Goal: Task Accomplishment & Management: Use online tool/utility

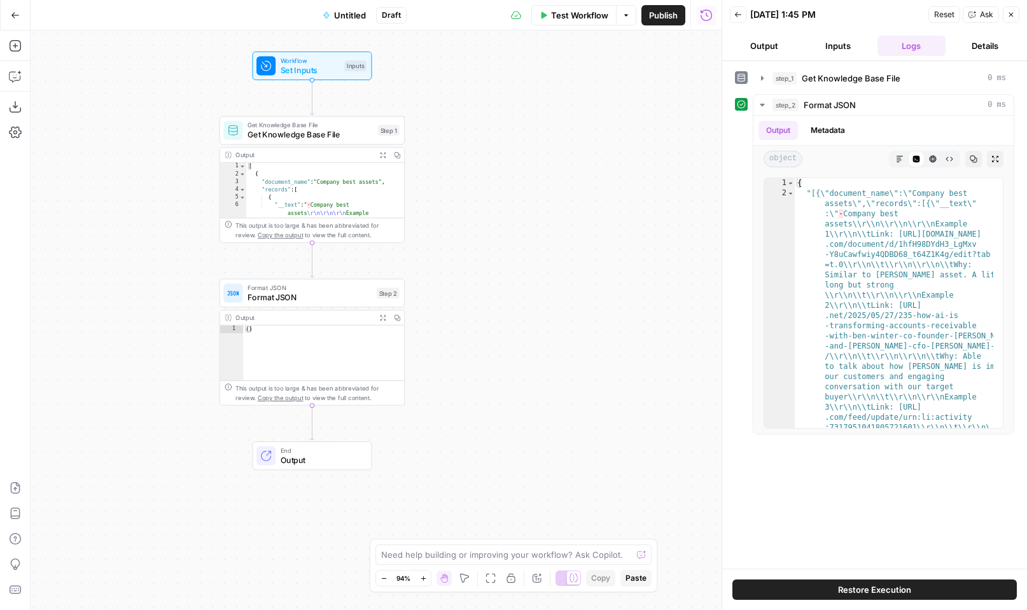
click at [343, 18] on span "Untitled" at bounding box center [350, 15] width 32 height 13
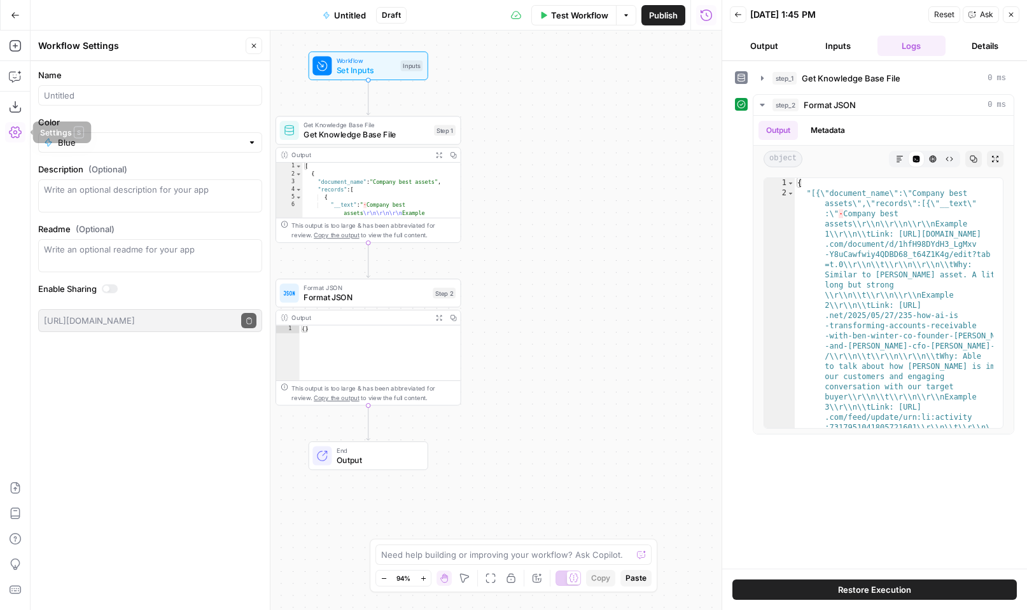
click at [17, 129] on icon "button" at bounding box center [15, 132] width 13 height 13
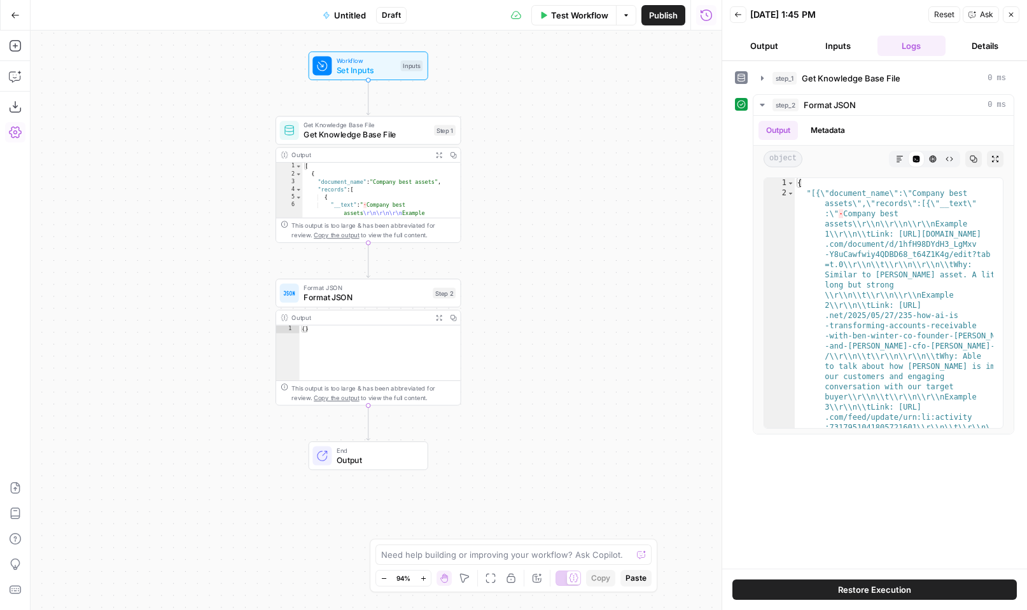
click at [17, 129] on icon "button" at bounding box center [15, 132] width 13 height 13
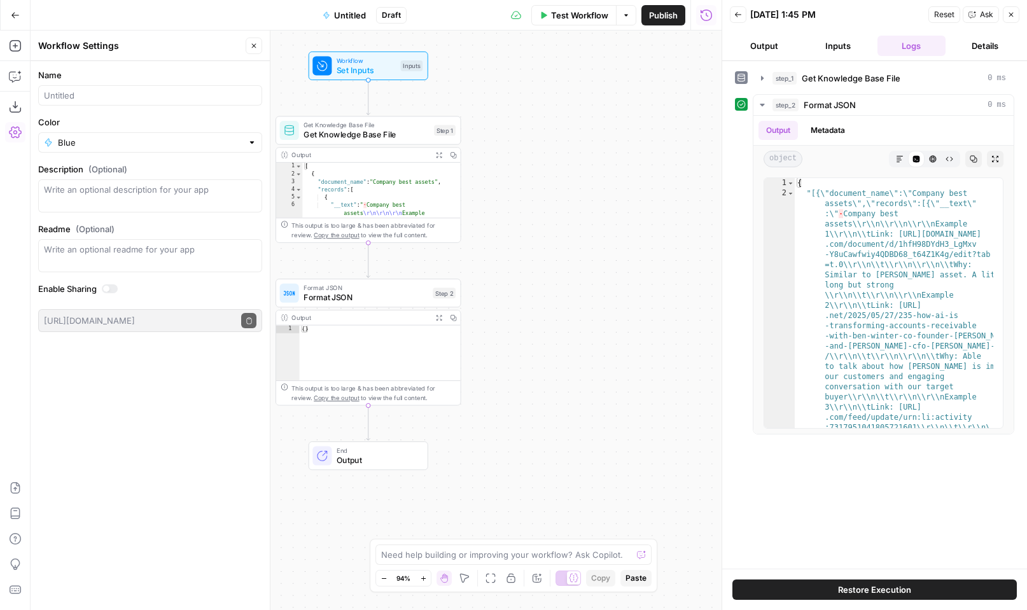
click at [17, 16] on icon "button" at bounding box center [15, 15] width 9 height 9
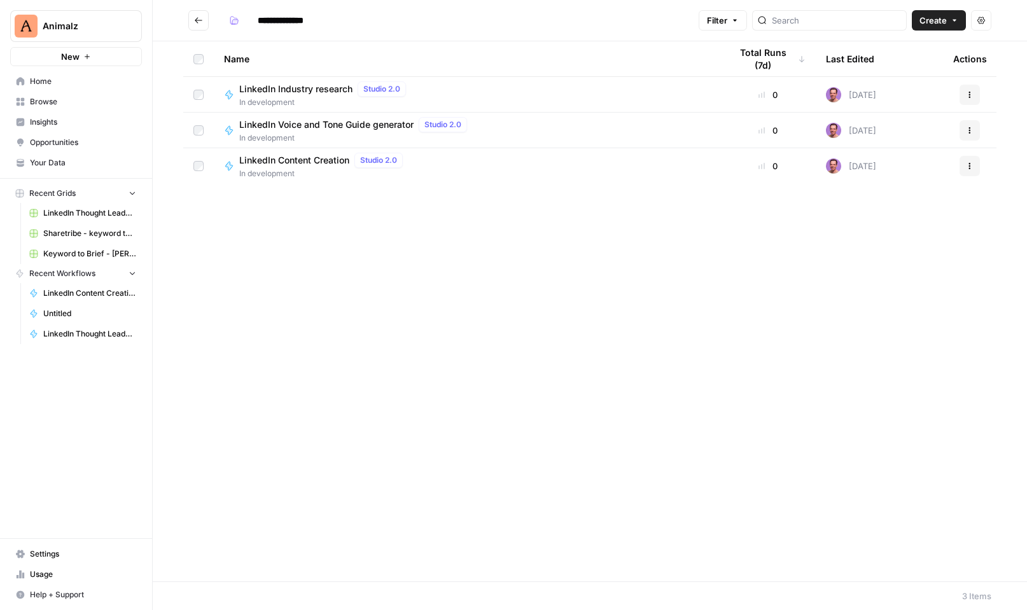
click at [352, 129] on span "LinkedIn Voice and Tone Guide generator" at bounding box center [326, 124] width 174 height 13
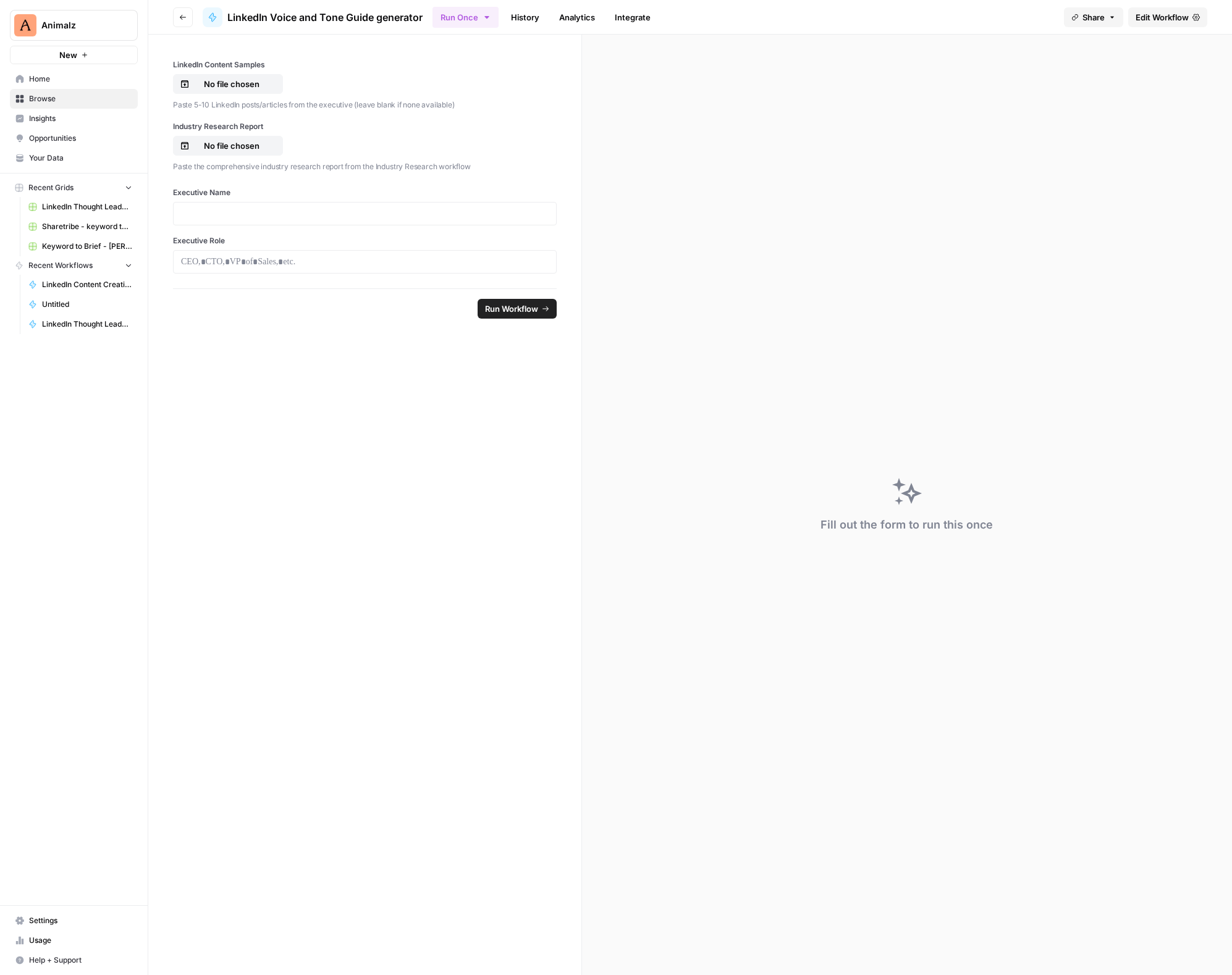
click at [186, 15] on button "Go back" at bounding box center [183, 17] width 19 height 19
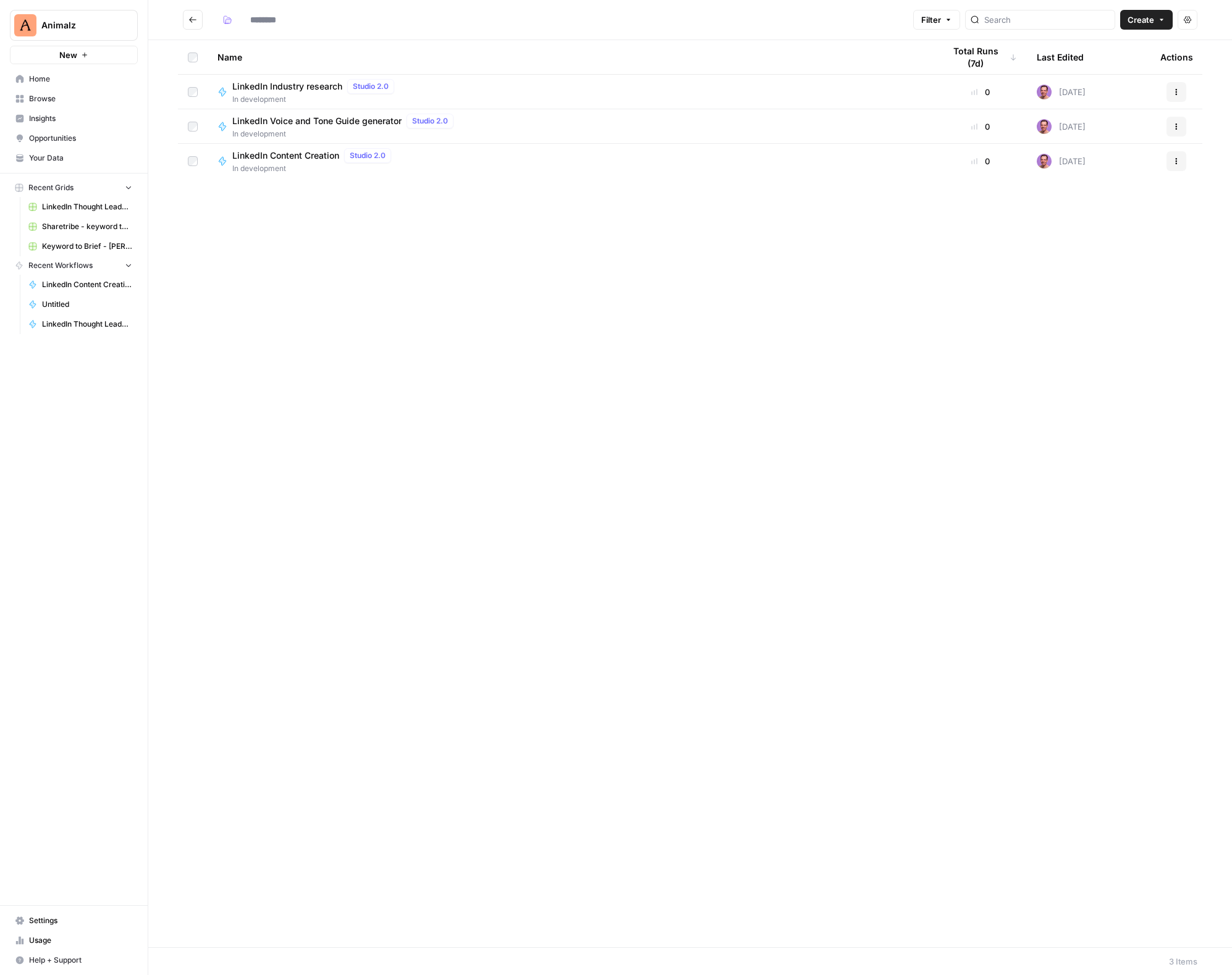
type input "**********"
click at [301, 164] on span "In development" at bounding box center [314, 168] width 164 height 11
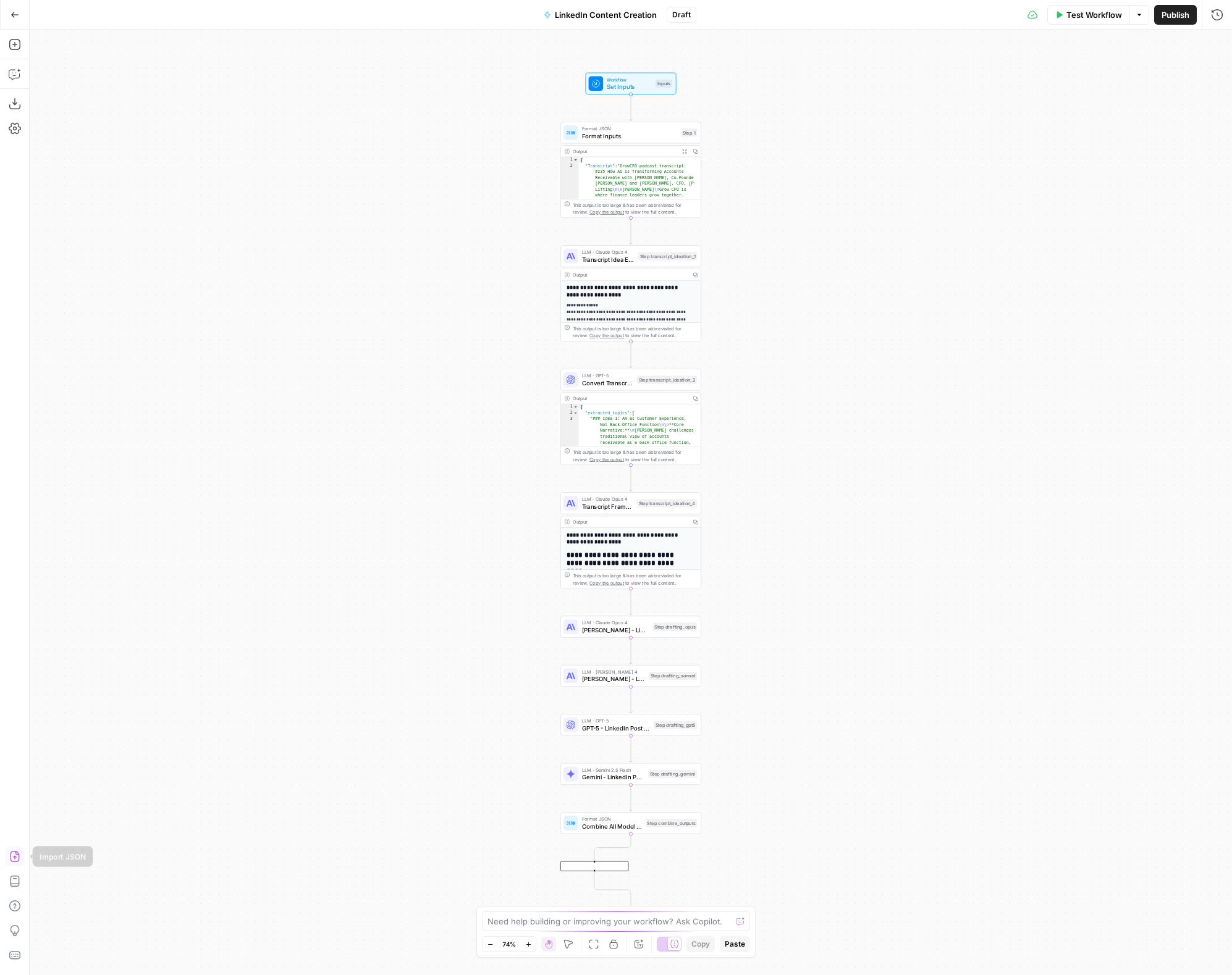
click at [19, 591] on icon "button" at bounding box center [15, 857] width 13 height 13
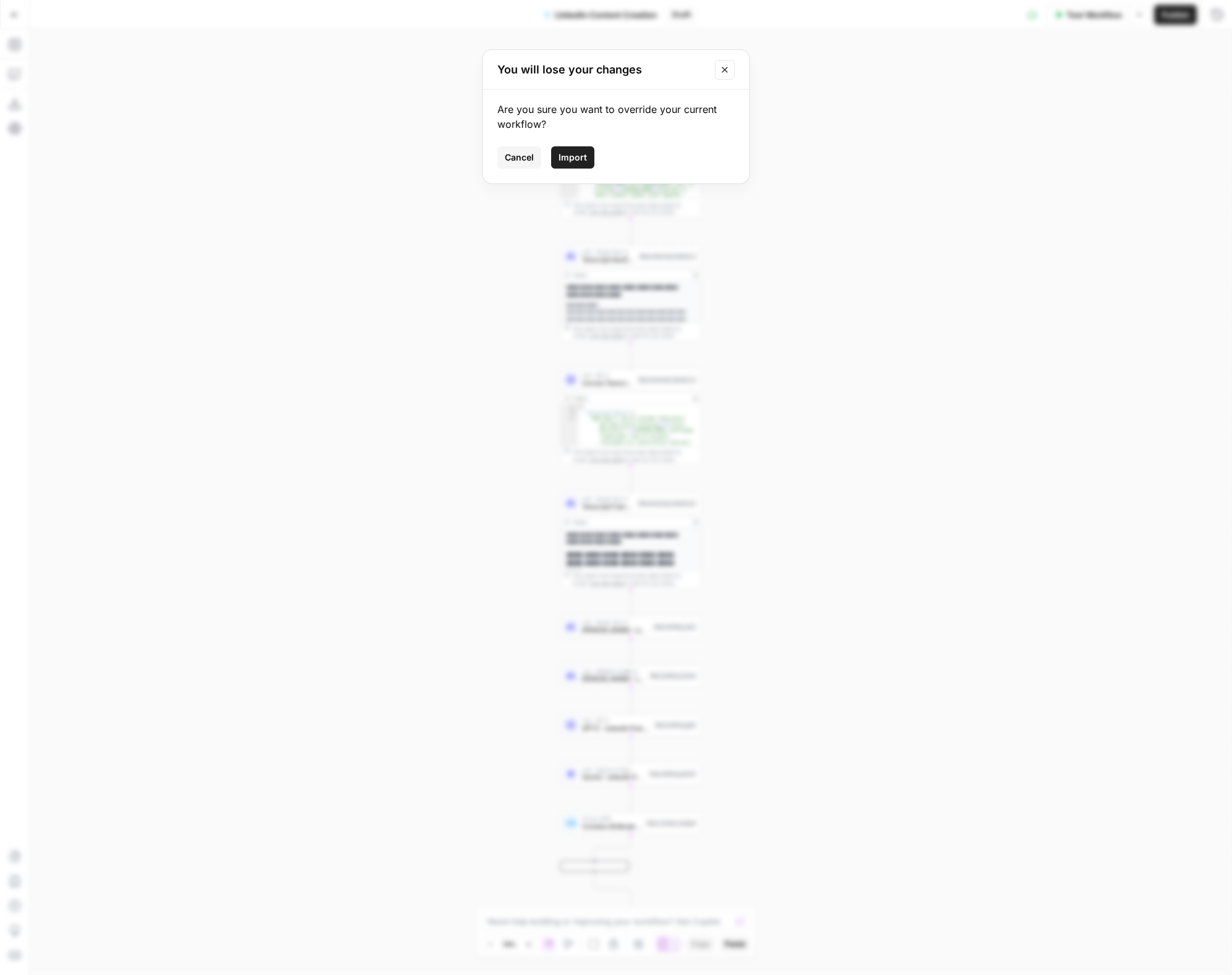
click at [568, 153] on span "Import" at bounding box center [572, 157] width 28 height 13
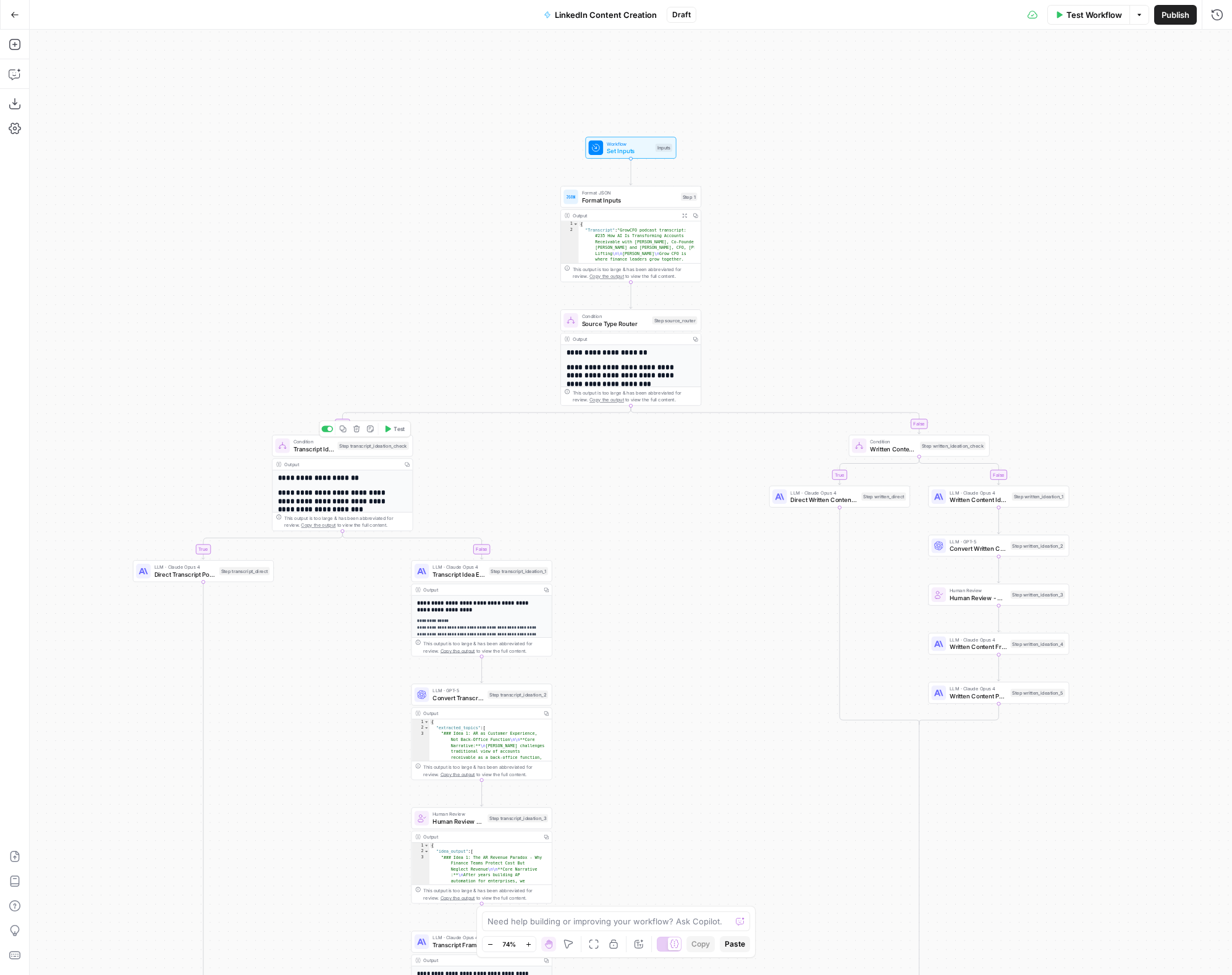
click at [310, 449] on span "Transcript Ideation Check" at bounding box center [313, 450] width 40 height 10
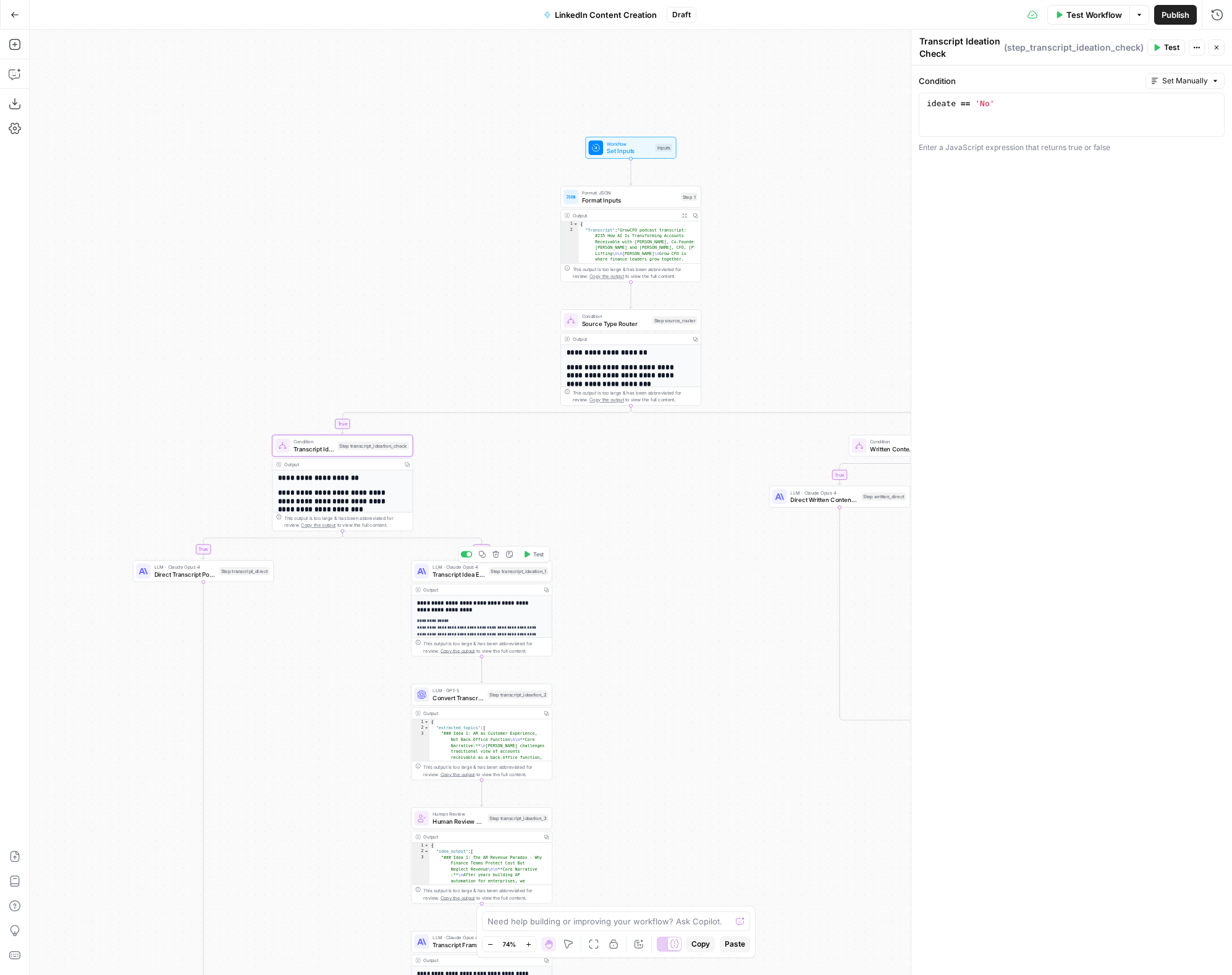
click at [469, 577] on span "Transcript Idea Extraction" at bounding box center [458, 575] width 52 height 10
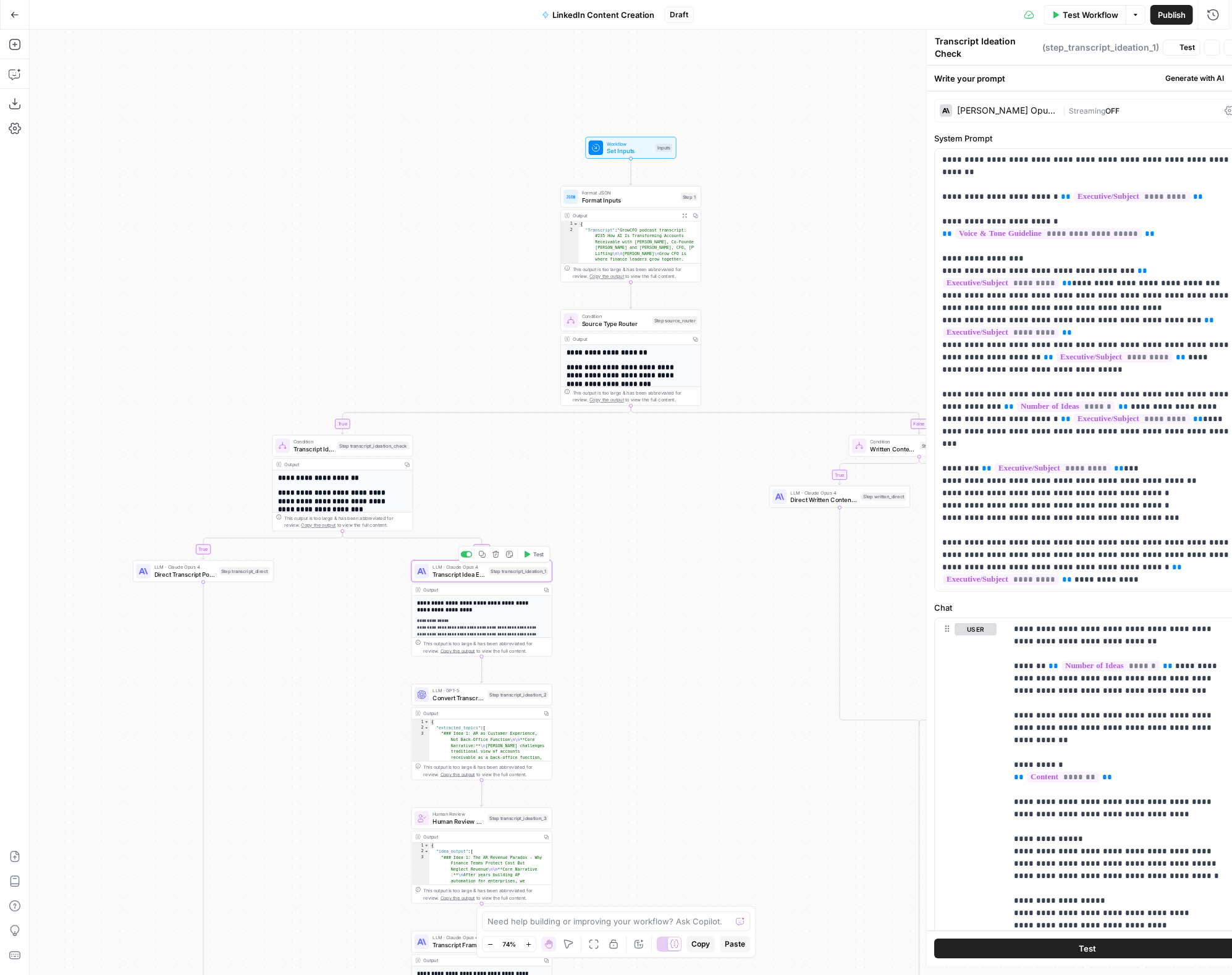
type textarea "Transcript Idea Extraction"
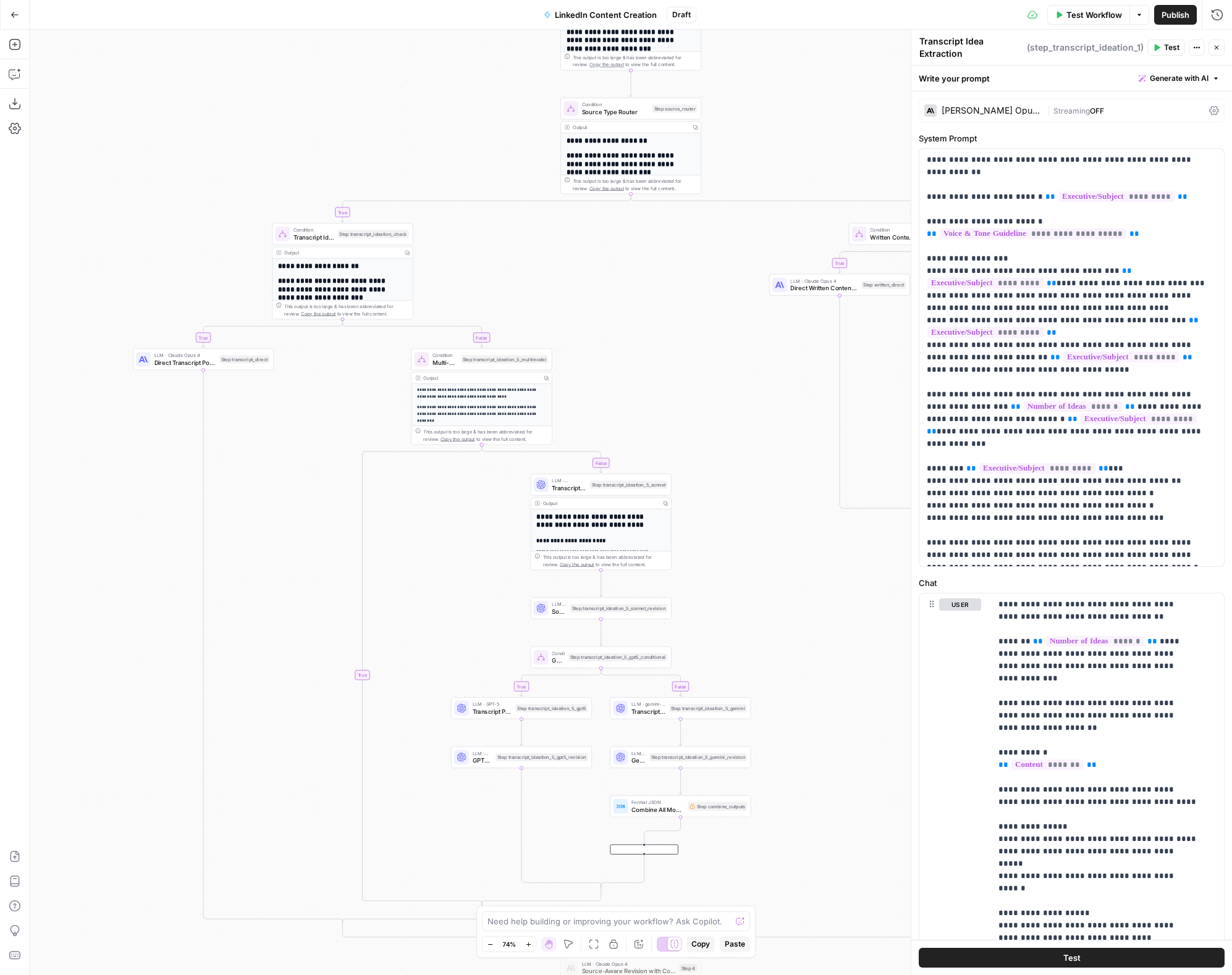
scroll to position [208, 0]
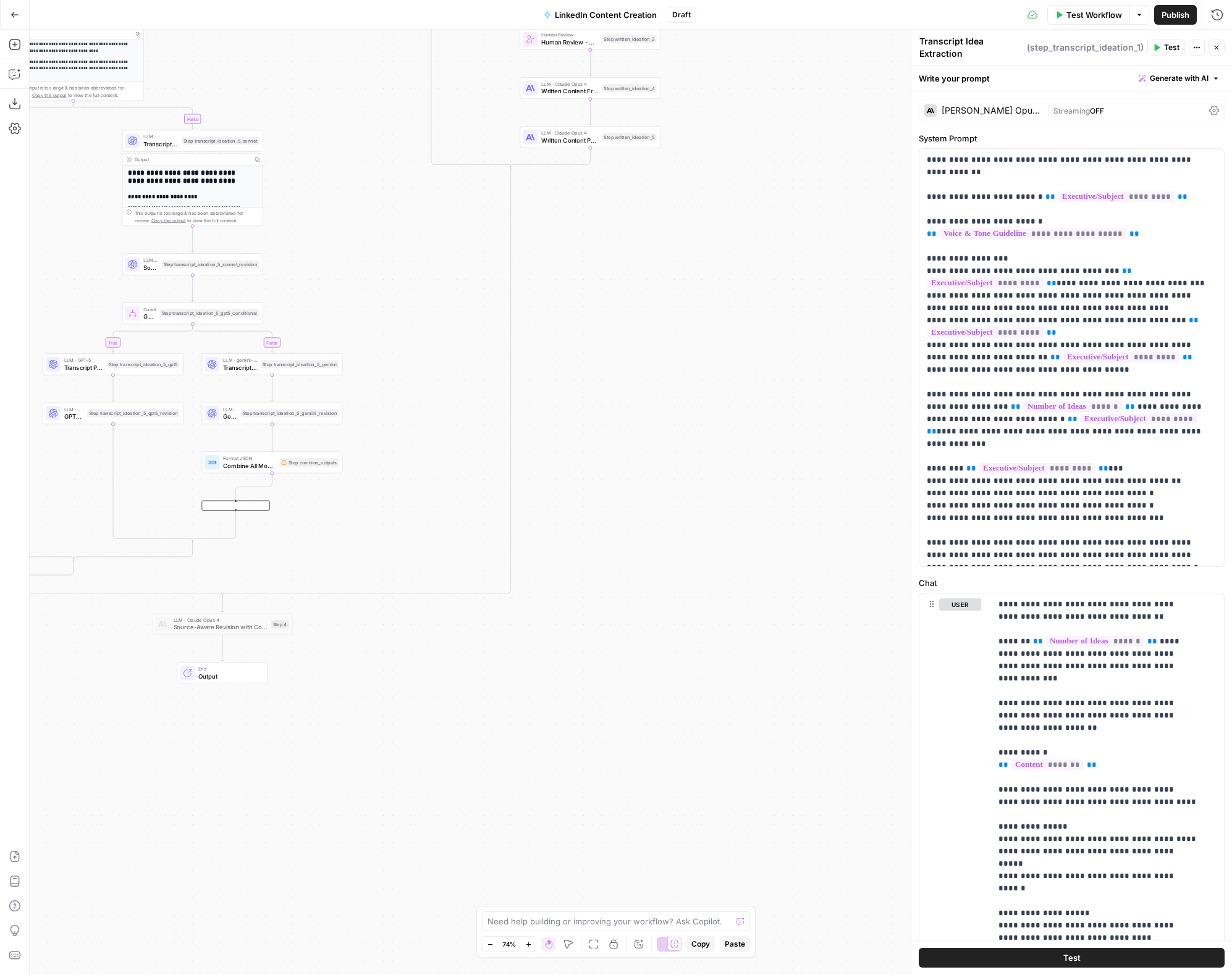
drag, startPoint x: 794, startPoint y: 587, endPoint x: 388, endPoint y: 245, distance: 530.8
click at [386, 243] on div "true false false true true false true false false true Workflow Set Inputs Inpu…" at bounding box center [631, 503] width 1202 height 946
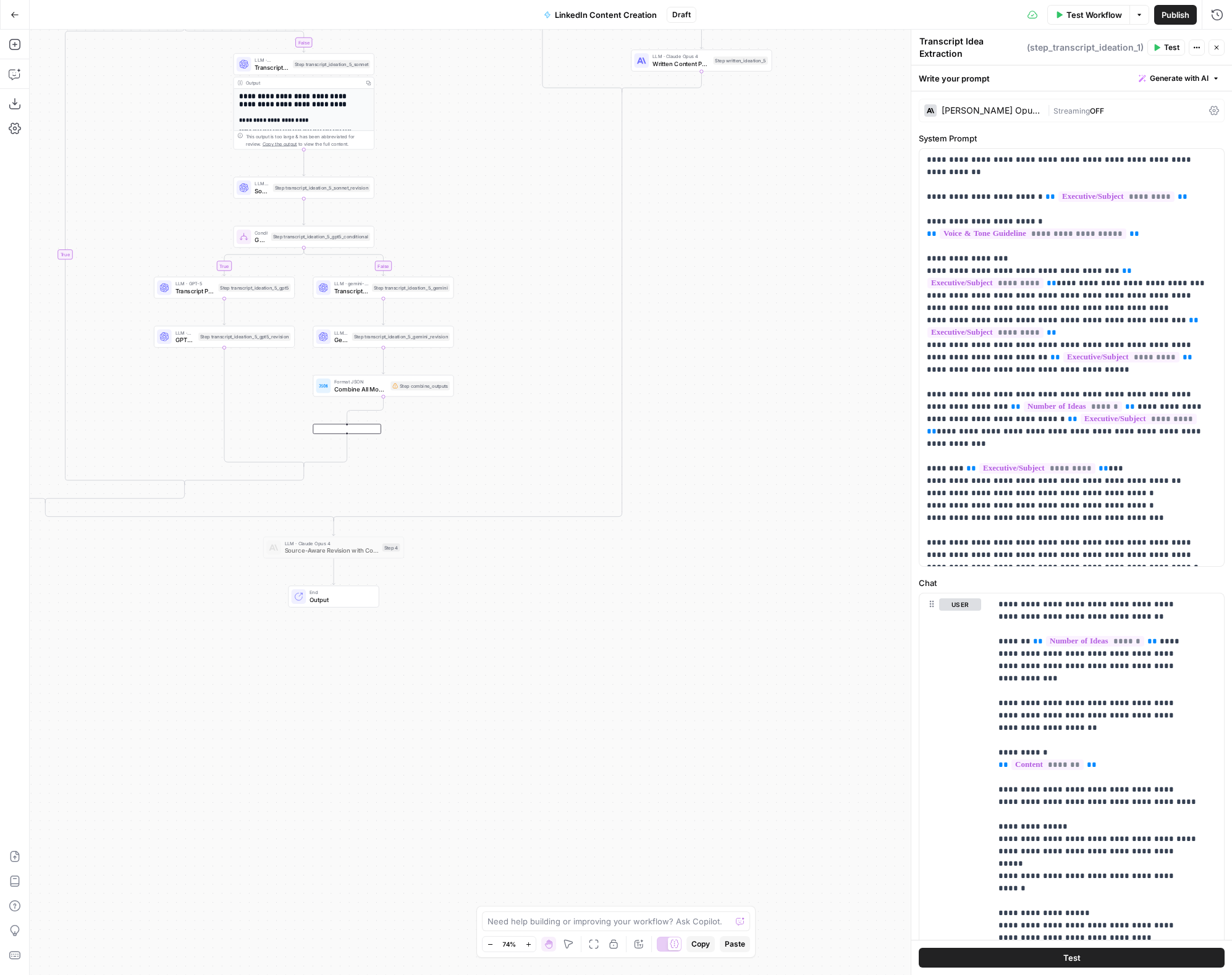
drag, startPoint x: 397, startPoint y: 791, endPoint x: 483, endPoint y: 739, distance: 100.5
click at [483, 591] on div "true false false true true false true false false true Workflow Set Inputs Inpu…" at bounding box center [631, 503] width 1202 height 946
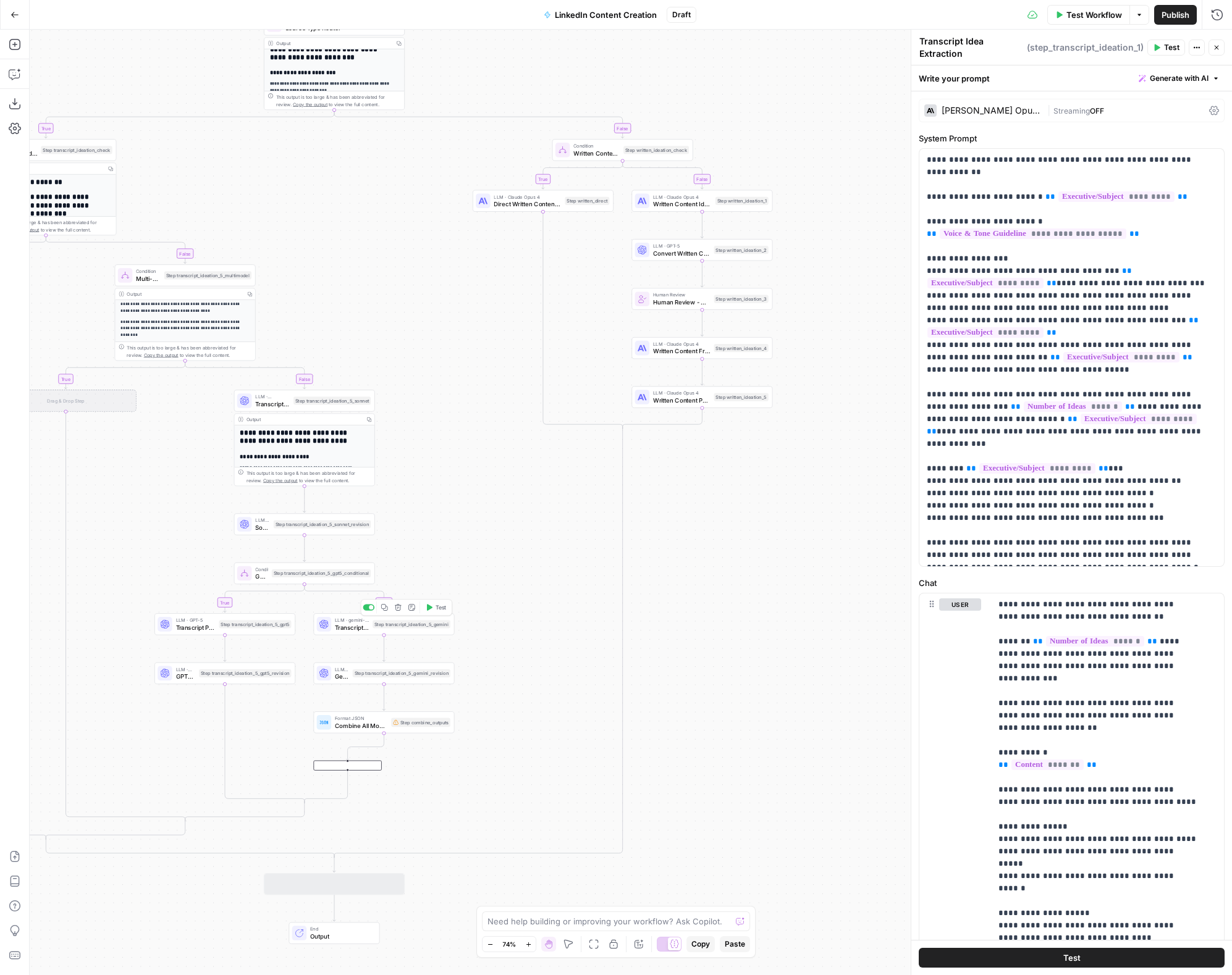
scroll to position [26, 0]
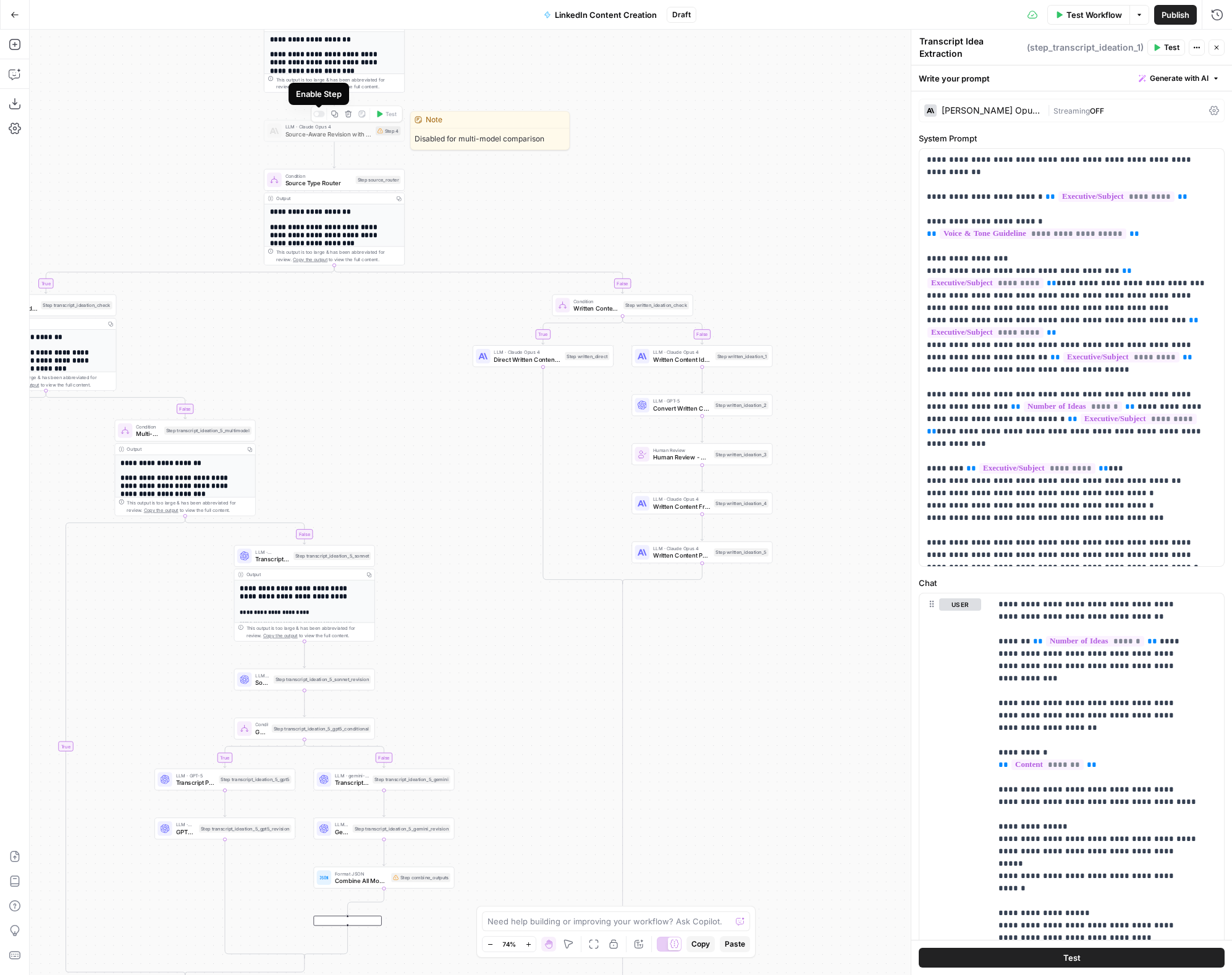
click at [315, 118] on div "Copy step Delete step Edit Note Test" at bounding box center [356, 114] width 91 height 17
click at [316, 113] on div at bounding box center [316, 114] width 4 height 4
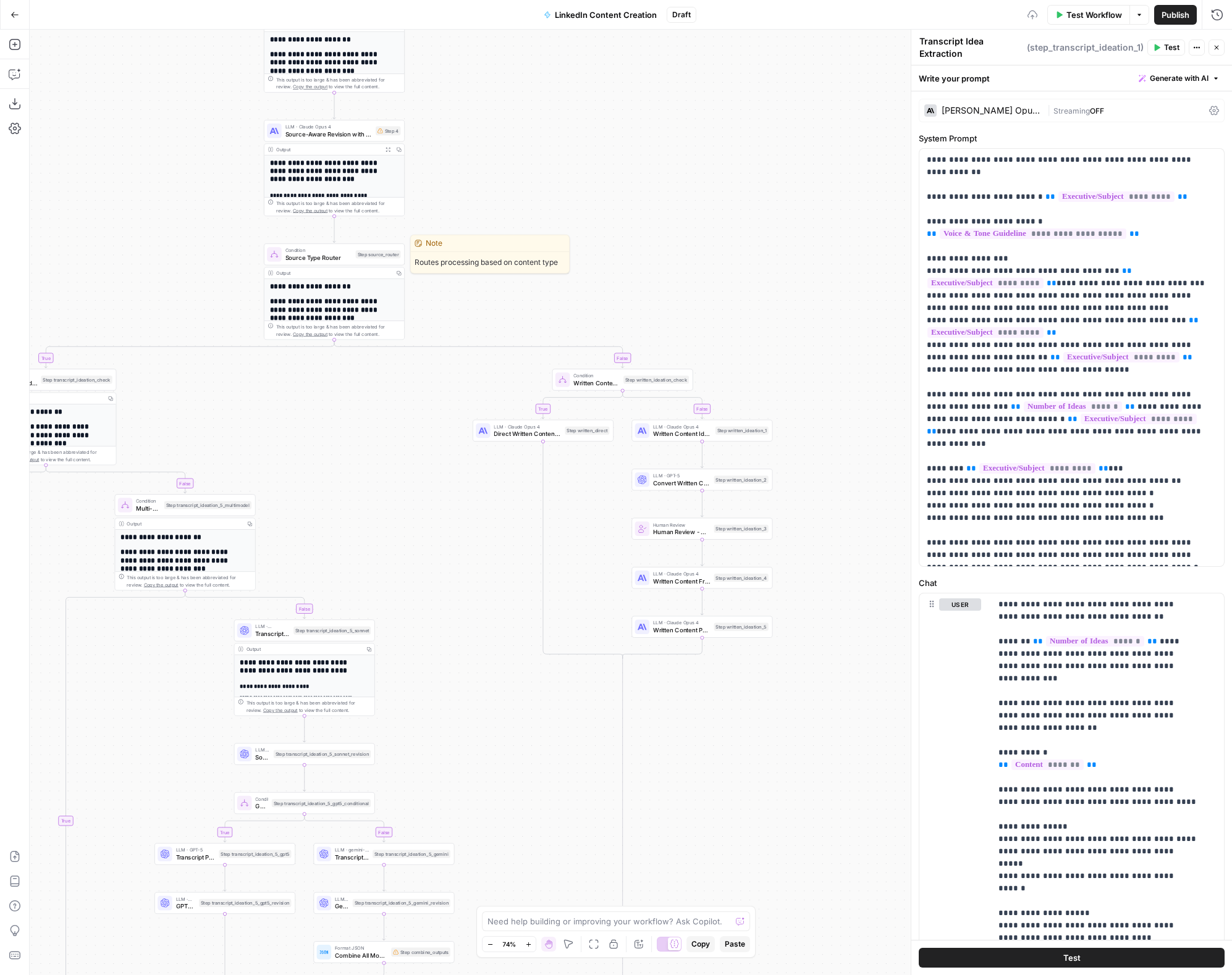
click at [315, 262] on div "Condition Source Type Router Step source_router Copy step Delete step Edit Note…" at bounding box center [334, 254] width 141 height 21
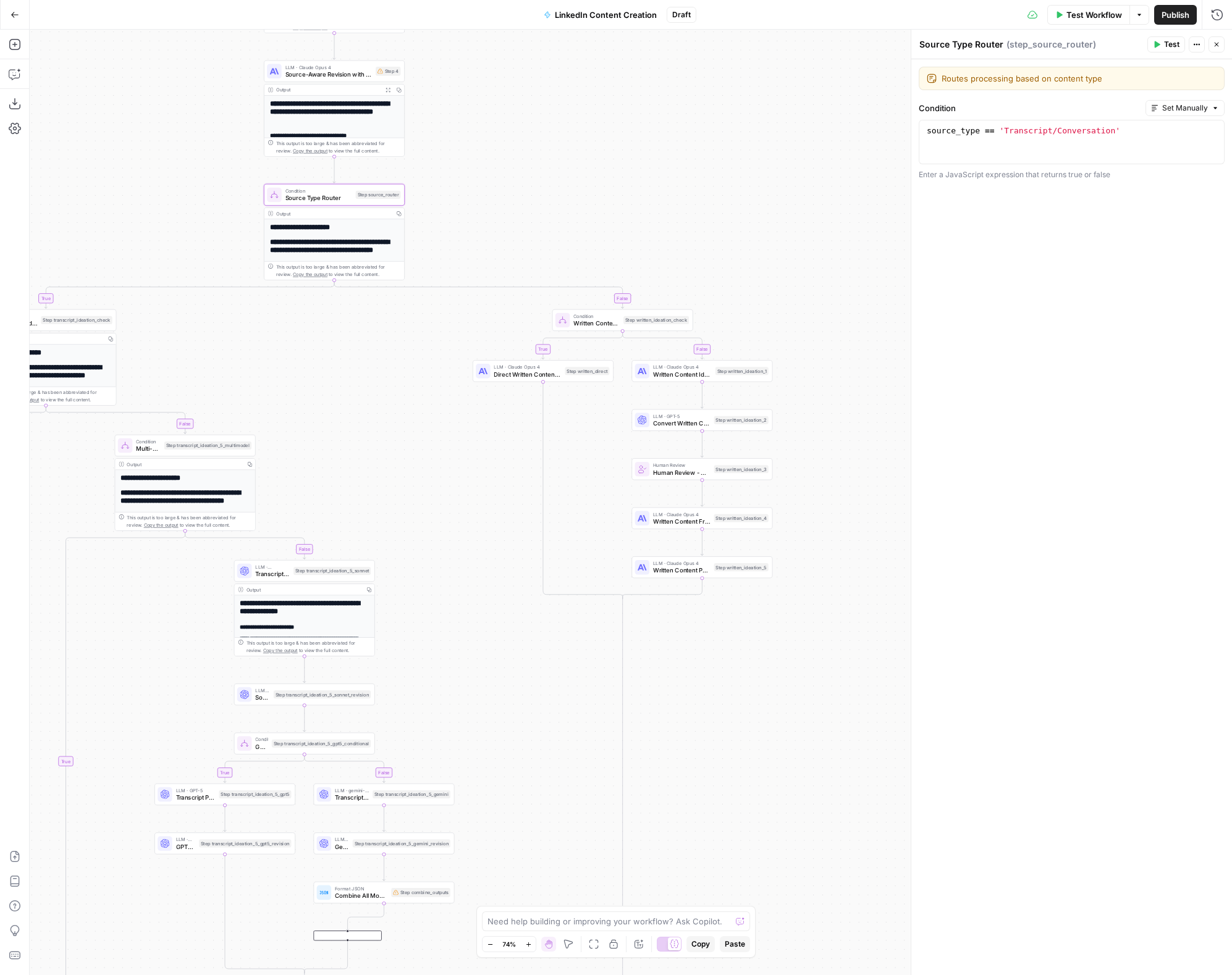
scroll to position [171, 0]
drag, startPoint x: 381, startPoint y: 894, endPoint x: 388, endPoint y: 885, distance: 11.4
click at [381, 591] on span "Combine All Model Outputs" at bounding box center [361, 896] width 52 height 10
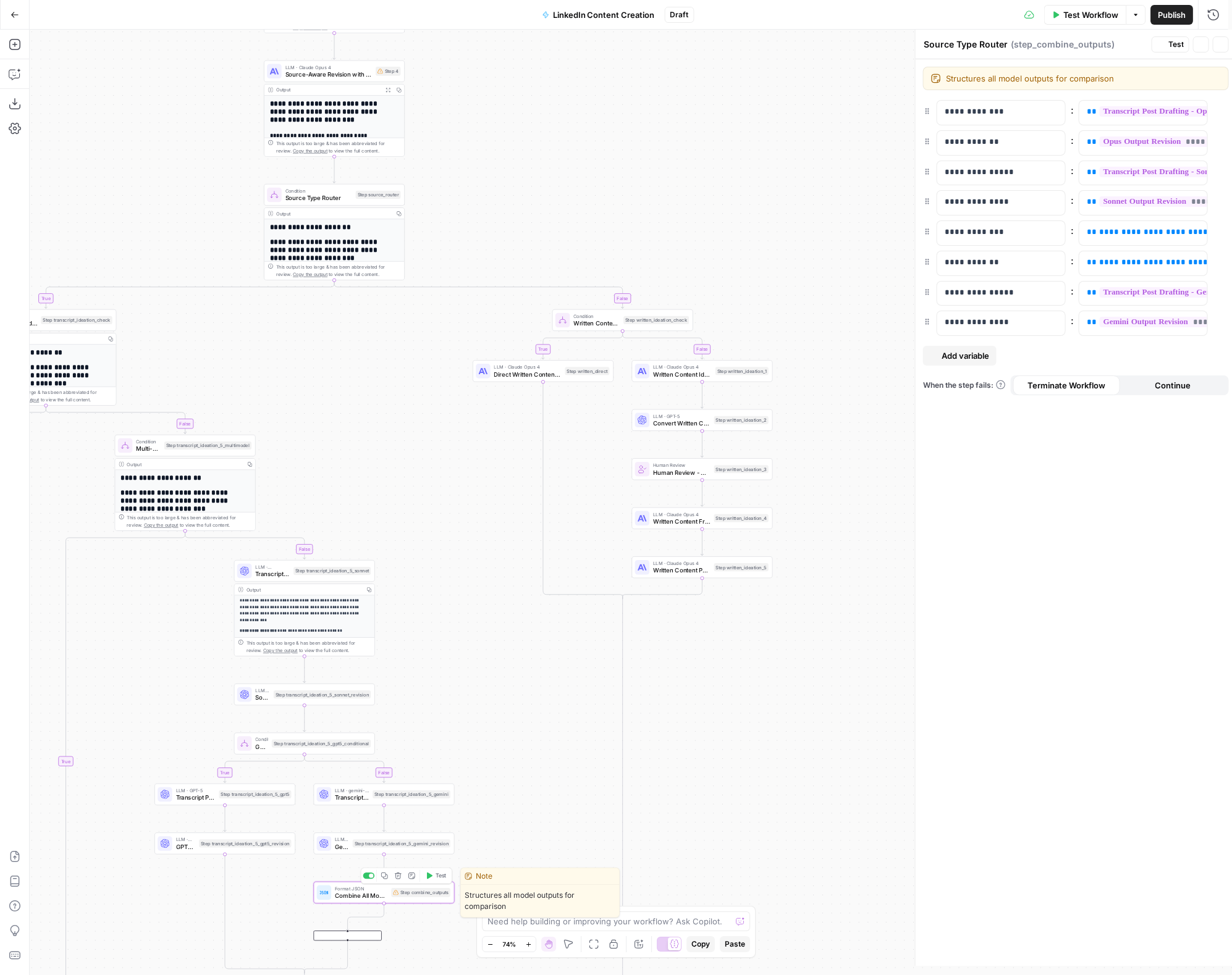
type textarea "Combine All Model Outputs"
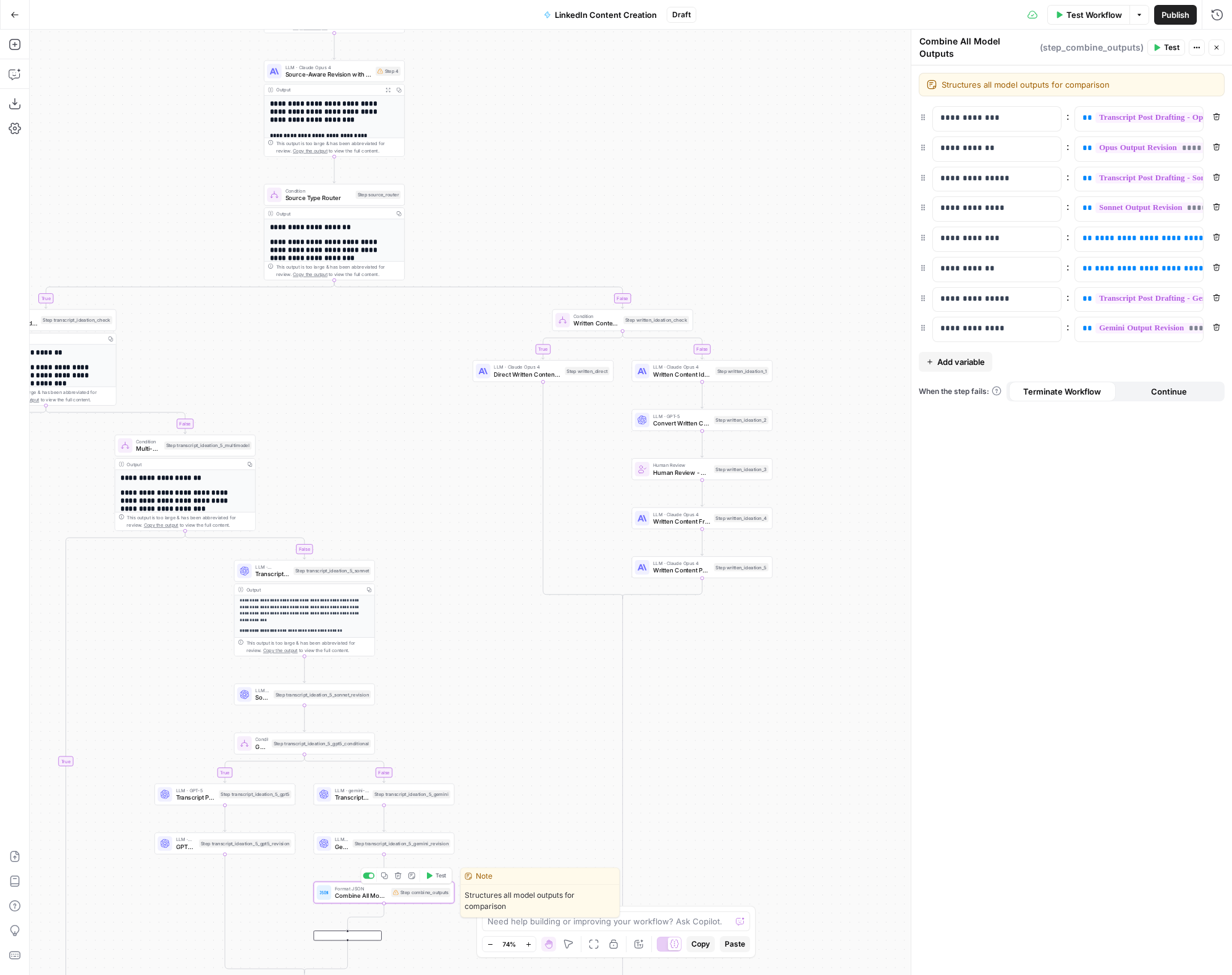
click at [400, 591] on icon "button" at bounding box center [398, 876] width 8 height 8
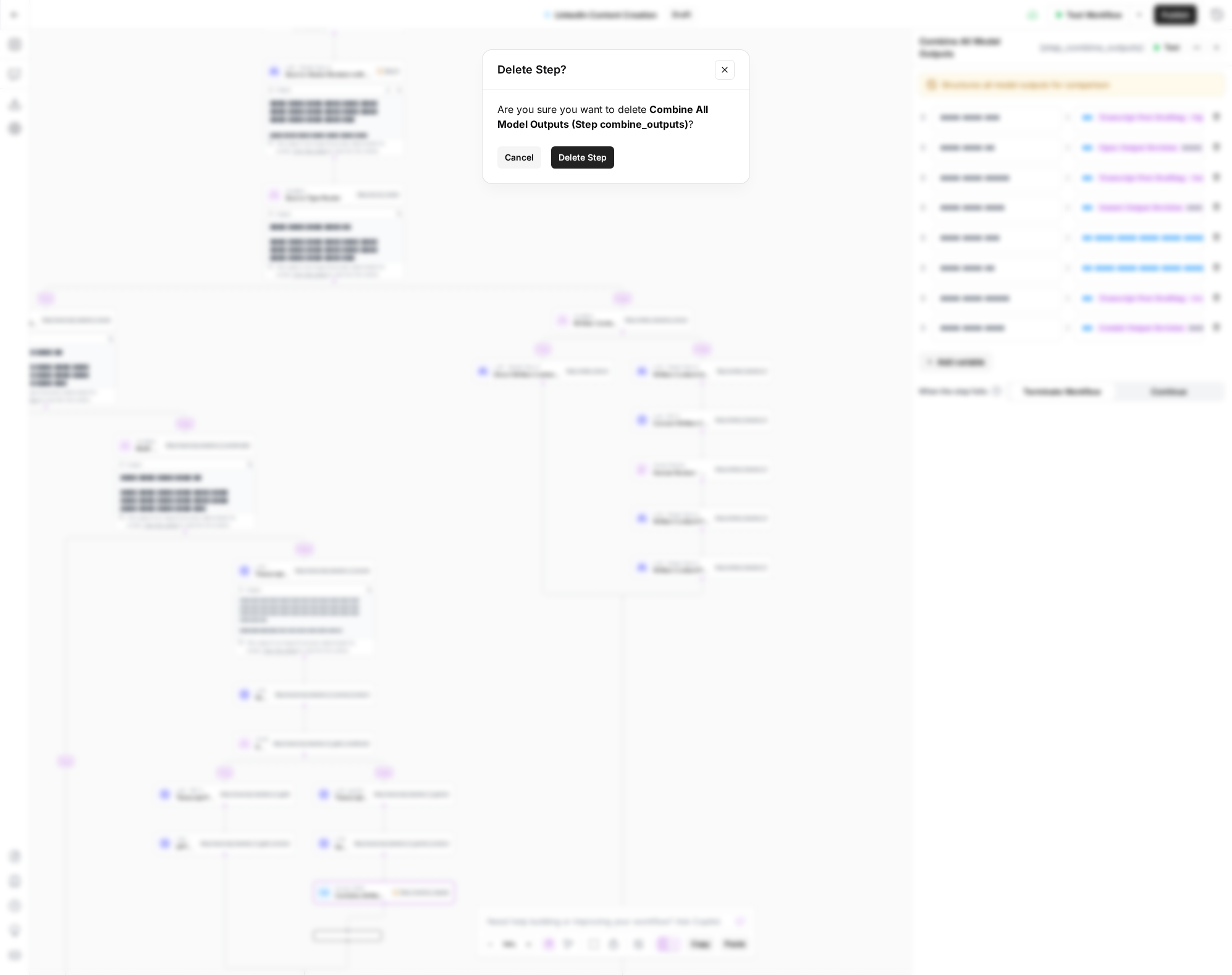
click at [569, 157] on span "Delete Step" at bounding box center [583, 157] width 49 height 13
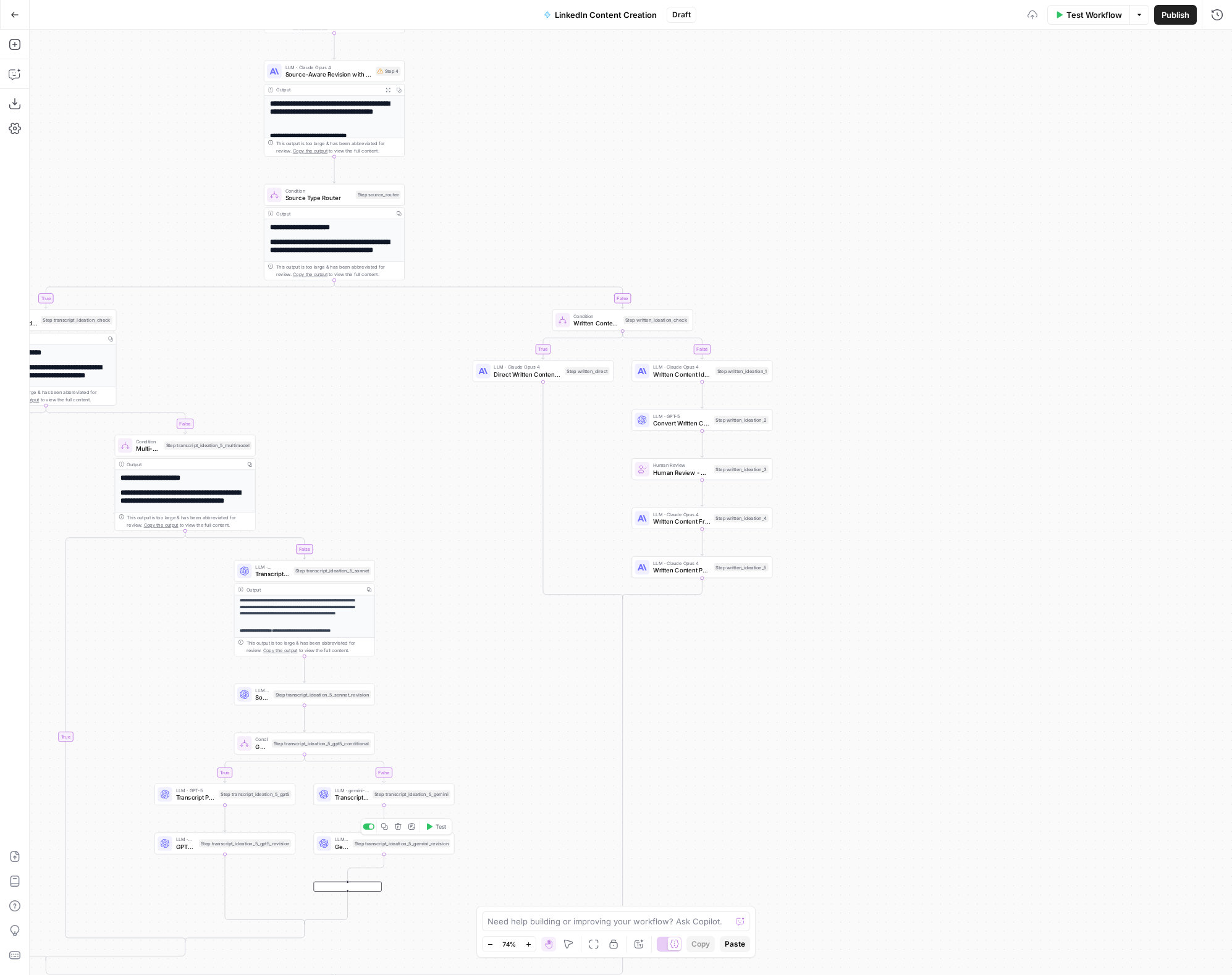
click at [396, 591] on icon "button" at bounding box center [398, 827] width 8 height 8
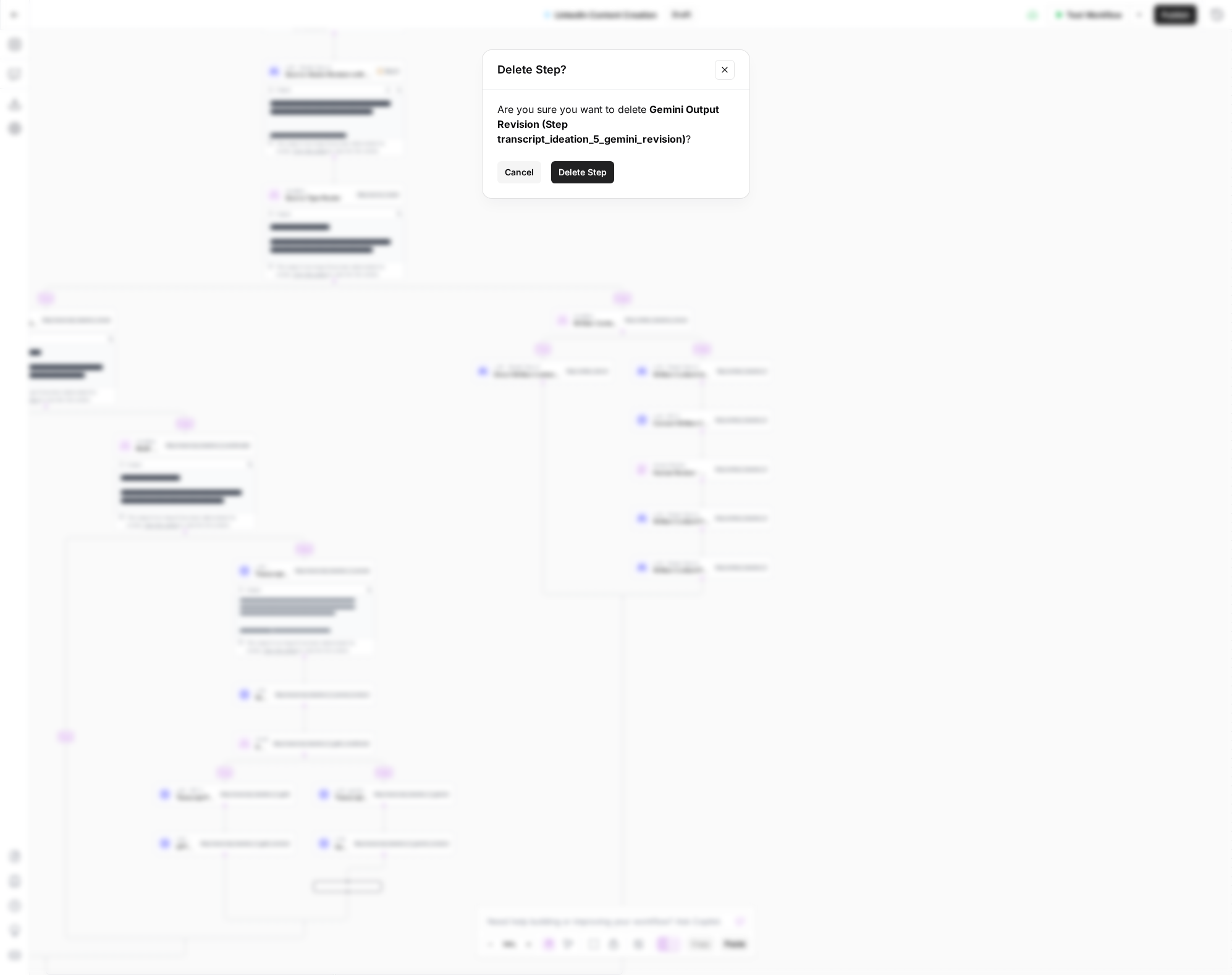
click at [590, 157] on div "Are you sure you want to delete Gemini Output Revision (Step transcript_ideatio…" at bounding box center [616, 144] width 267 height 109
drag, startPoint x: 583, startPoint y: 176, endPoint x: 564, endPoint y: 210, distance: 38.9
click at [583, 175] on span "Delete Step" at bounding box center [583, 172] width 49 height 13
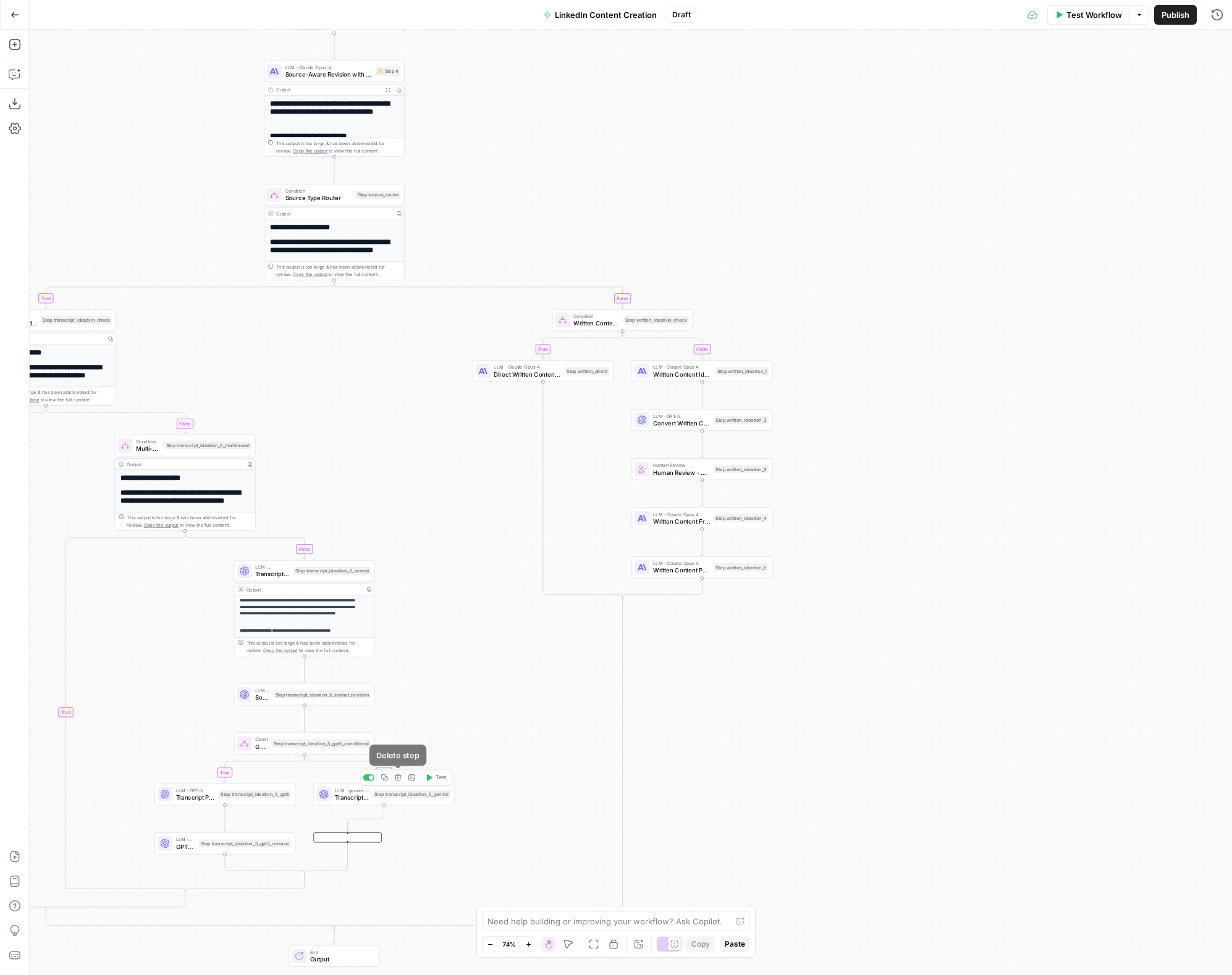
click at [399, 591] on icon "button" at bounding box center [398, 778] width 7 height 7
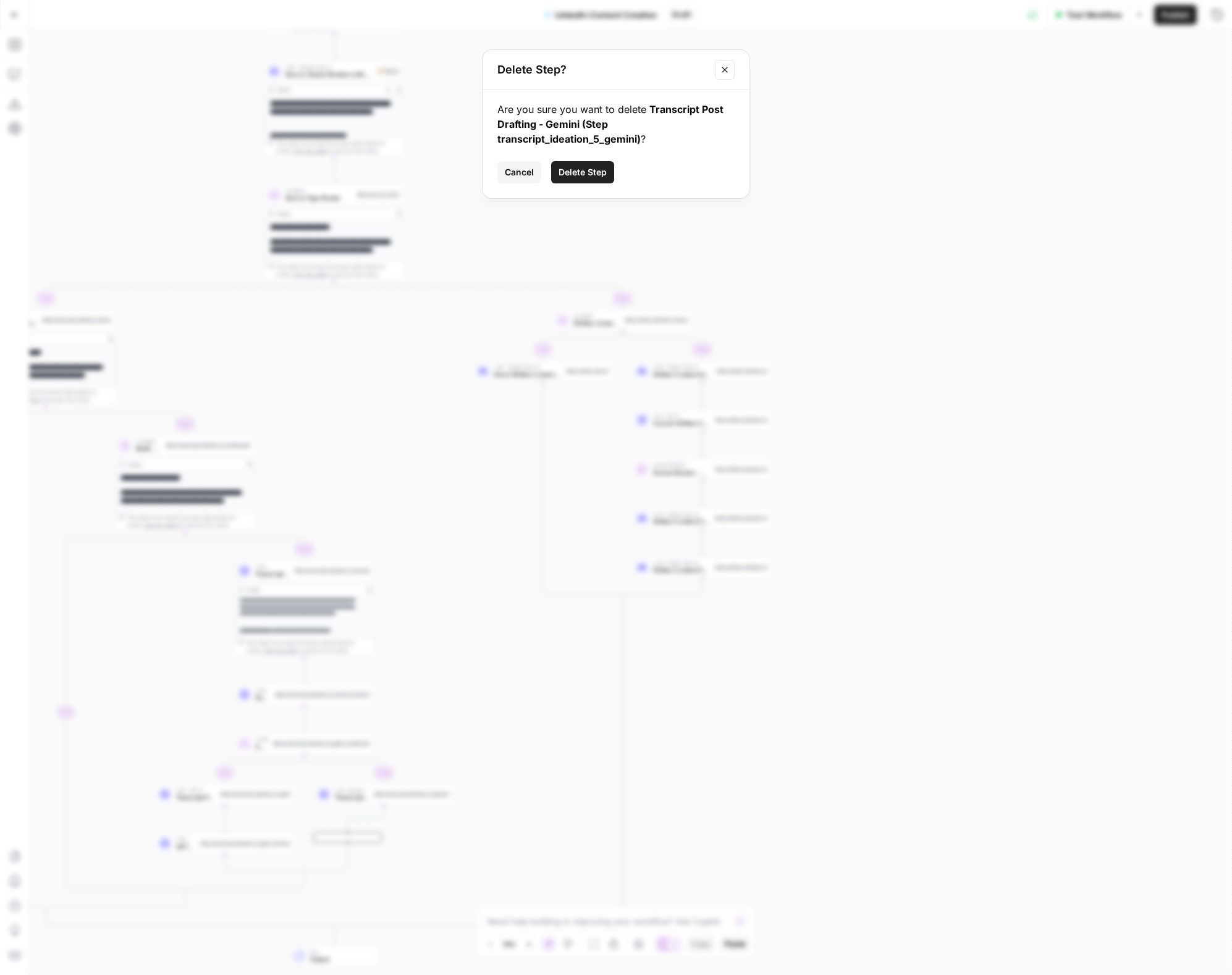
click at [594, 179] on button "Delete Step" at bounding box center [582, 172] width 63 height 22
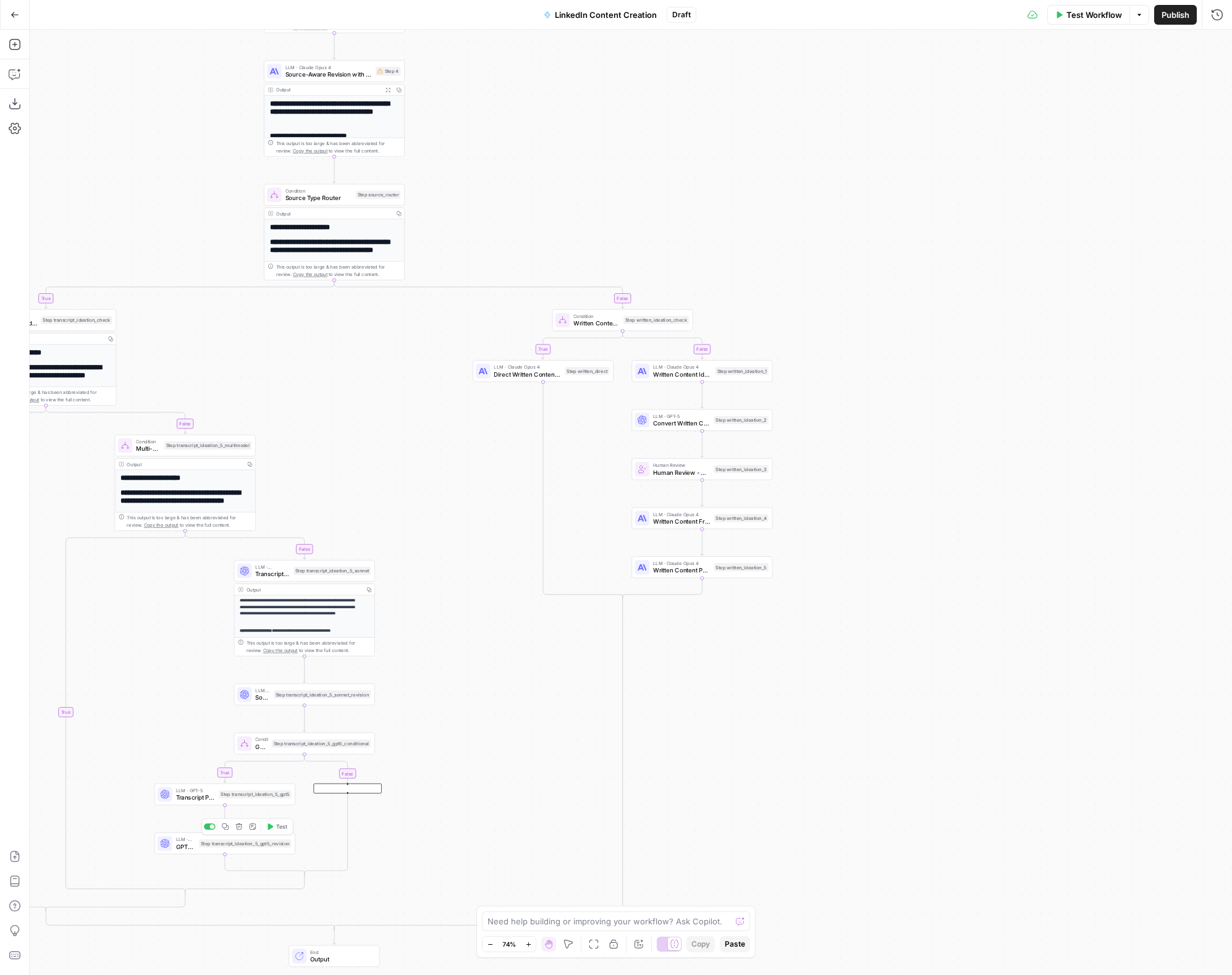
click at [228, 591] on div "Step transcript_ideation_5_gpt5_revision" at bounding box center [245, 844] width 92 height 8
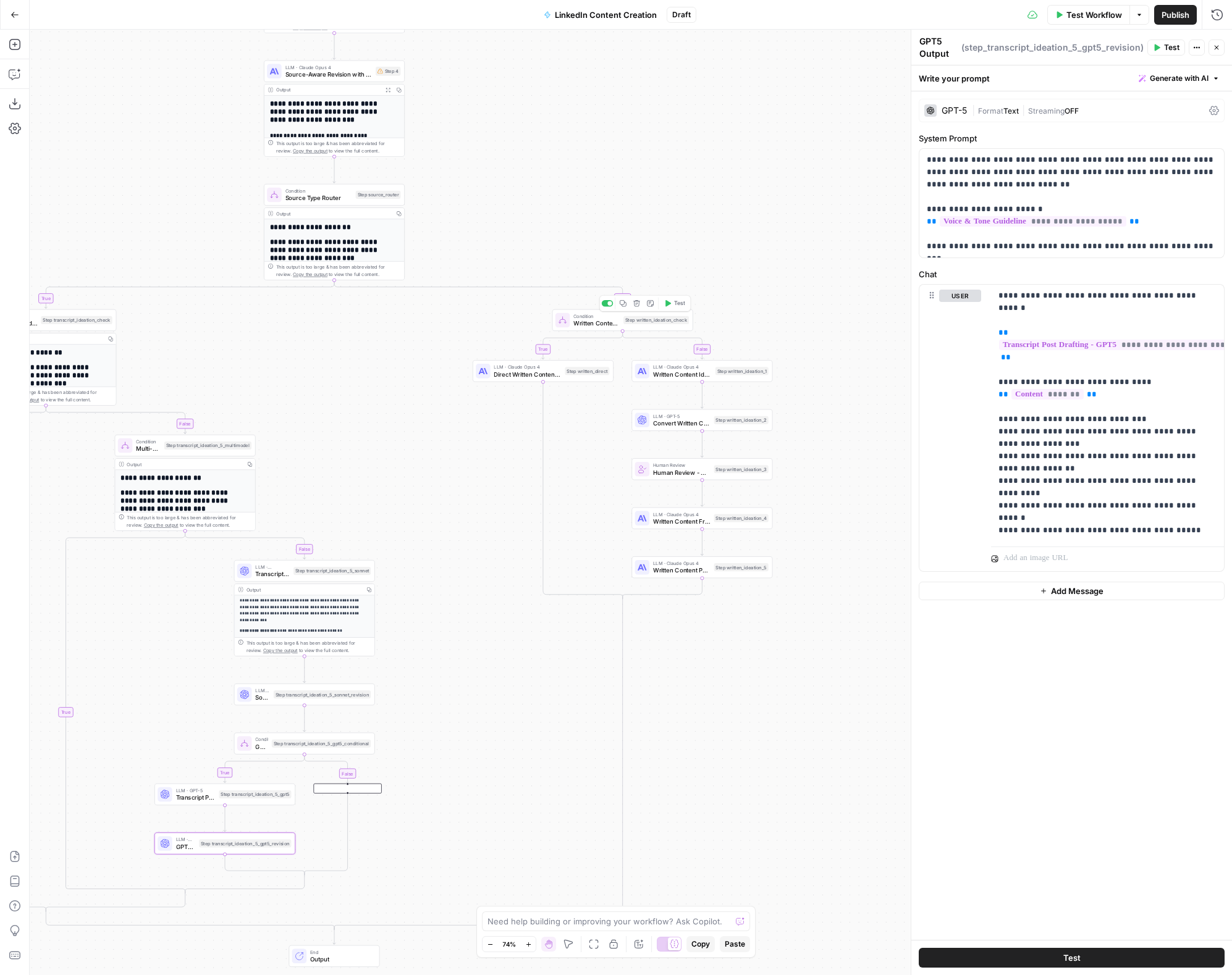
click at [624, 319] on div "Step written_ideation_check" at bounding box center [655, 320] width 65 height 8
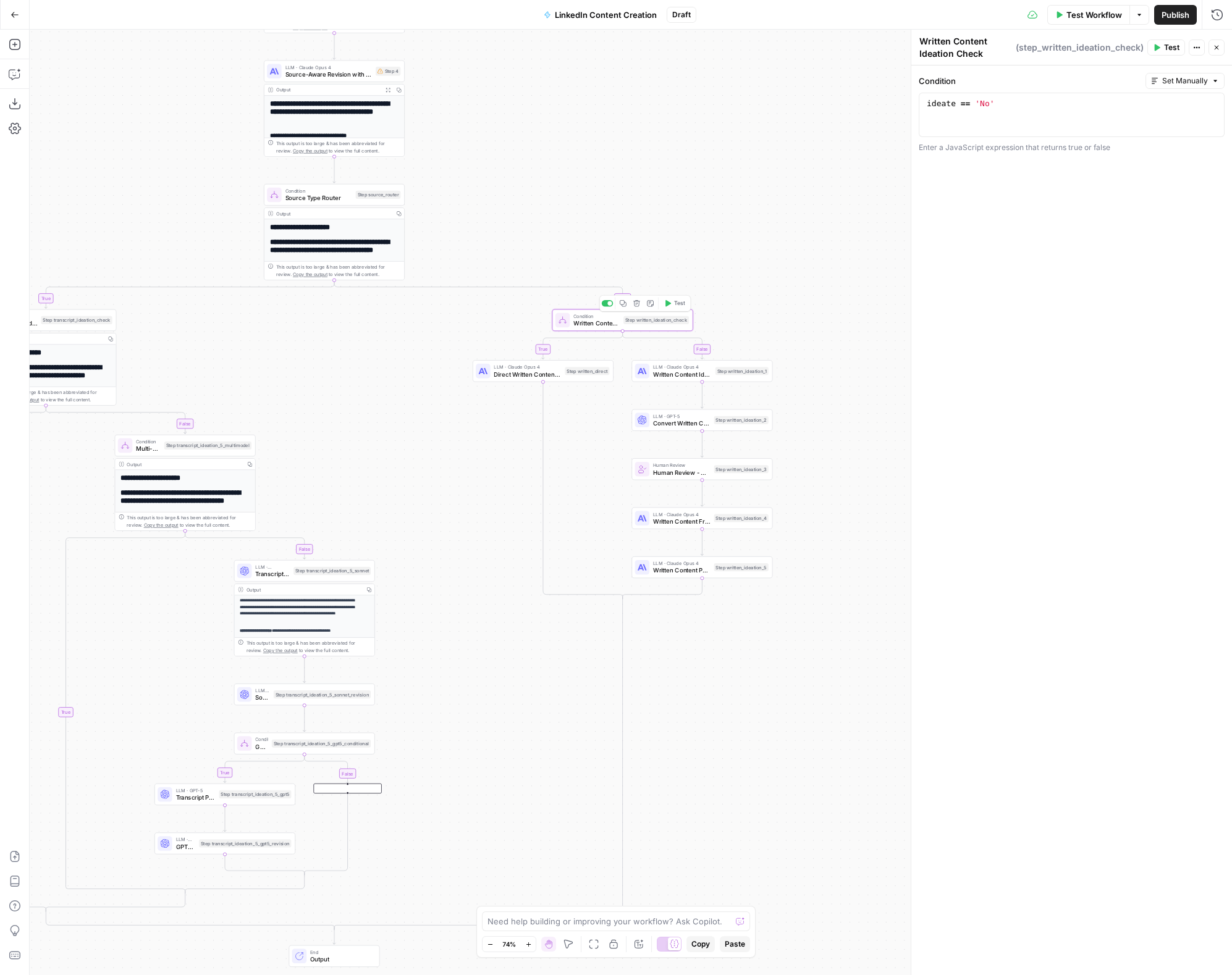
click at [634, 304] on icon "button" at bounding box center [637, 304] width 8 height 8
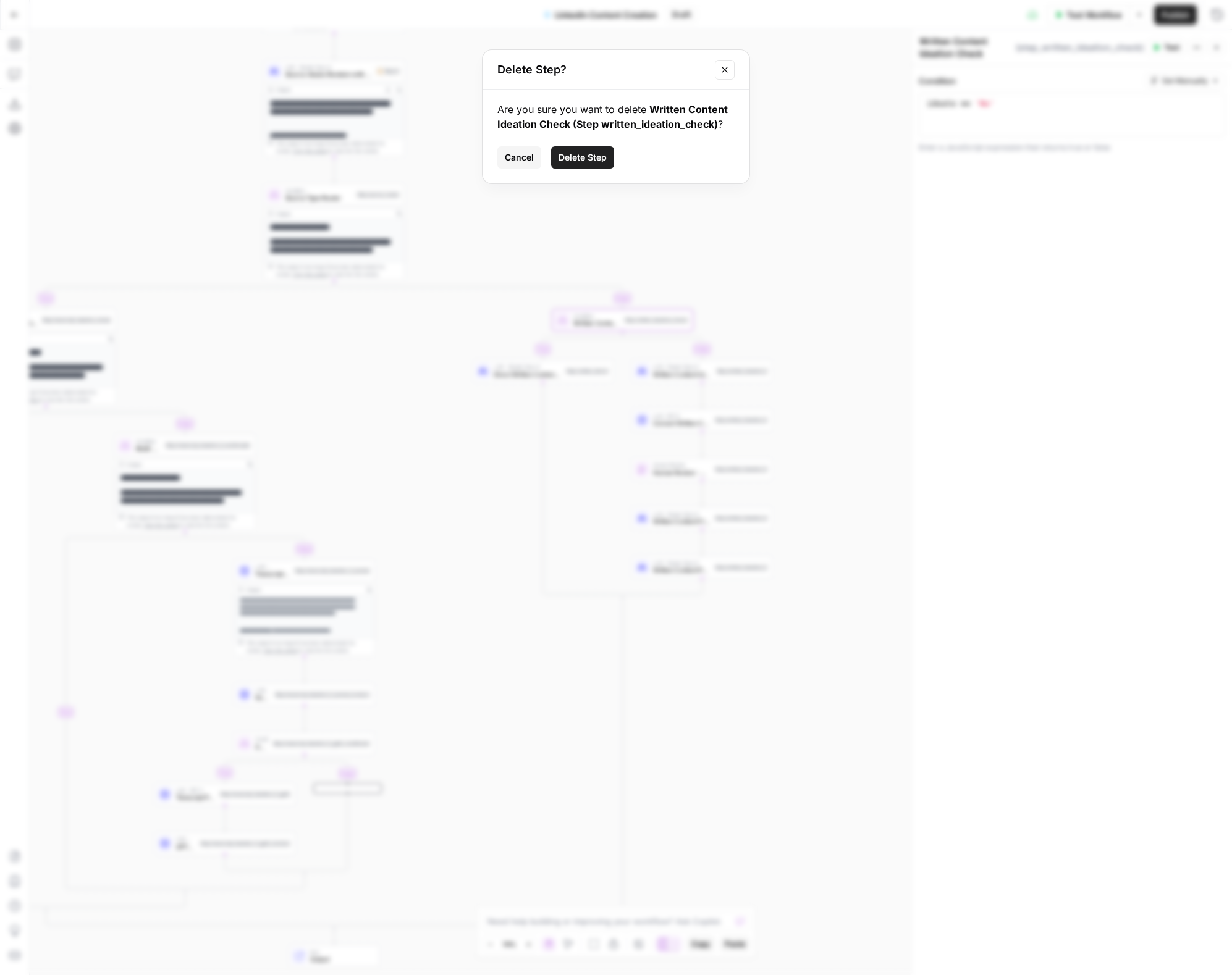
drag, startPoint x: 597, startPoint y: 157, endPoint x: 637, endPoint y: 192, distance: 53.2
click at [597, 156] on span "Delete Step" at bounding box center [583, 157] width 49 height 13
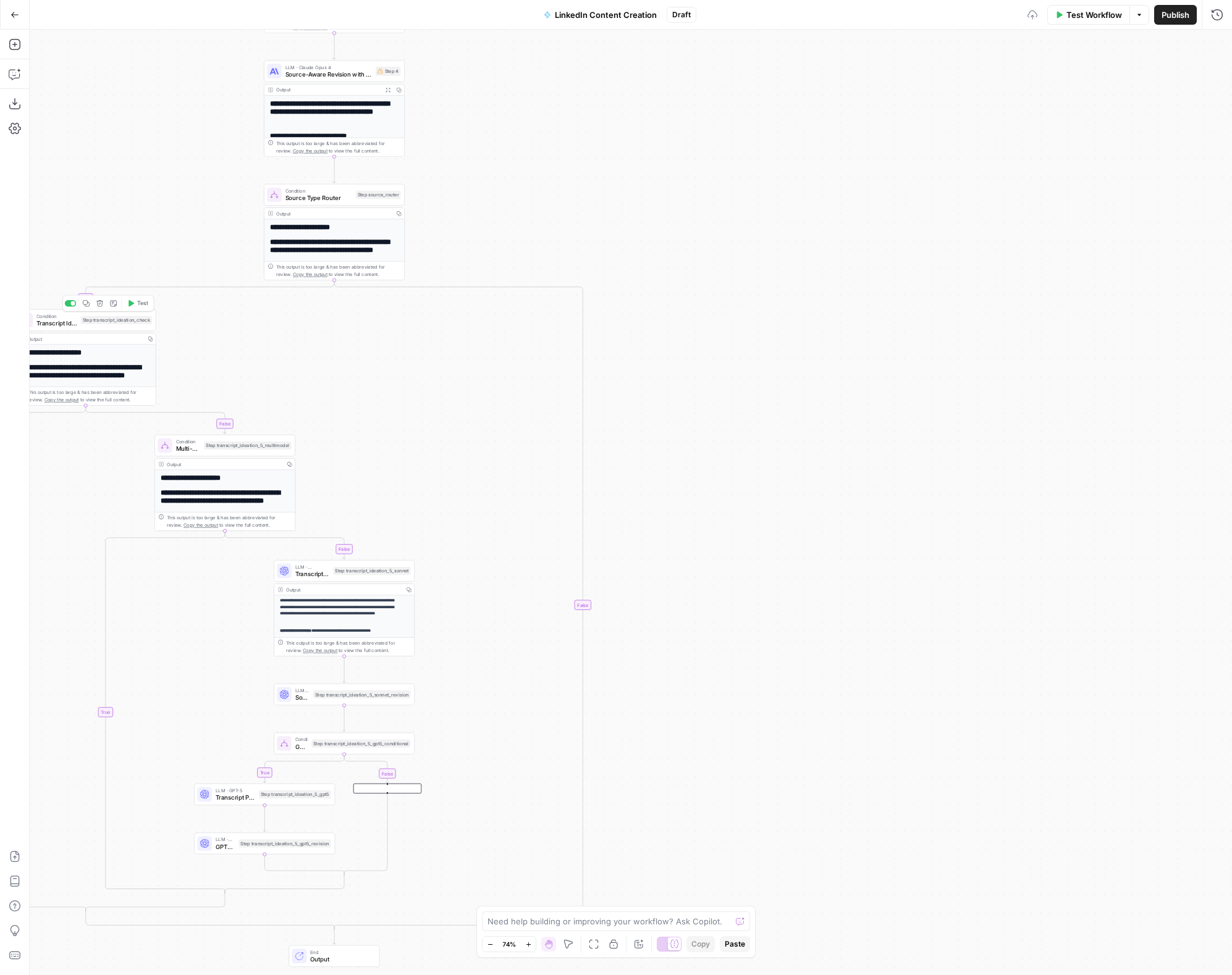
click at [79, 317] on div "Condition Transcript Ideation Check Step transcript_ideation_check Copy step De…" at bounding box center [84, 320] width 133 height 16
click at [322, 193] on span "Source Type Router" at bounding box center [318, 198] width 67 height 10
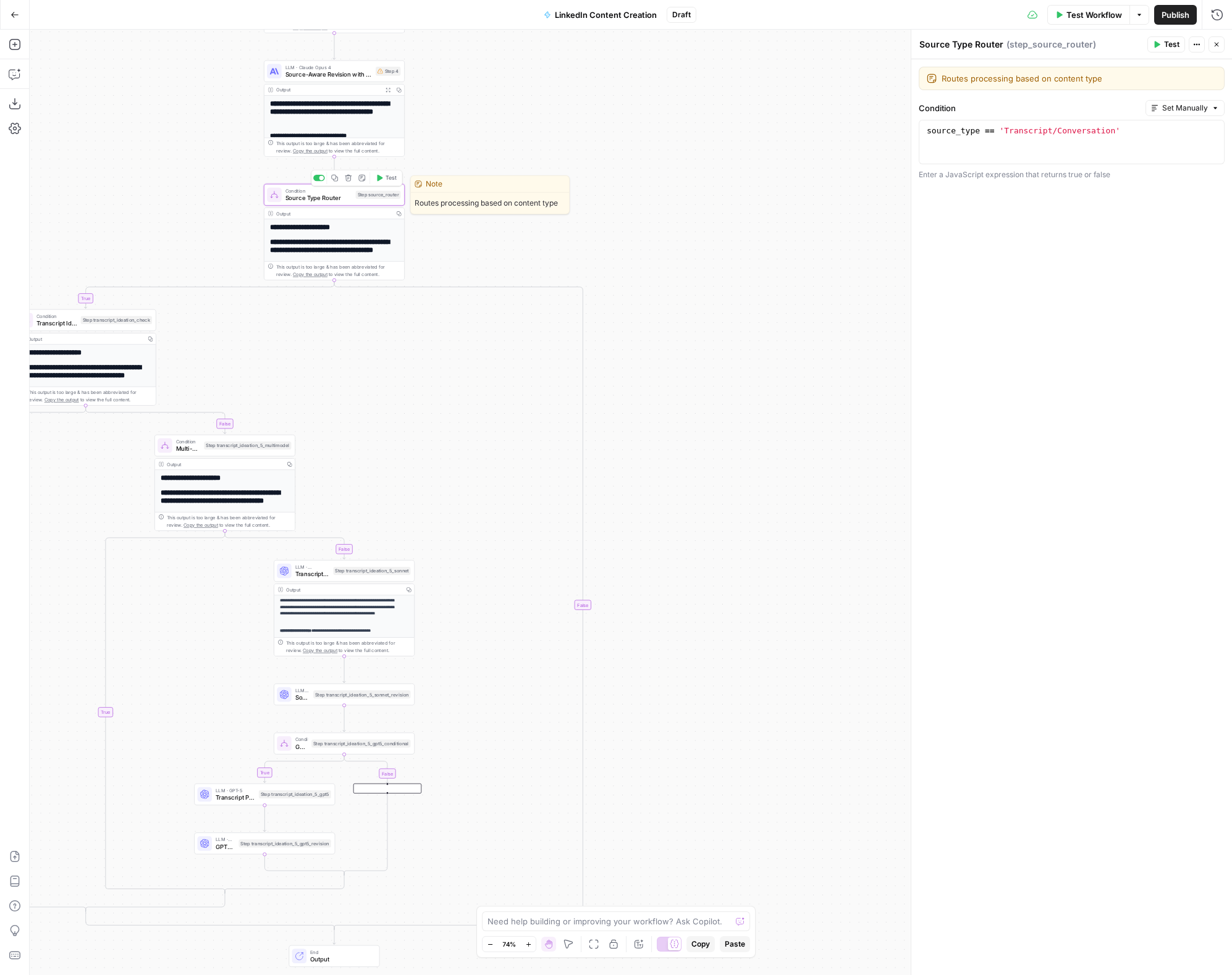
click at [350, 180] on icon "button" at bounding box center [348, 178] width 7 height 7
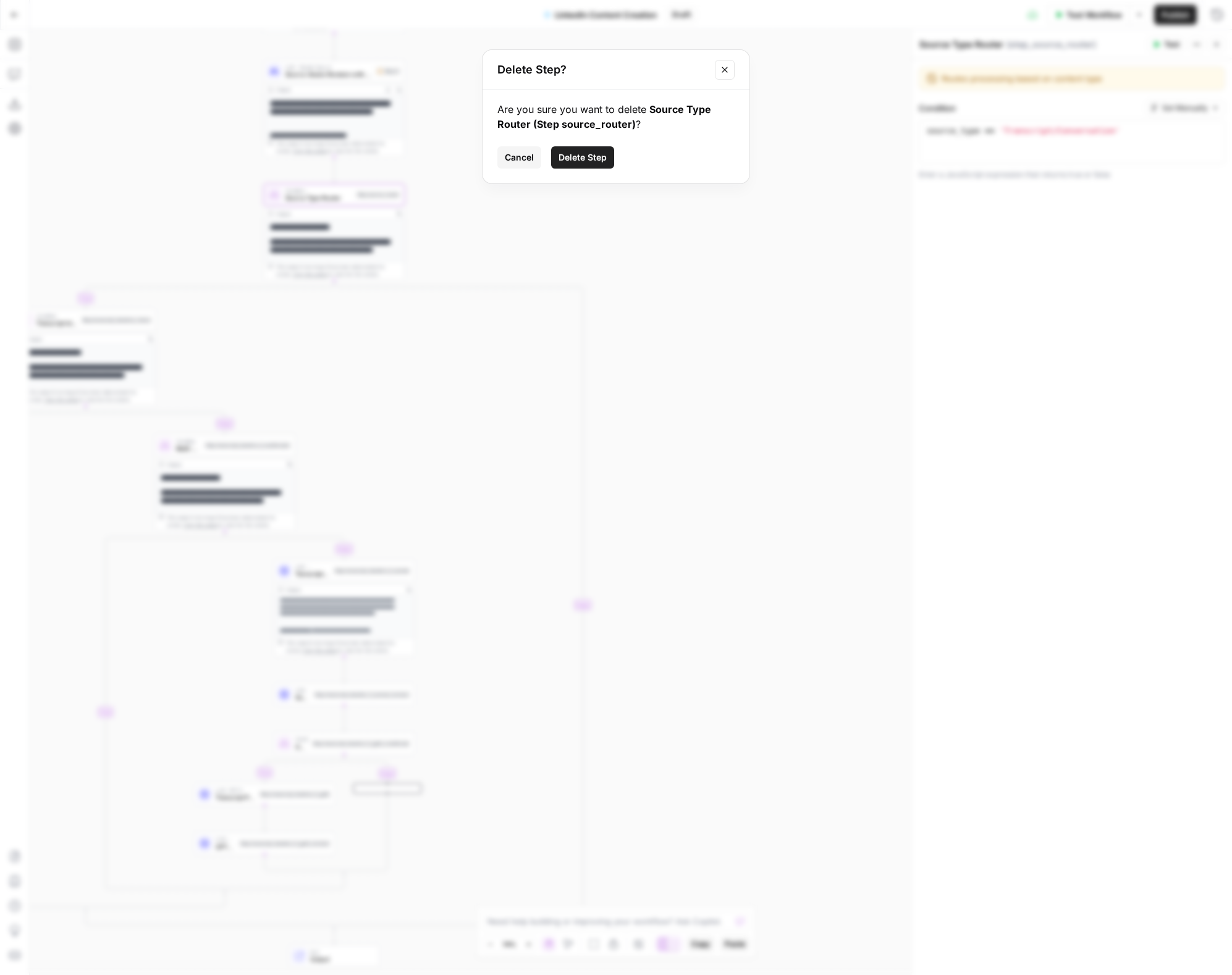
click at [602, 155] on span "Delete Step" at bounding box center [583, 157] width 49 height 13
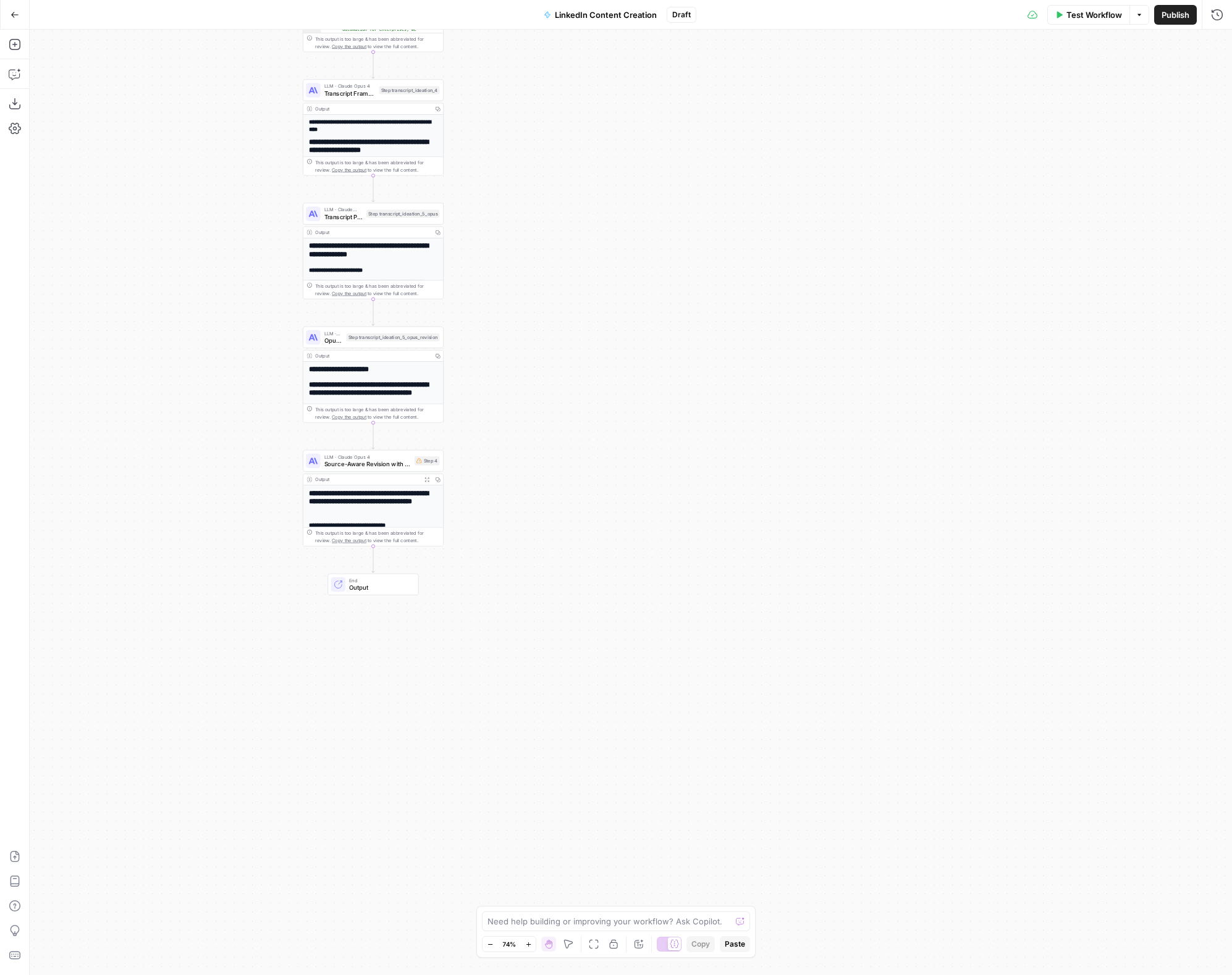
drag, startPoint x: 196, startPoint y: 327, endPoint x: 255, endPoint y: 721, distance: 398.4
click at [242, 591] on div "Workflow Set Inputs Inputs Format JSON Format Inputs Step 1 Output Expand Outpu…" at bounding box center [631, 503] width 1202 height 946
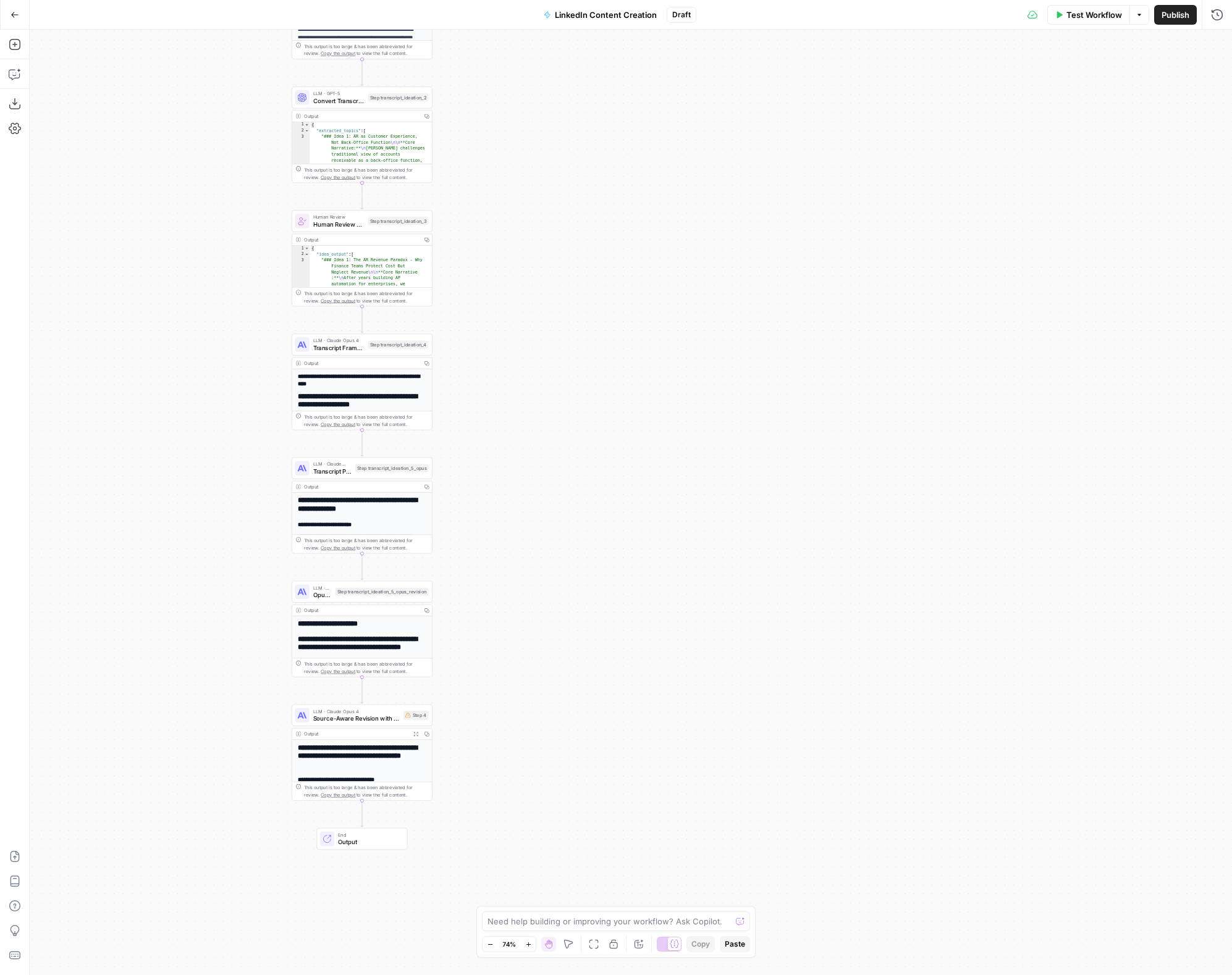
drag, startPoint x: 138, startPoint y: 353, endPoint x: 126, endPoint y: 456, distance: 103.7
click at [126, 456] on div "Workflow Set Inputs Inputs Format JSON Format Inputs Step 1 Output Expand Outpu…" at bounding box center [631, 503] width 1202 height 946
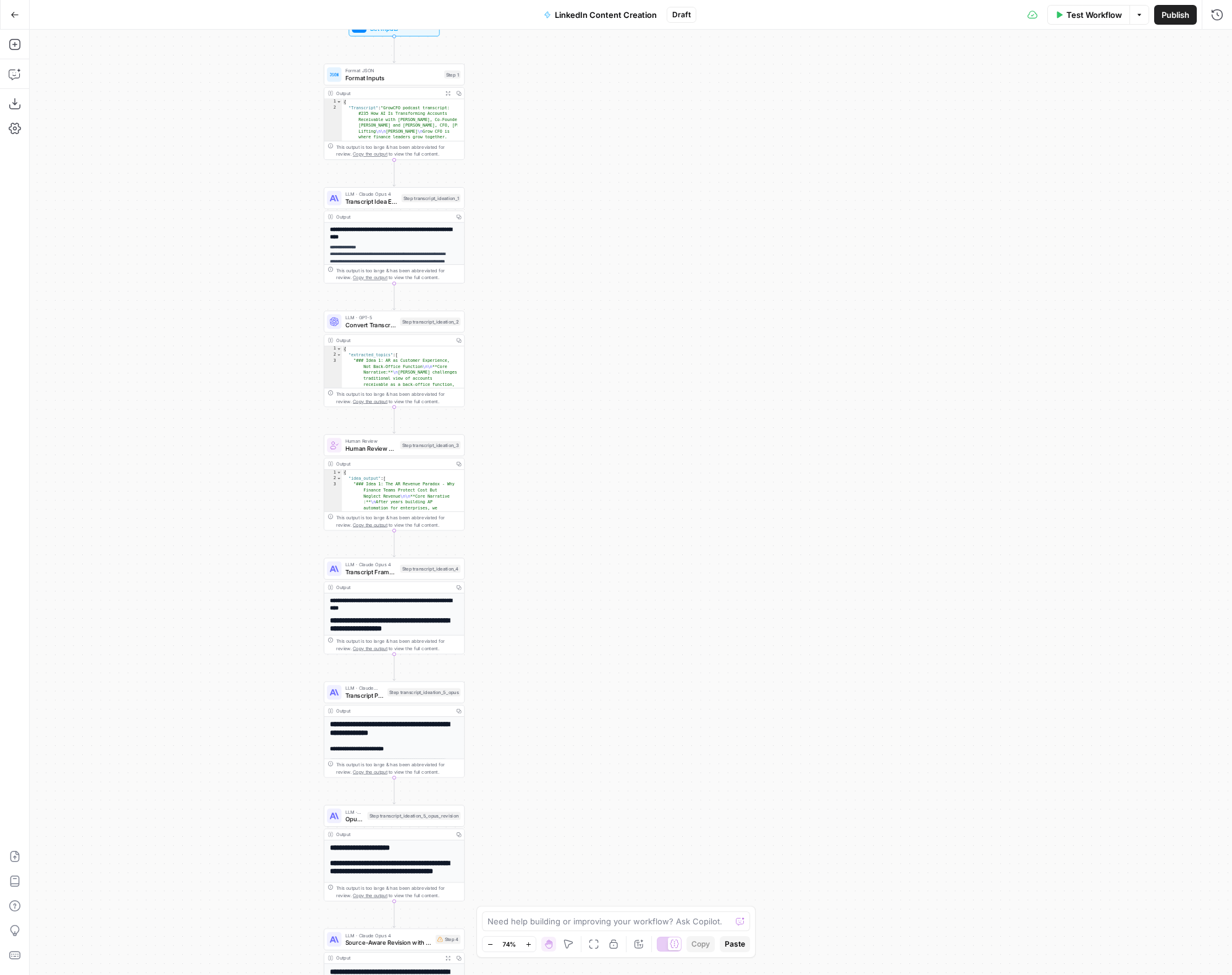
drag, startPoint x: 201, startPoint y: 354, endPoint x: 233, endPoint y: 582, distance: 230.2
click at [233, 582] on div "Workflow Set Inputs Inputs Format JSON Format Inputs Step 1 Output Expand Outpu…" at bounding box center [631, 503] width 1202 height 946
click at [373, 199] on div "LLM · Claude Opus 4 Transcript Idea Extraction" at bounding box center [371, 201] width 52 height 16
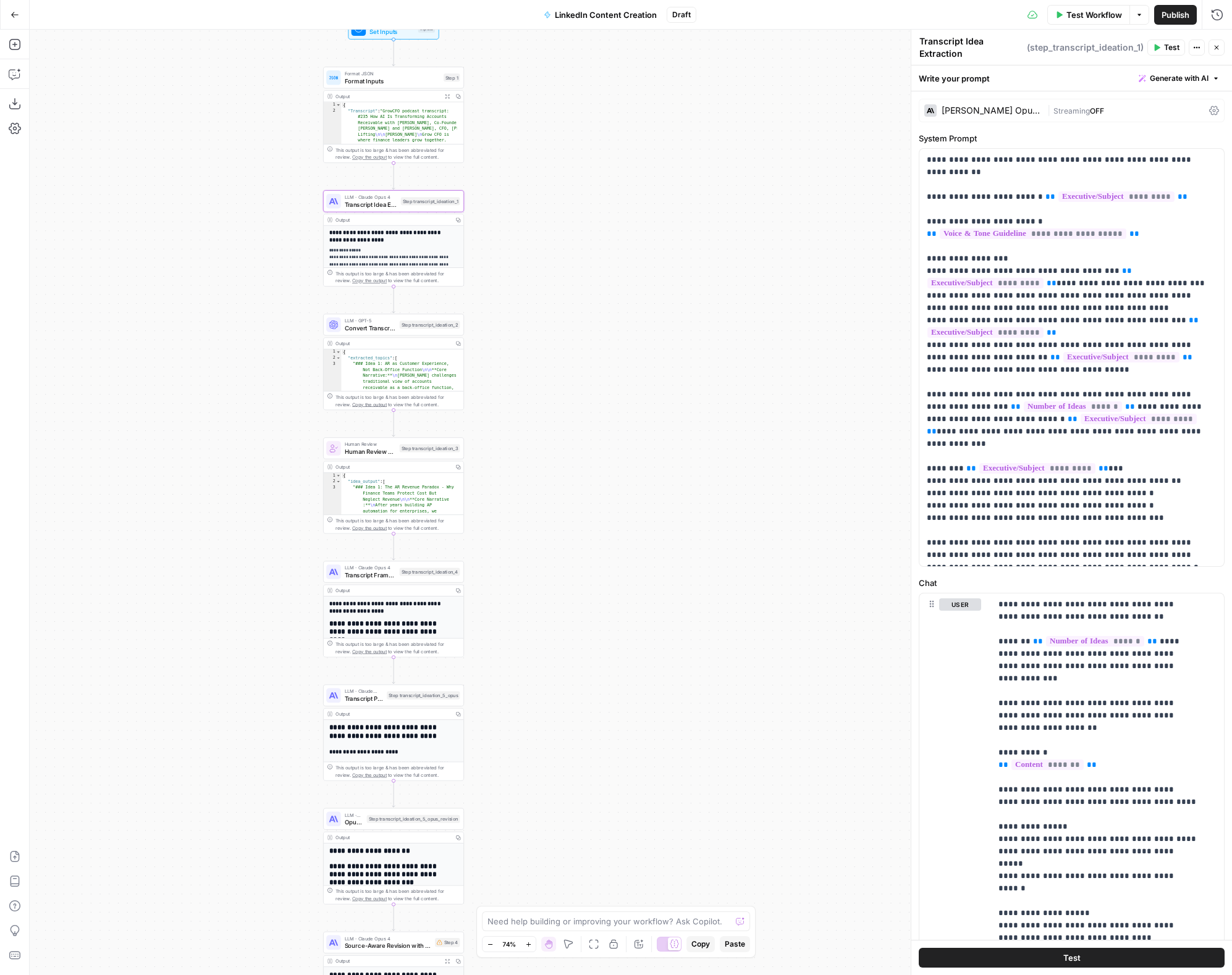
click at [996, 111] on div "| Streaming OFF" at bounding box center [1125, 111] width 157 height 12
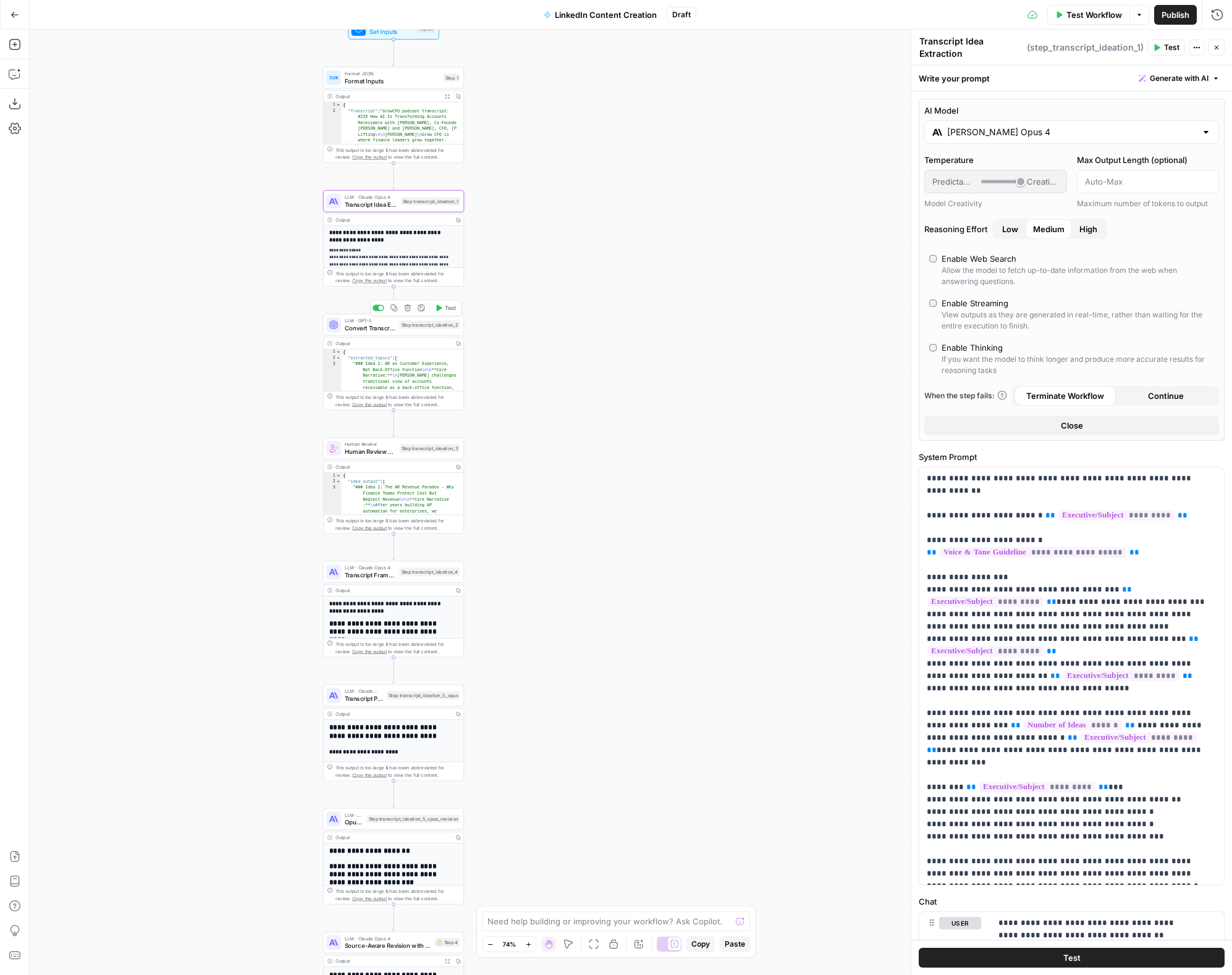
click at [393, 326] on span "Convert Transcript Ideas to JSON" at bounding box center [370, 328] width 51 height 10
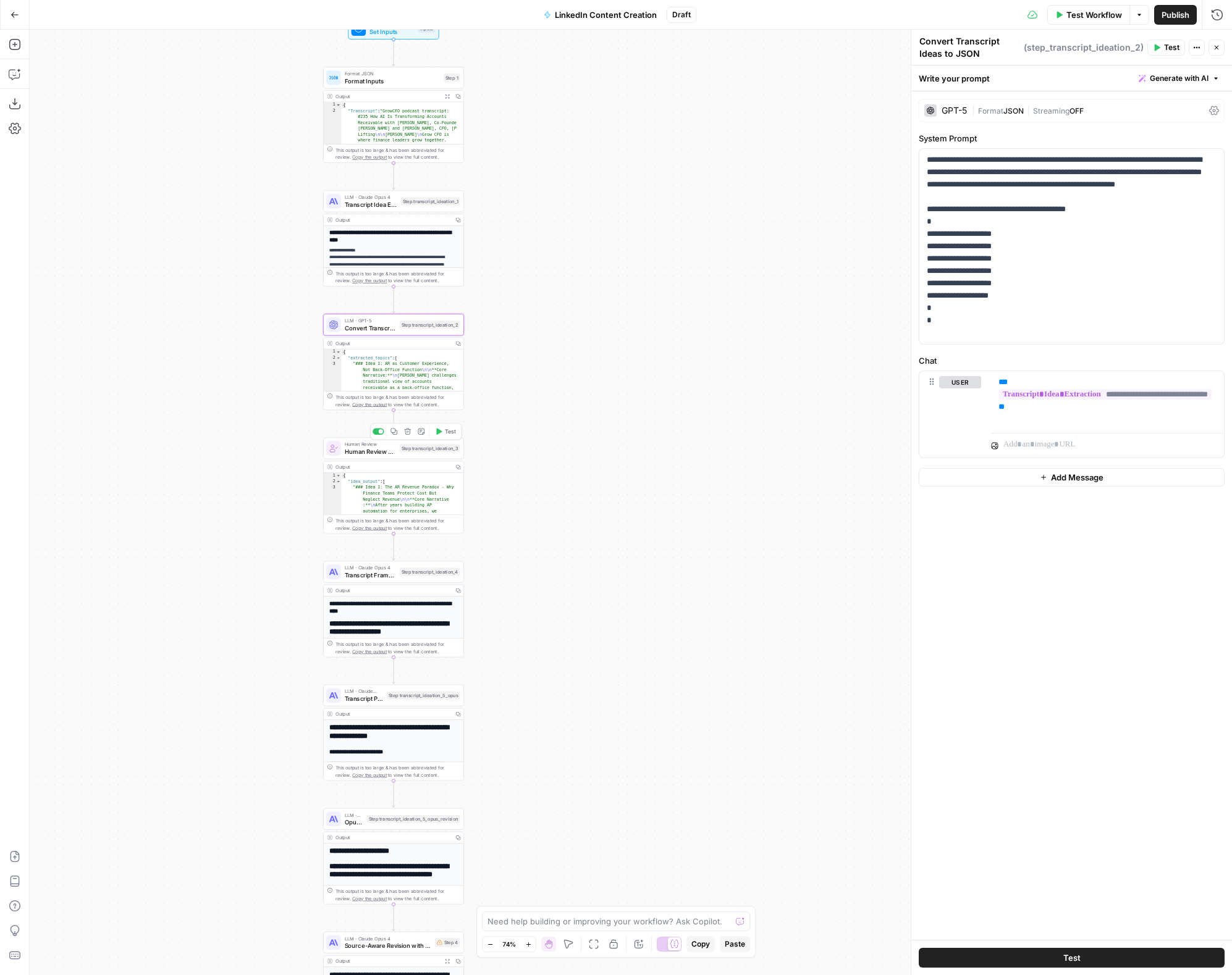
click at [379, 457] on div "Human Review Human Review - Transcript Ideas (Optional) Step transcript_ideatio…" at bounding box center [393, 448] width 141 height 21
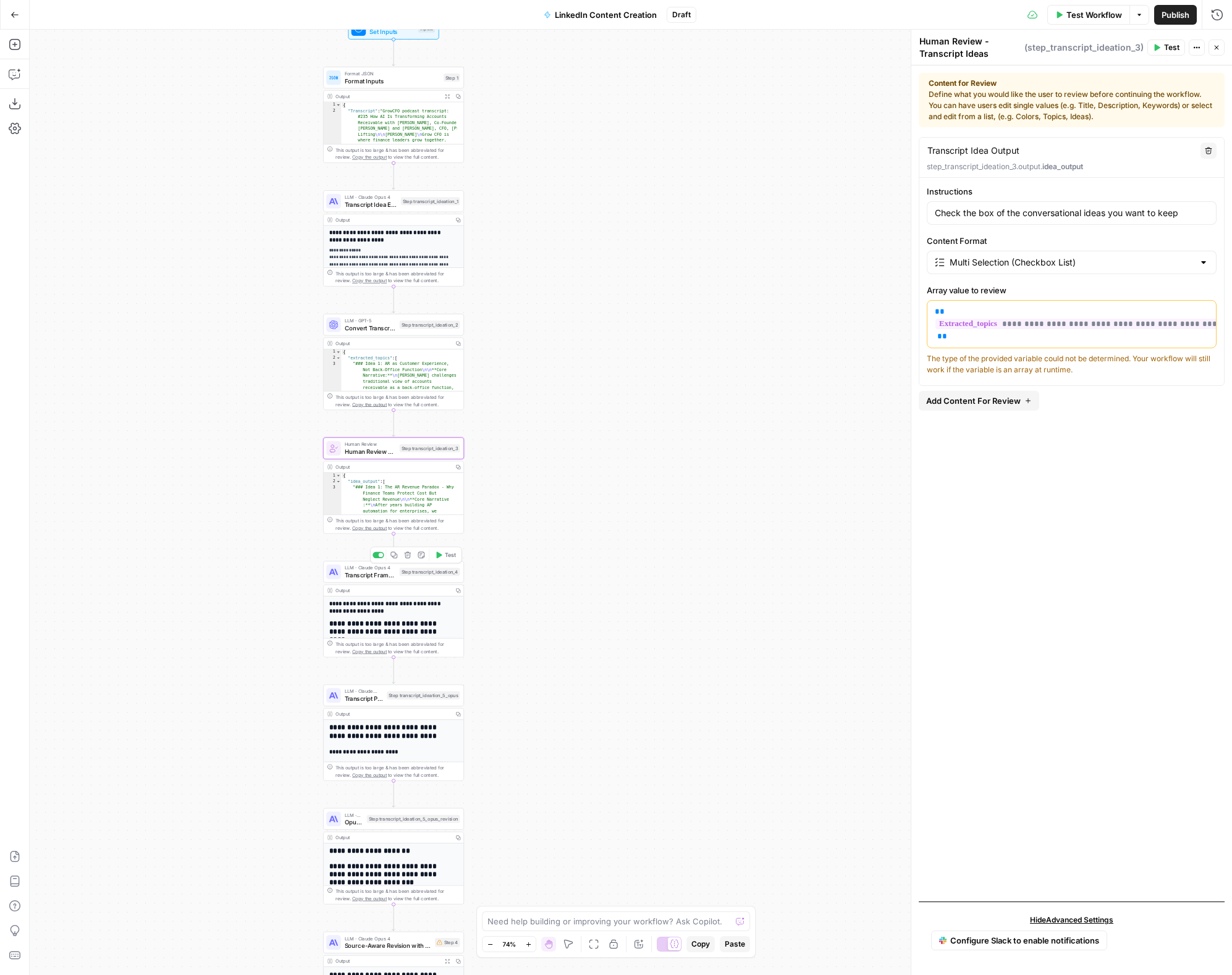
click at [368, 575] on span "Transcript Framework Selection" at bounding box center [370, 576] width 51 height 10
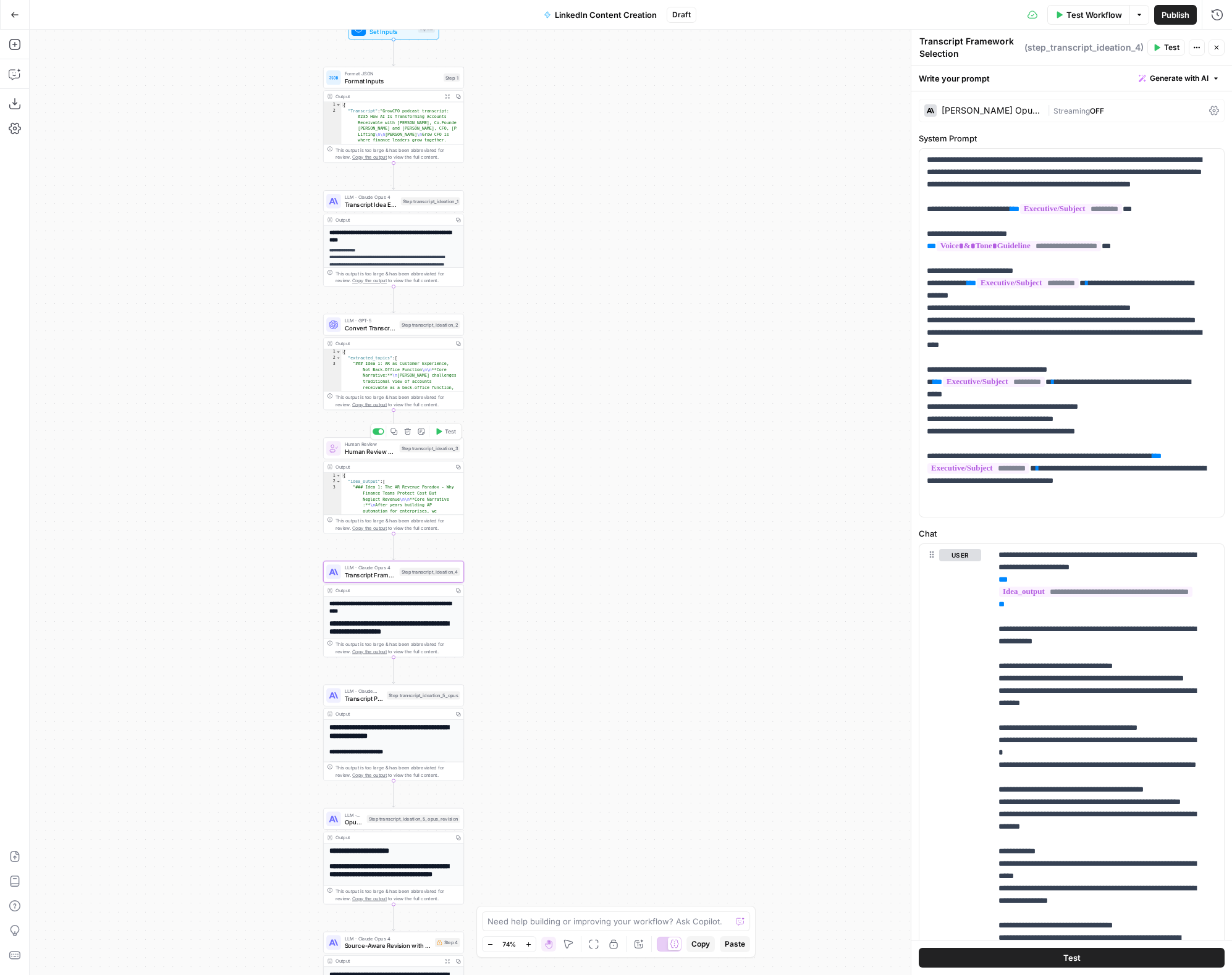
click at [361, 453] on span "Human Review - Transcript Ideas (Optional)" at bounding box center [370, 453] width 51 height 10
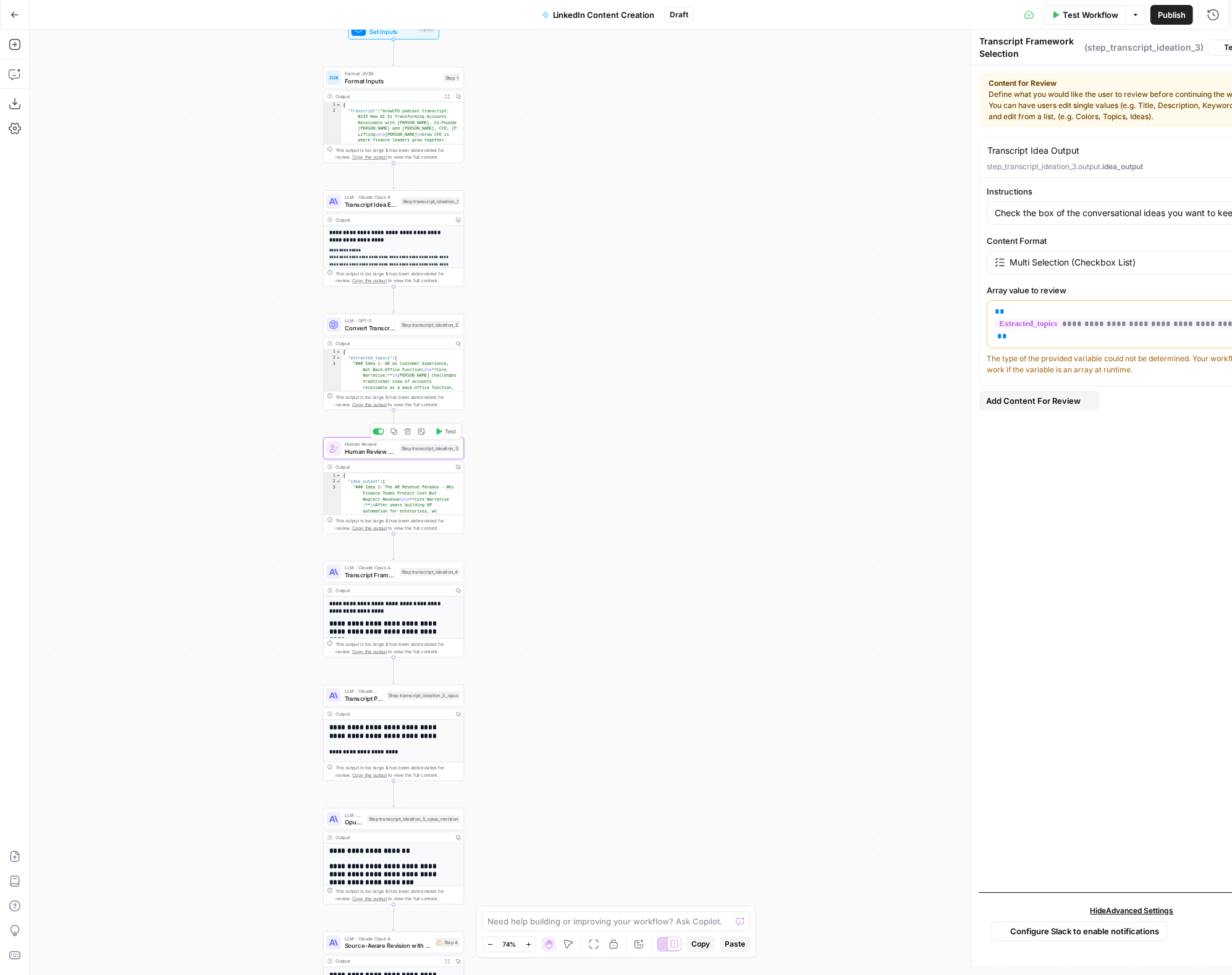
type textarea "Human Review - Transcript Ideas (Optional)"
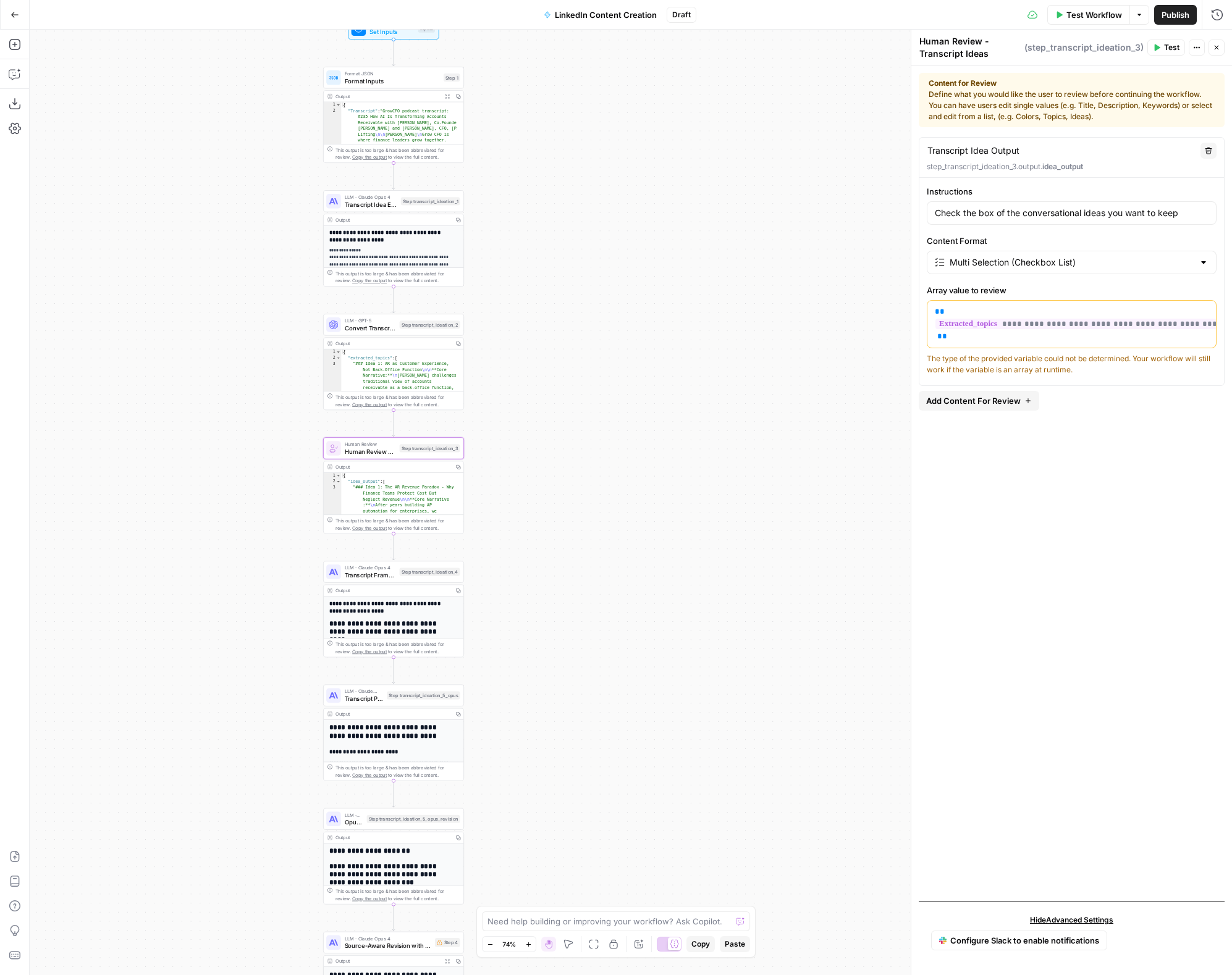
click at [366, 206] on span "Transcript Idea Extraction" at bounding box center [371, 205] width 52 height 10
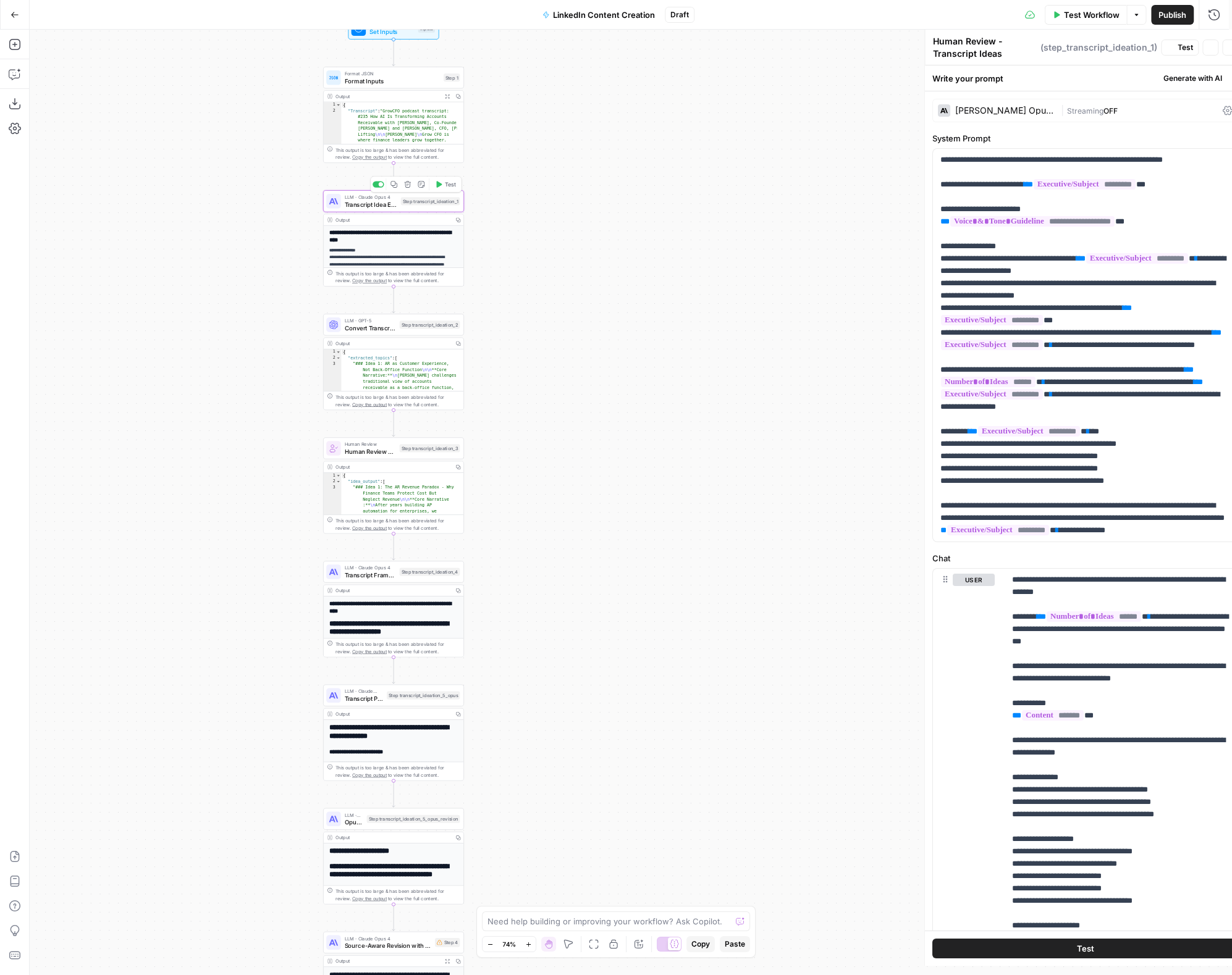
type textarea "Transcript Idea Extraction"
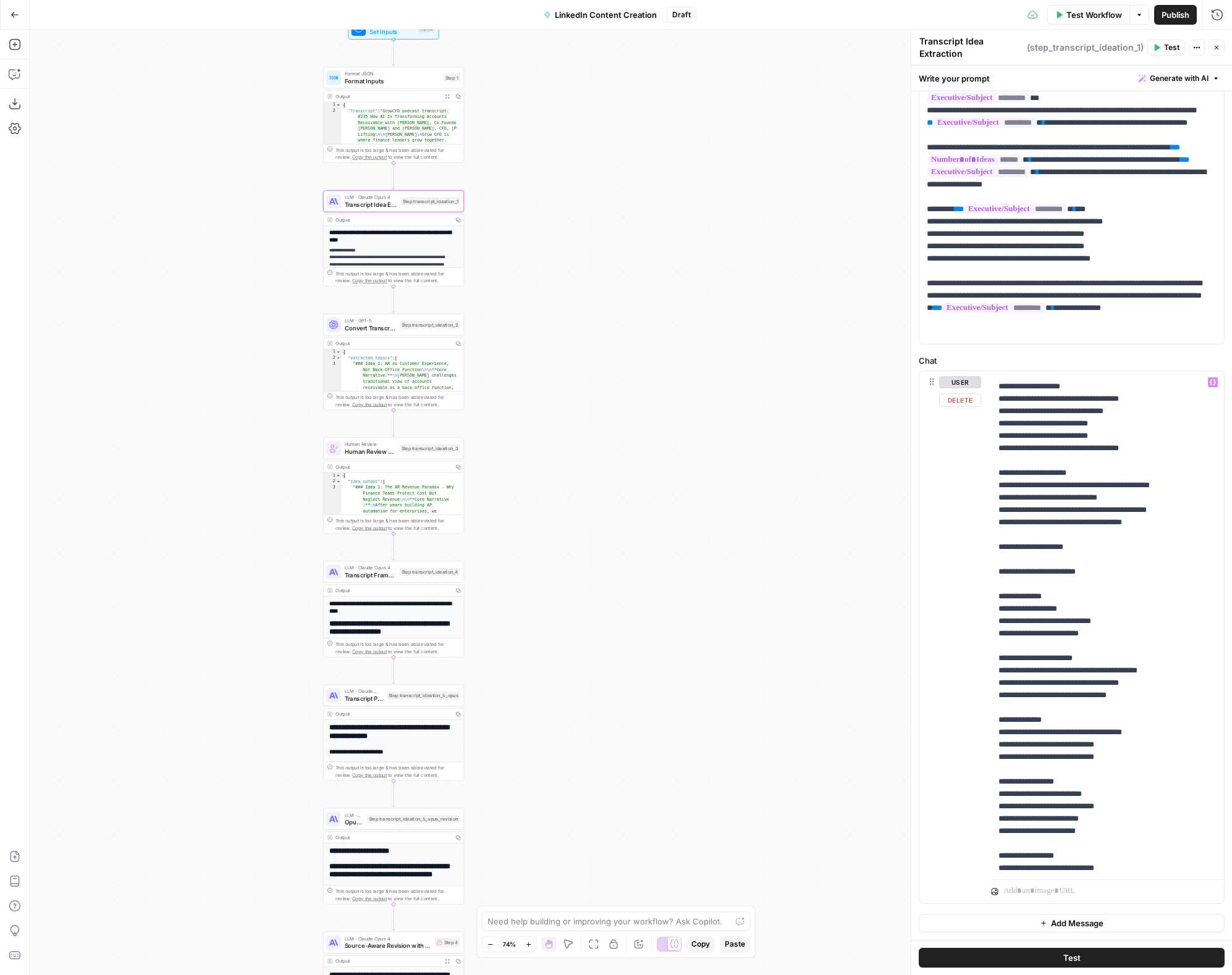
scroll to position [0, 0]
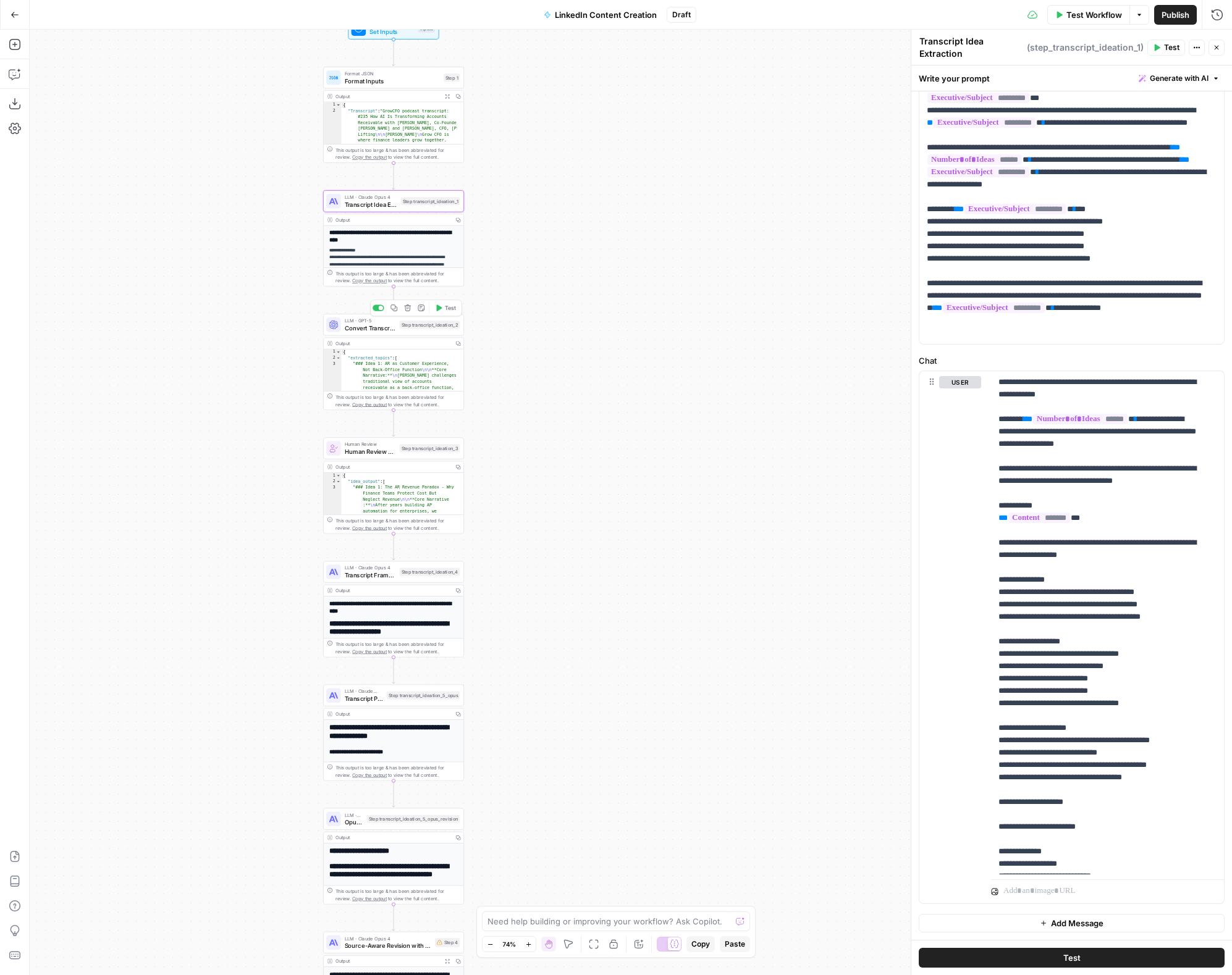
click at [373, 324] on span "Convert Transcript Ideas to JSON" at bounding box center [370, 328] width 51 height 10
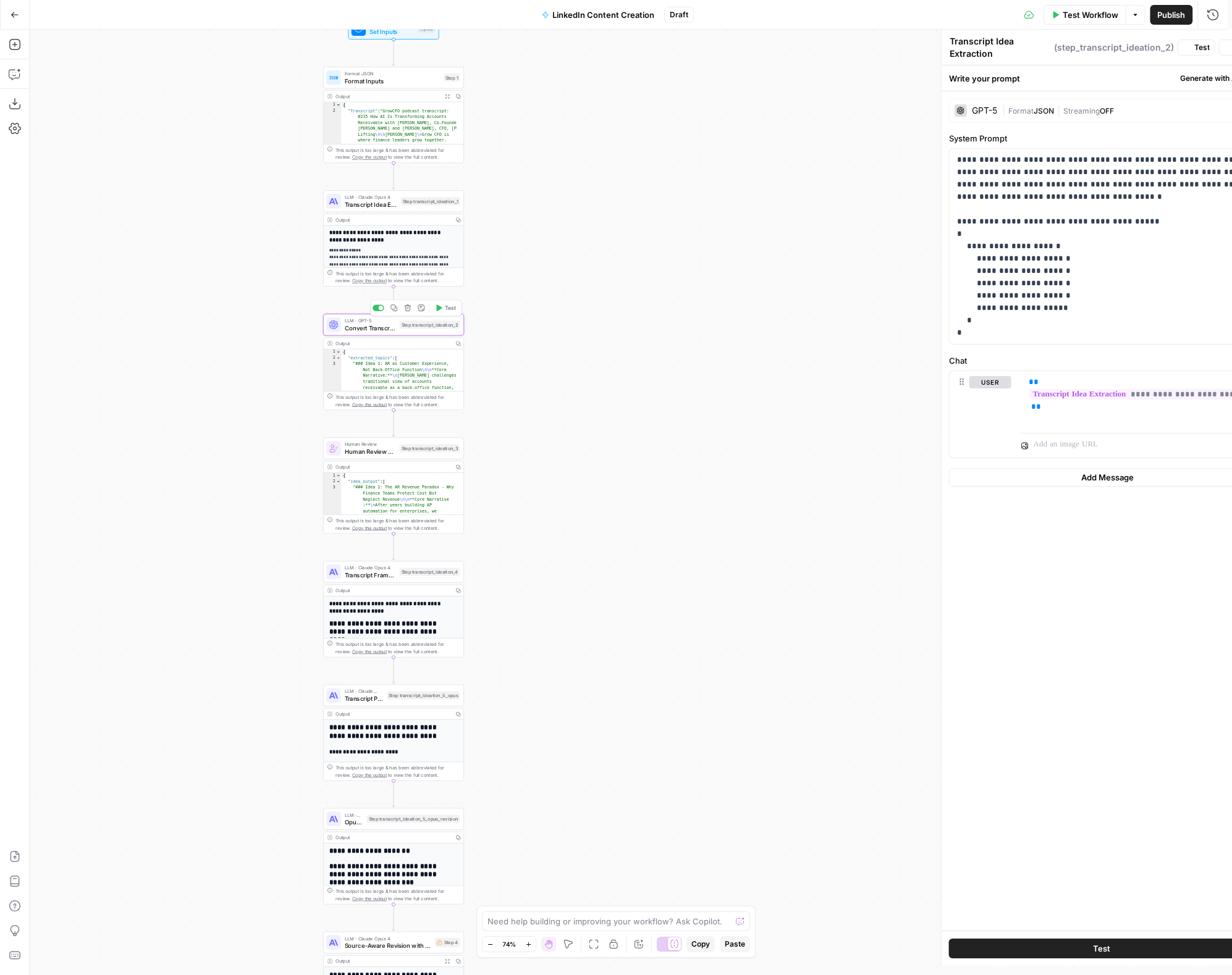
type textarea "Convert Transcript Ideas to JSON"
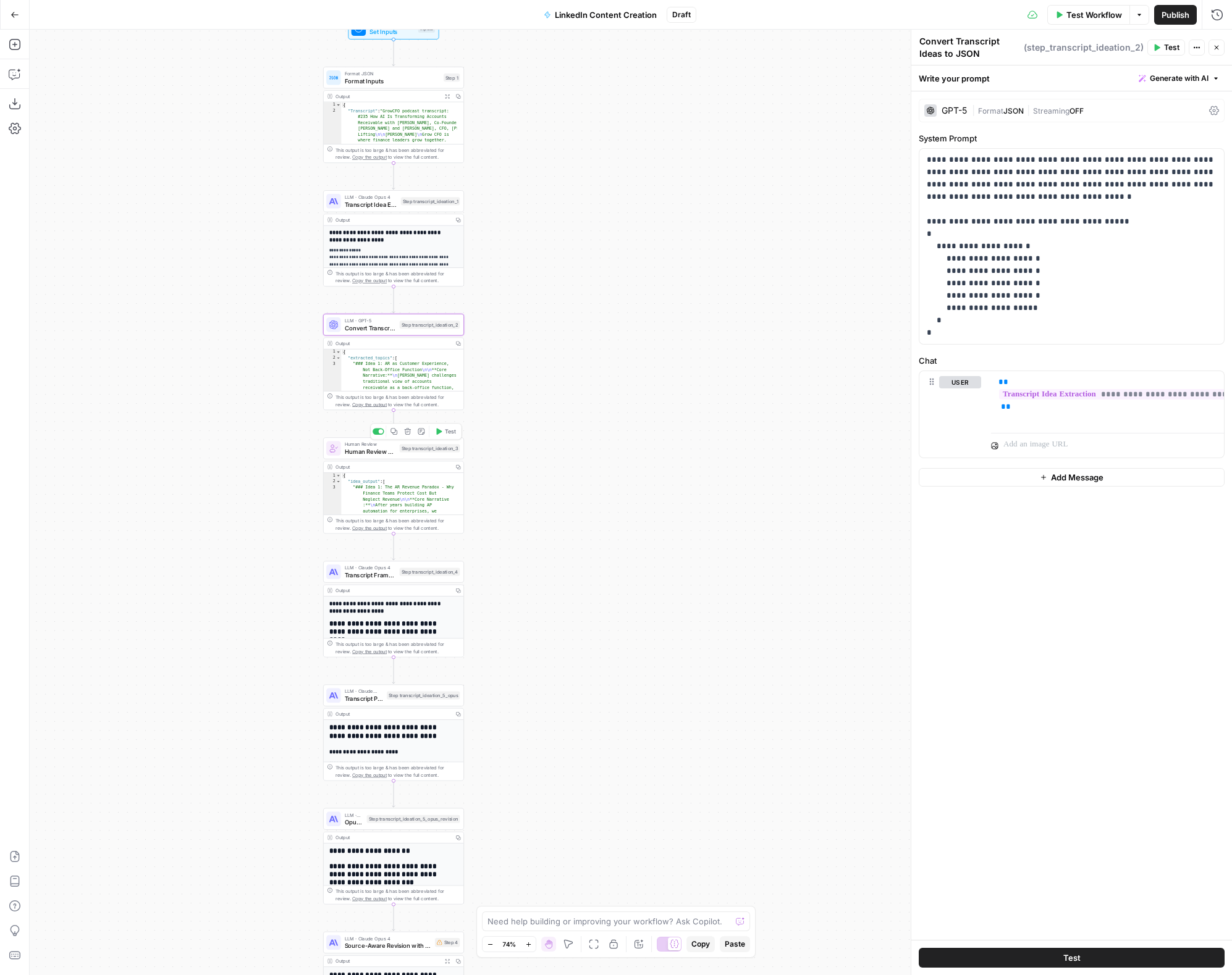
click at [377, 448] on span "Human Review - Transcript Ideas (Optional)" at bounding box center [370, 453] width 51 height 10
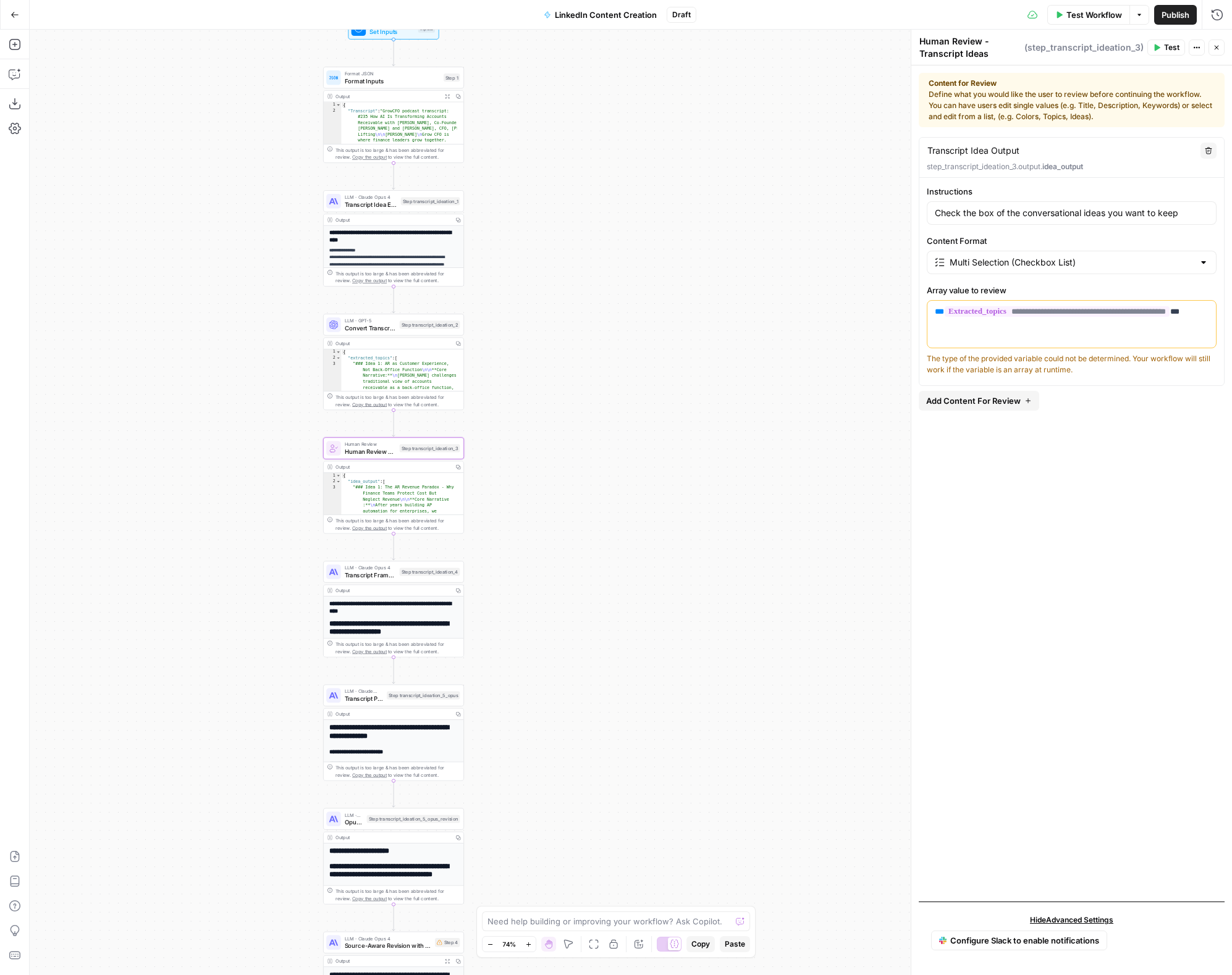
drag, startPoint x: 1083, startPoint y: 371, endPoint x: 926, endPoint y: 362, distance: 157.3
click at [926, 362] on div "The type of the provided variable could not be determined. Your workflow will s…" at bounding box center [1071, 364] width 289 height 22
copy div "The type of the provided variable could not be determined. Your workflow will s…"
click at [10, 73] on icon "button" at bounding box center [15, 74] width 13 height 13
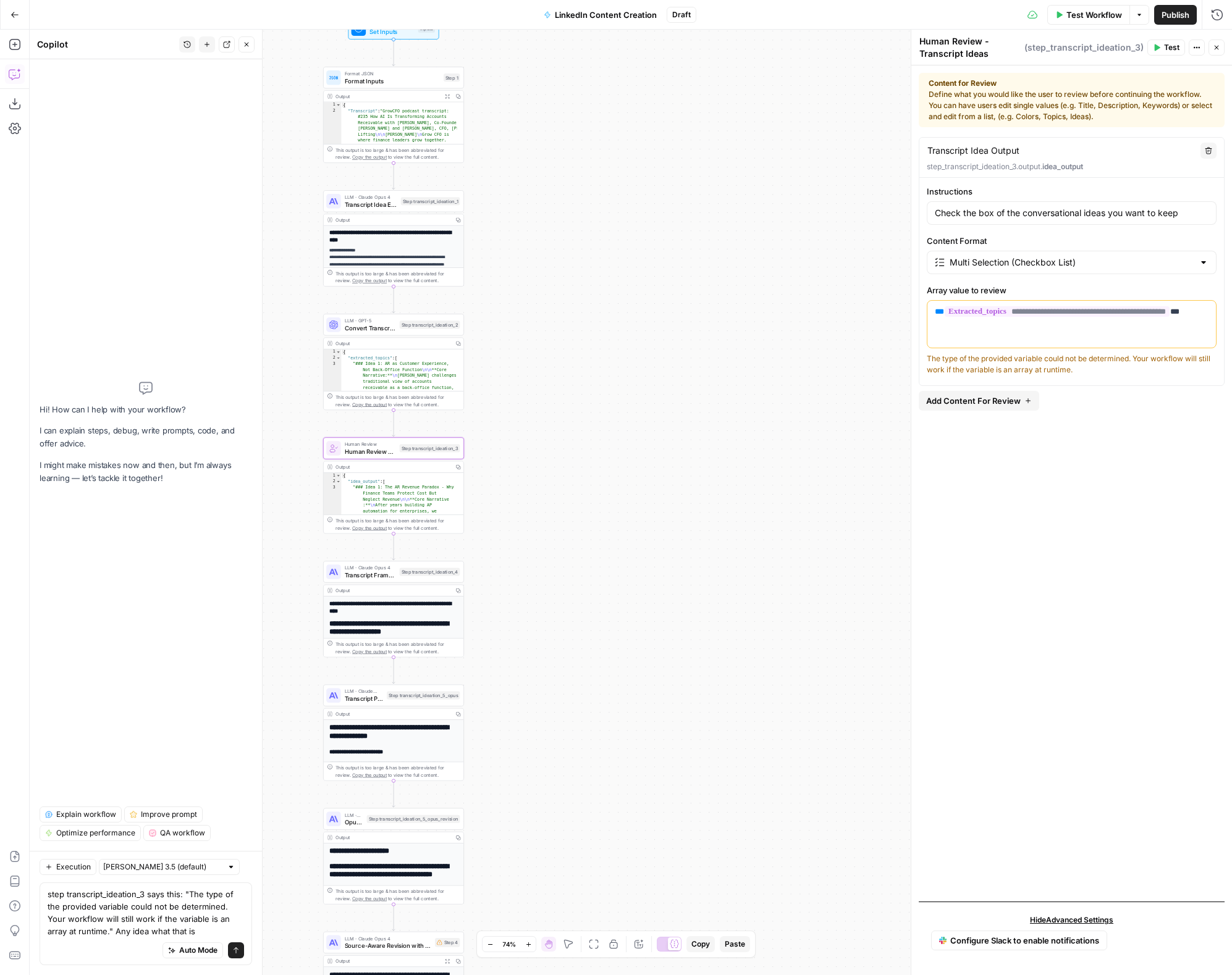
type textarea "step transcript_ideation_3 says this: "The type of the provided variable could …"
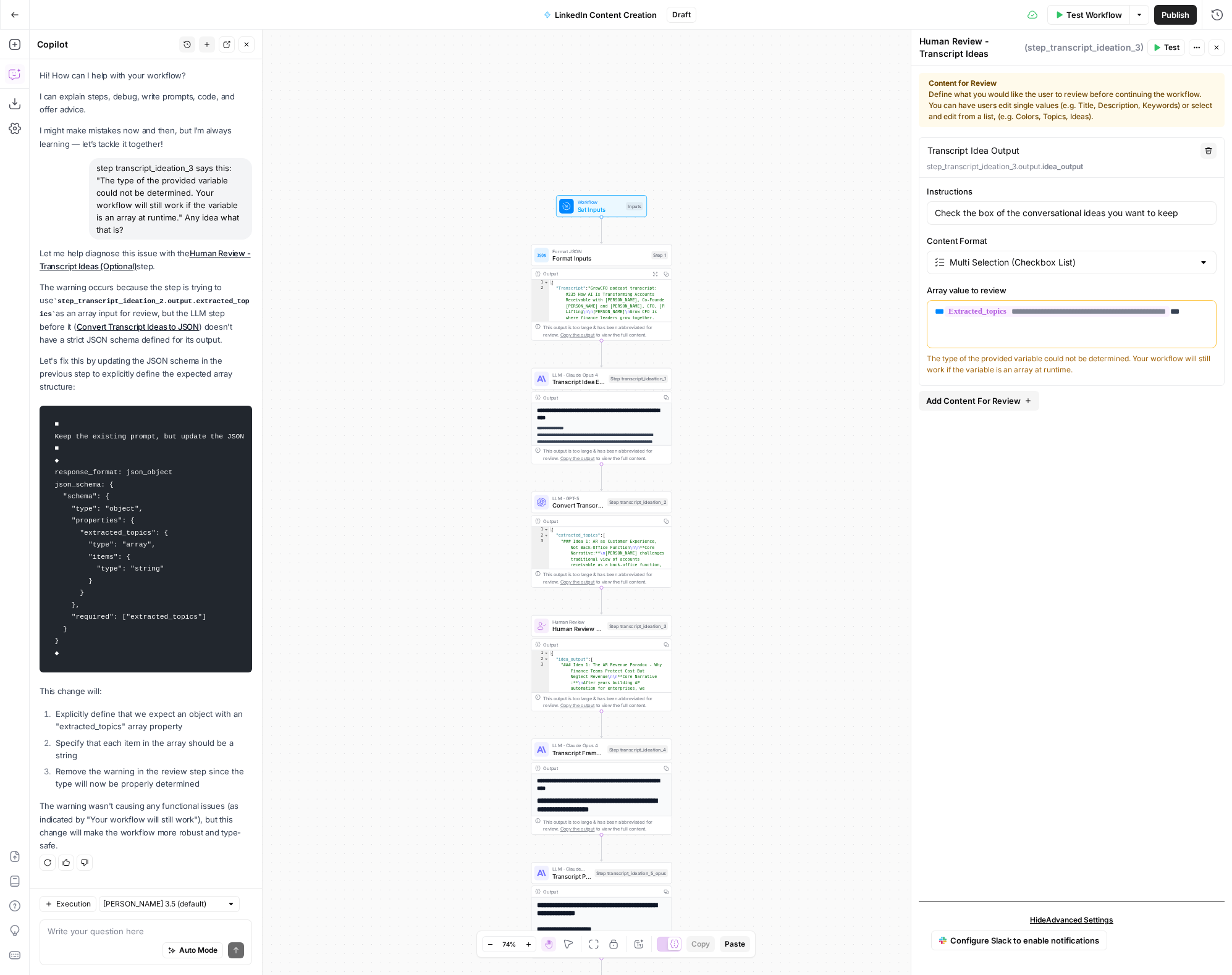
scroll to position [3, 0]
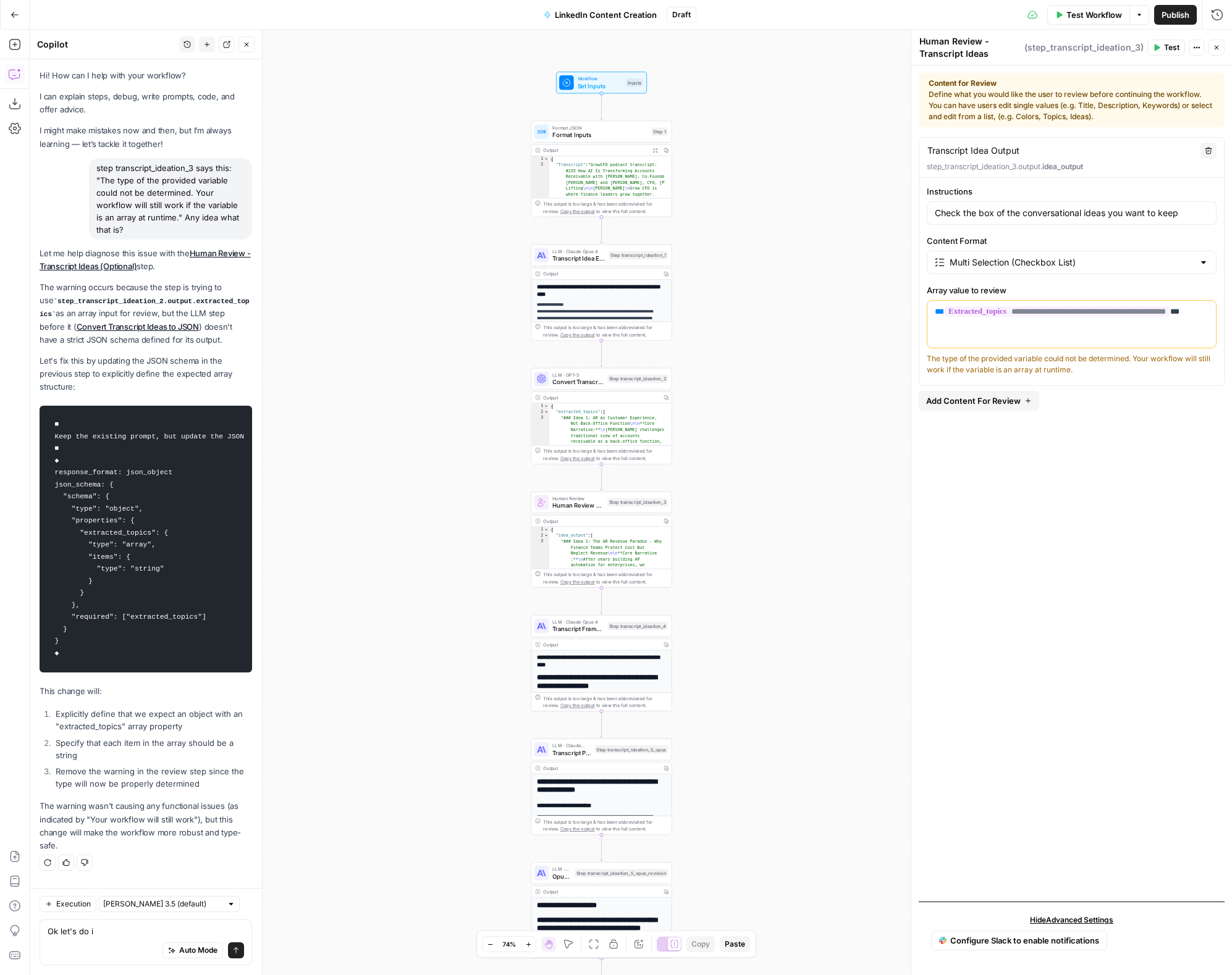
type textarea "Ok let's do it"
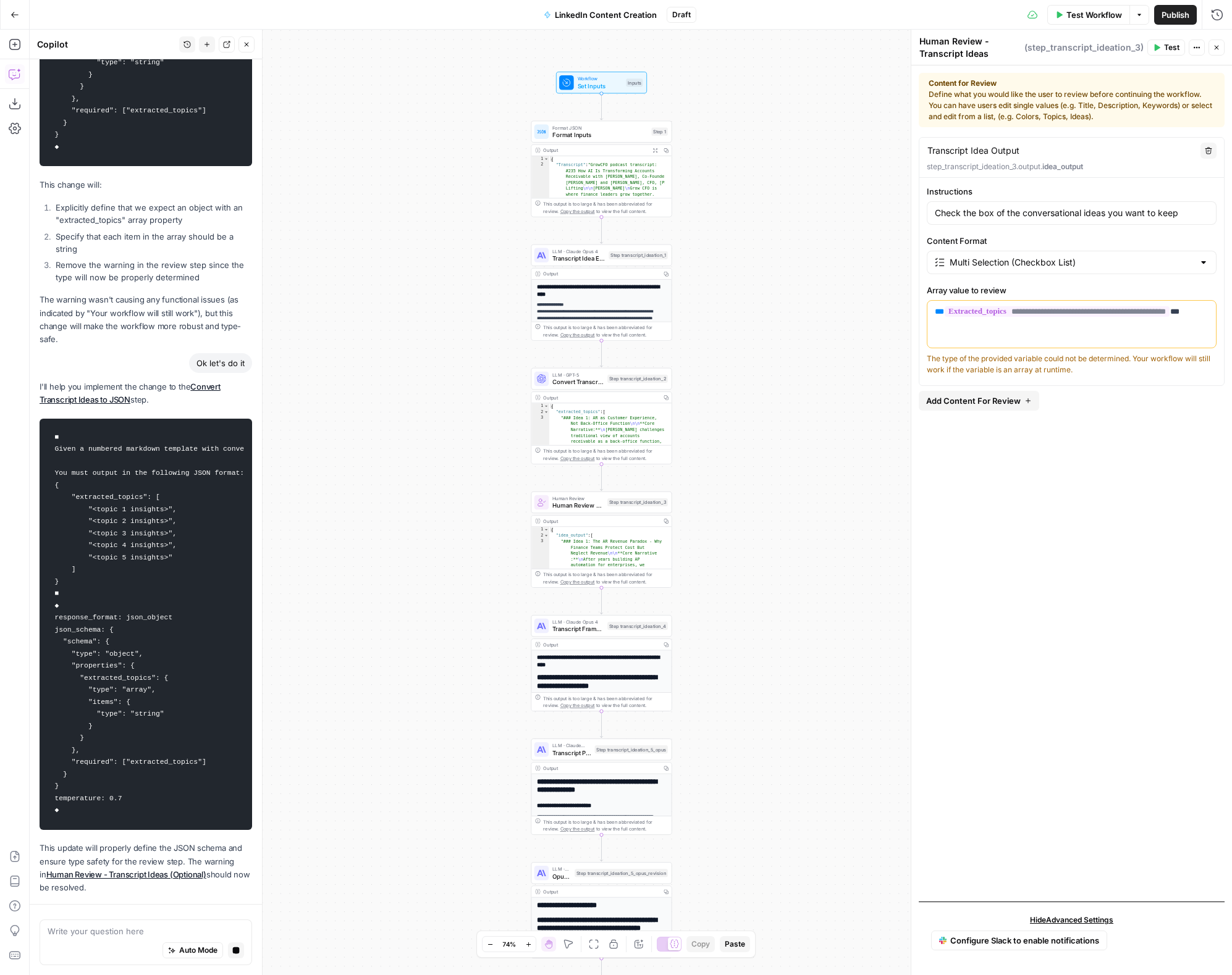
scroll to position [560, 0]
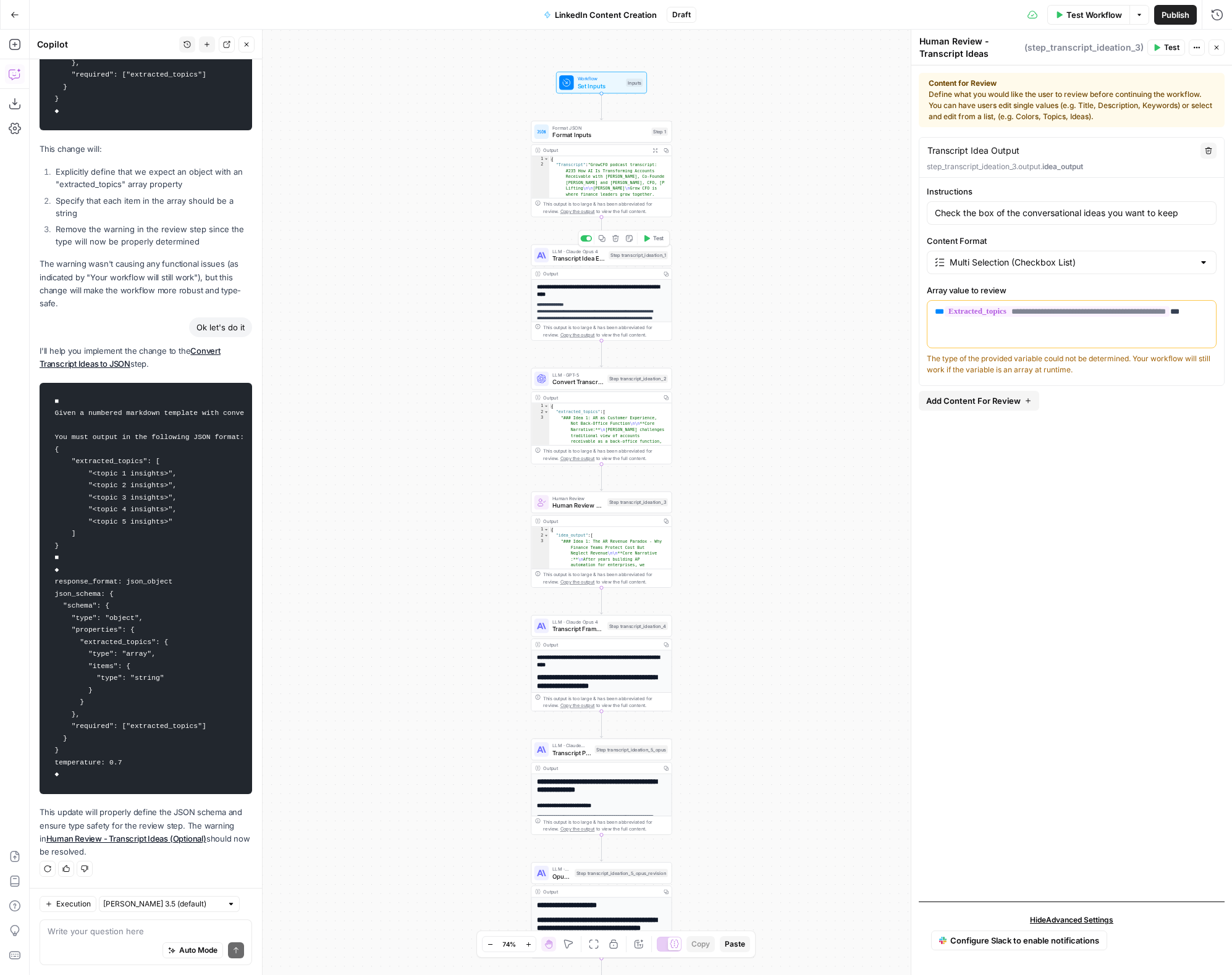
click at [582, 254] on span "Transcript Idea Extraction" at bounding box center [579, 258] width 52 height 10
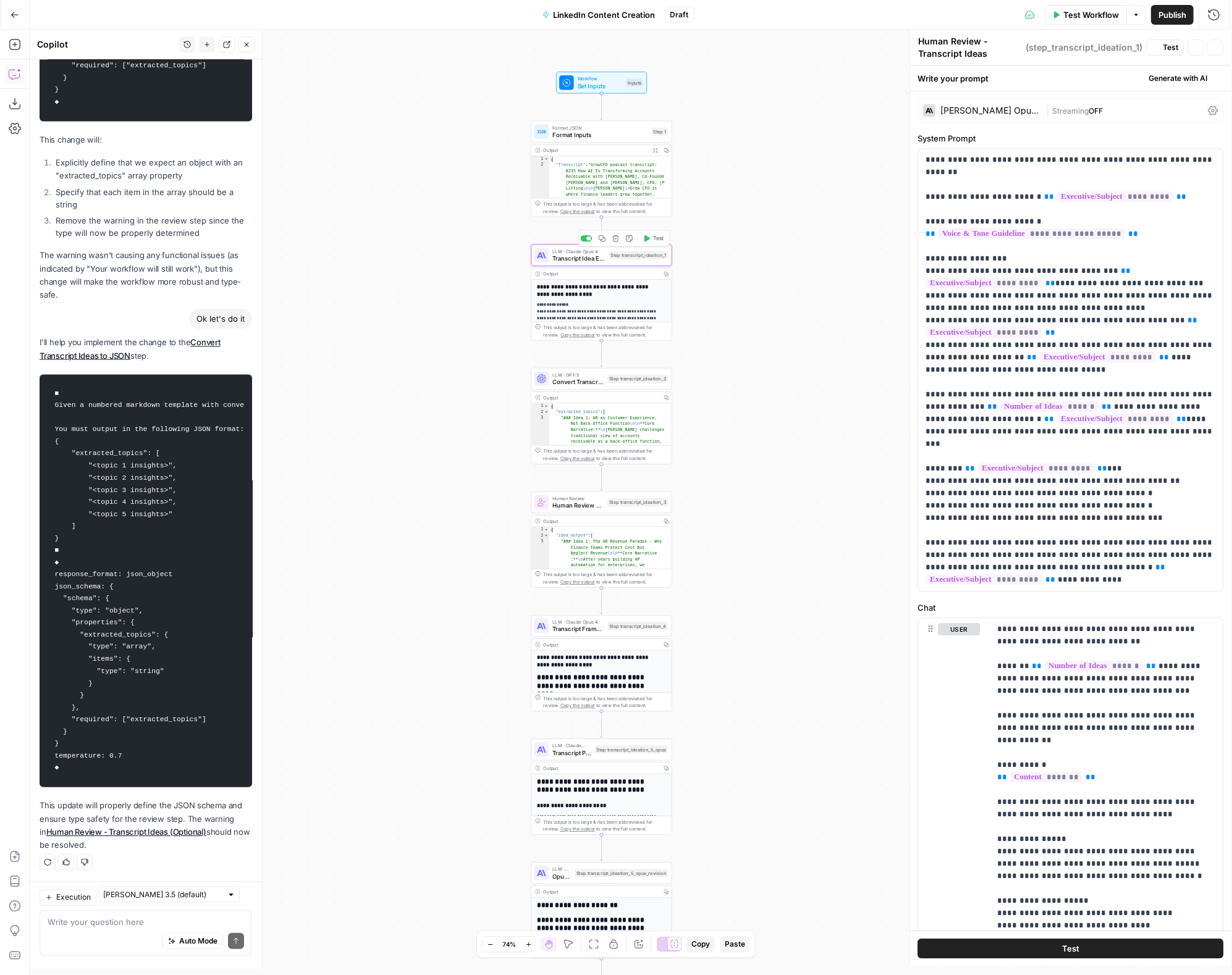
type textarea "Transcript Idea Extraction"
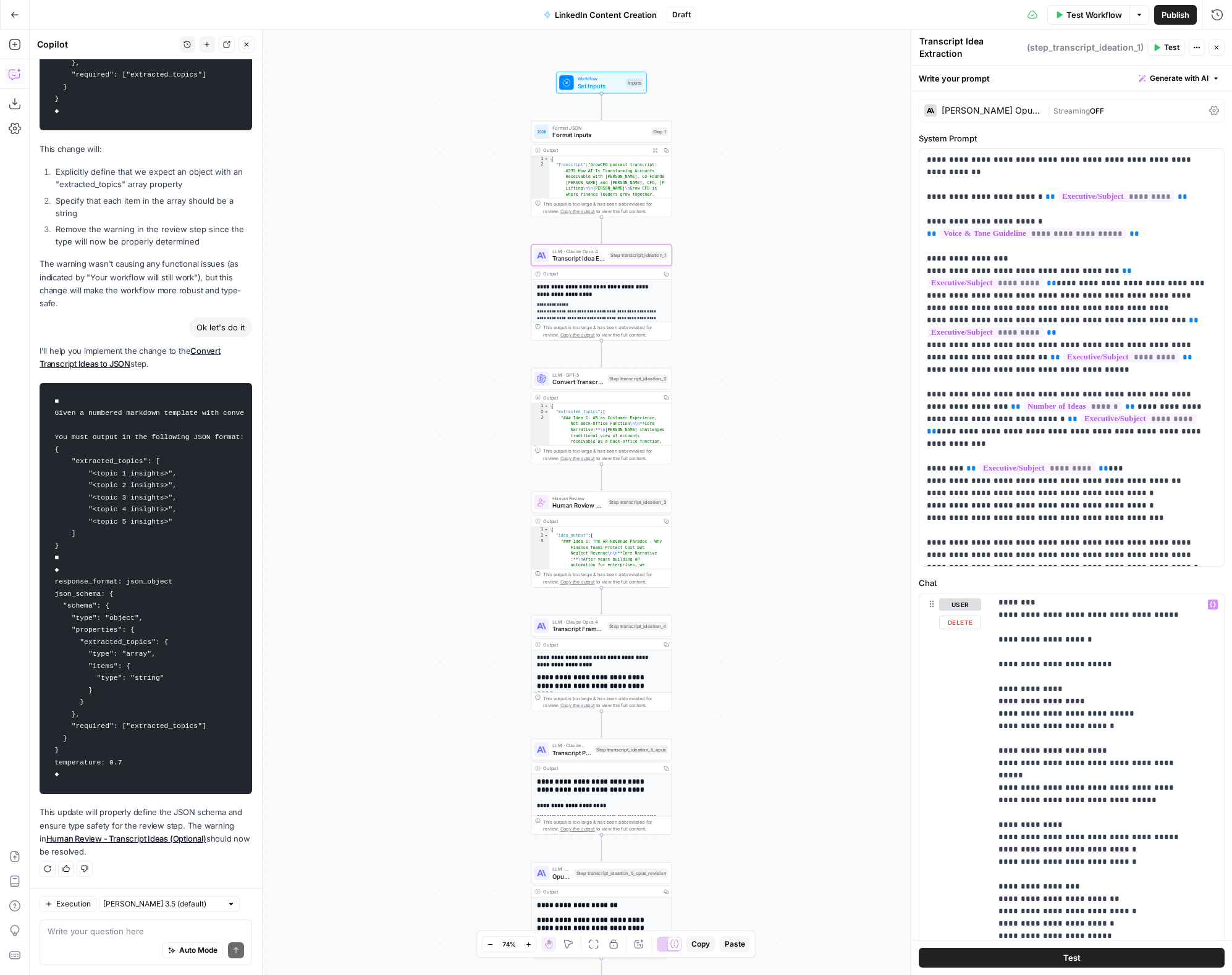
scroll to position [467, 0]
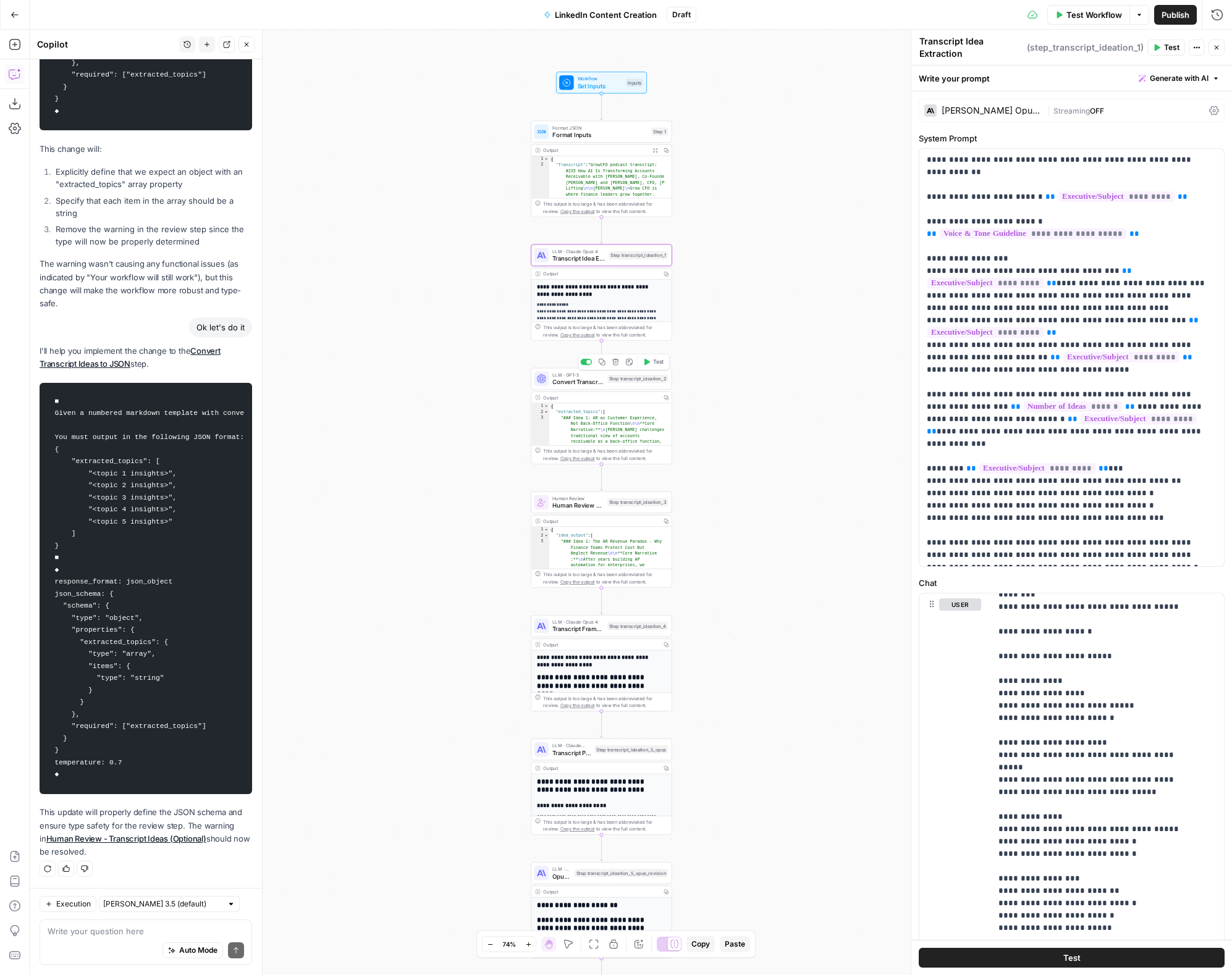
click at [577, 385] on span "Convert Transcript Ideas to JSON" at bounding box center [578, 383] width 51 height 10
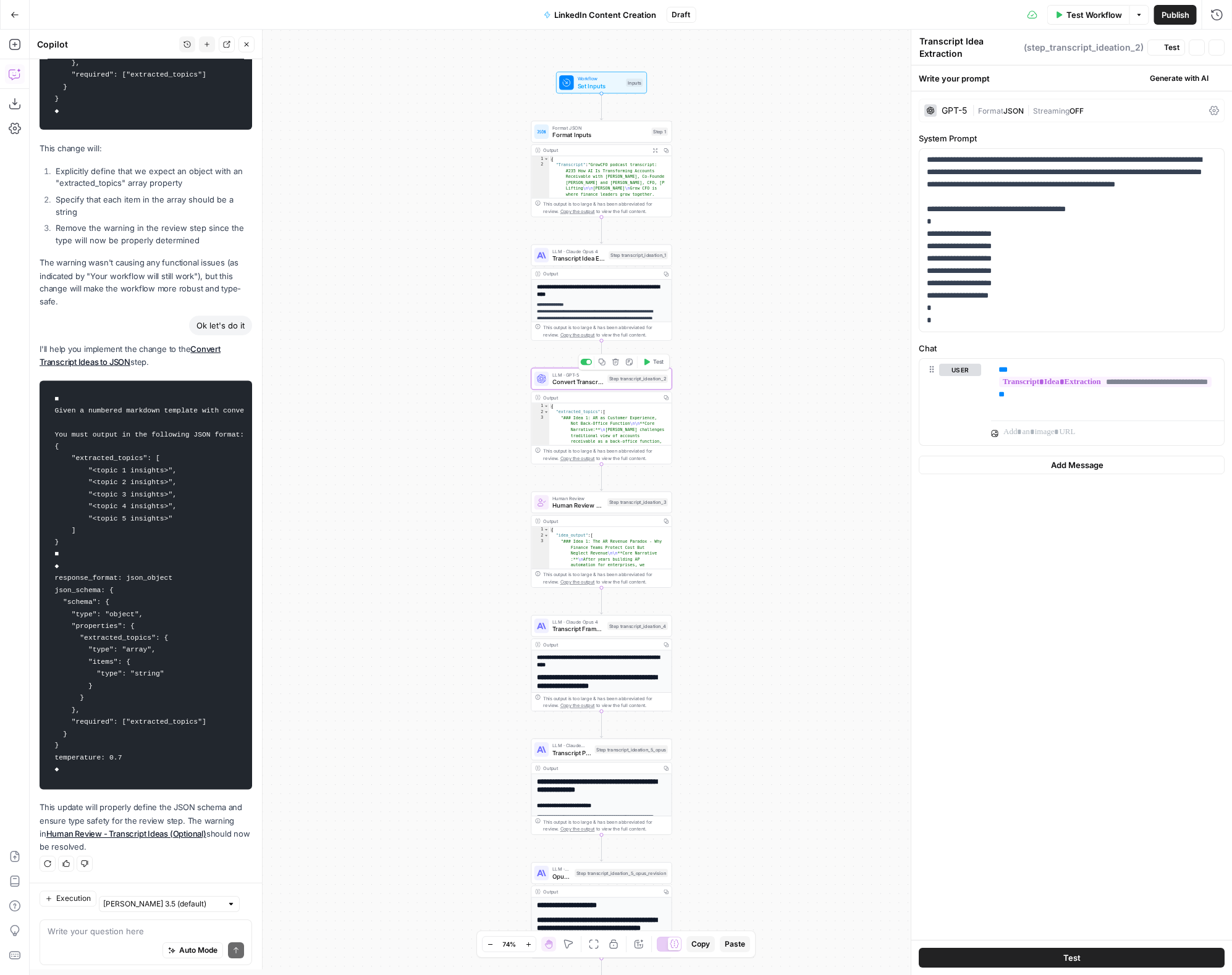
type textarea "Convert Transcript Ideas to JSON"
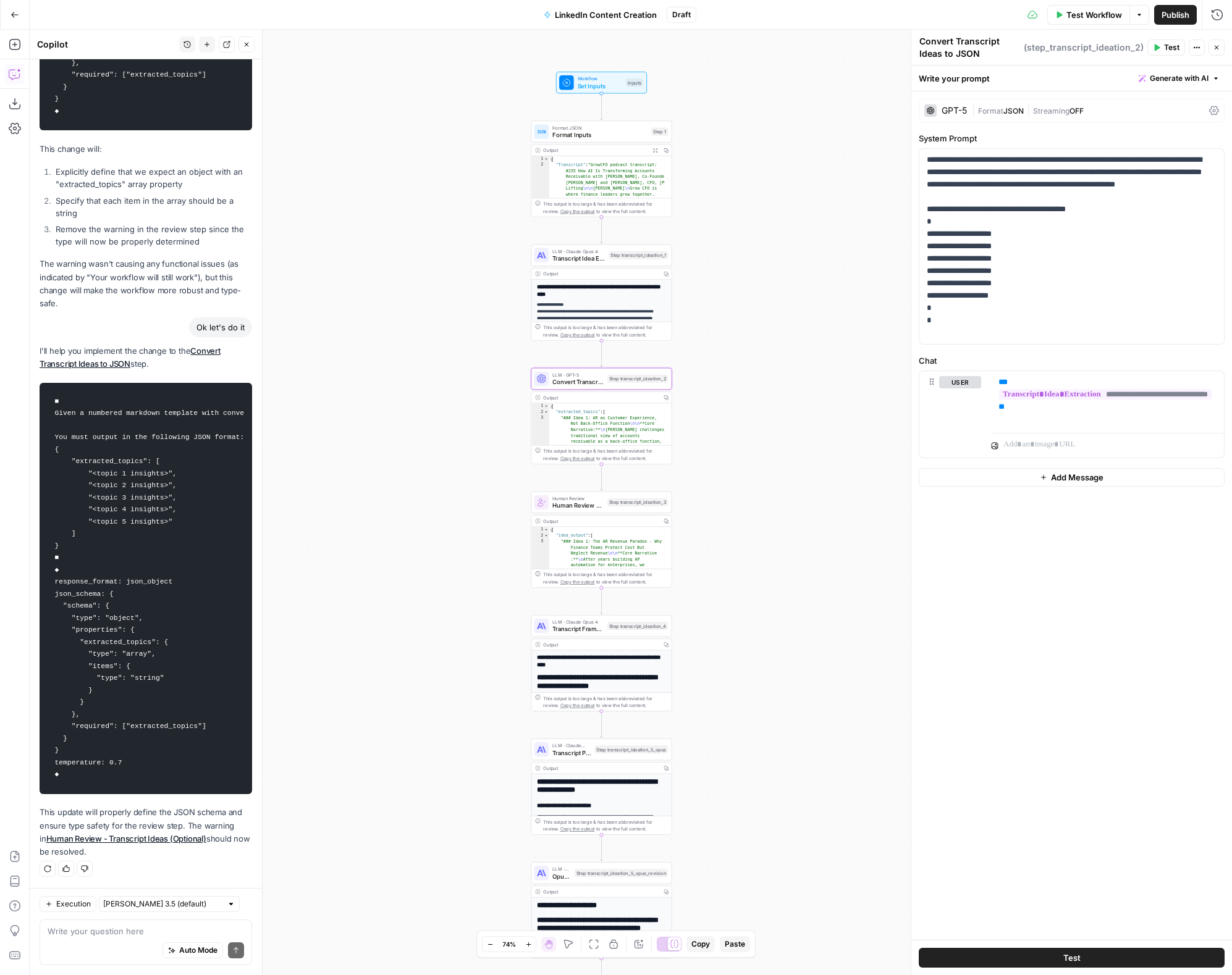
drag, startPoint x: 74, startPoint y: 746, endPoint x: 40, endPoint y: 647, distance: 104.7
click at [40, 591] on pre "■ Given a numbered markdown template with conversational insights extracted fro…" at bounding box center [146, 588] width 213 height 412
click at [226, 591] on div at bounding box center [230, 904] width 9 height 9
type input "Claude Sonnet 3.5 (default)"
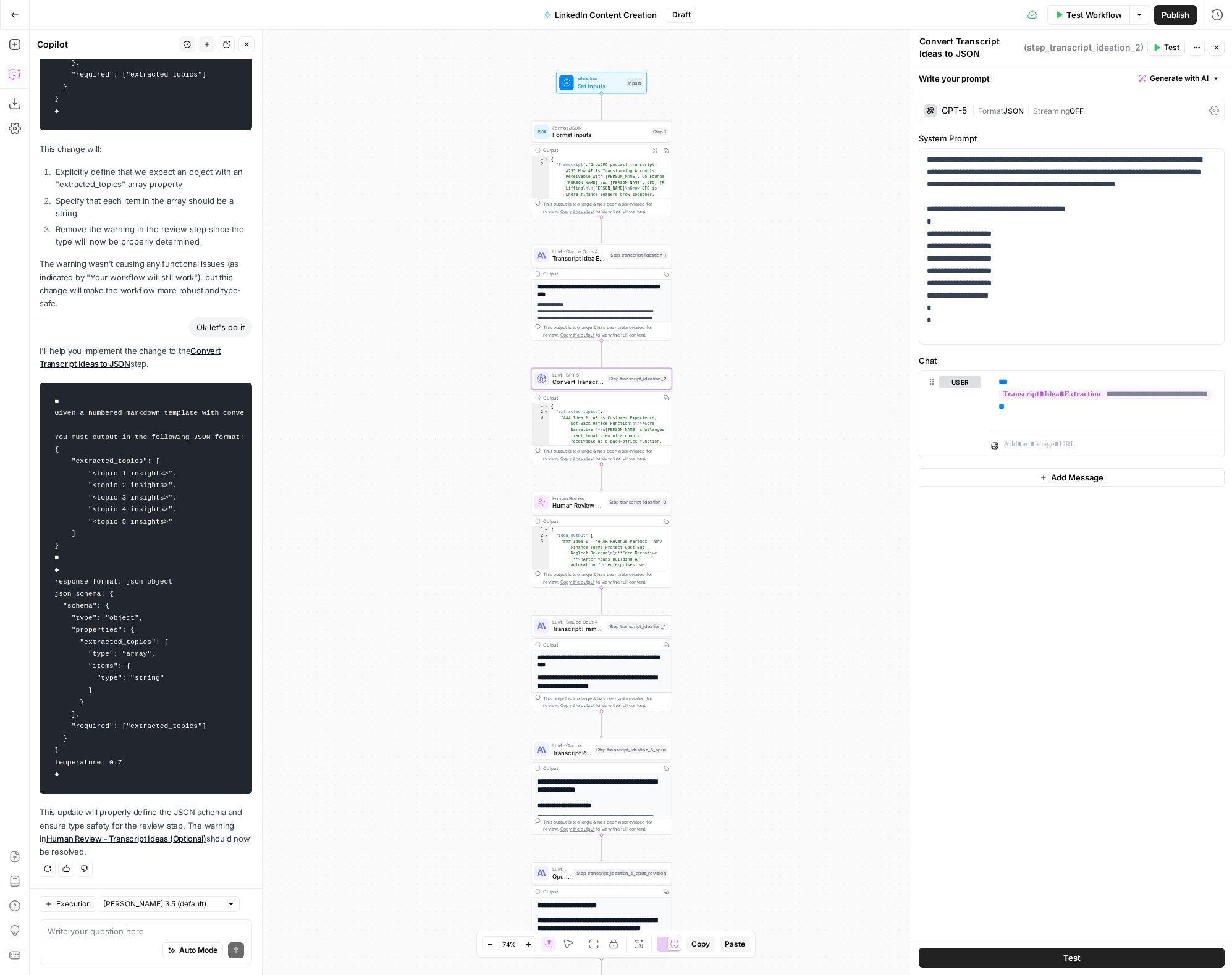
click at [225, 591] on div "Execution Claude Sonnet 3.5 (default)" at bounding box center [146, 904] width 213 height 17
click at [226, 591] on div at bounding box center [230, 904] width 9 height 9
click at [164, 591] on span "[PERSON_NAME] Opus 4.1" at bounding box center [150, 877] width 81 height 13
type input "[PERSON_NAME] Opus 4.1"
click at [106, 591] on textarea at bounding box center [146, 931] width 196 height 13
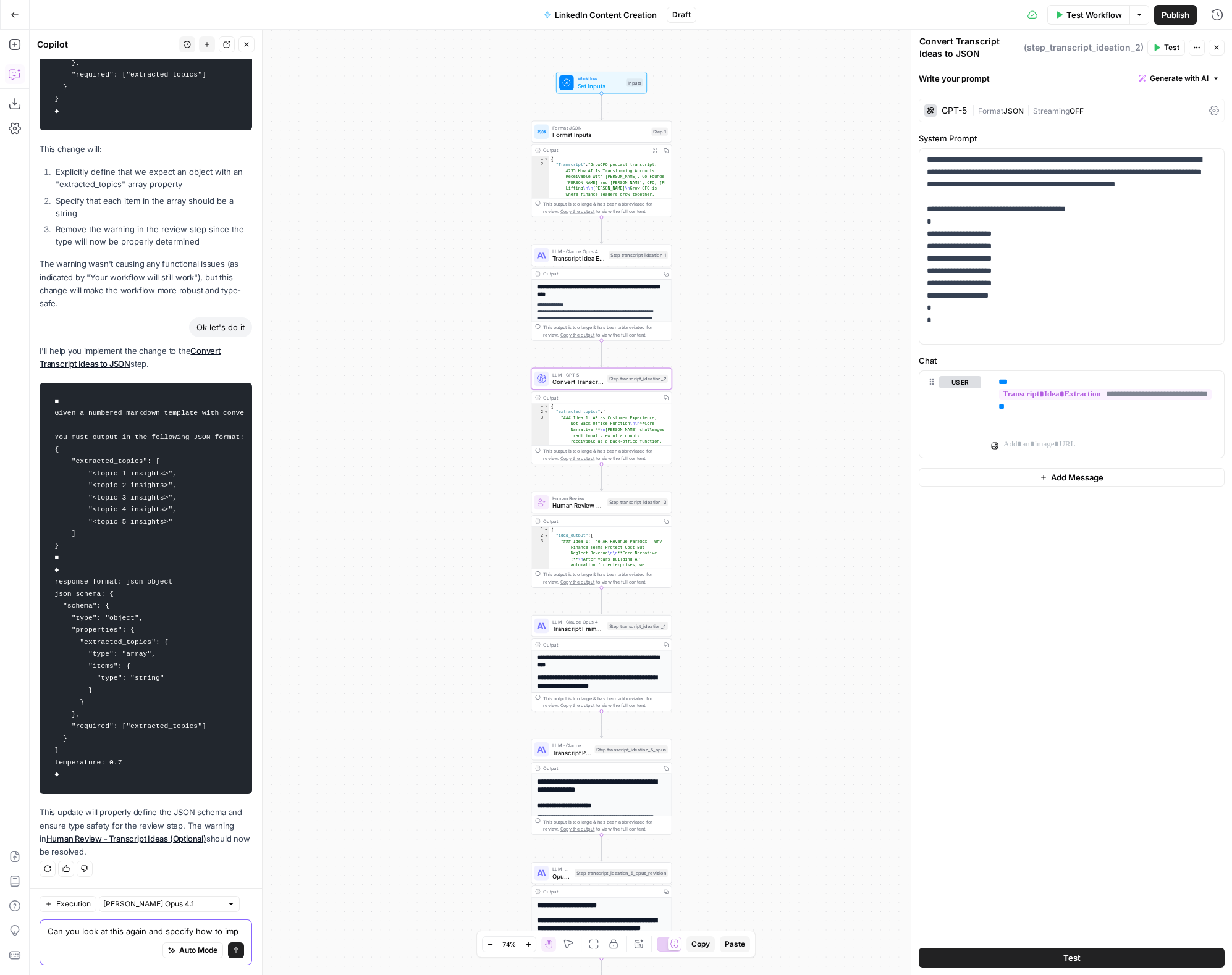
scroll to position [573, 0]
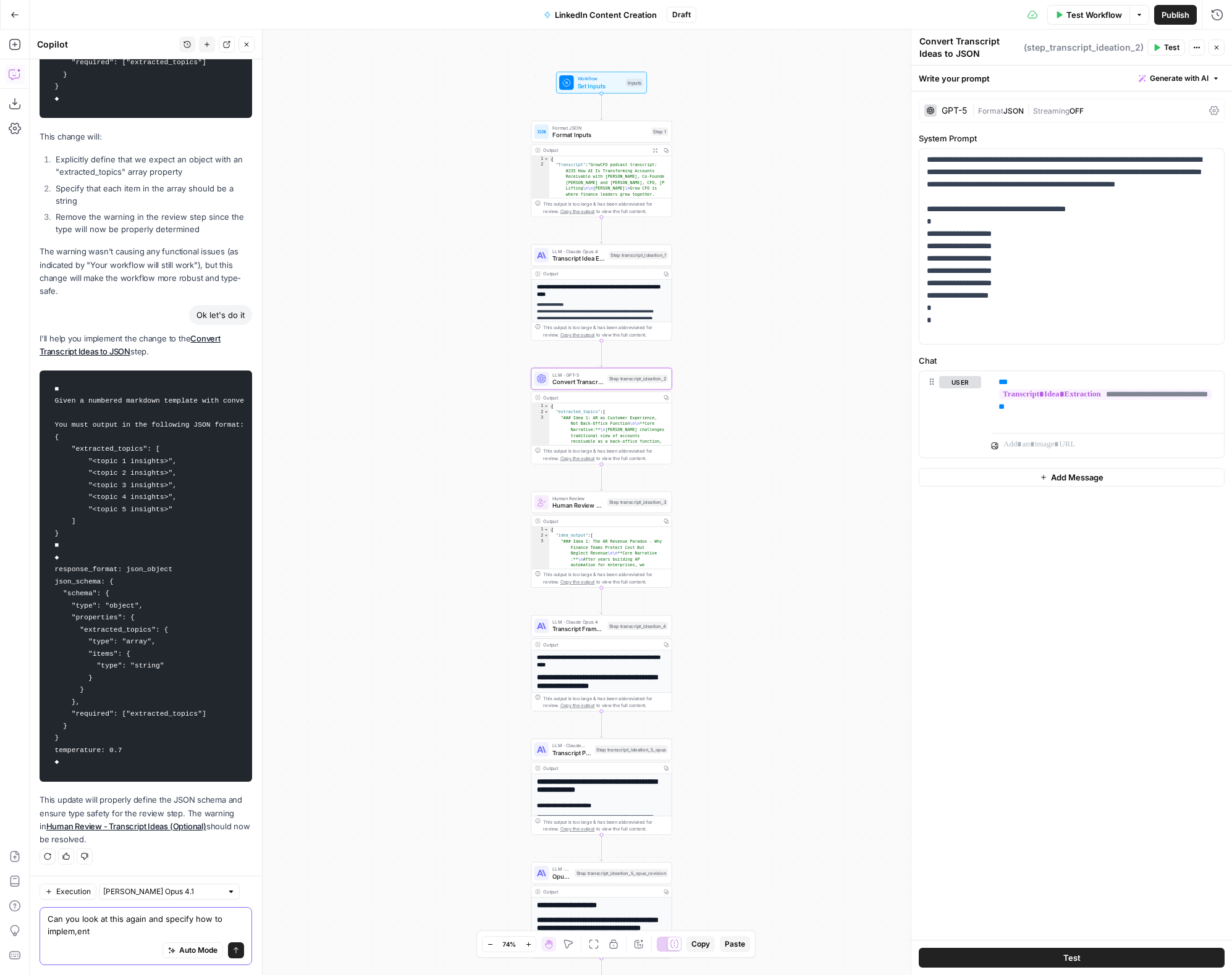
type textarea "Can you look at this again and specify how to implem,ent?"
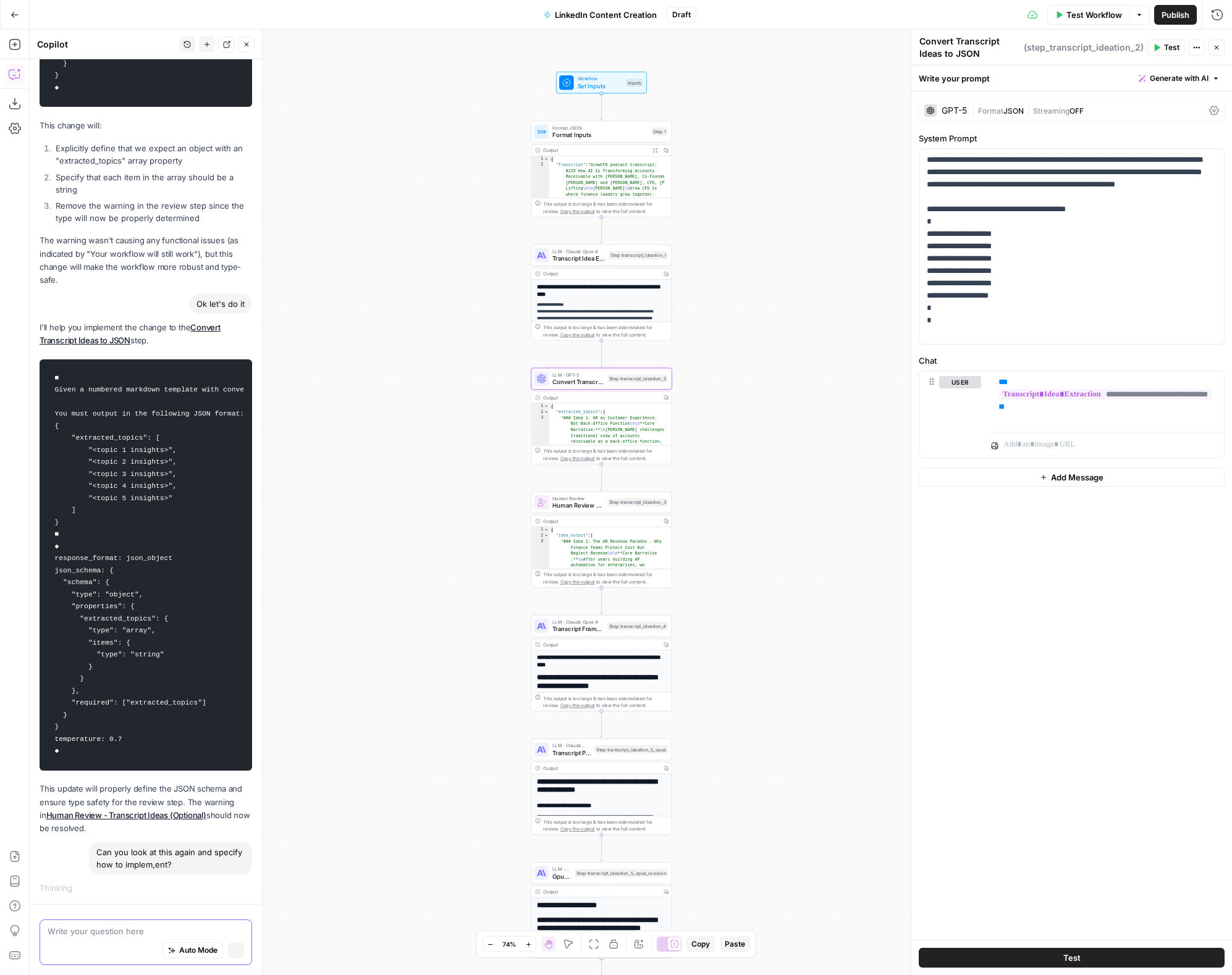
scroll to position [584, 0]
click at [564, 591] on span "Transcript Framework Selection" at bounding box center [578, 629] width 51 height 10
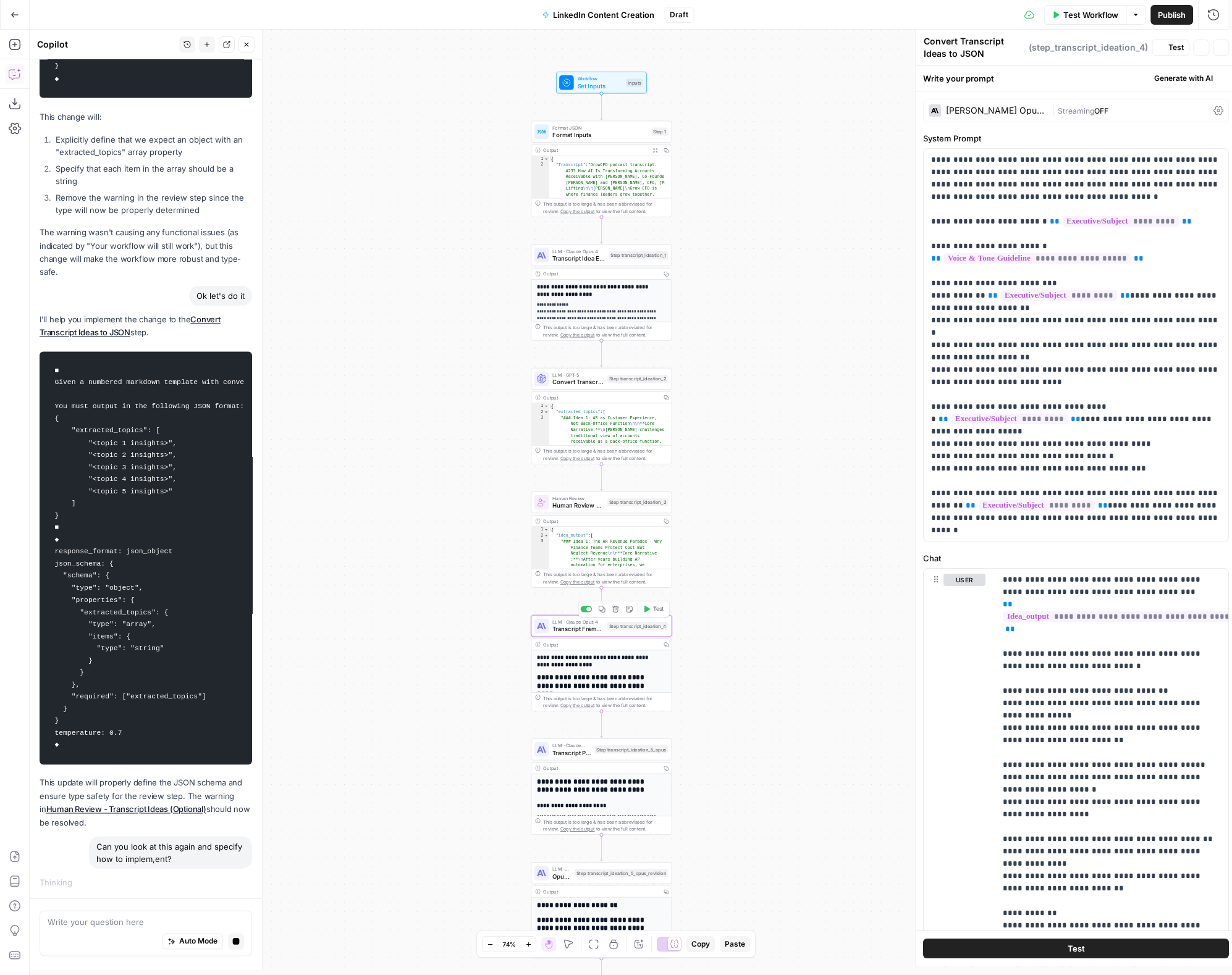
type textarea "Transcript Framework Selection"
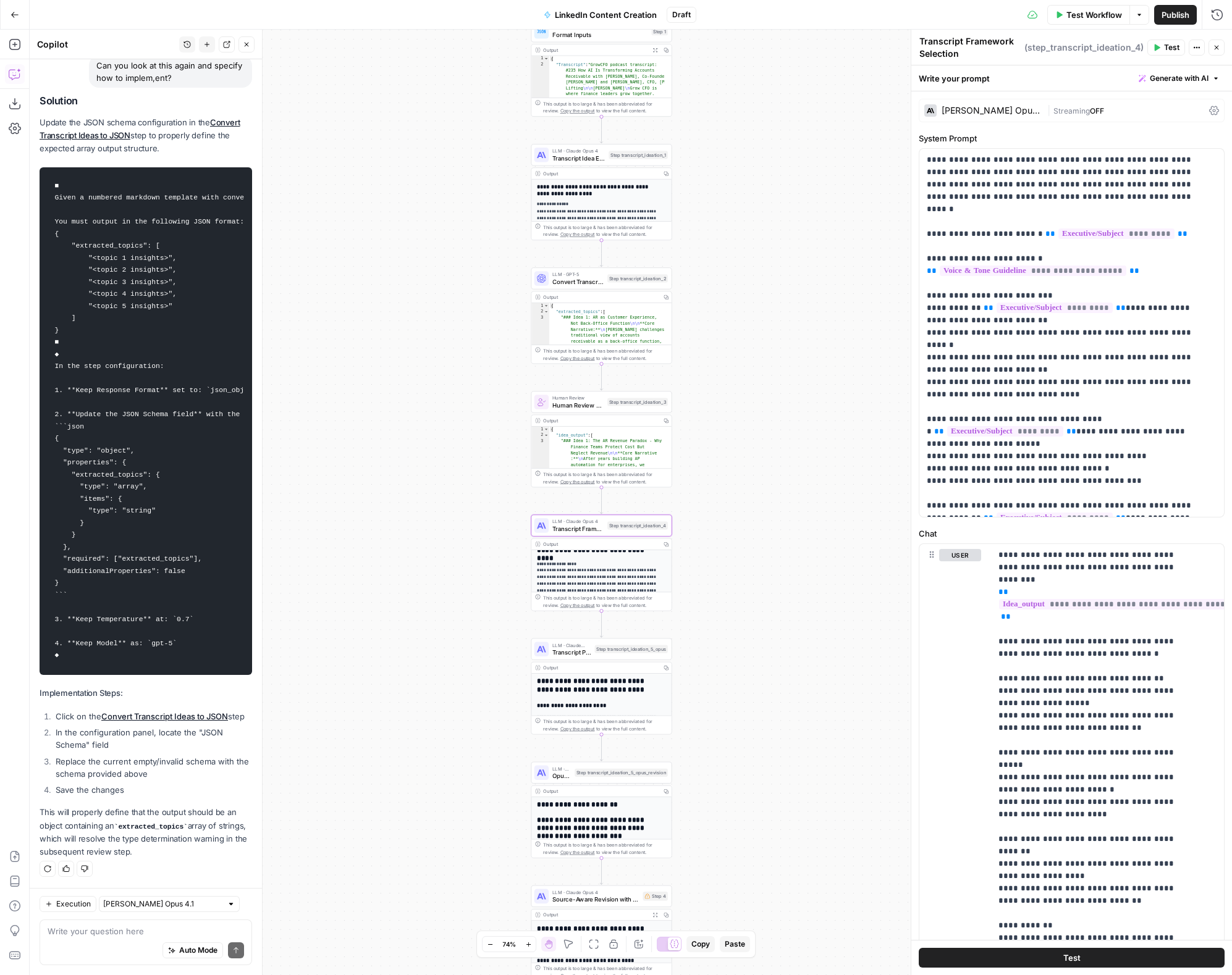
scroll to position [64, 0]
click at [577, 525] on span "Transcript Framework Selection" at bounding box center [578, 529] width 51 height 10
click at [996, 114] on span "|" at bounding box center [1049, 110] width 6 height 13
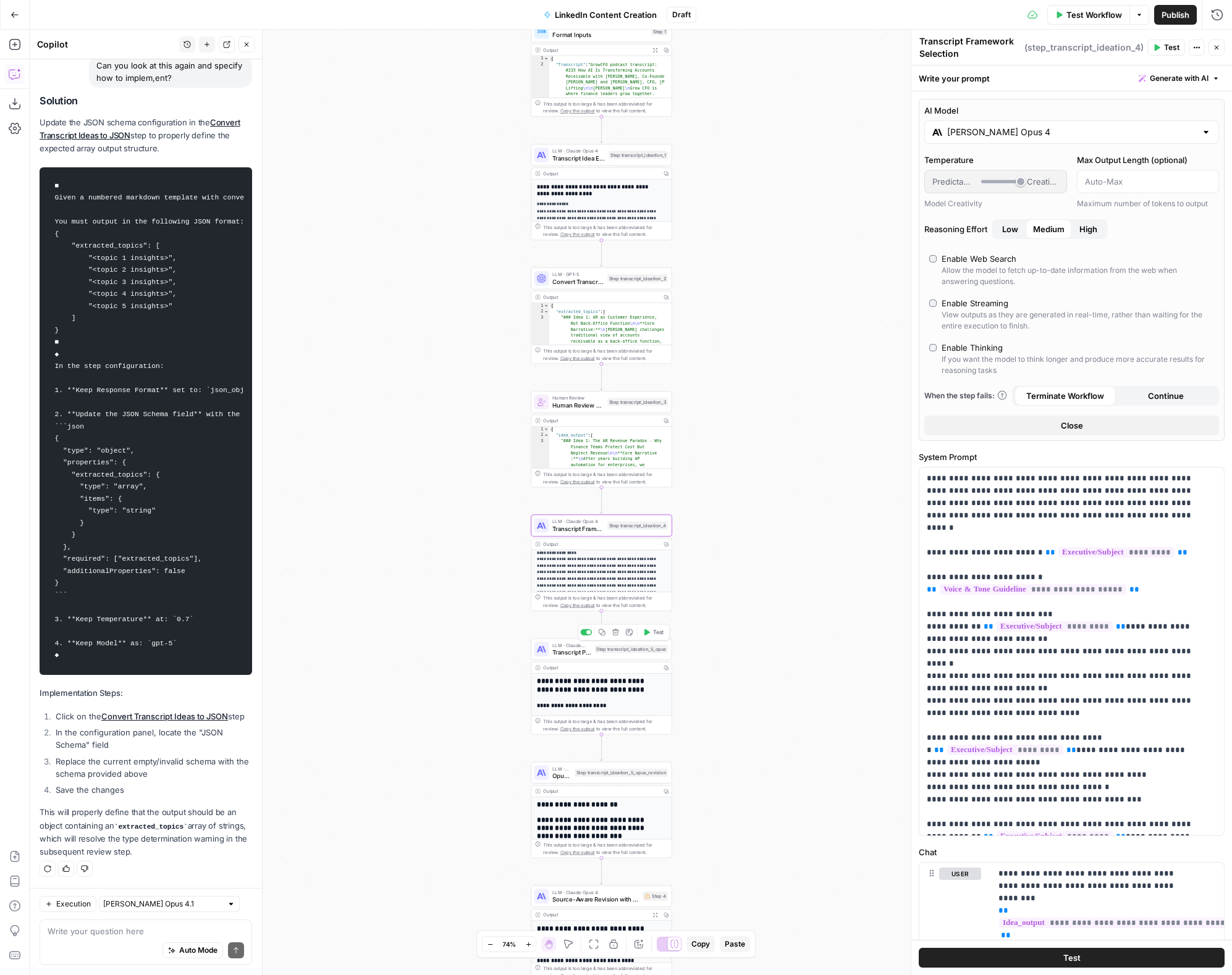
click at [577, 591] on span "LLM · Claude Opus 4" at bounding box center [572, 646] width 39 height 8
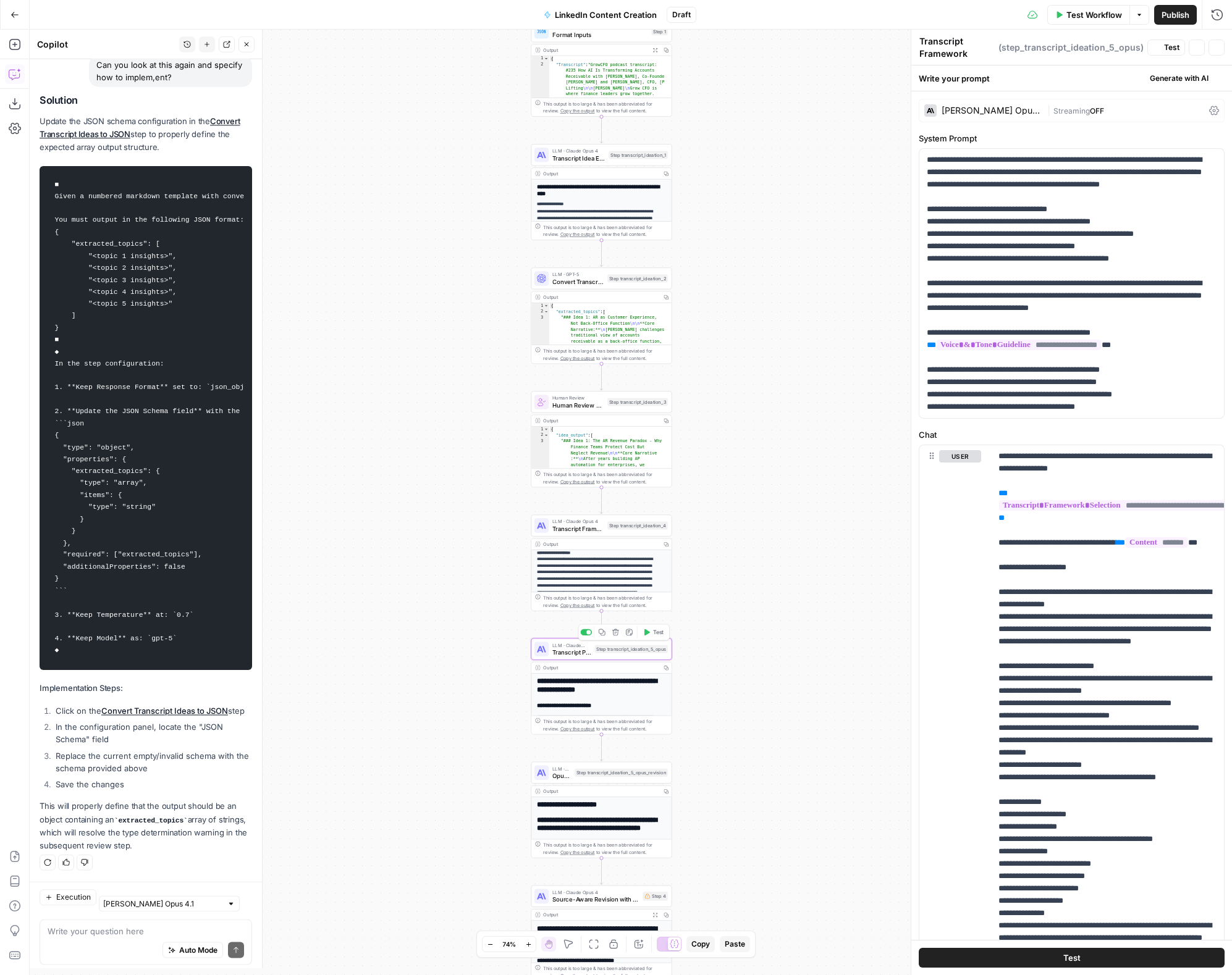
type textarea "Transcript Post Drafting - Opus"
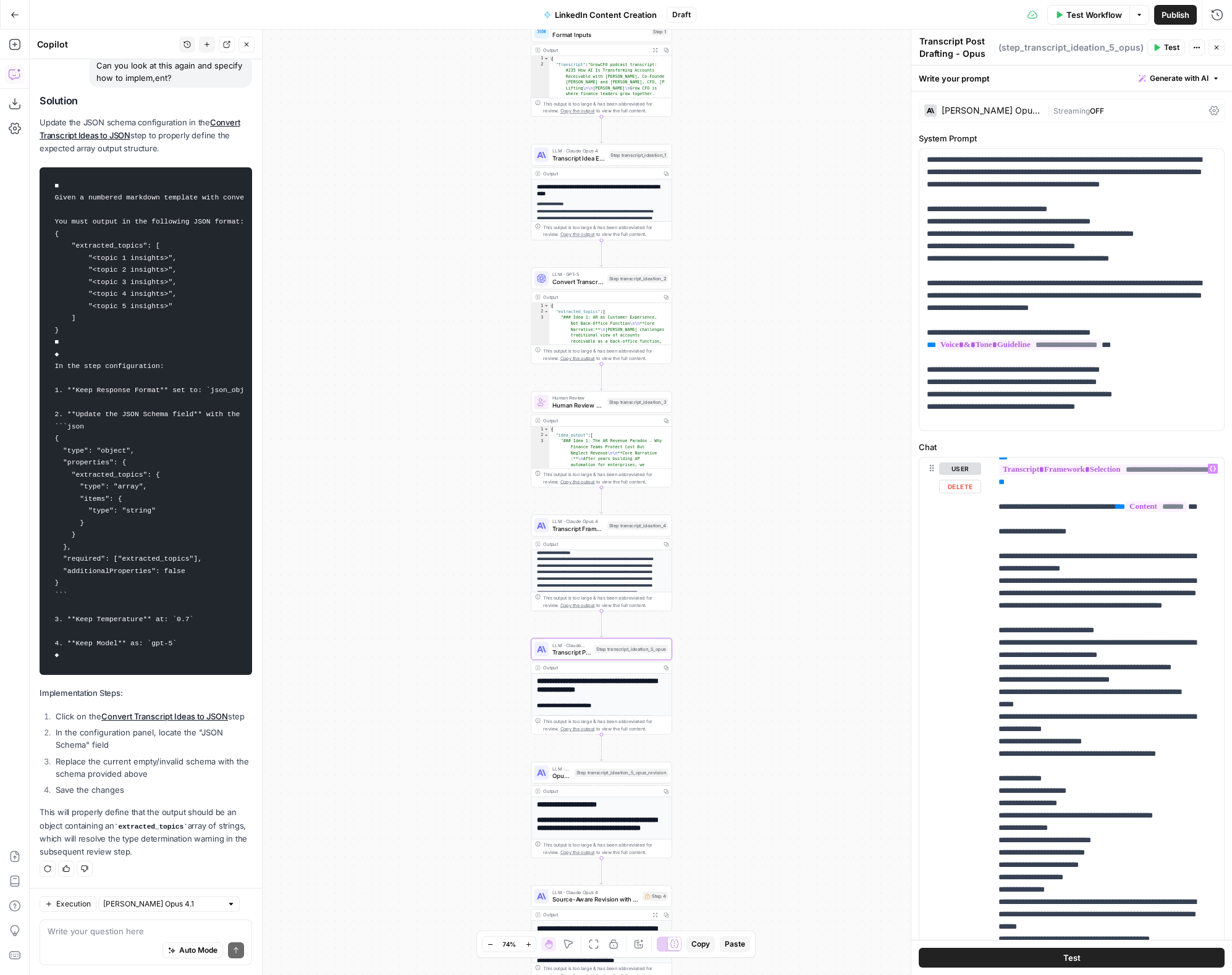
scroll to position [56, 0]
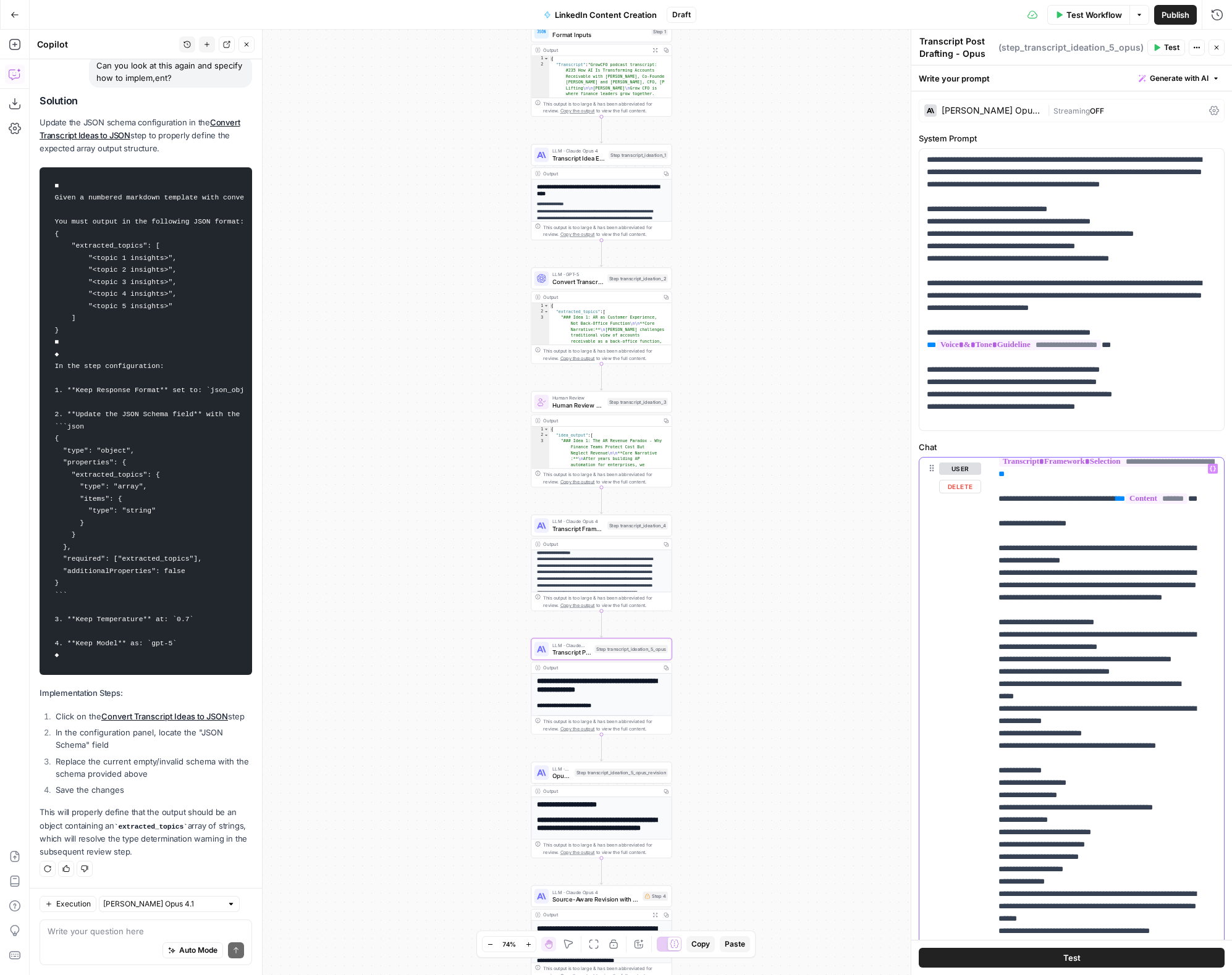
drag, startPoint x: 1049, startPoint y: 723, endPoint x: 1094, endPoint y: 755, distance: 55.2
click at [996, 591] on p "**********" at bounding box center [1097, 870] width 199 height 926
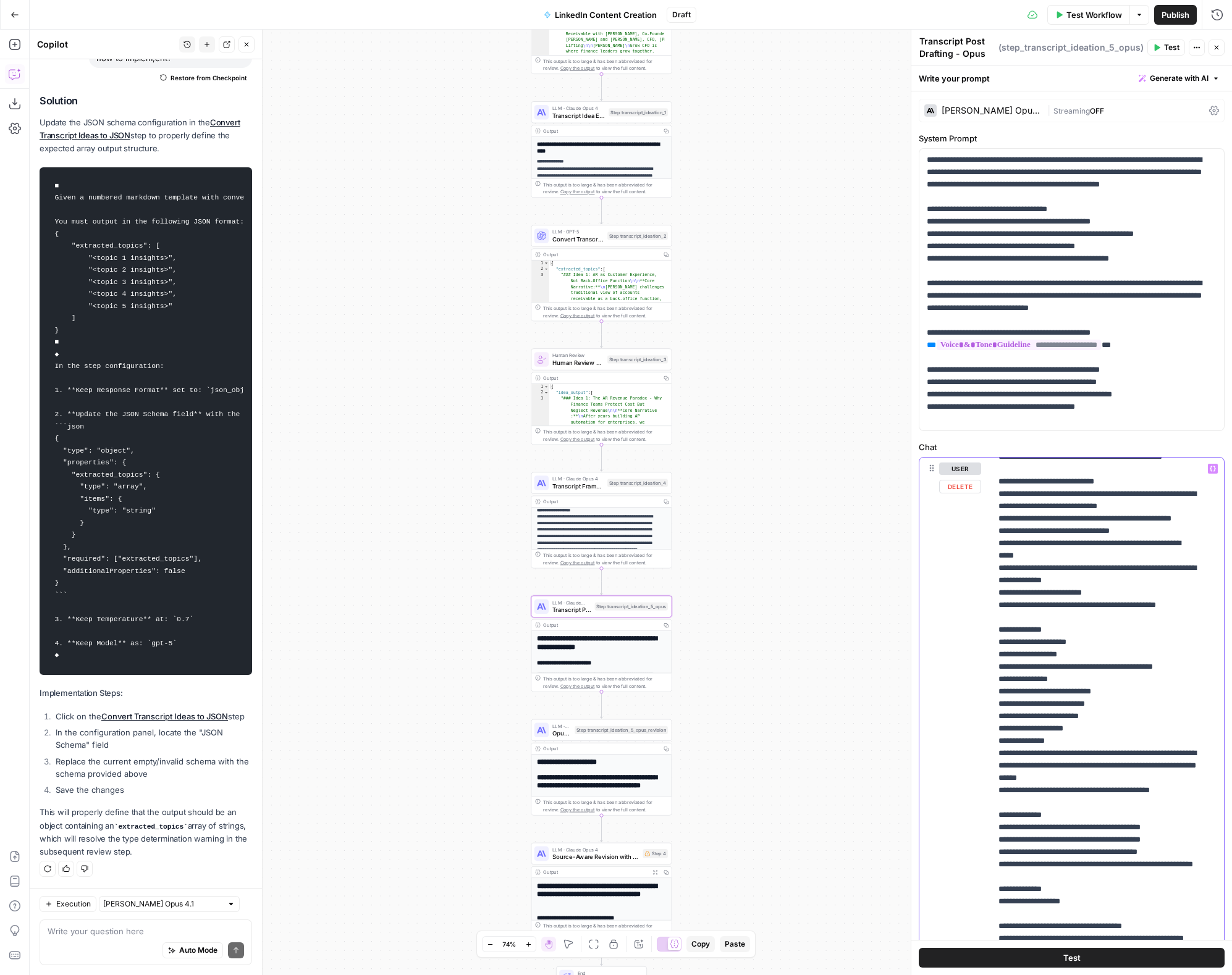
scroll to position [137, 0]
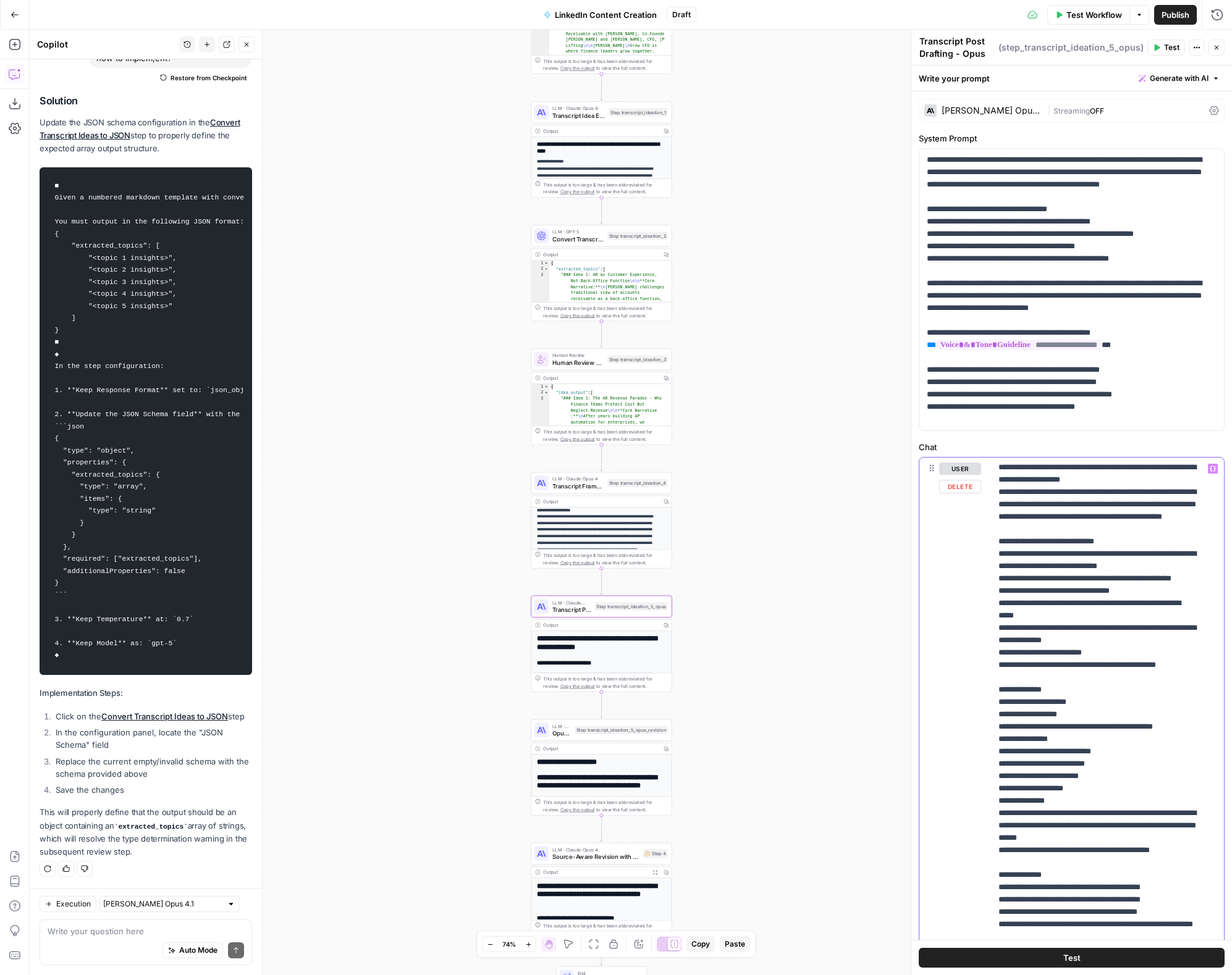
drag, startPoint x: 1082, startPoint y: 821, endPoint x: 977, endPoint y: 582, distance: 261.0
click at [977, 582] on div "**********" at bounding box center [1072, 723] width 305 height 532
copy p "**********"
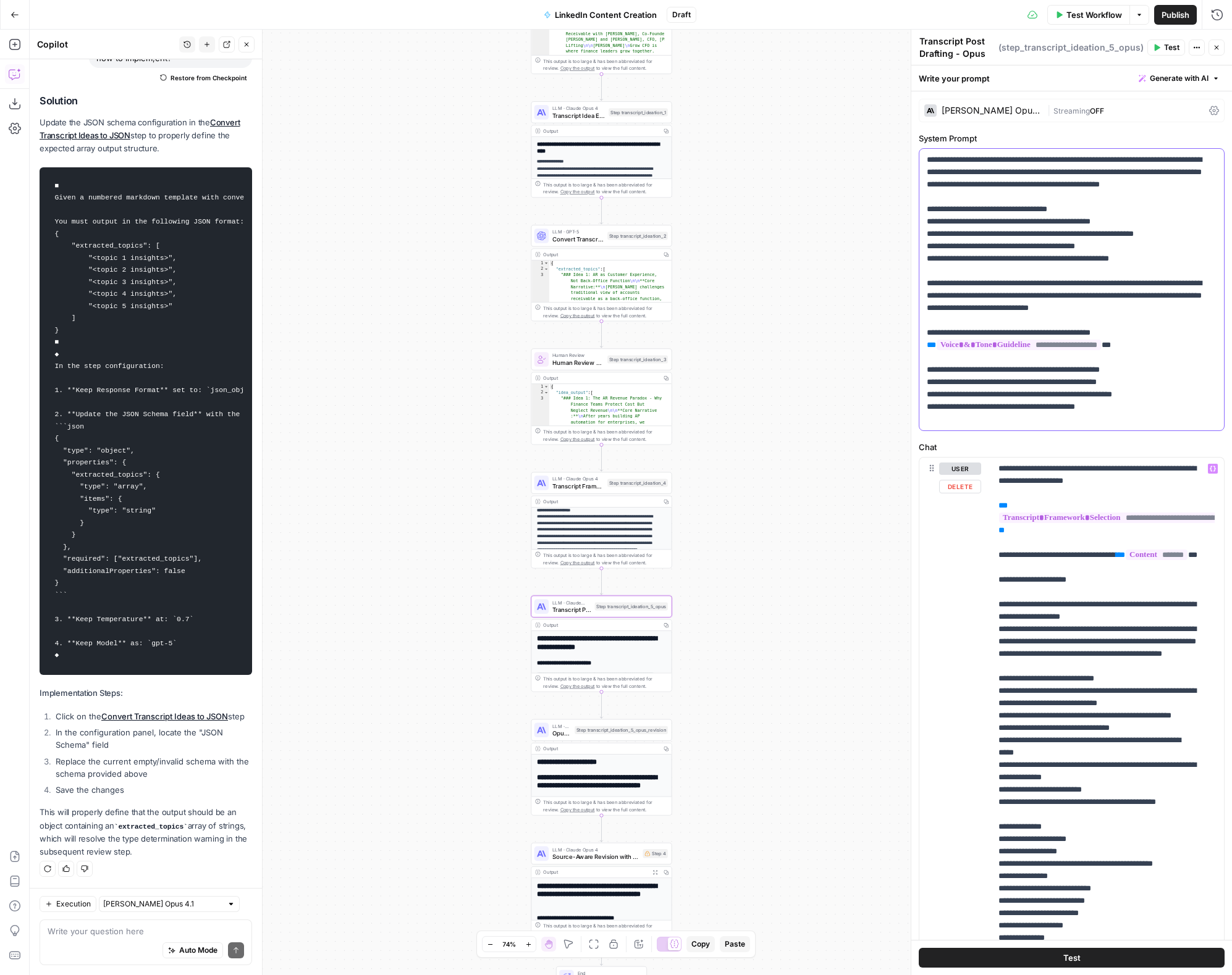
click at [996, 380] on p "**********" at bounding box center [1066, 289] width 281 height 272
click at [996, 591] on p "**********" at bounding box center [1097, 925] width 199 height 926
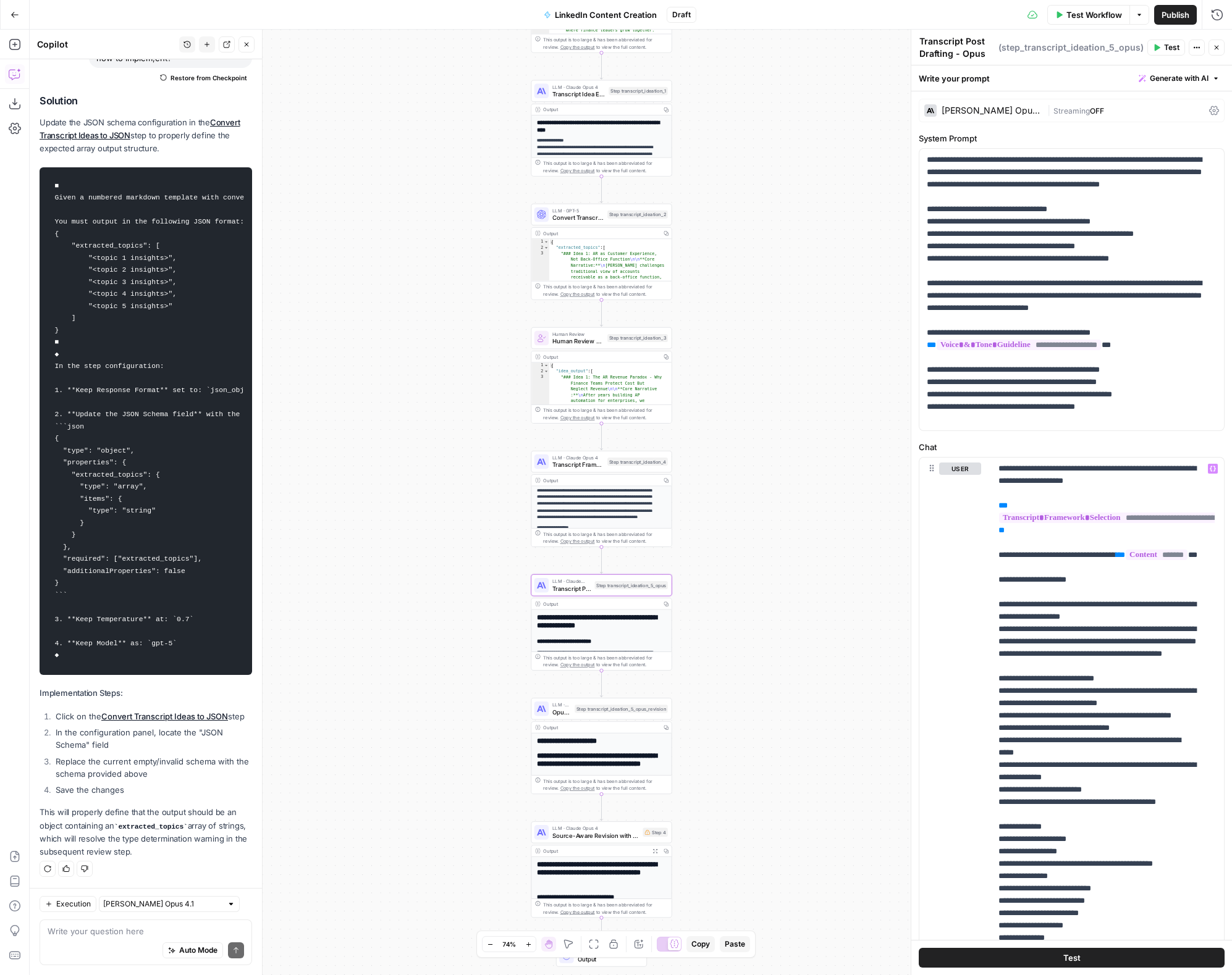
click at [570, 591] on span "Opus Output Revision" at bounding box center [561, 713] width 18 height 10
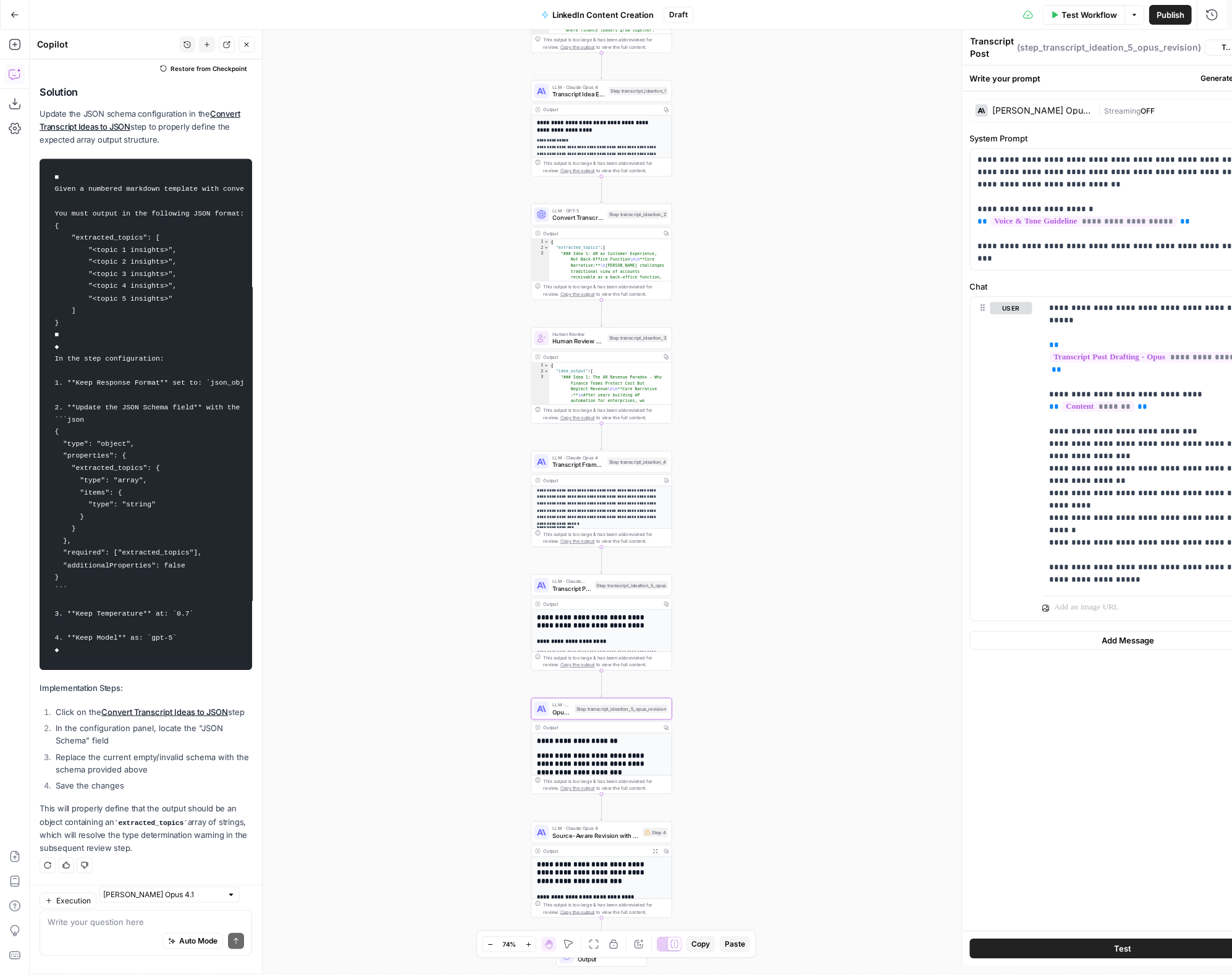
type textarea "Opus Output Revision"
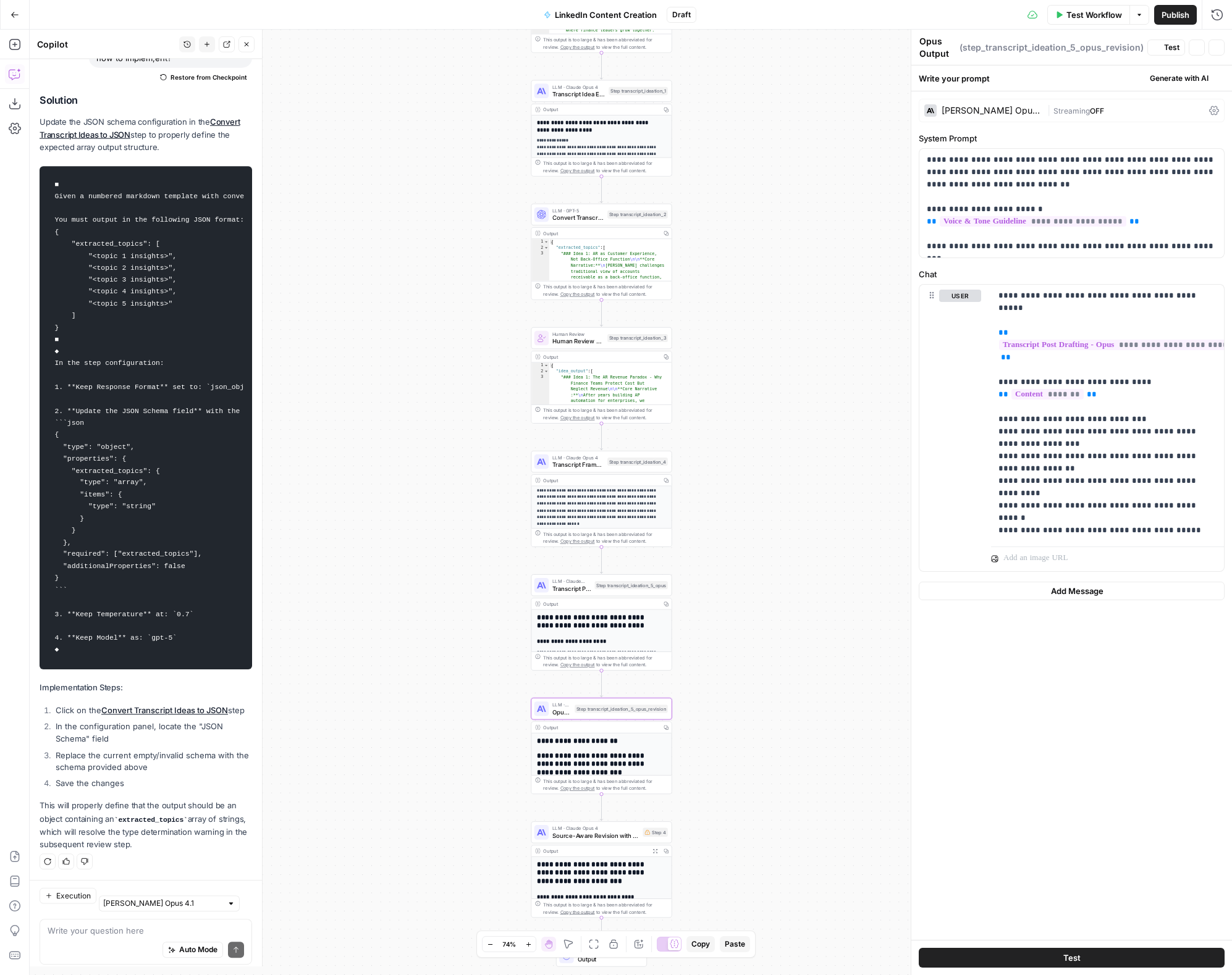
scroll to position [1452, 0]
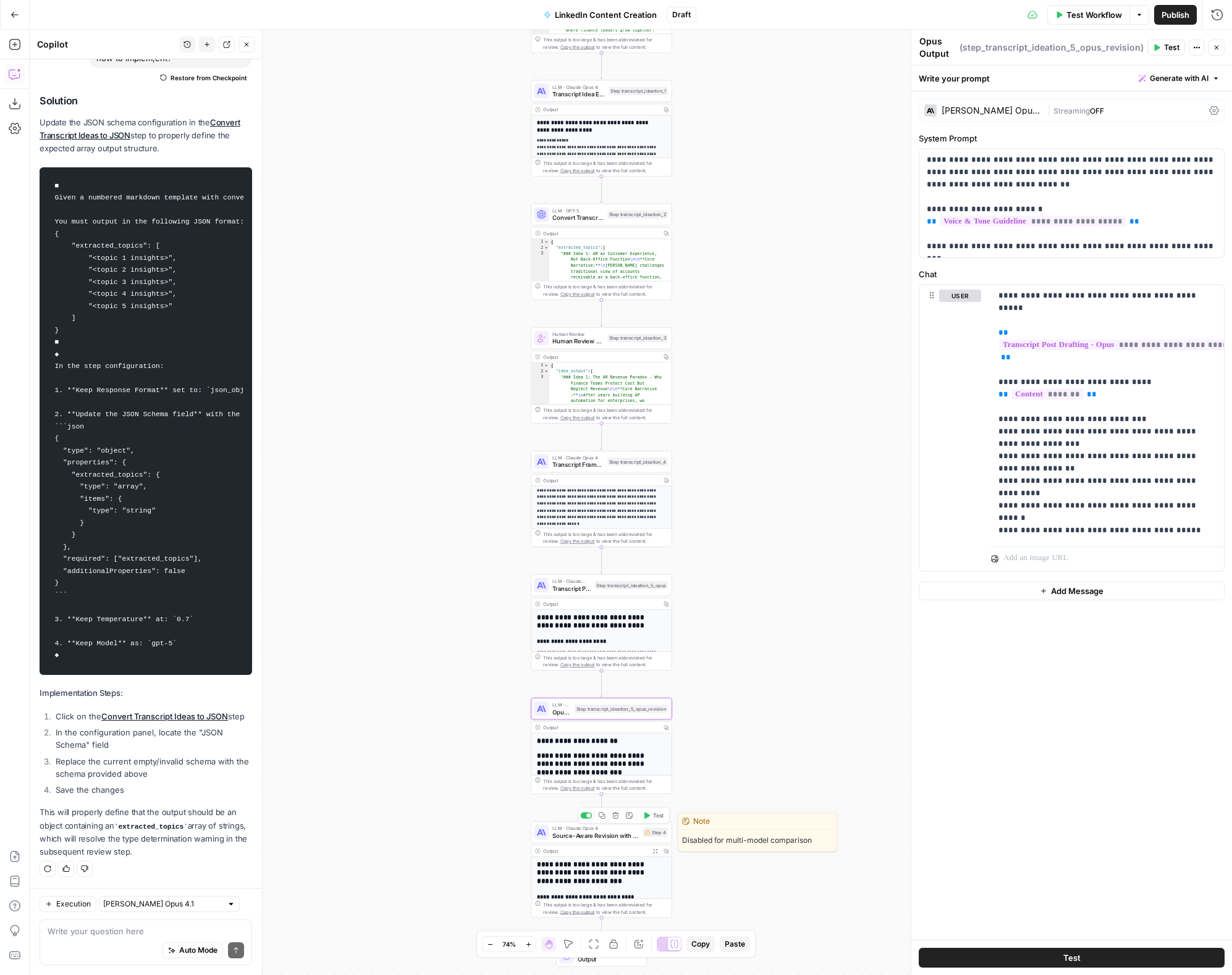
click at [573, 591] on span "Source-Aware Revision with Comparison" at bounding box center [596, 836] width 87 height 10
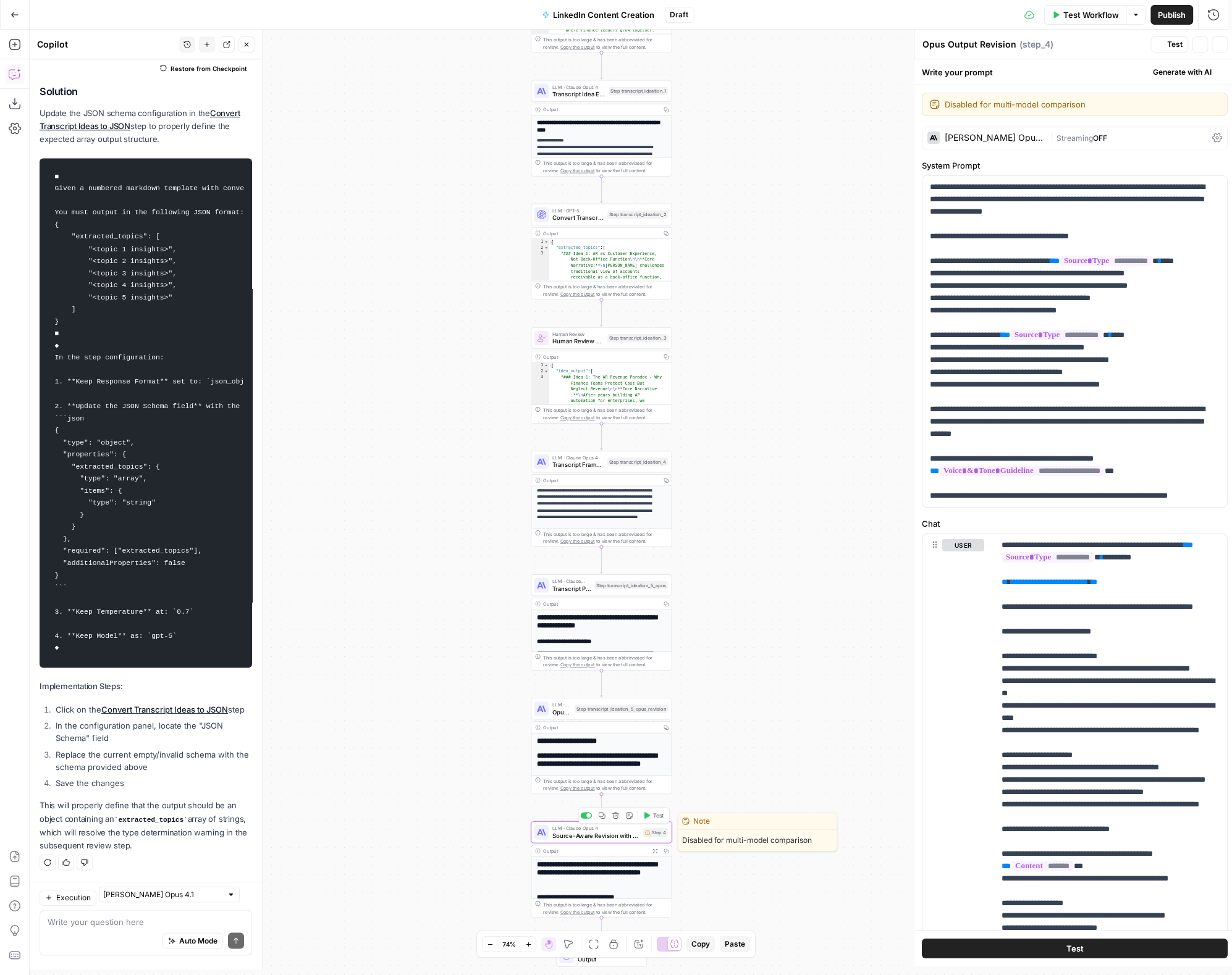
type textarea "Source-Aware Revision with Comparison"
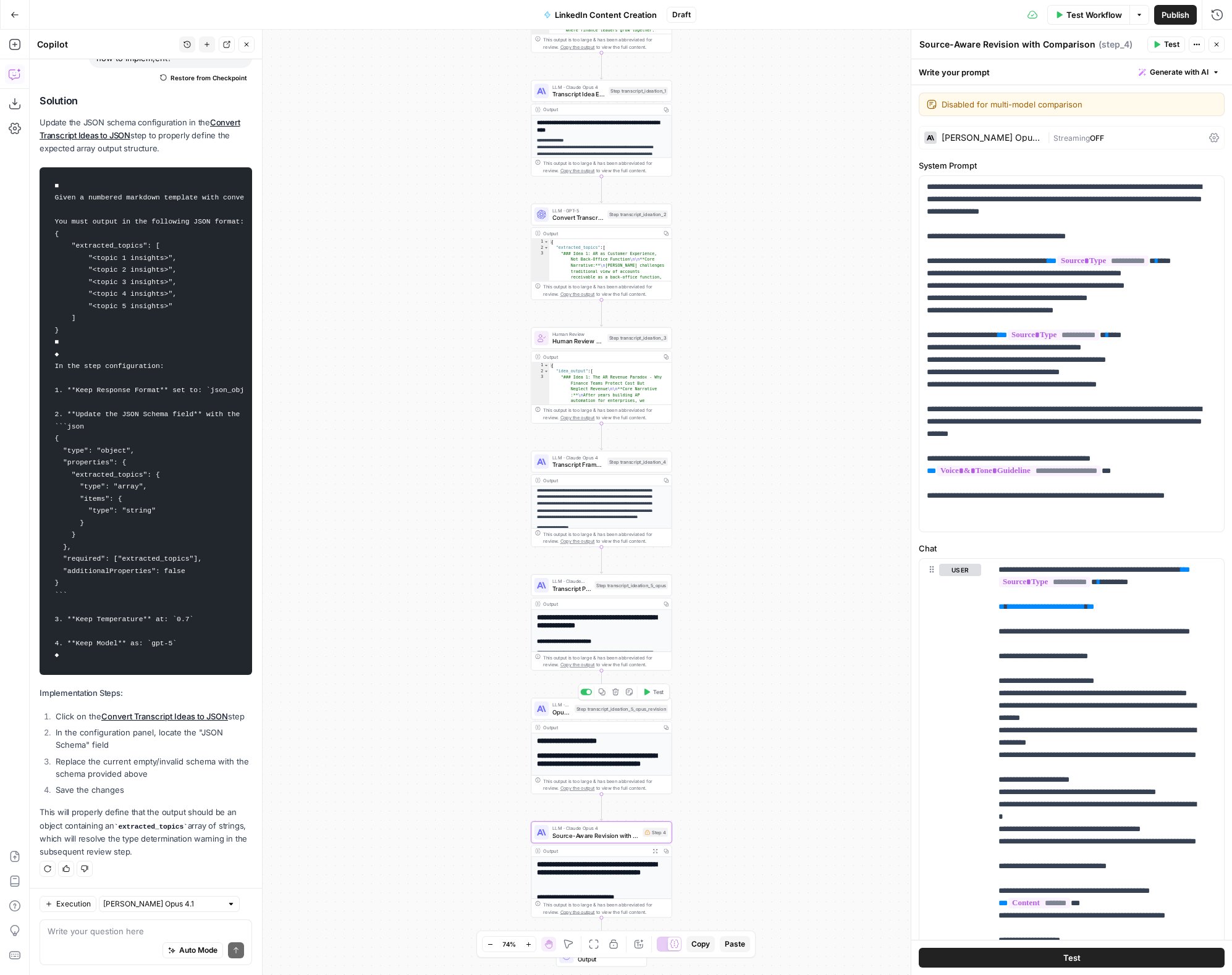
click at [554, 591] on span "Opus Output Revision" at bounding box center [561, 713] width 18 height 10
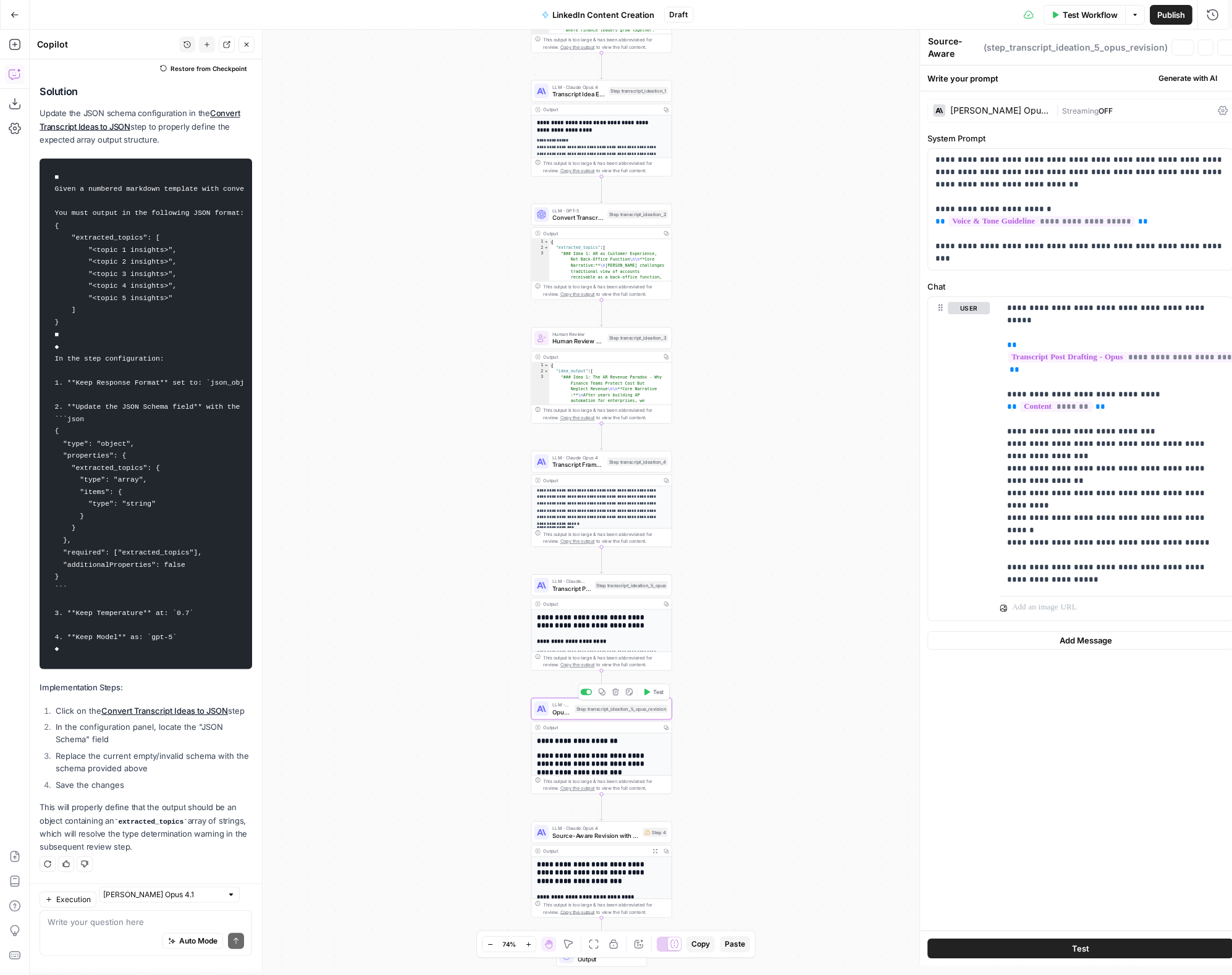
type textarea "Opus Output Revision"
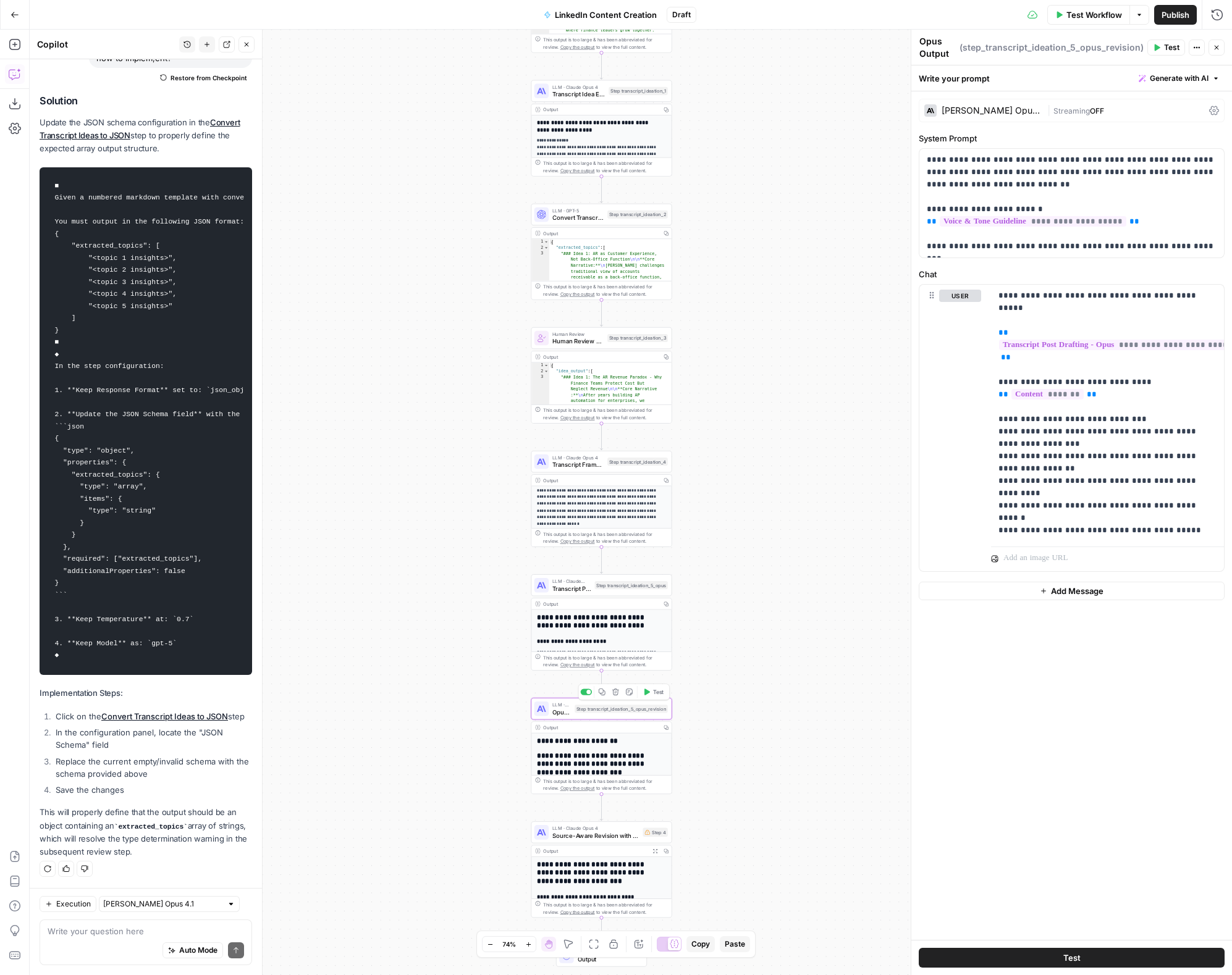
click at [569, 591] on span "Opus Output Revision" at bounding box center [561, 713] width 18 height 10
click at [564, 585] on span "Transcript Post Drafting - Opus" at bounding box center [572, 588] width 39 height 10
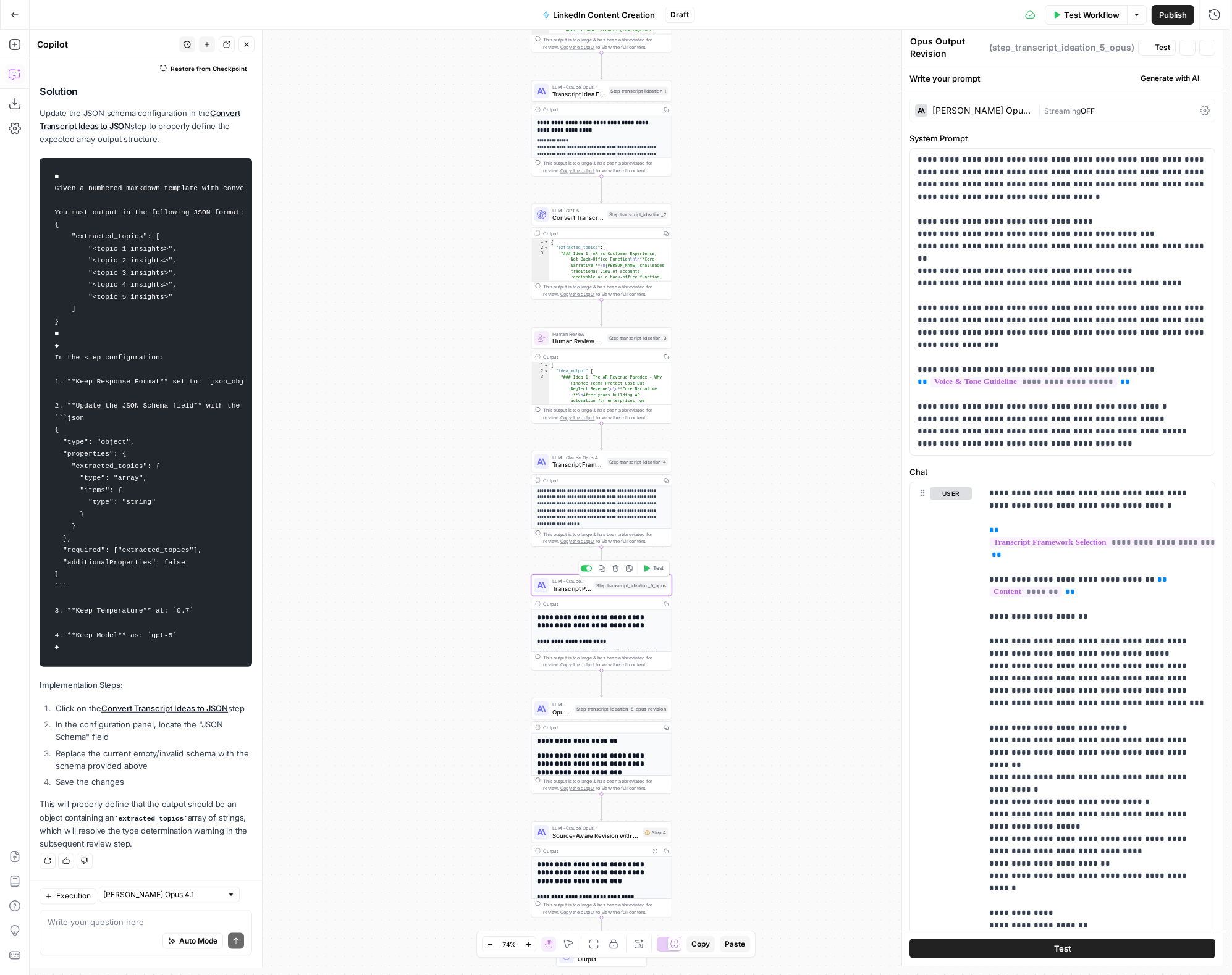
type textarea "Transcript Post Drafting - Opus"
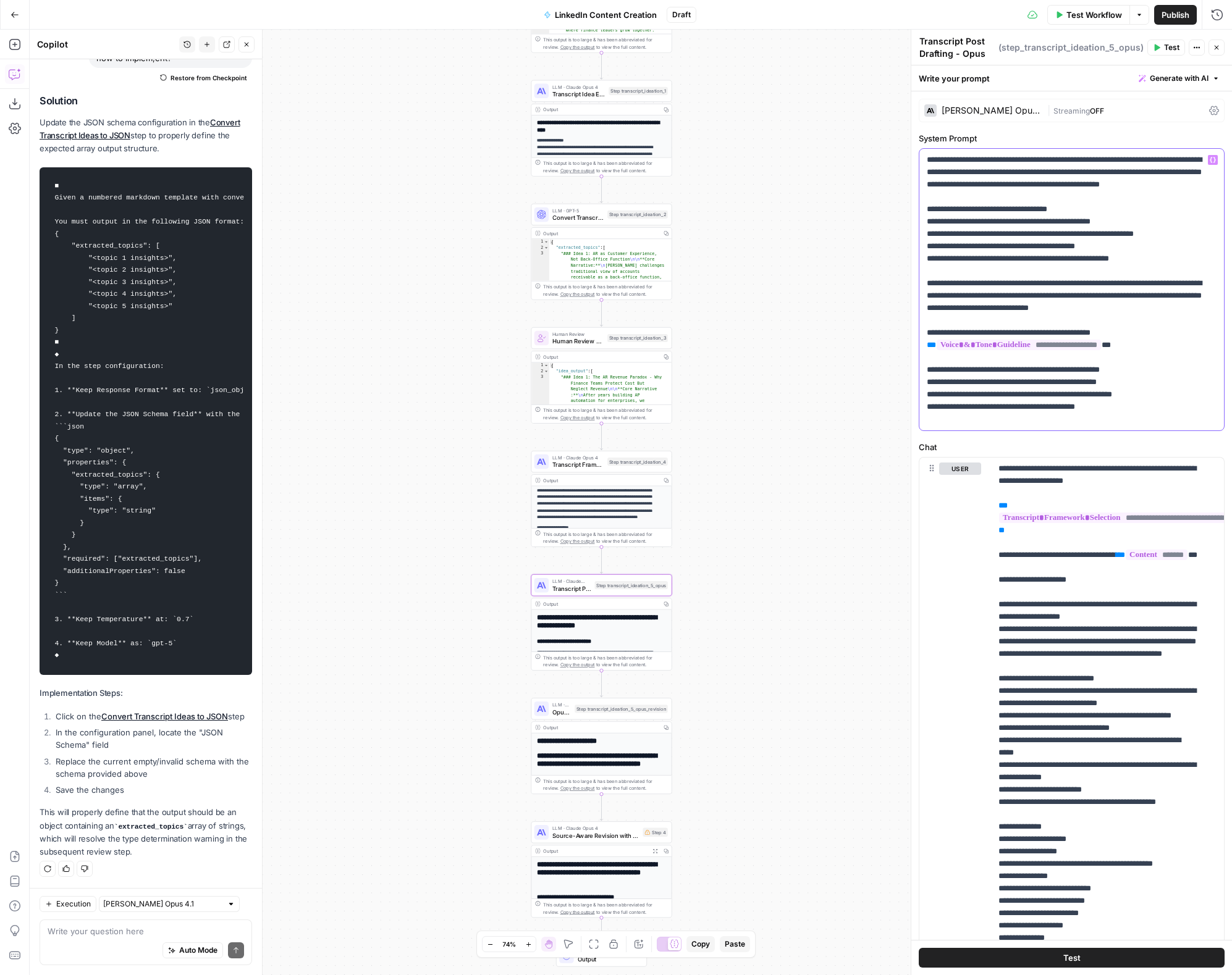
click at [996, 383] on p "**********" at bounding box center [1066, 289] width 281 height 272
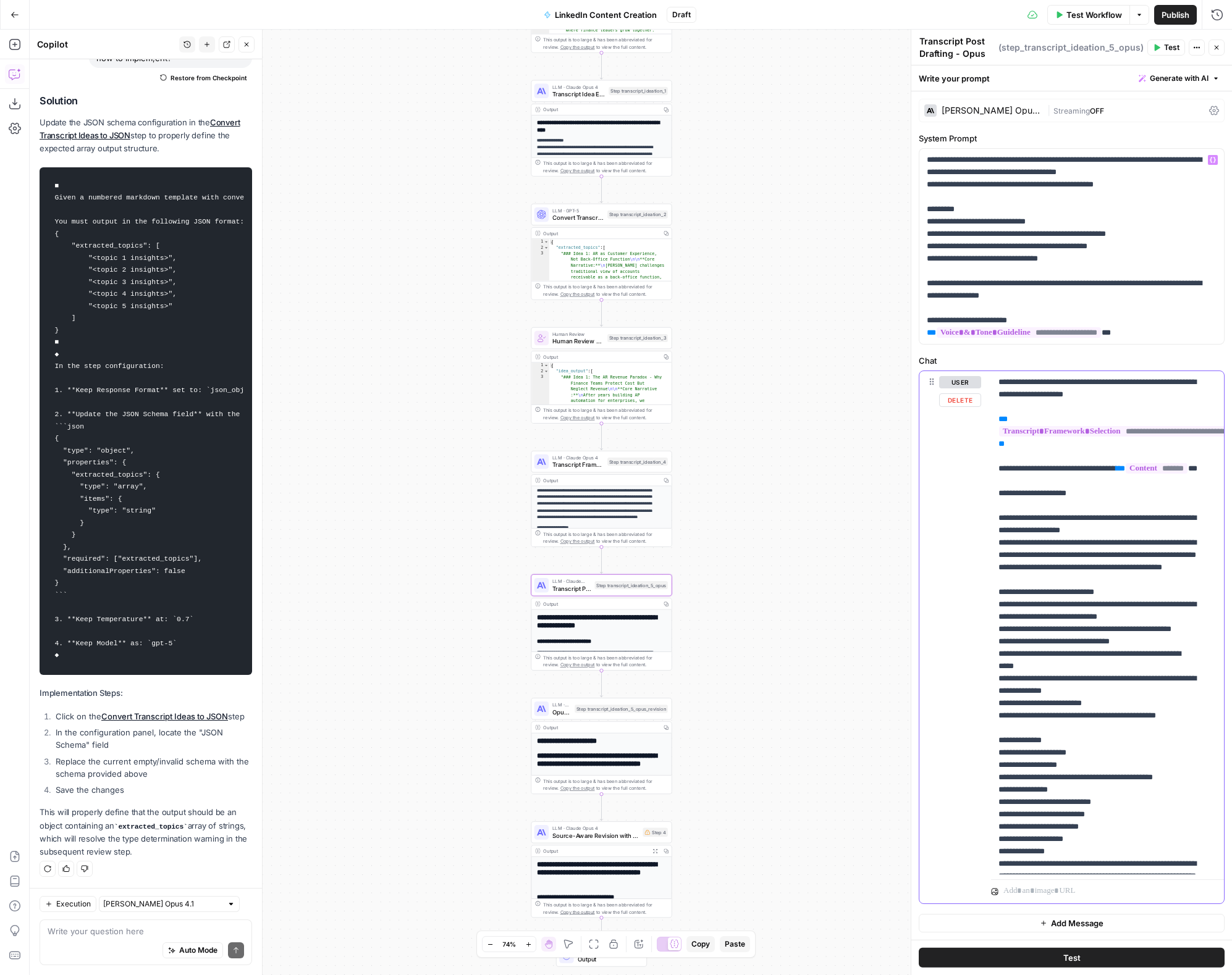
click at [996, 573] on p "**********" at bounding box center [1097, 839] width 199 height 926
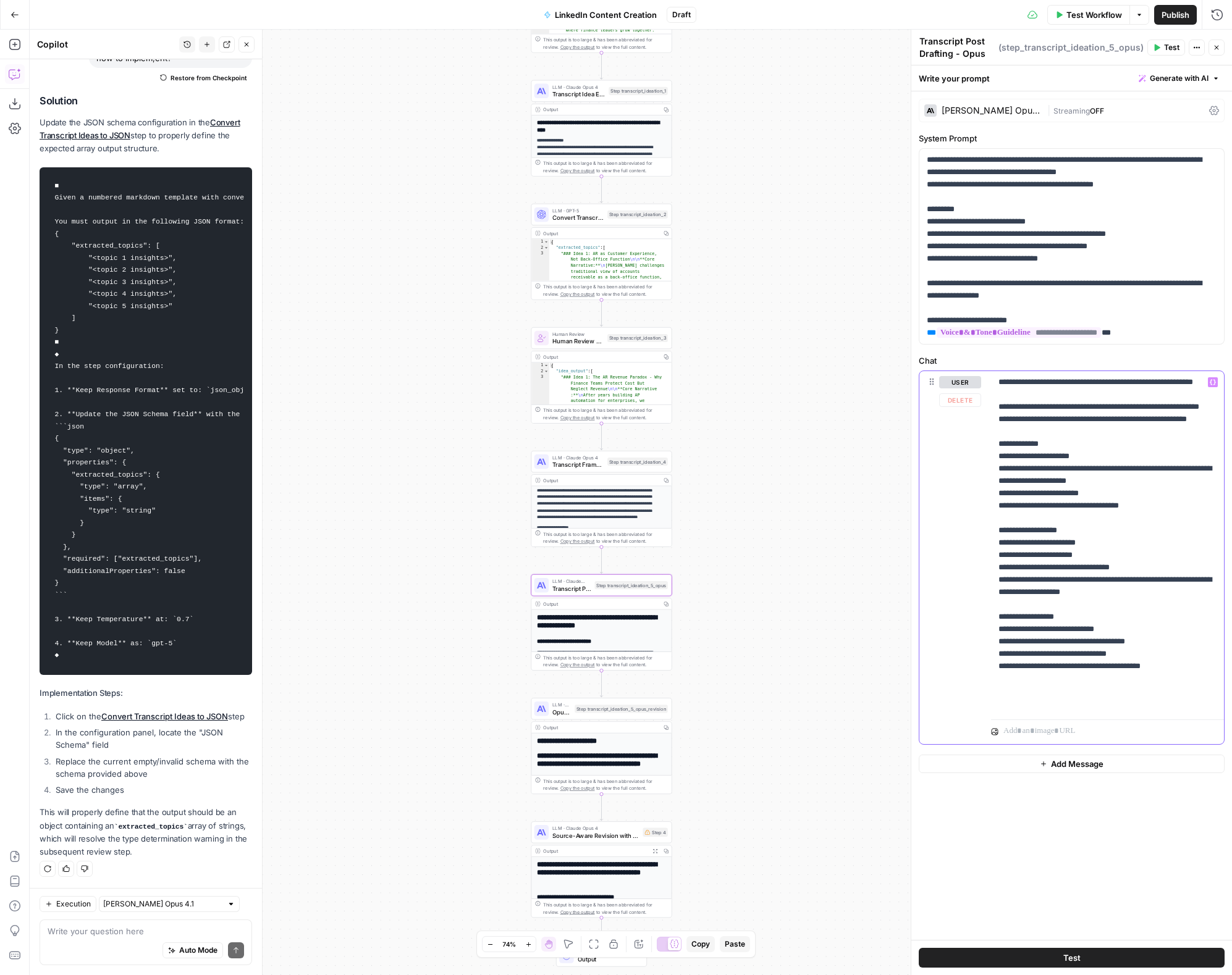
click at [996, 504] on p "**********" at bounding box center [1107, 543] width 218 height 334
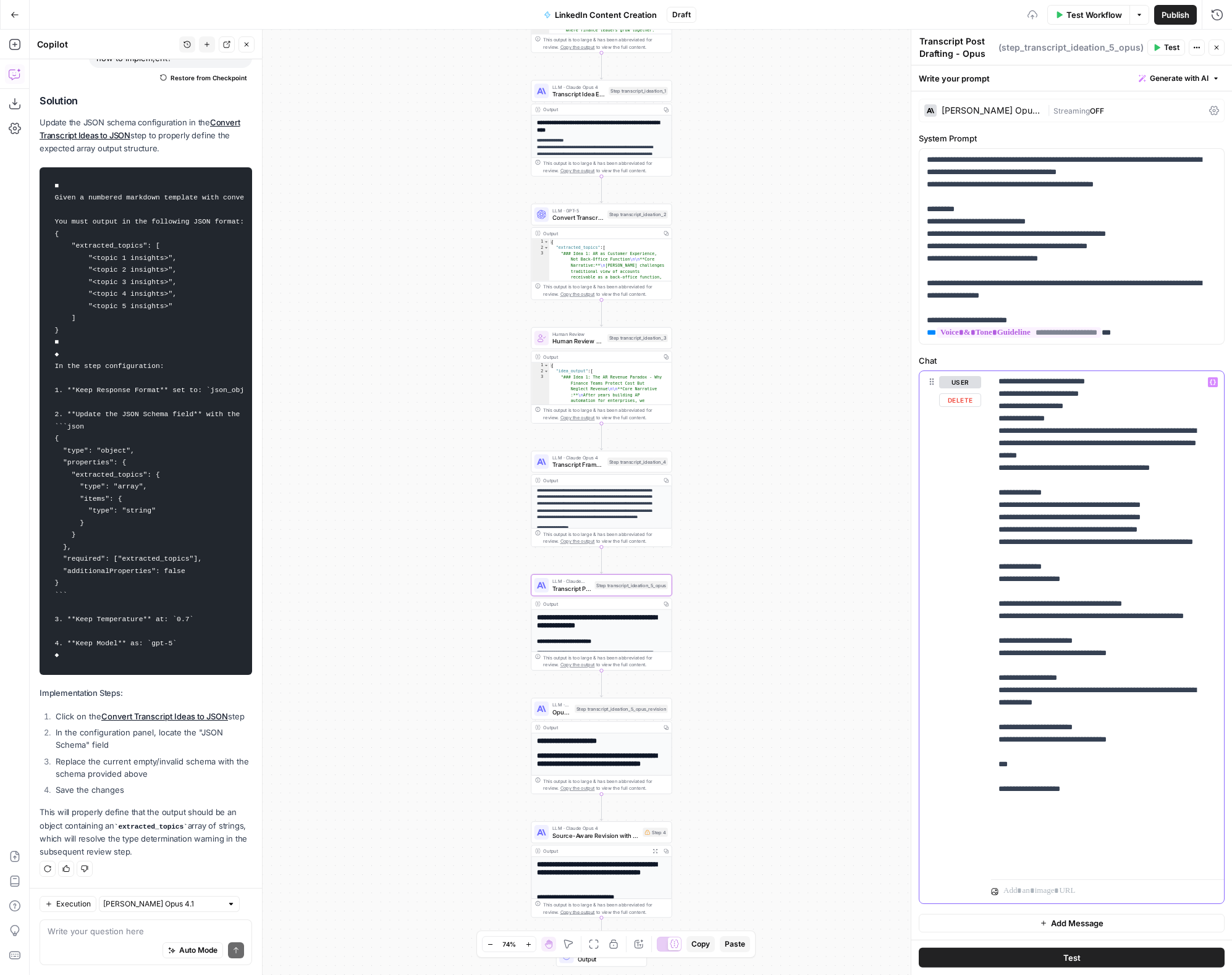
scroll to position [0, 0]
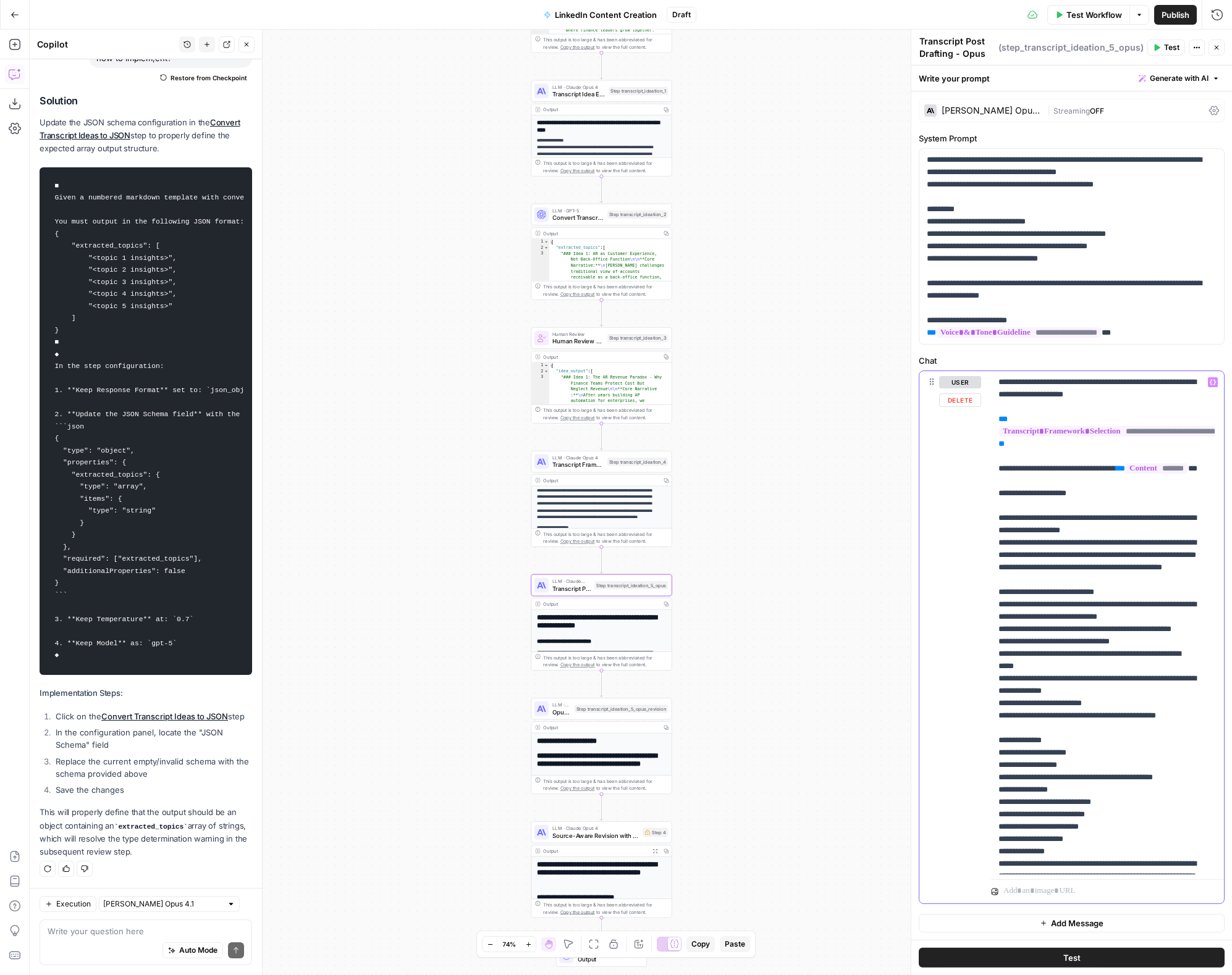
click at [996, 591] on p "**********" at bounding box center [1097, 839] width 199 height 926
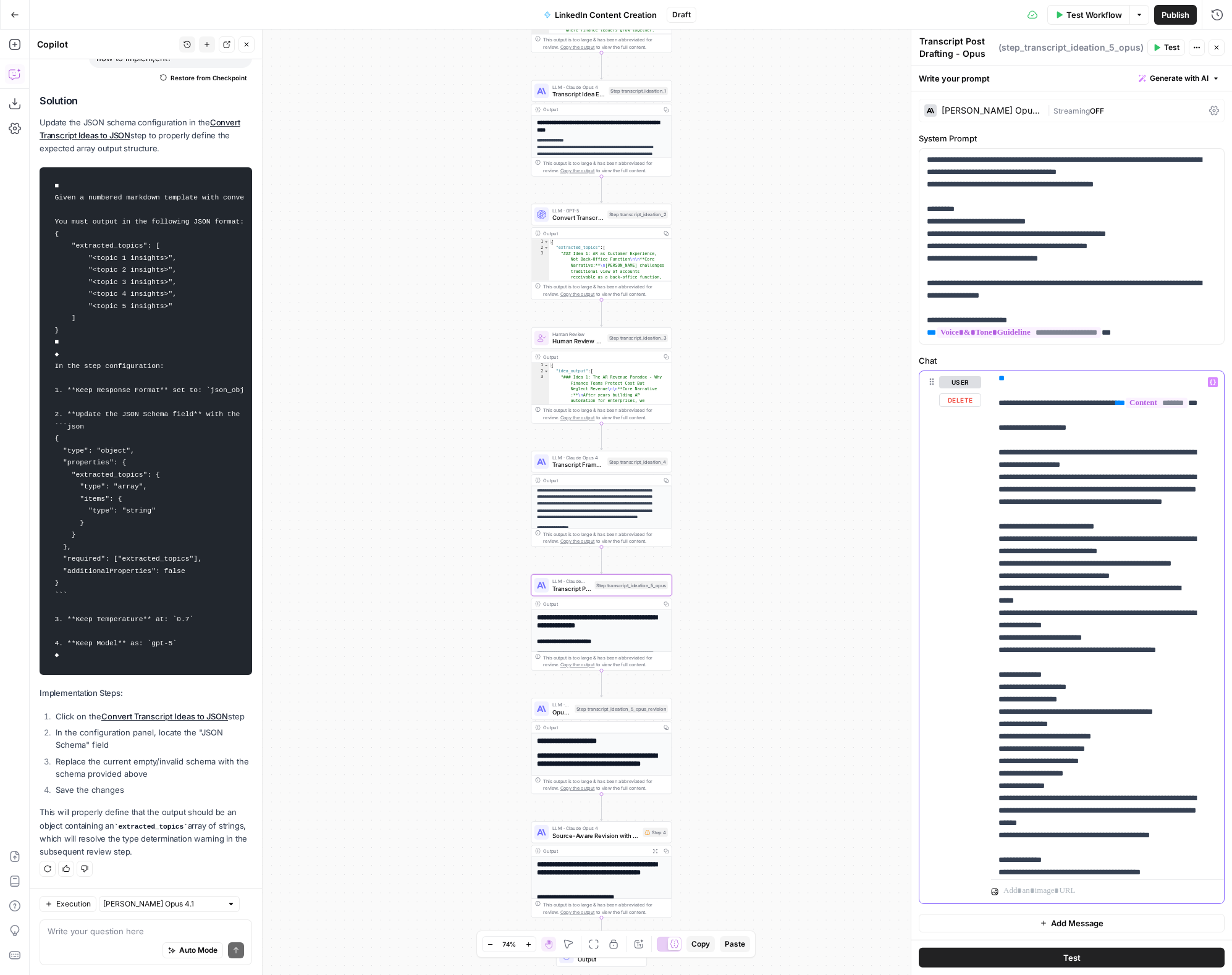
scroll to position [442, 0]
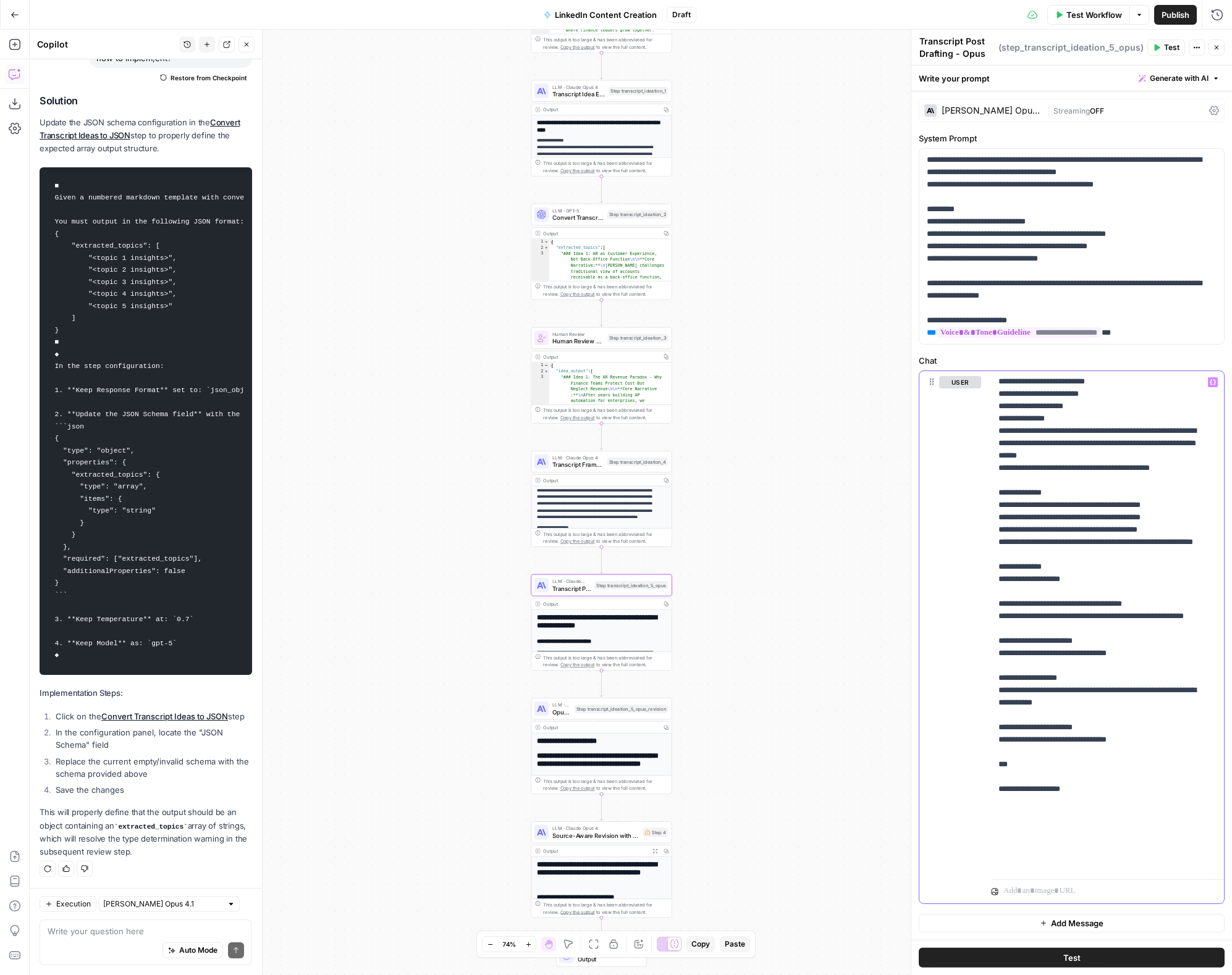
drag, startPoint x: 997, startPoint y: 505, endPoint x: 1110, endPoint y: 915, distance: 425.3
click at [0, 0] on form "**********" at bounding box center [0, 0] width 0 height 0
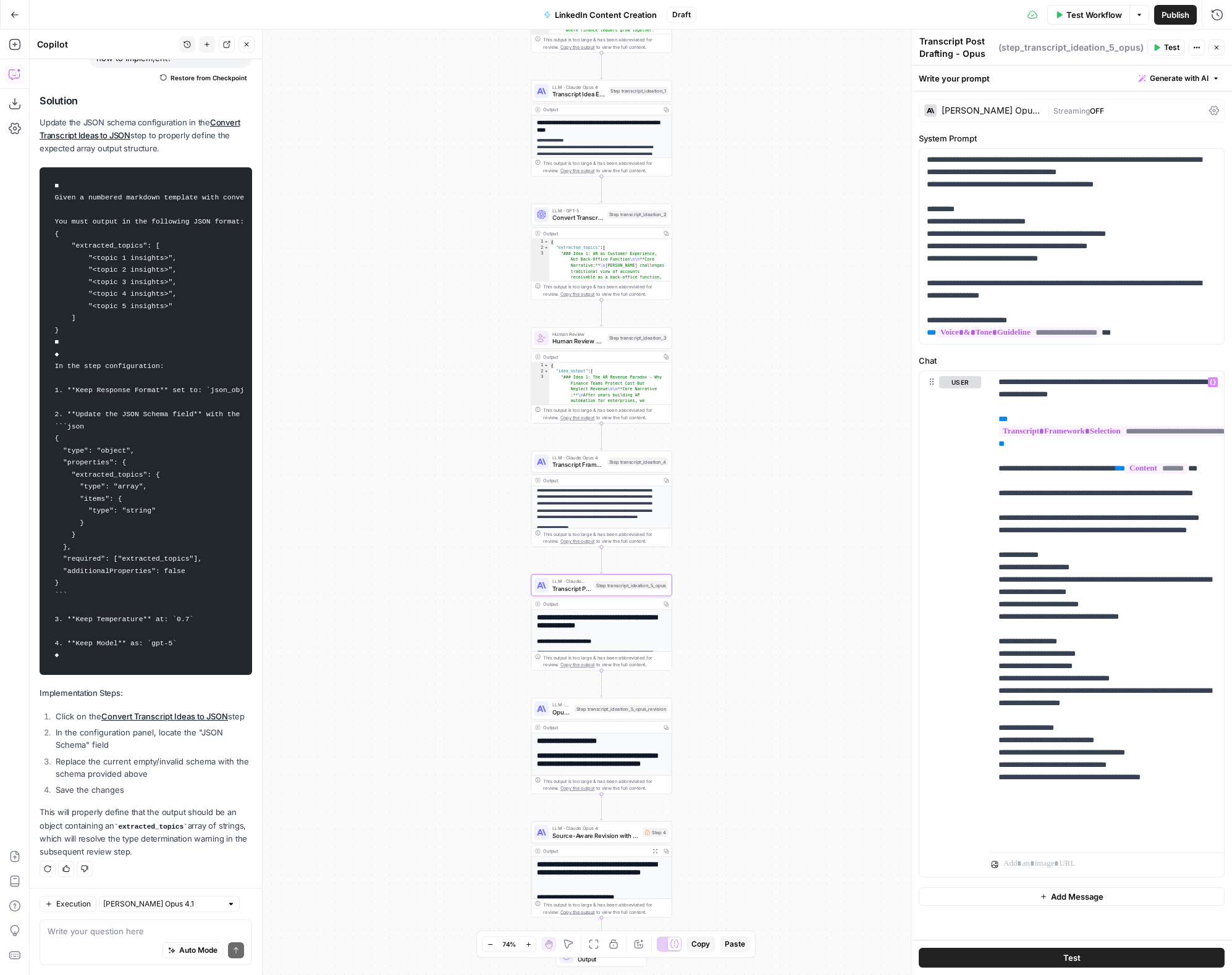
click at [584, 591] on div "Output Copy" at bounding box center [601, 727] width 140 height 11
click at [561, 591] on span "LLM · Claude Opus 4" at bounding box center [561, 705] width 18 height 8
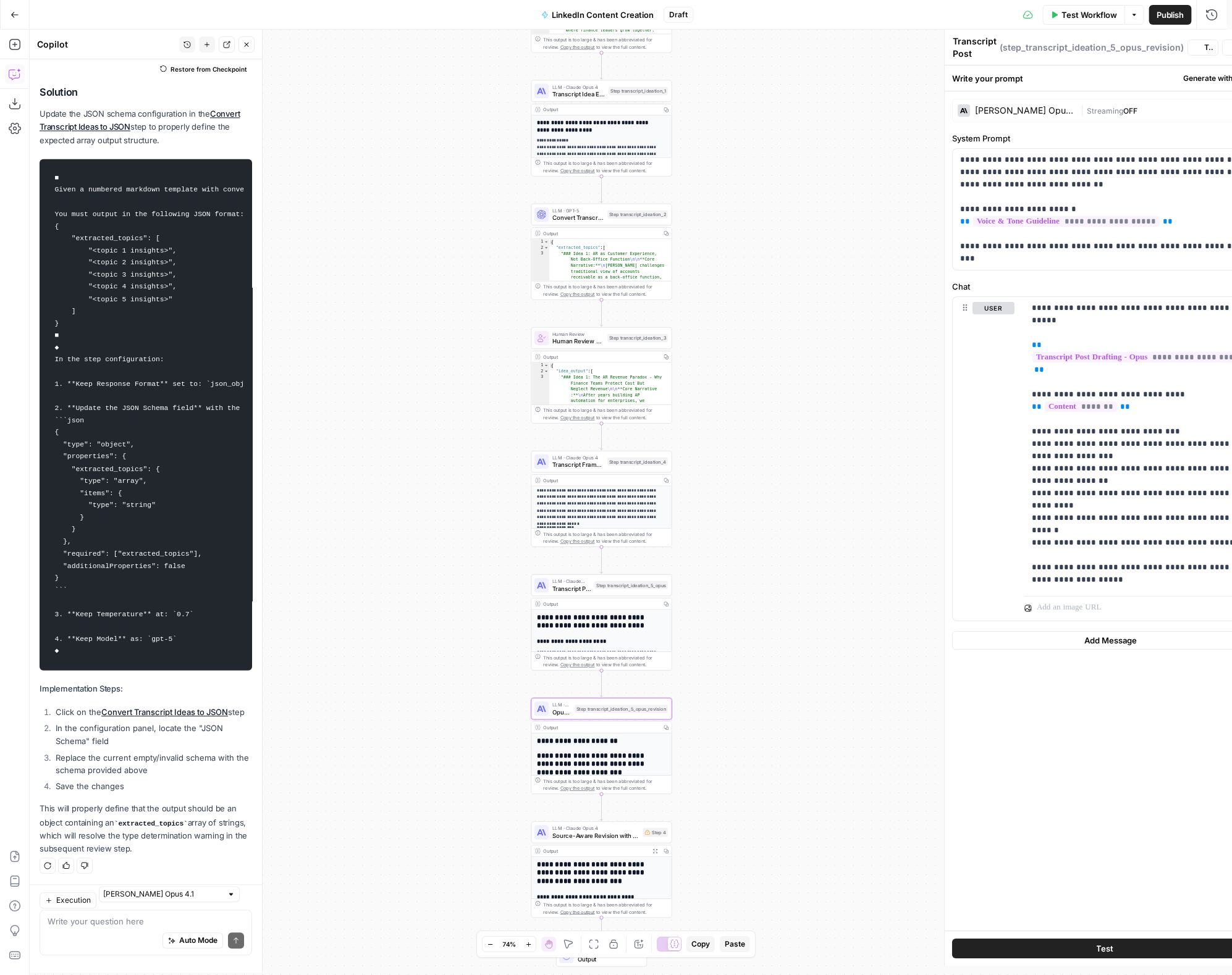
type textarea "Opus Output Revision"
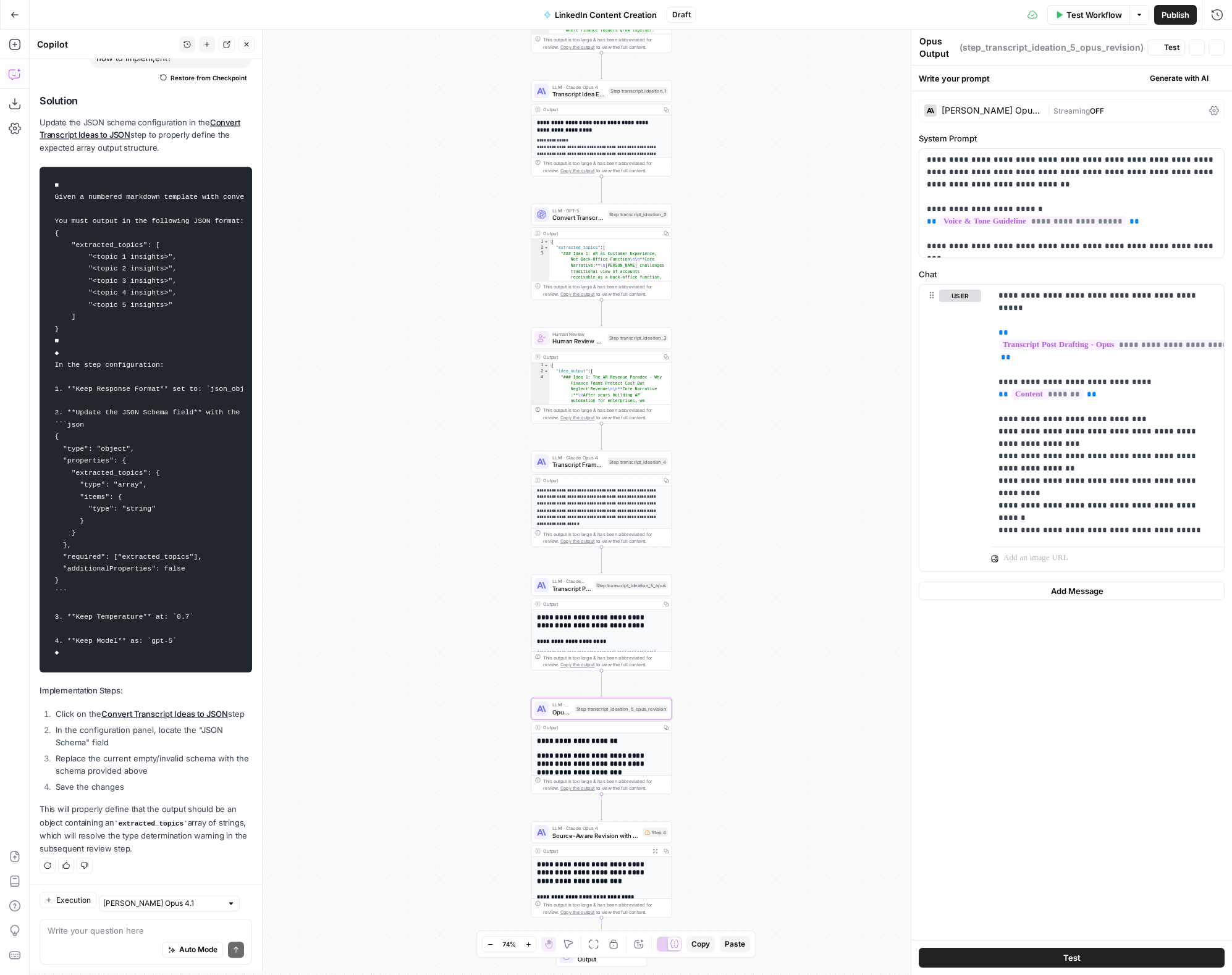
scroll to position [1452, 0]
click at [975, 221] on span "**********" at bounding box center [1033, 221] width 186 height 11
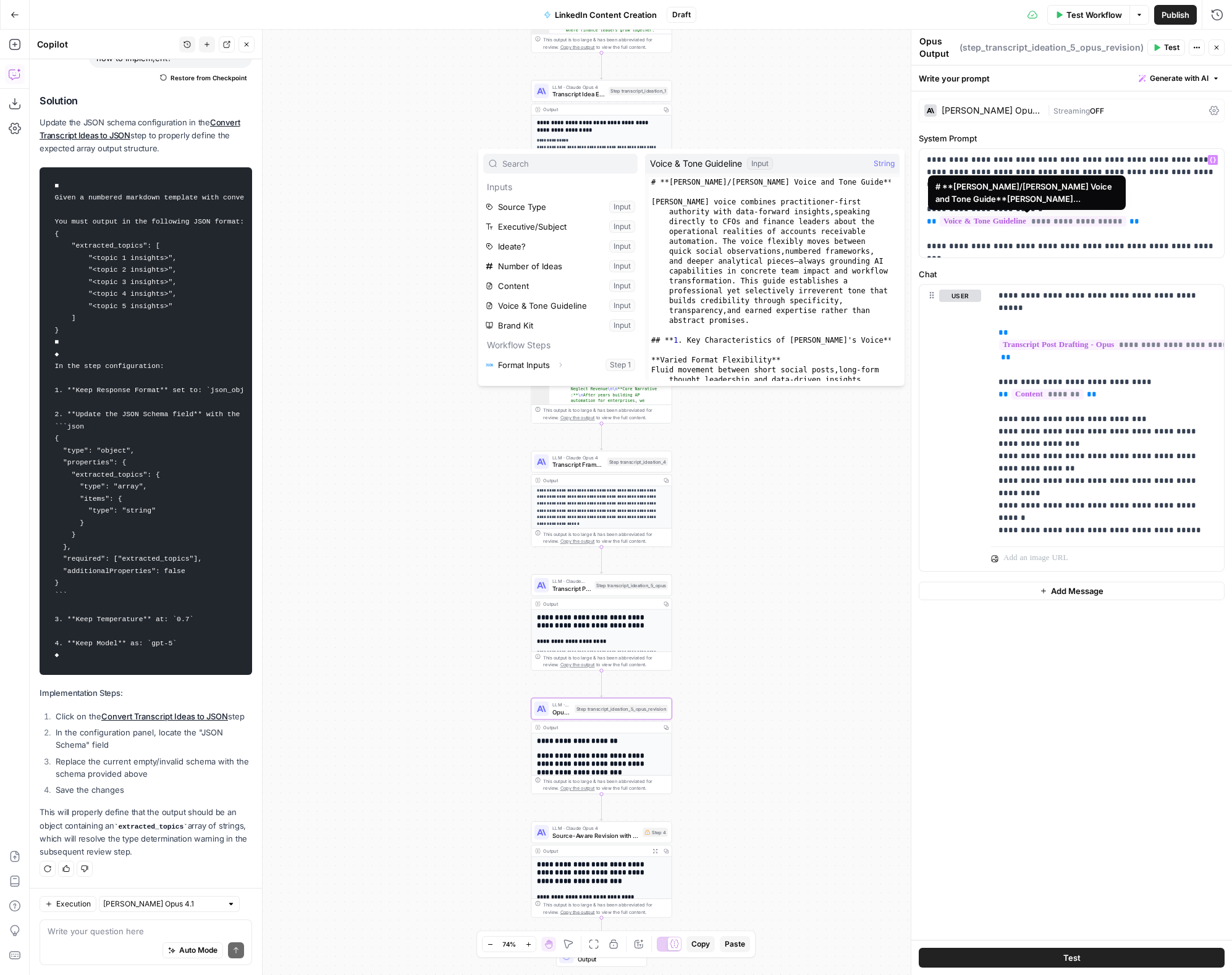
click at [996, 259] on div "**********" at bounding box center [1071, 516] width 320 height 849
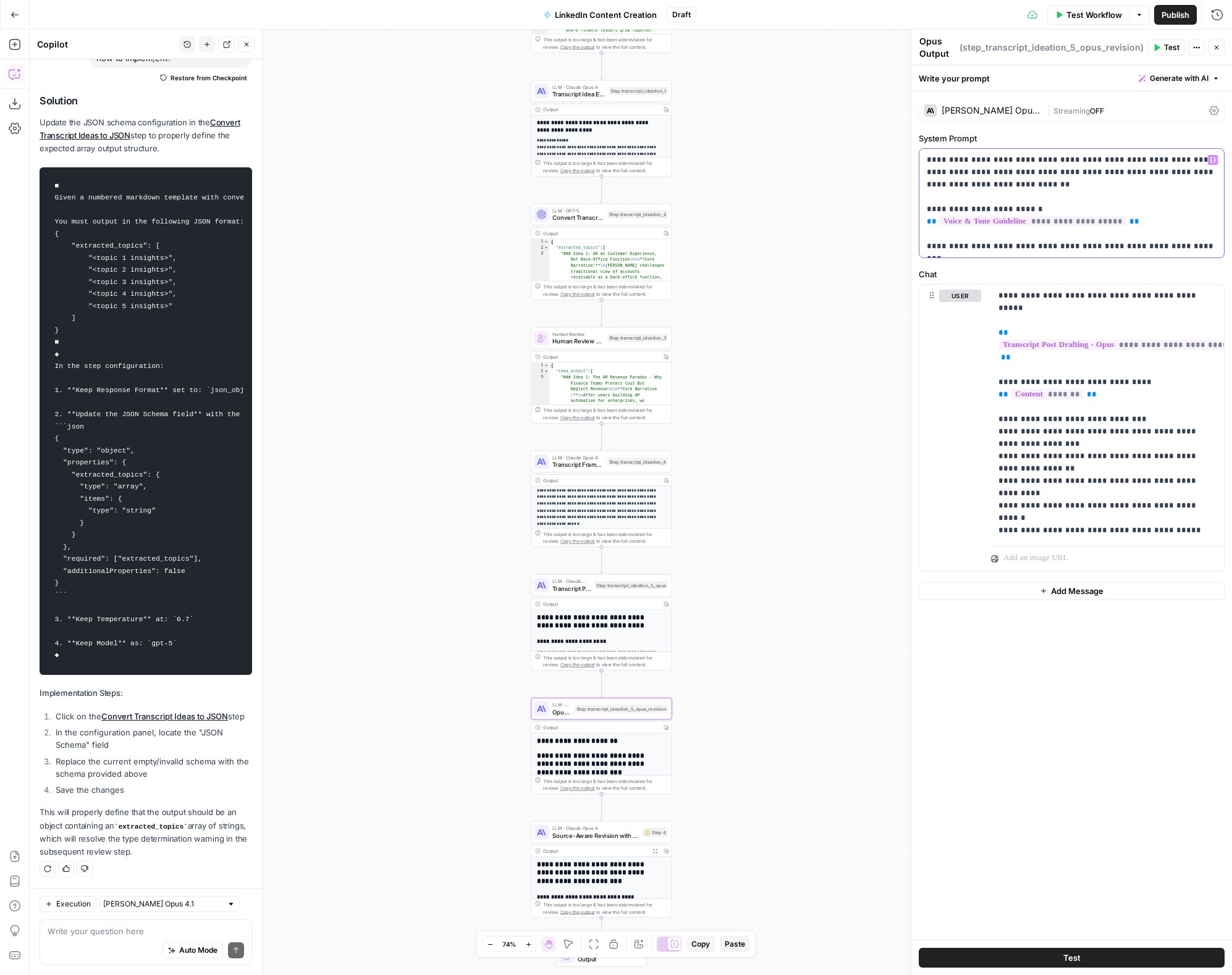
click at [996, 242] on p "**********" at bounding box center [1071, 203] width 289 height 99
click at [996, 383] on p "**********" at bounding box center [1107, 413] width 218 height 247
copy p "**********"
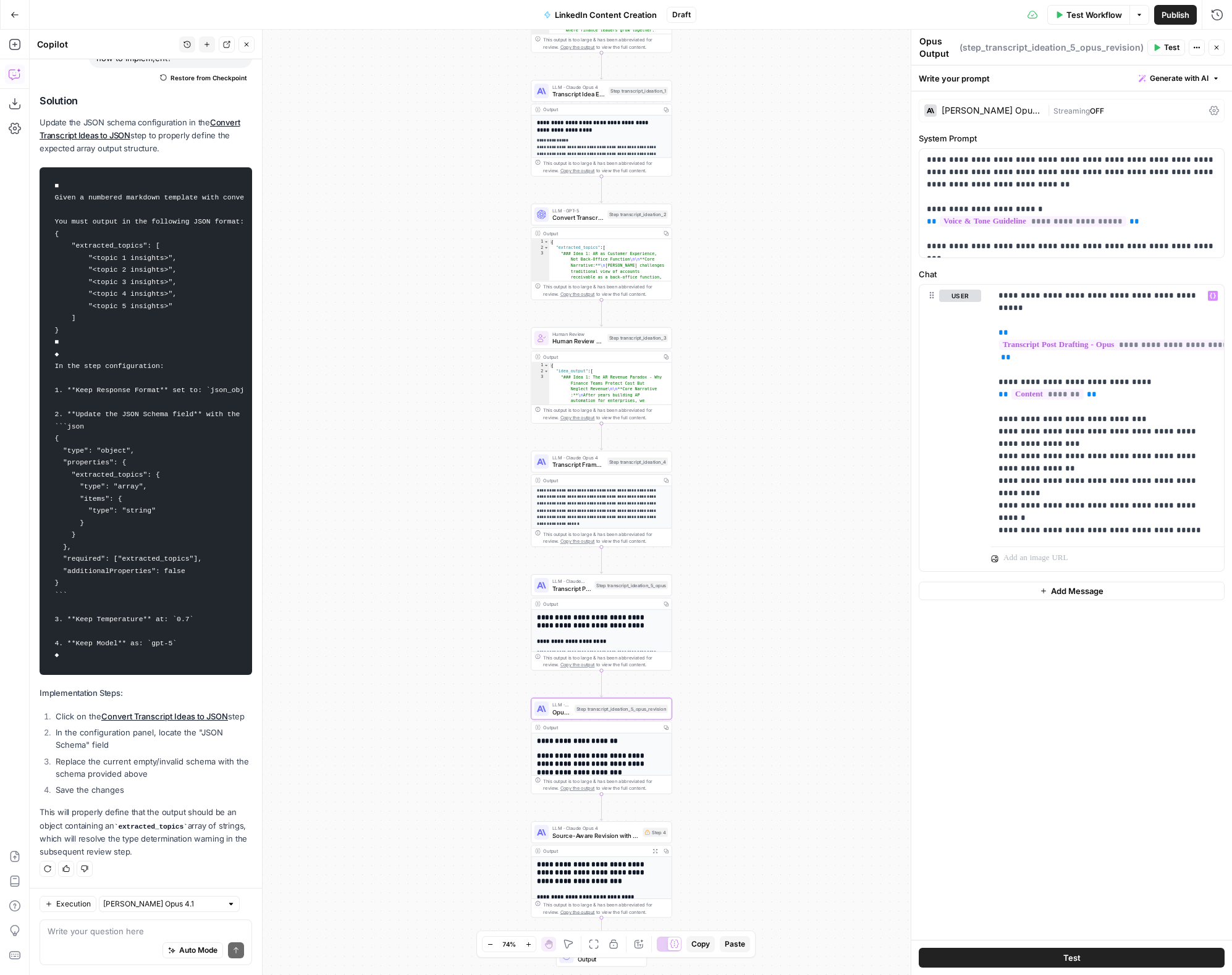
click at [620, 591] on span "Source-Aware Revision with Comparison" at bounding box center [596, 836] width 87 height 10
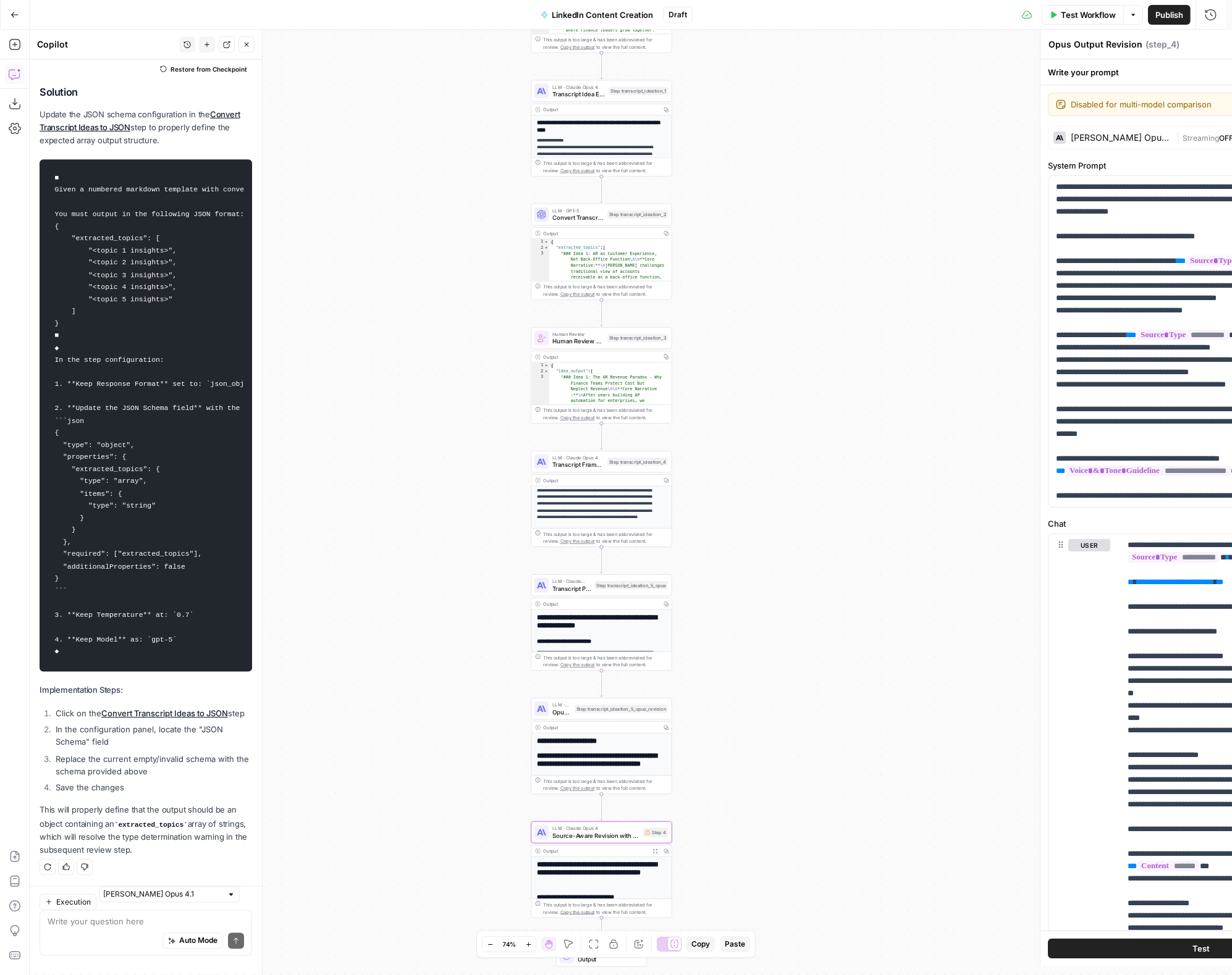
type textarea "Source-Aware Revision with Comparison"
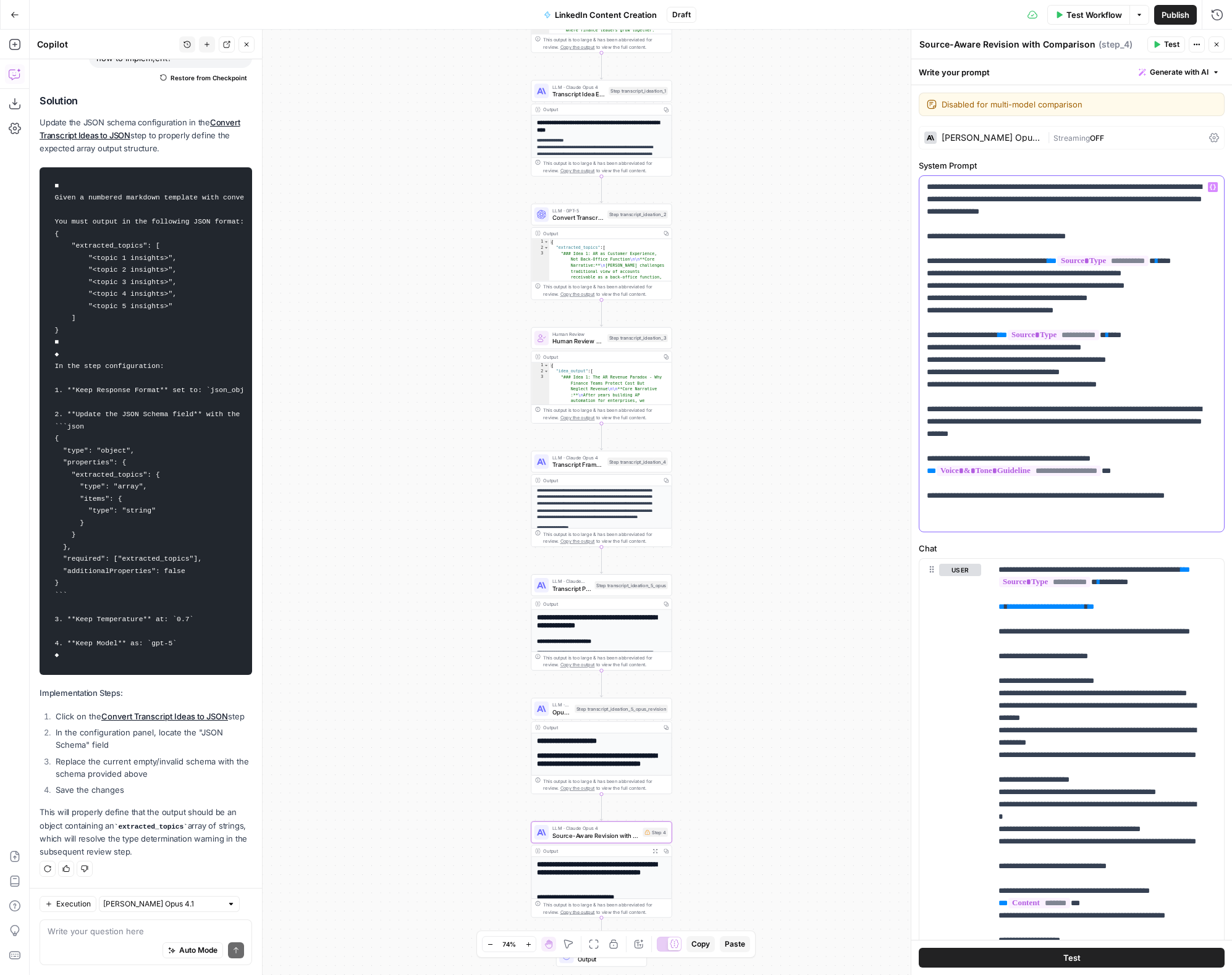
click at [996, 339] on span "**" at bounding box center [1002, 335] width 10 height 8
drag, startPoint x: 854, startPoint y: 603, endPoint x: 851, endPoint y: 592, distance: 11.4
click at [854, 591] on div "Workflow Set Inputs Inputs Format JSON Format Inputs Step 1 Output Expand Outpu…" at bounding box center [631, 503] width 1202 height 946
click at [618, 591] on icon "button" at bounding box center [616, 817] width 8 height 8
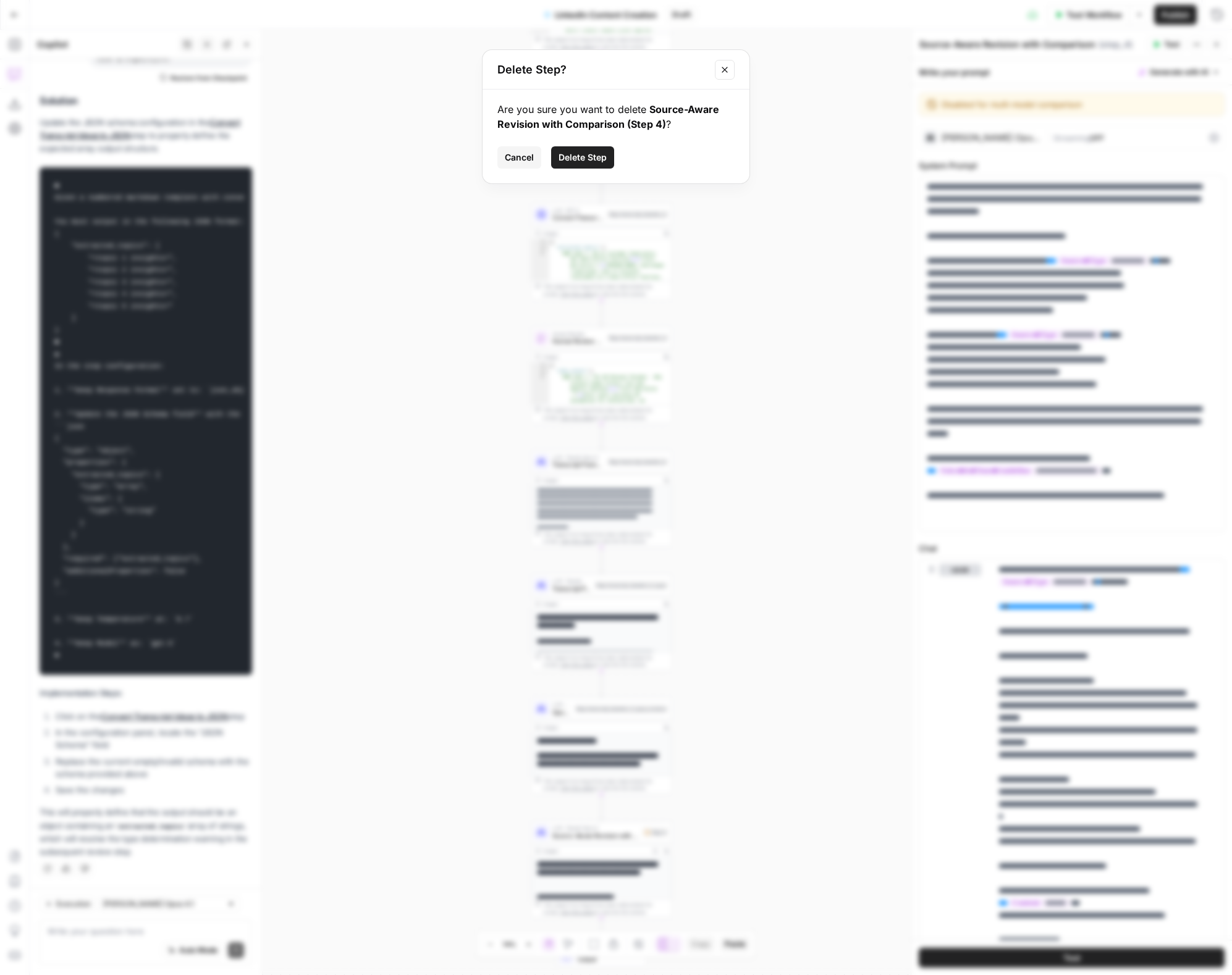
click at [568, 160] on span "Delete Step" at bounding box center [583, 157] width 49 height 13
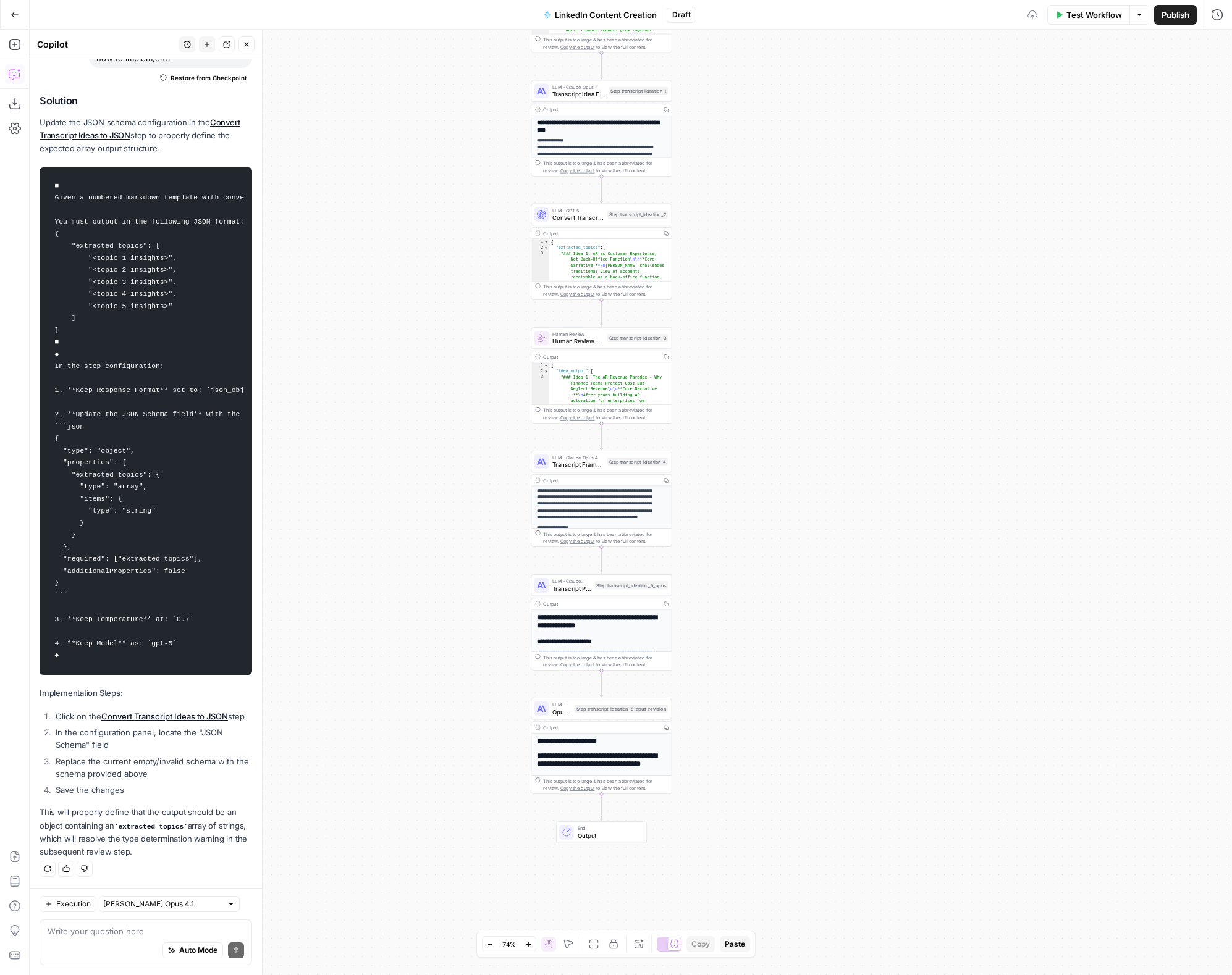
click at [615, 591] on div "Output" at bounding box center [600, 728] width 115 height 8
click at [579, 591] on div "LLM · Claude Opus 4 Opus Output Revision Step transcript_ideation_5_opus_revisi…" at bounding box center [600, 709] width 133 height 16
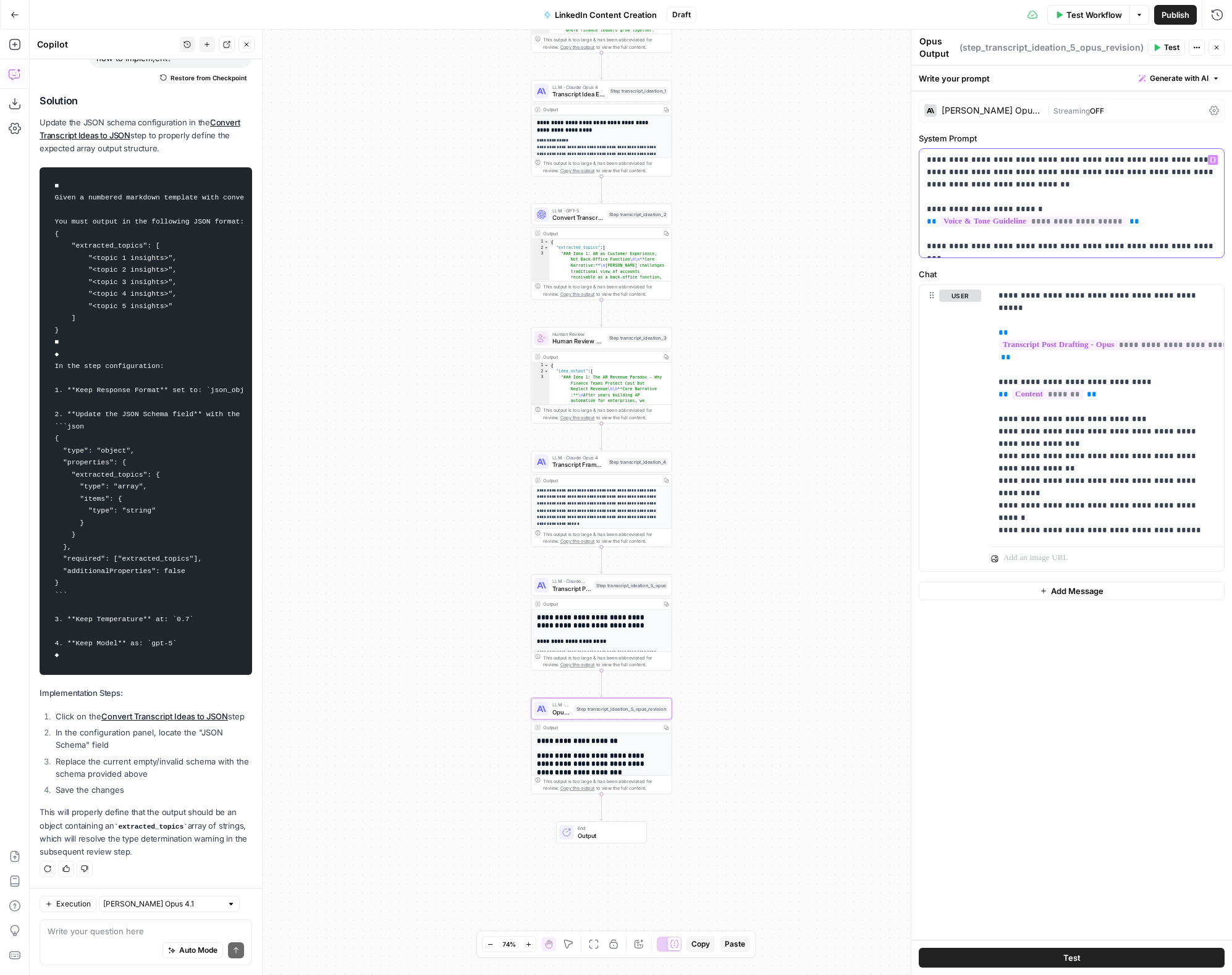
click at [996, 244] on p "**********" at bounding box center [1071, 203] width 289 height 99
paste div
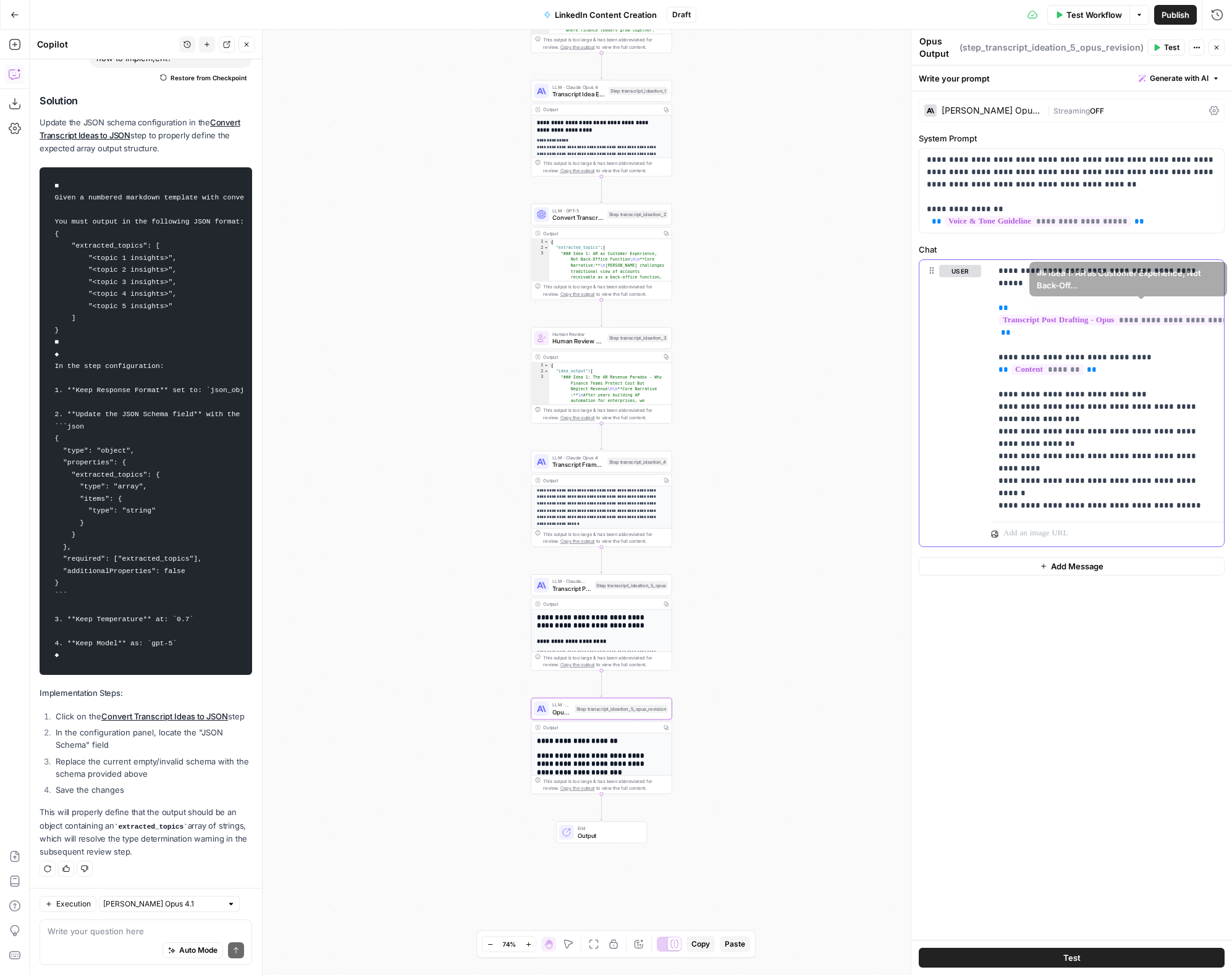
click at [996, 362] on p "**********" at bounding box center [1107, 388] width 218 height 247
paste div
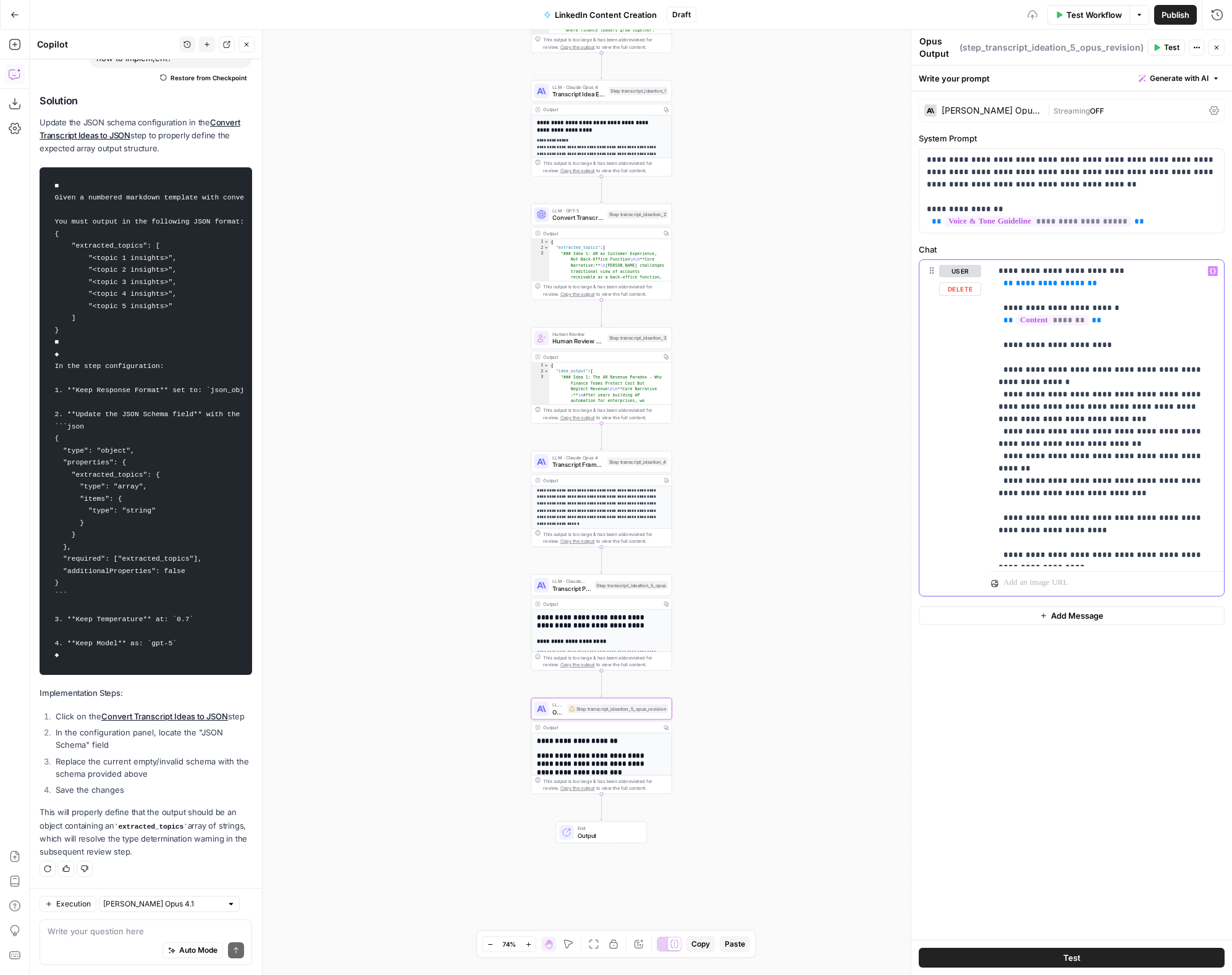
click at [996, 285] on p "**********" at bounding box center [1107, 413] width 218 height 296
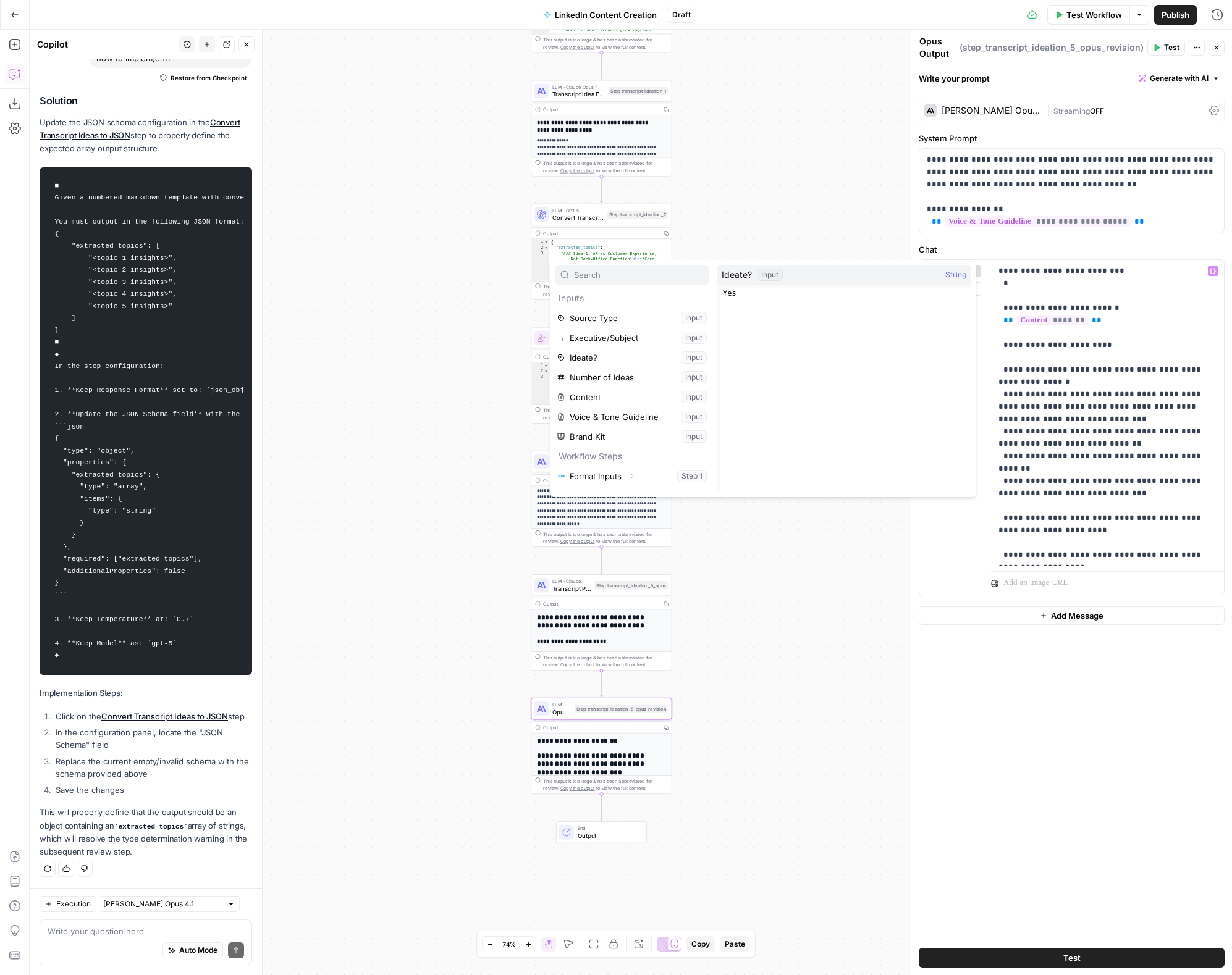
scroll to position [92, 0]
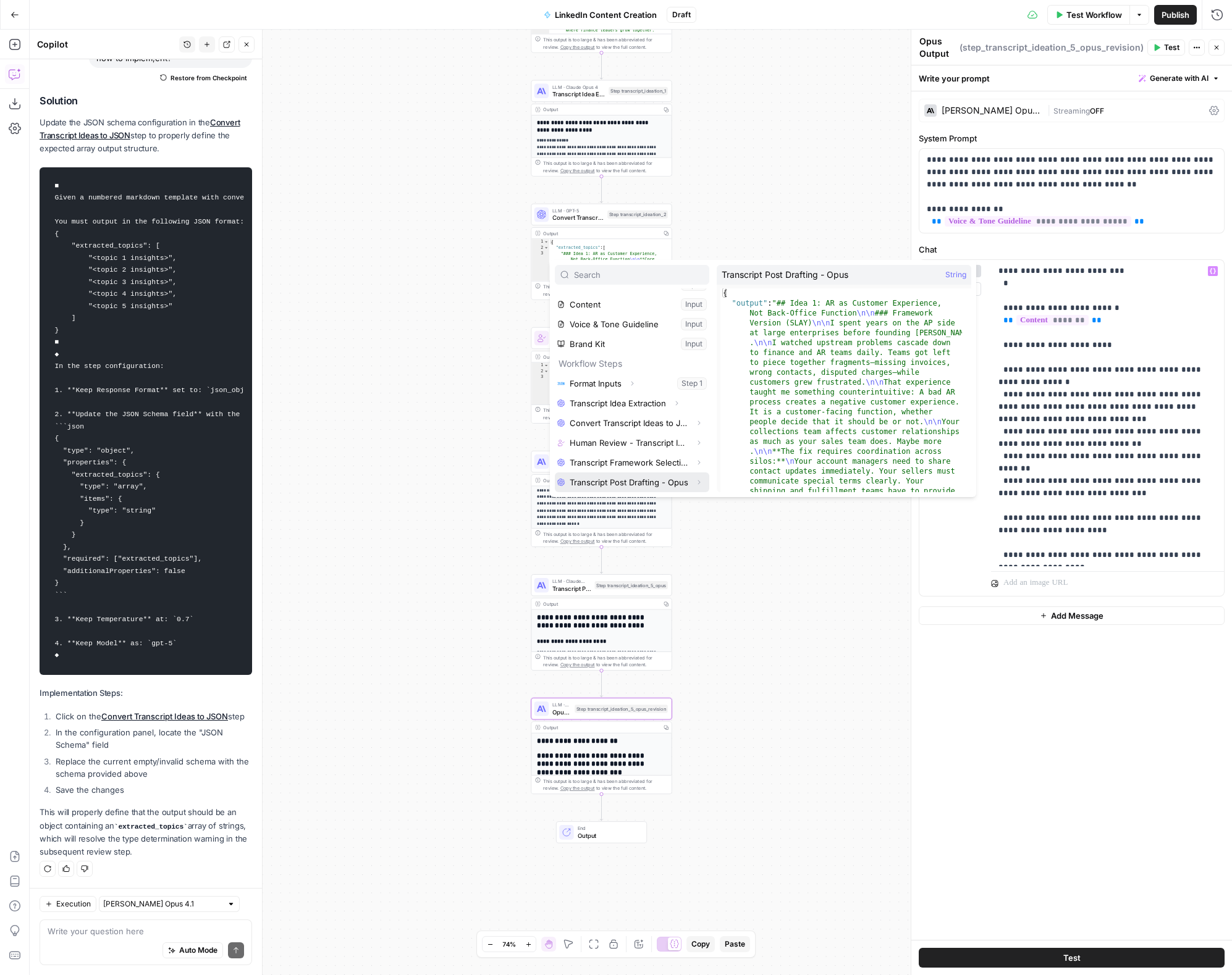
drag, startPoint x: 691, startPoint y: 481, endPoint x: 685, endPoint y: 473, distance: 10.0
click at [695, 481] on icon "button" at bounding box center [699, 483] width 8 height 8
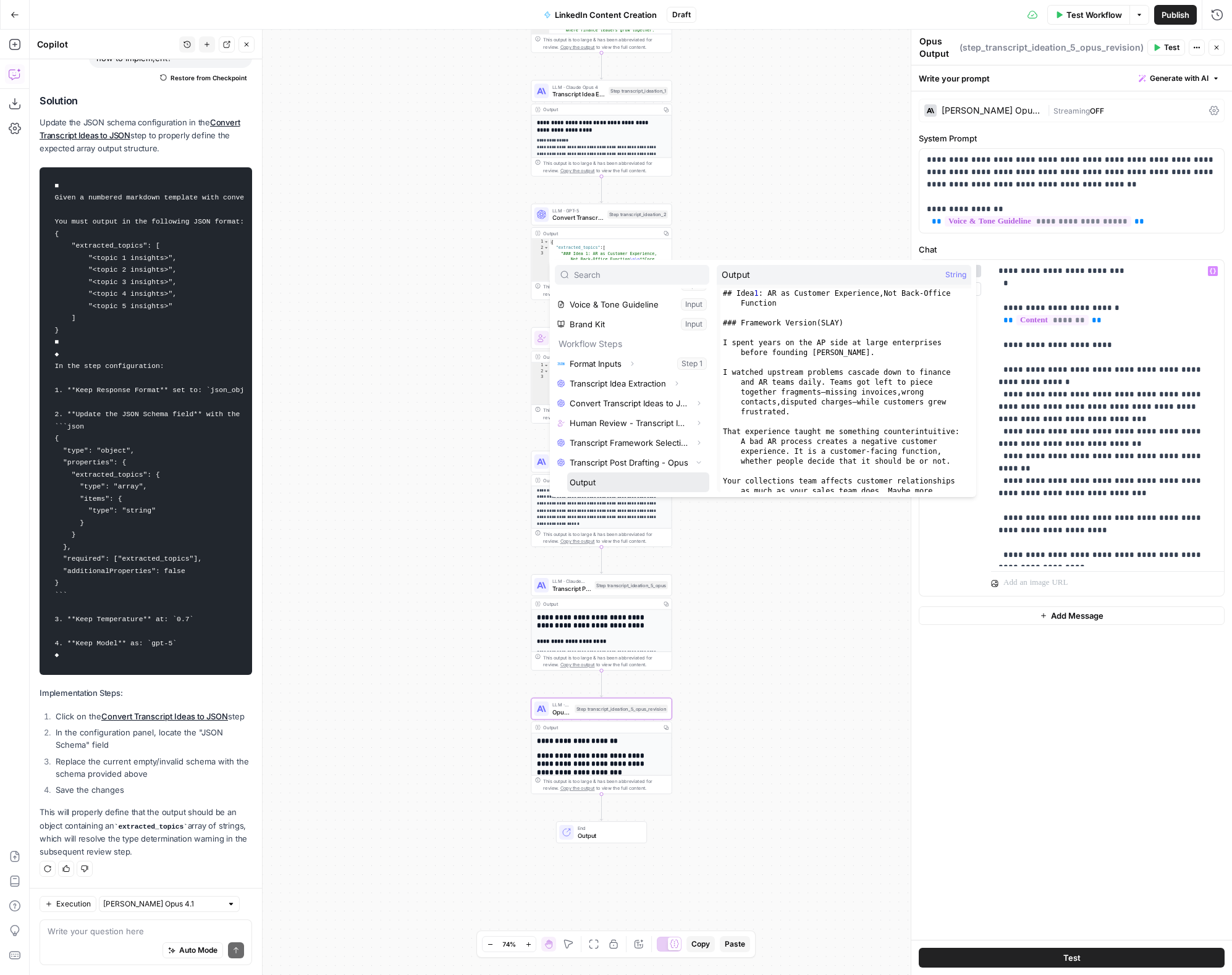
click at [597, 480] on button "Select variable Output" at bounding box center [638, 483] width 142 height 19
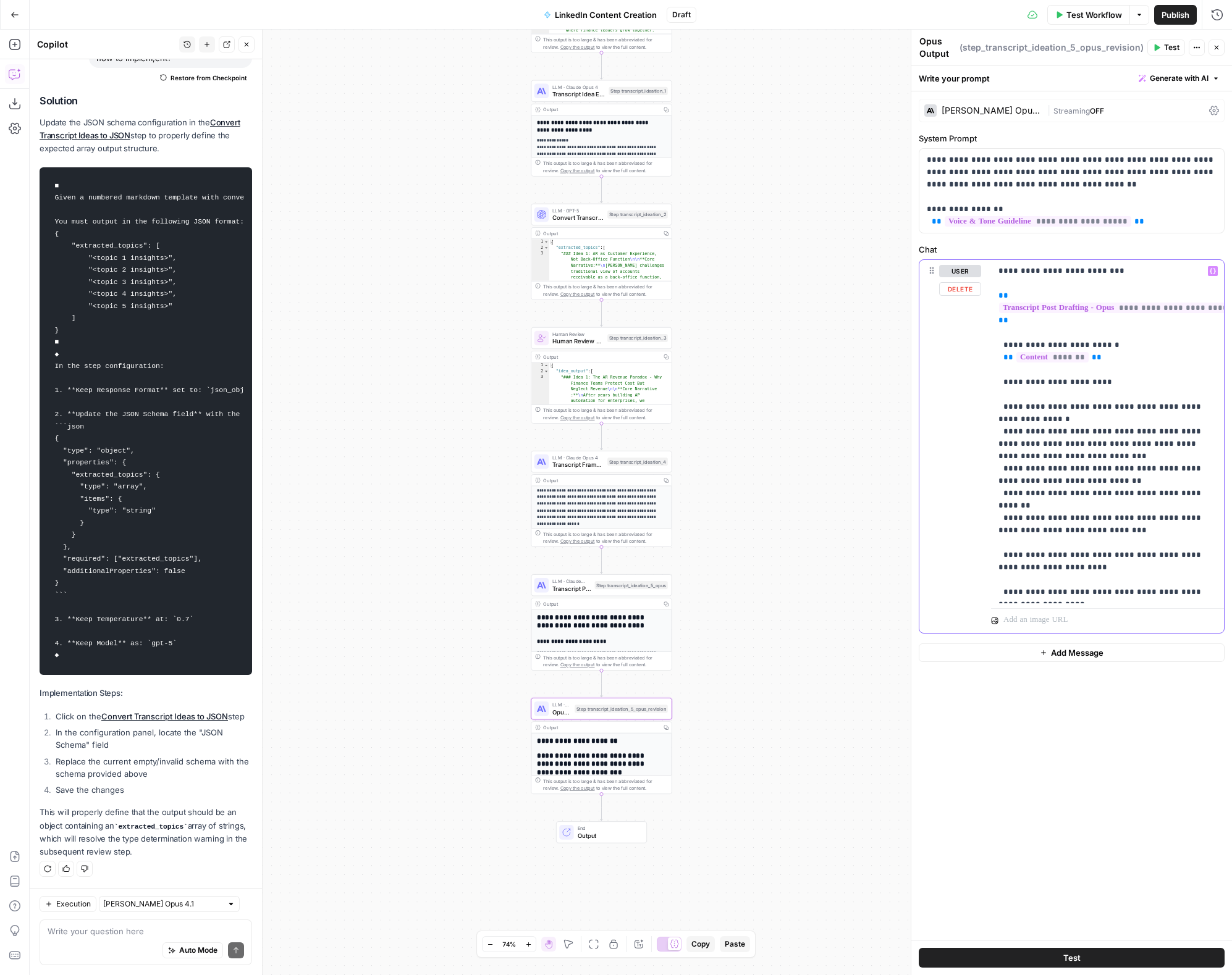
click at [996, 541] on p "**********" at bounding box center [1107, 432] width 218 height 334
click at [996, 110] on span "Streaming" at bounding box center [1072, 111] width 37 height 10
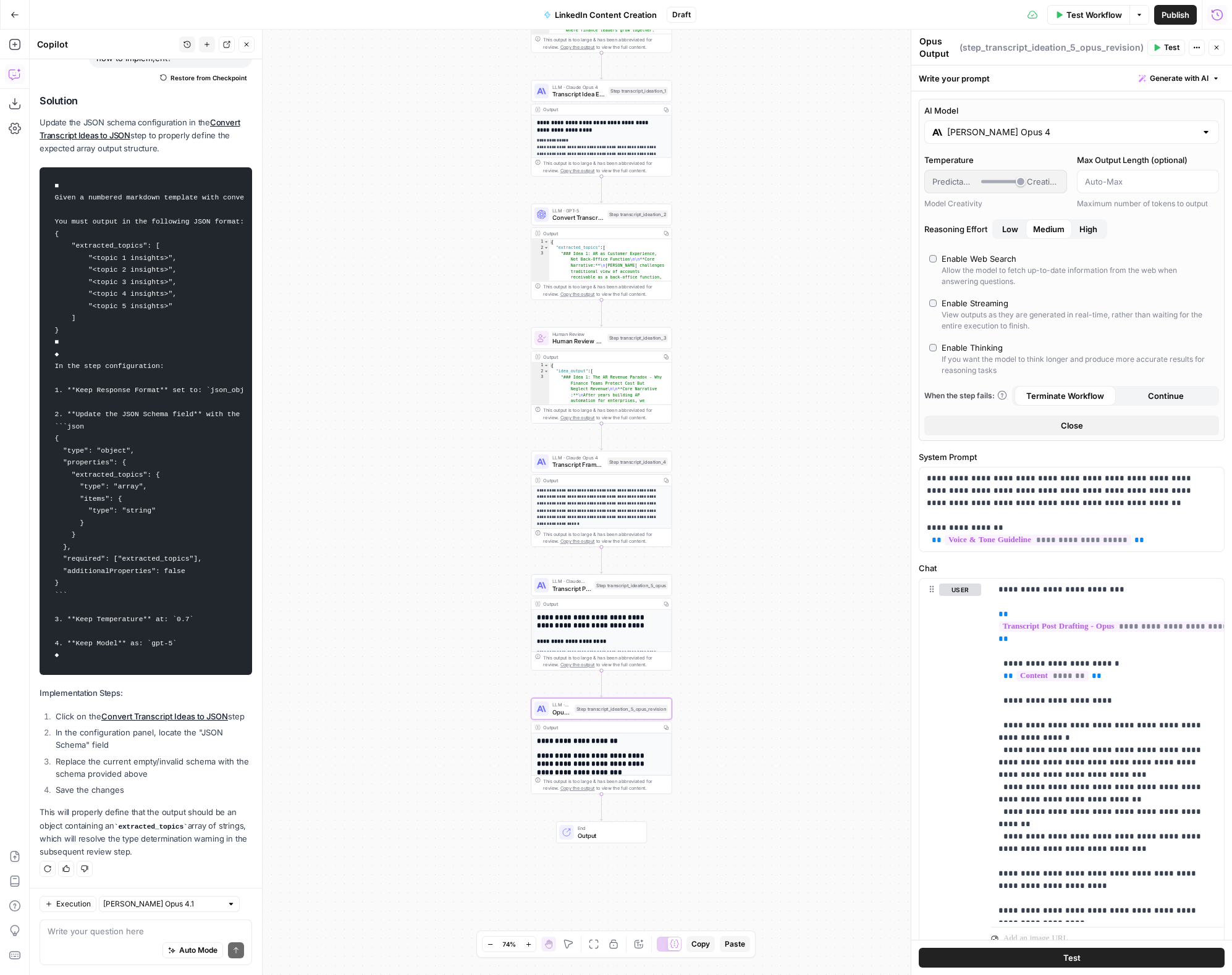
click at [771, 486] on div "Workflow Set Inputs Inputs Format JSON Format Inputs Step 1 Output Expand Outpu…" at bounding box center [631, 503] width 1202 height 946
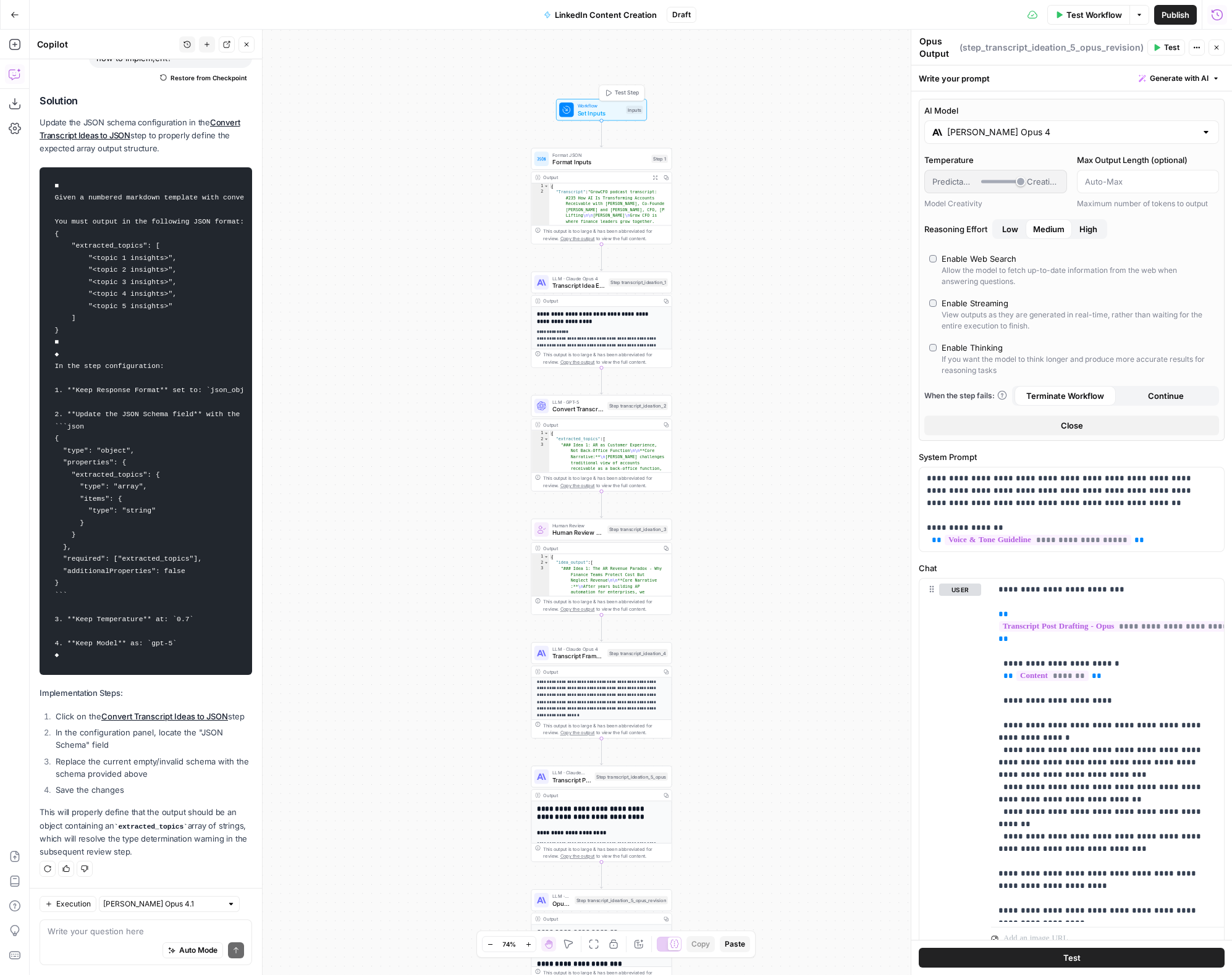
click at [582, 105] on span "Workflow" at bounding box center [600, 106] width 45 height 8
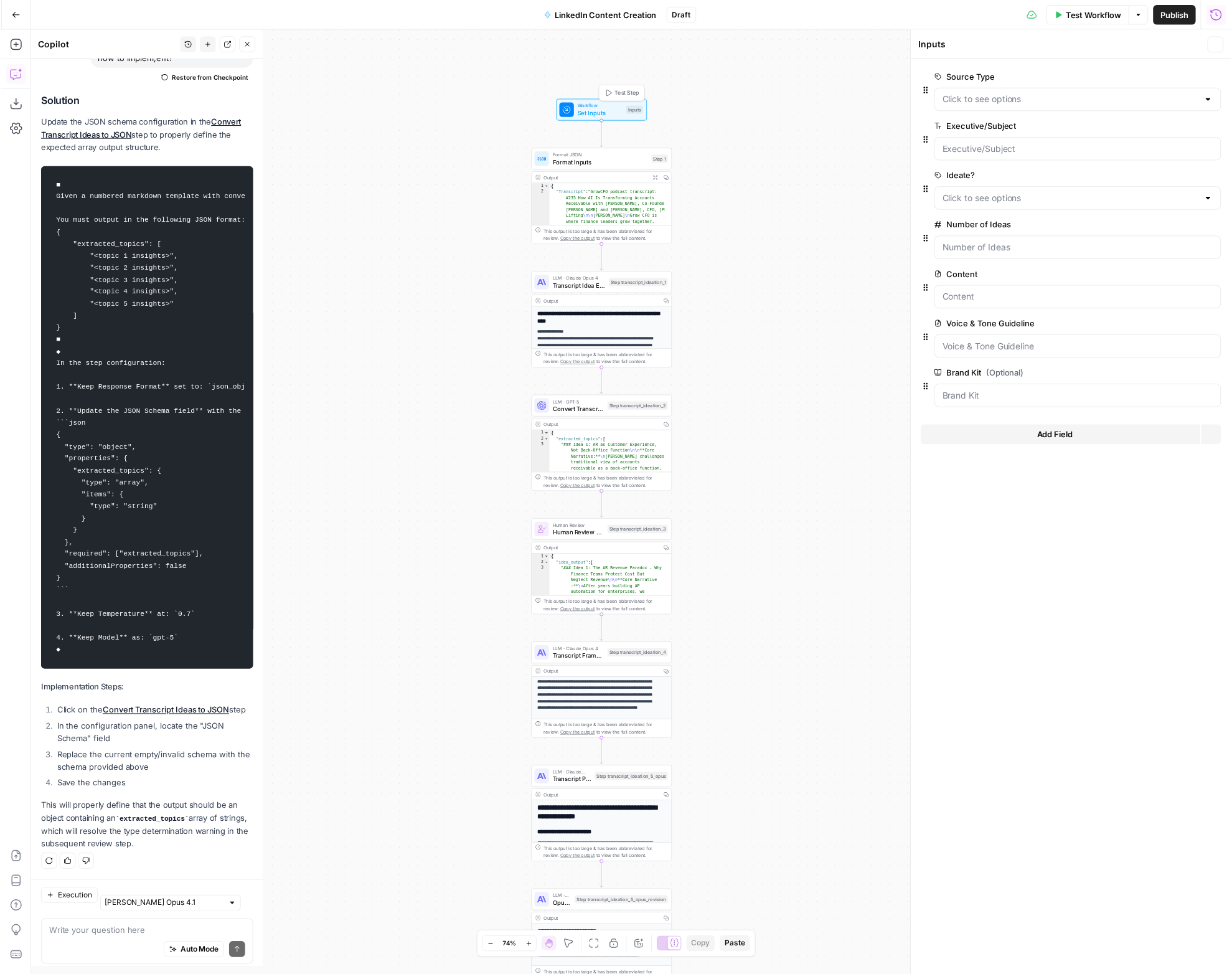
scroll to position [1463, 0]
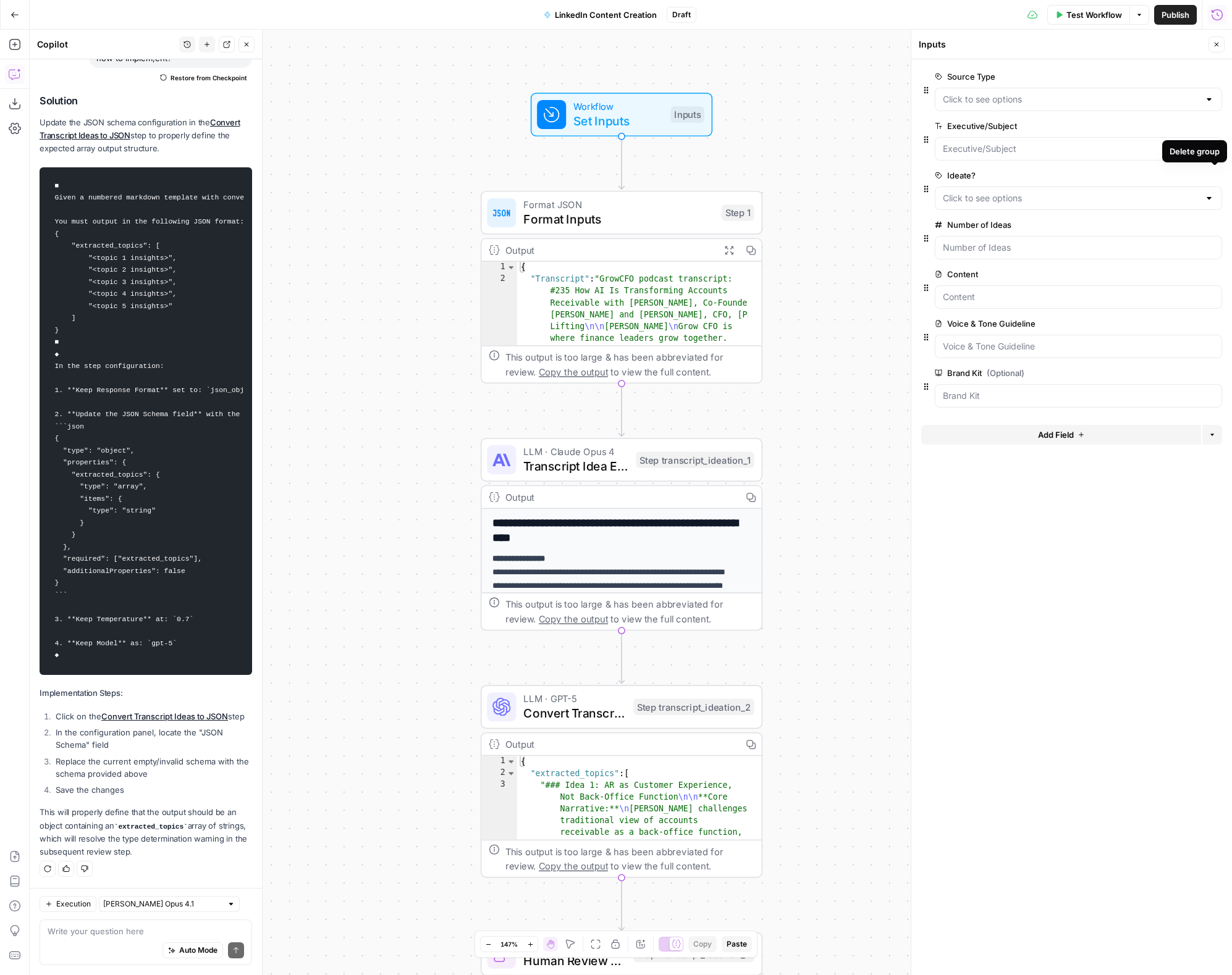
click at [996, 176] on icon "button" at bounding box center [1215, 175] width 6 height 6
click at [996, 77] on icon "button" at bounding box center [1215, 77] width 6 height 6
click at [617, 226] on span "Format Inputs" at bounding box center [611, 219] width 176 height 17
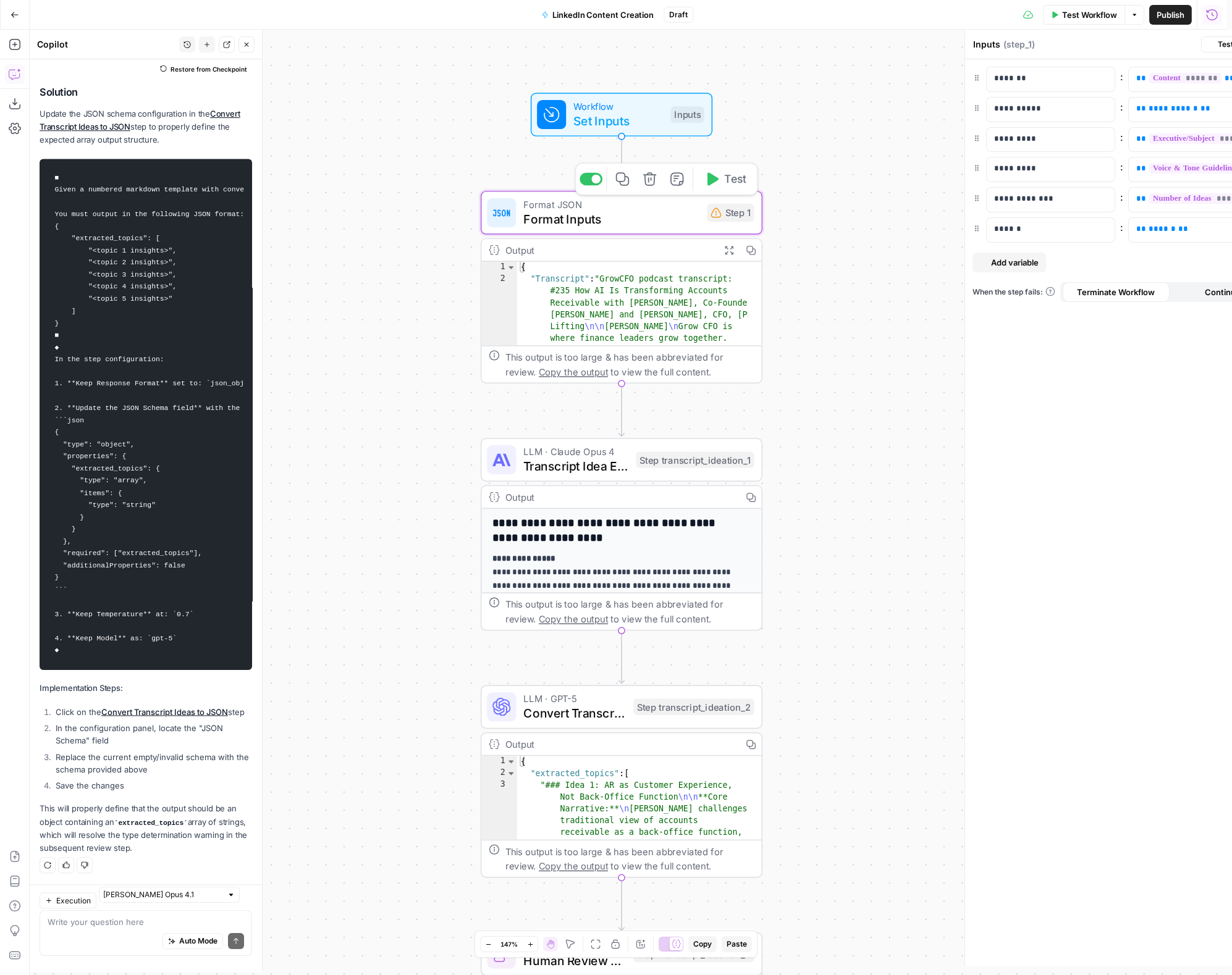
type textarea "Format Inputs"
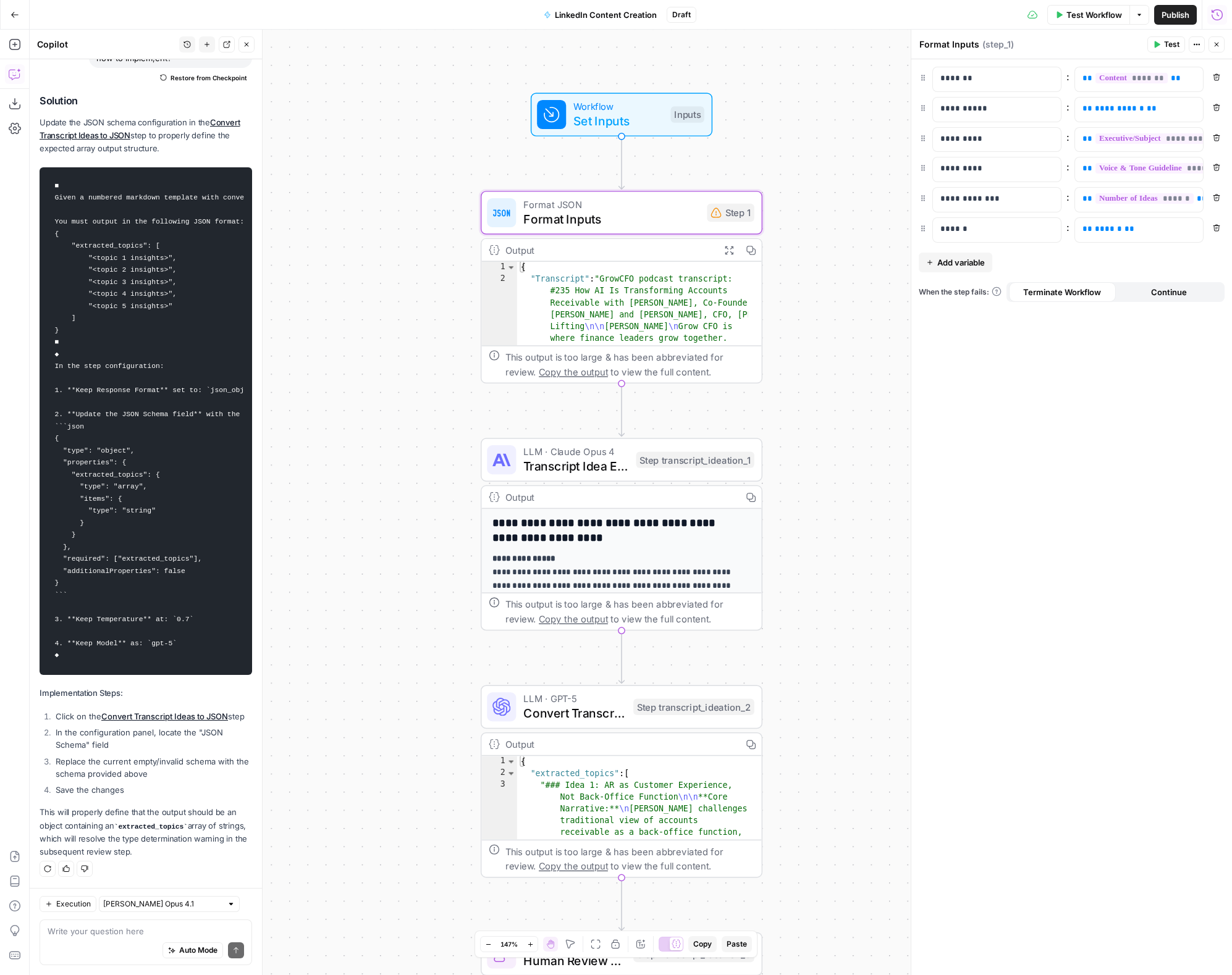
click at [996, 227] on icon "button" at bounding box center [1216, 228] width 8 height 8
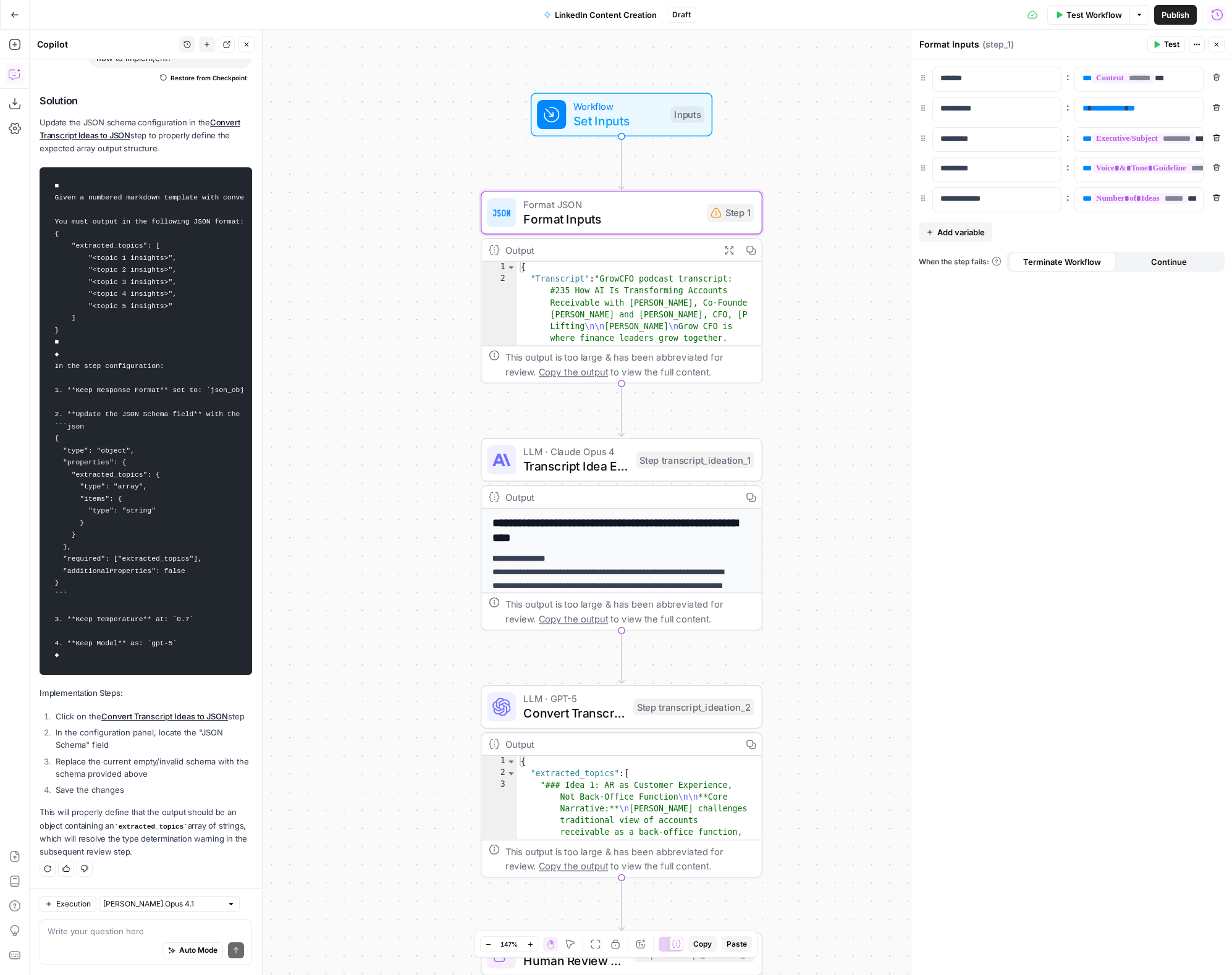
click at [996, 105] on button "Remove" at bounding box center [1215, 107] width 17 height 17
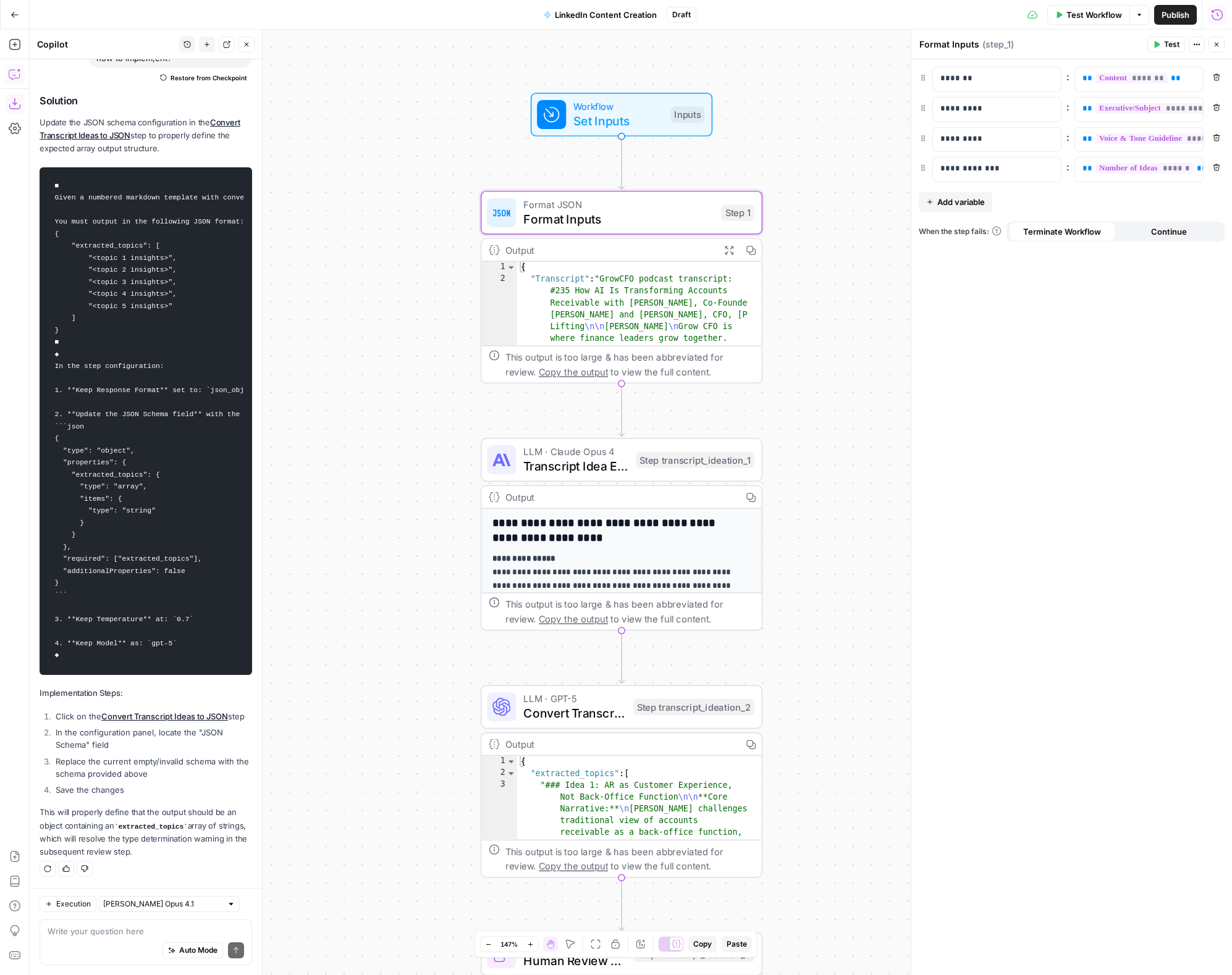
click at [19, 105] on icon "button" at bounding box center [14, 103] width 11 height 11
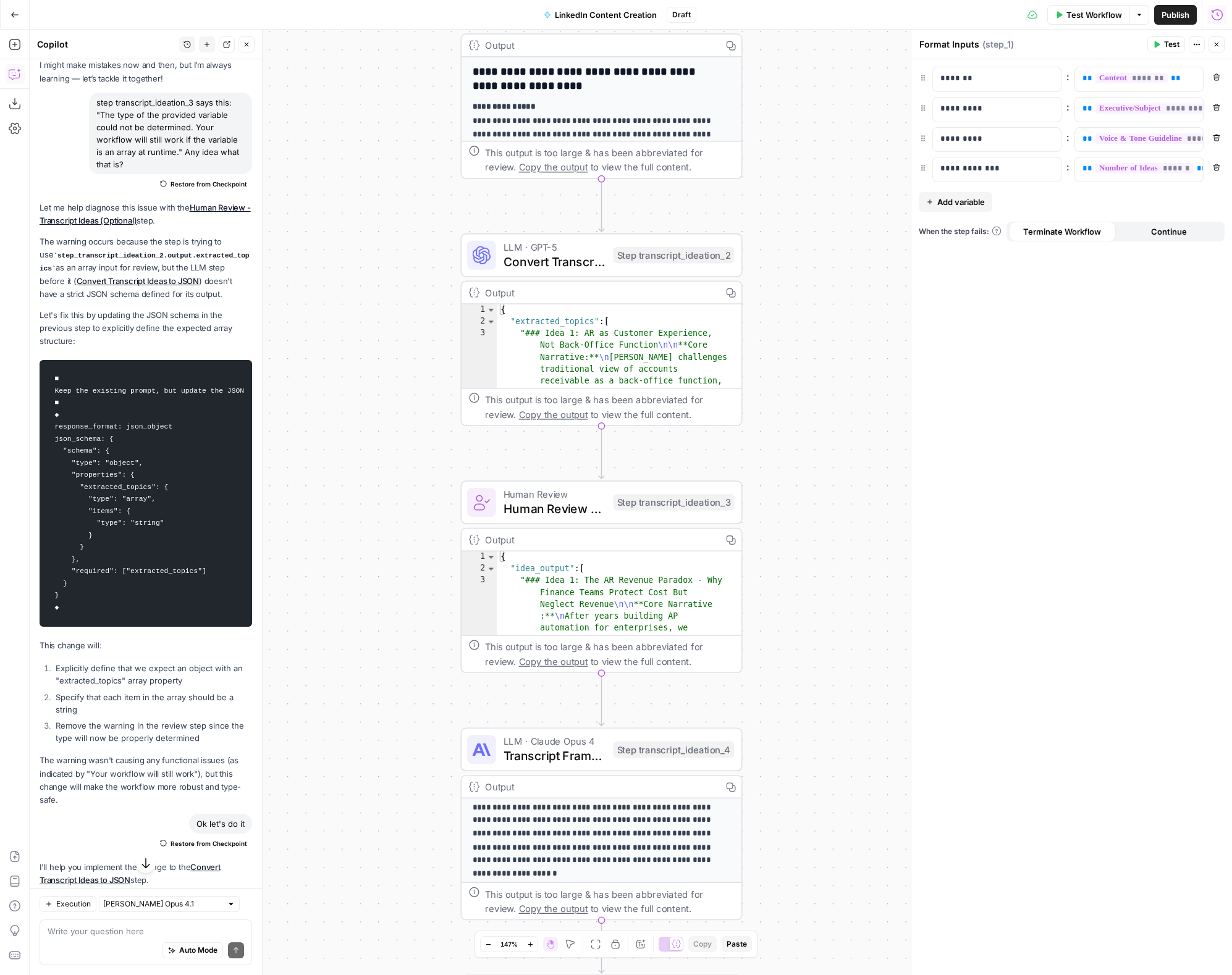
scroll to position [50, 0]
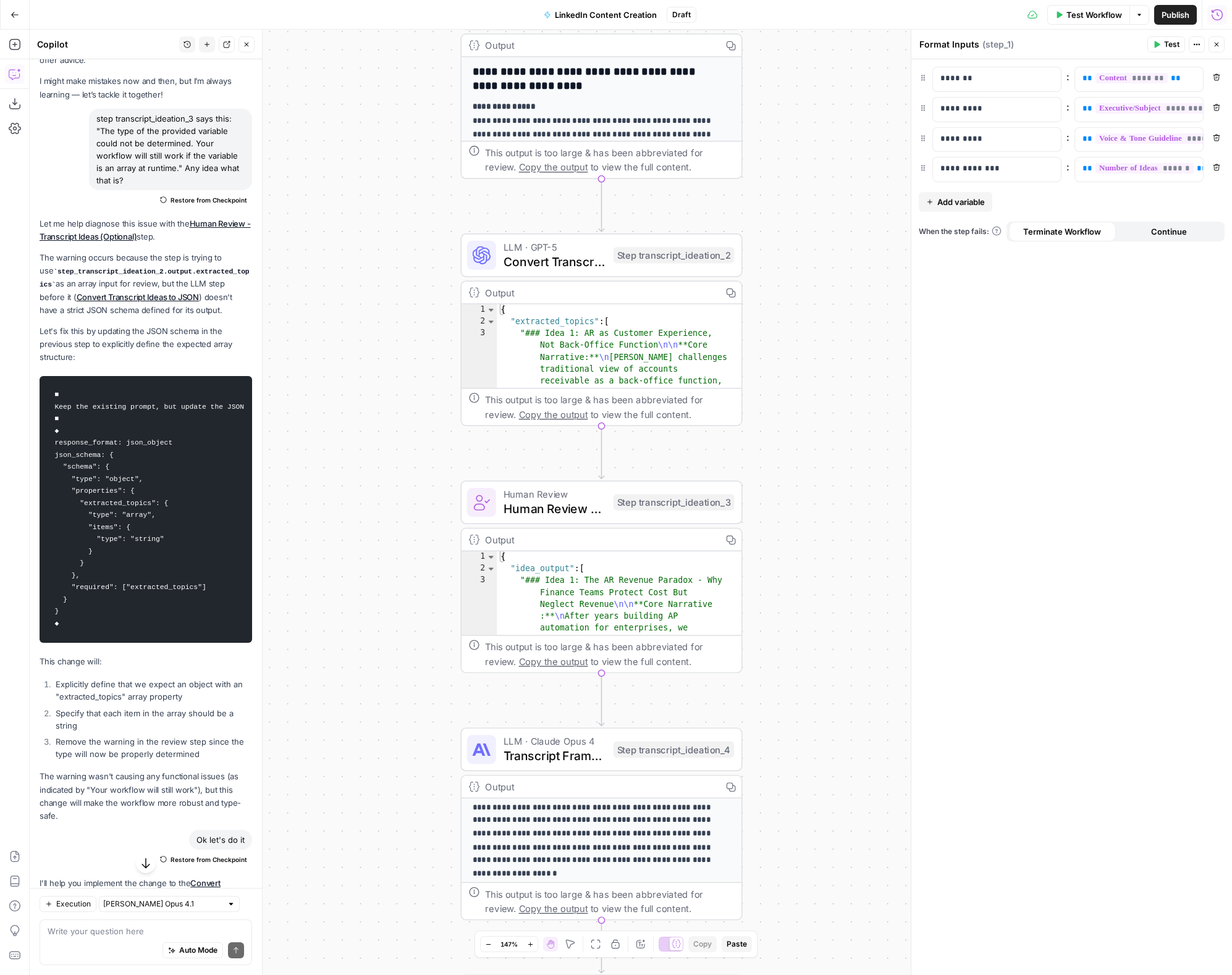
drag, startPoint x: 98, startPoint y: 121, endPoint x: 79, endPoint y: 823, distance: 702.3
copy div "step transcript_ideation_3 says this: "The type of the provided variable could …"
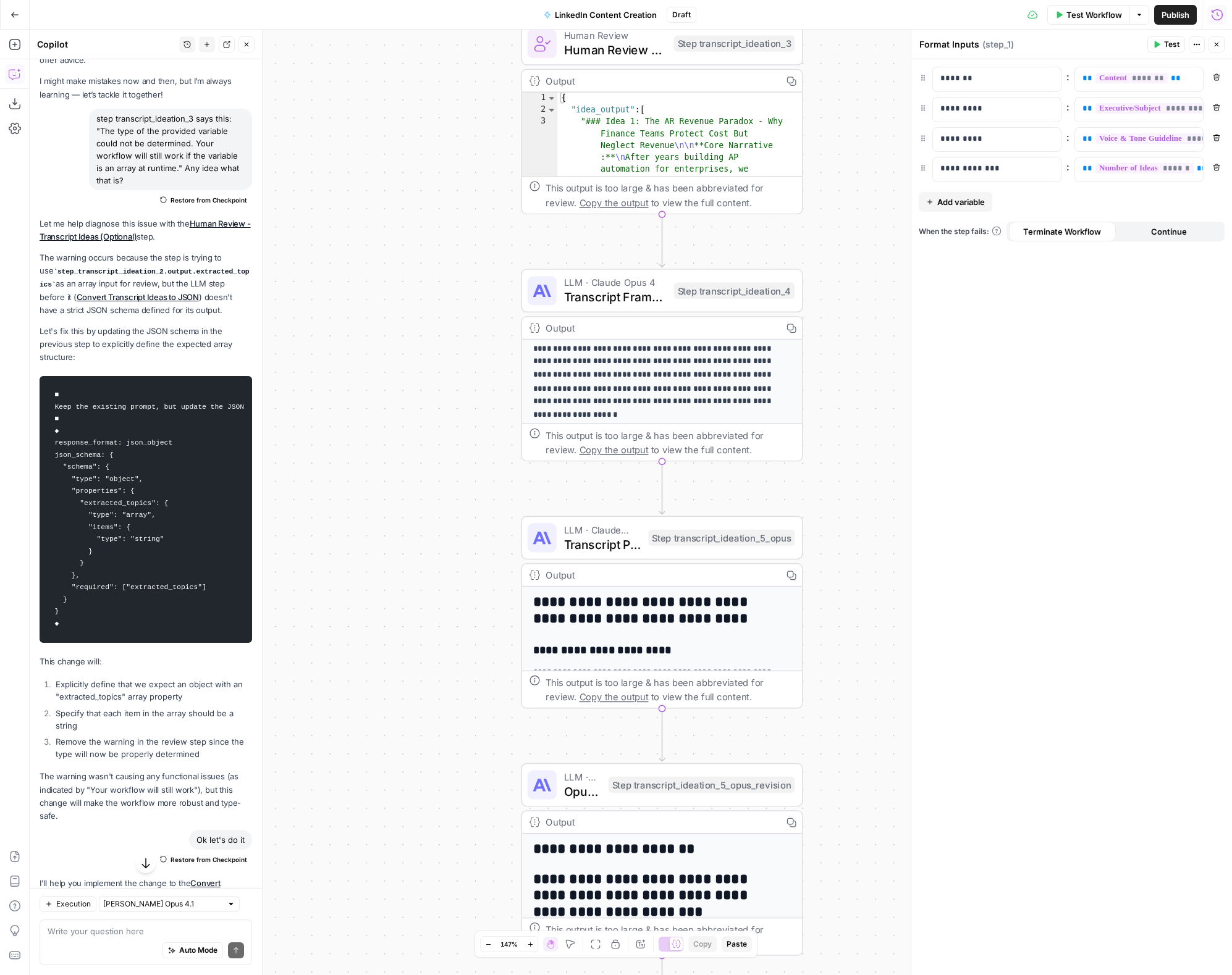
drag, startPoint x: 335, startPoint y: 652, endPoint x: 395, endPoint y: 192, distance: 463.9
click at [395, 192] on div "Workflow Set Inputs Inputs Format JSON Format Inputs Step 1 Output Expand Outpu…" at bounding box center [631, 503] width 1202 height 946
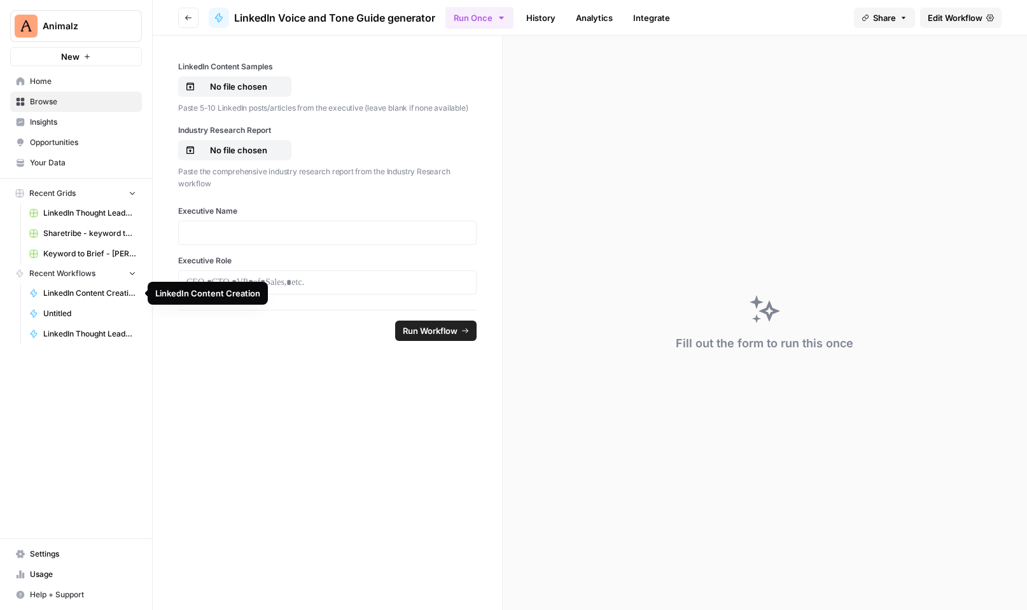
click at [94, 293] on span "LinkedIn Content Creation" at bounding box center [89, 293] width 93 height 11
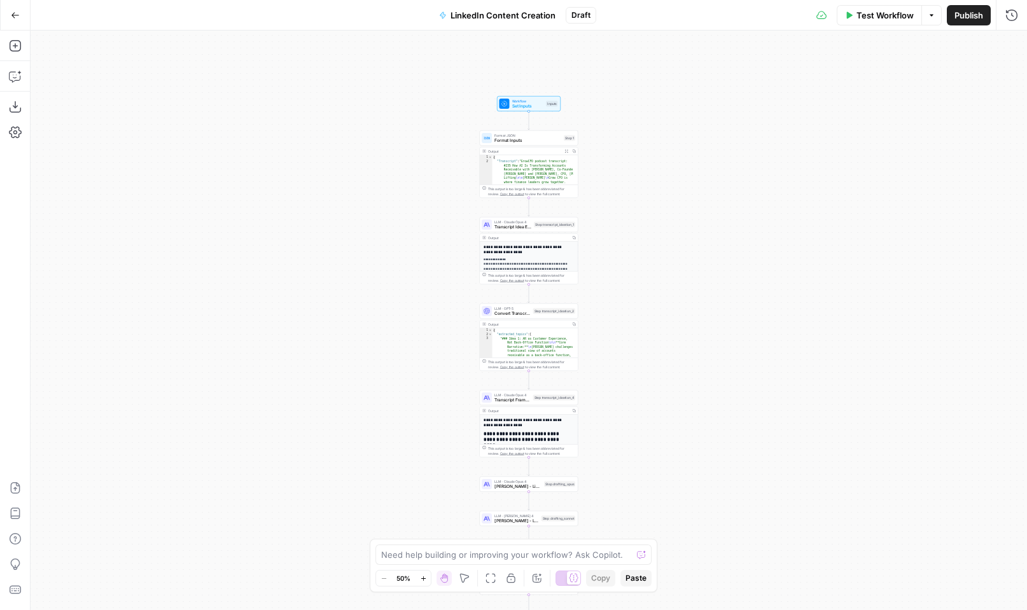
click at [522, 104] on span "Set Inputs" at bounding box center [528, 106] width 32 height 6
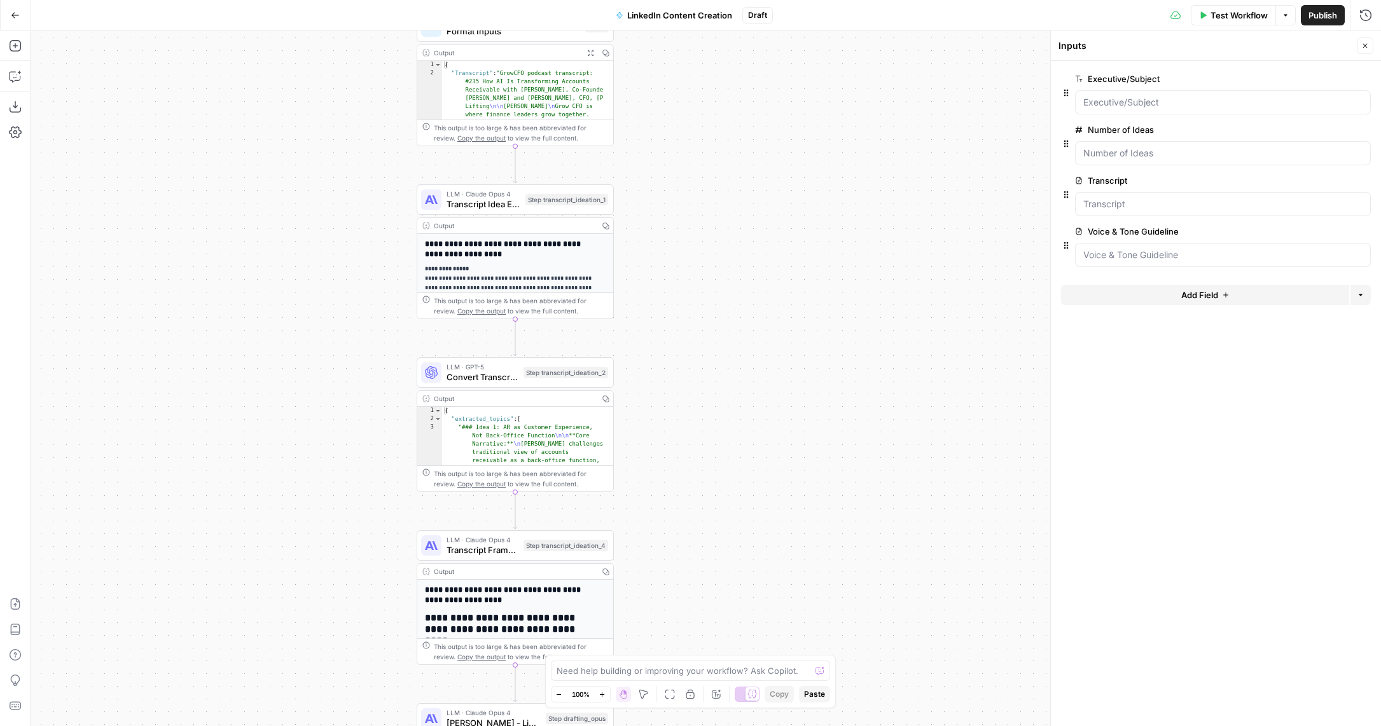
drag, startPoint x: 762, startPoint y: 440, endPoint x: 742, endPoint y: 295, distance: 146.5
click at [742, 295] on div "Workflow Set Inputs Inputs Format JSON Format Inputs Step 1 Output Expand Outpu…" at bounding box center [706, 379] width 1351 height 696
click at [476, 194] on span "LLM · Claude Opus 4" at bounding box center [484, 194] width 74 height 10
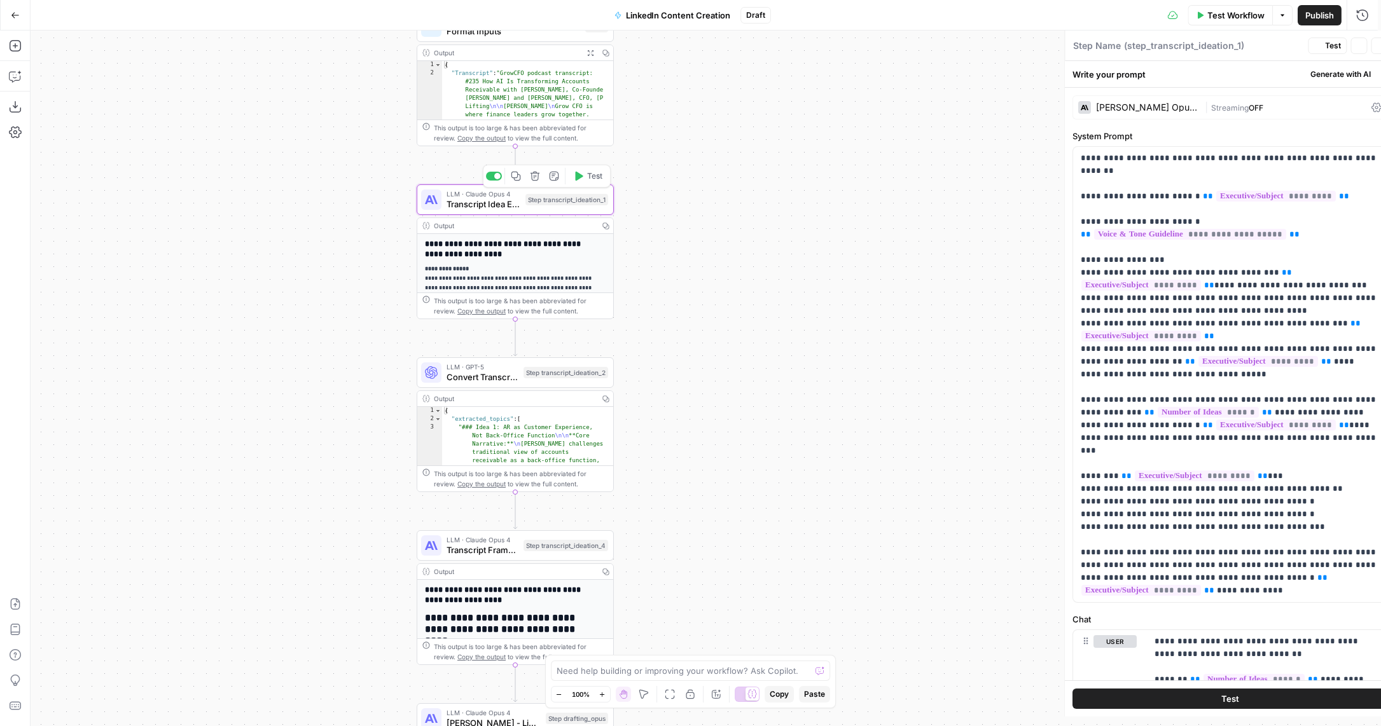
type textarea "Transcript Idea Extraction"
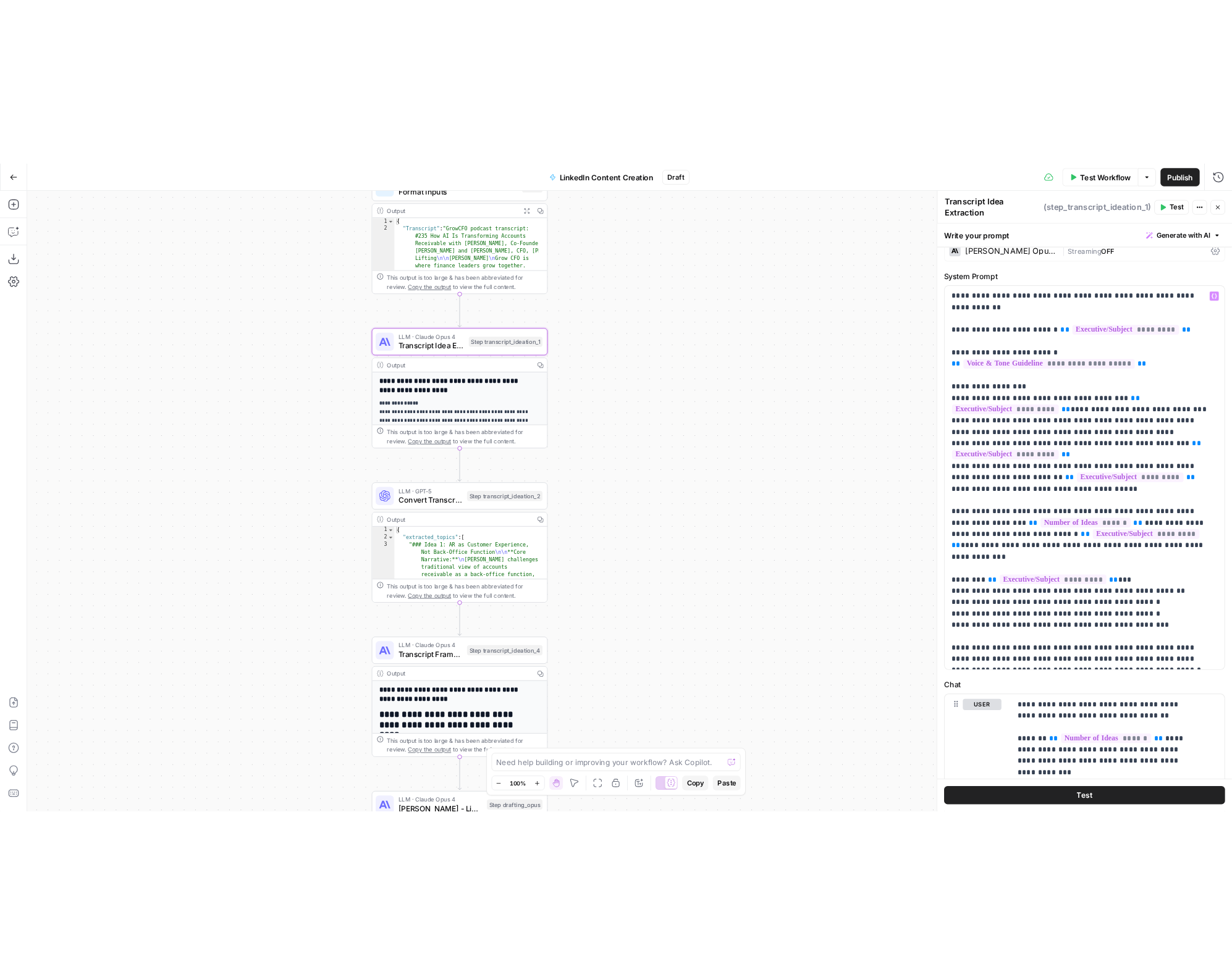
scroll to position [203, 0]
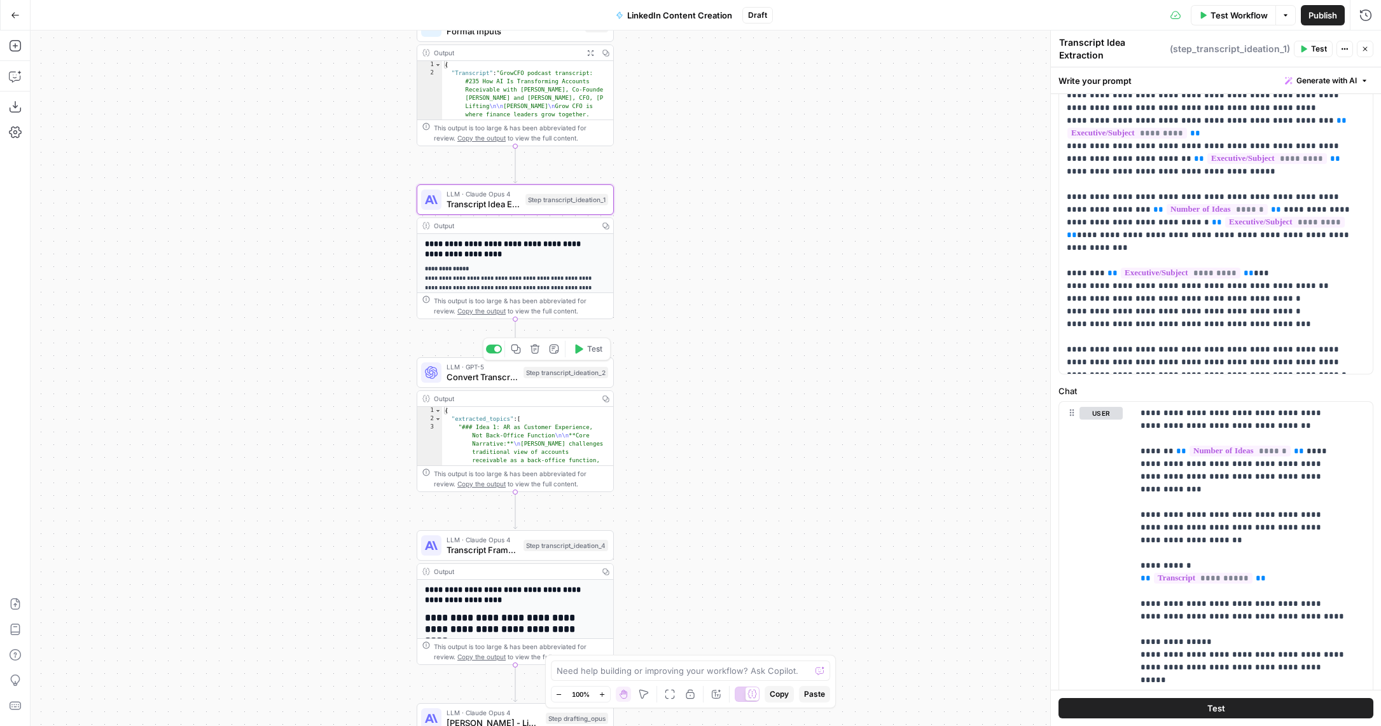
click at [489, 379] on span "Convert Transcript Ideas to JSON" at bounding box center [483, 377] width 72 height 13
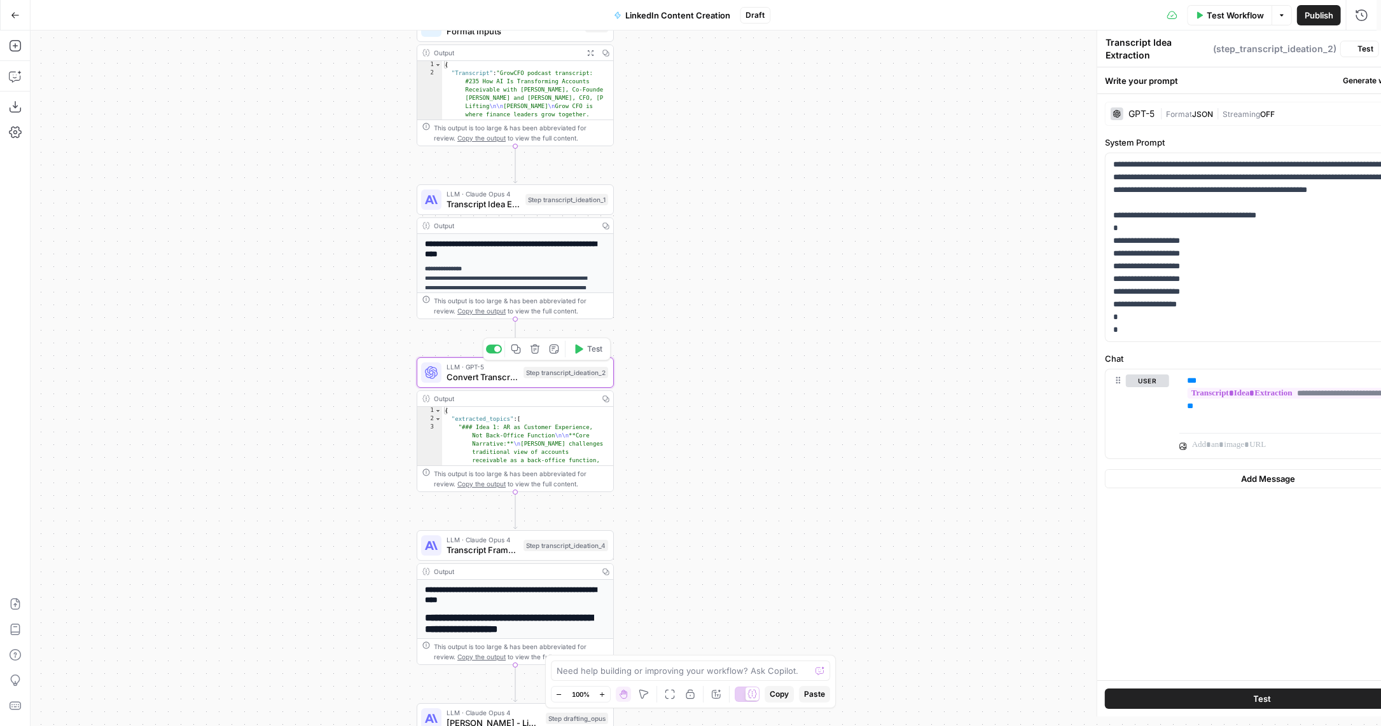
type textarea "Convert Transcript Ideas to JSON"
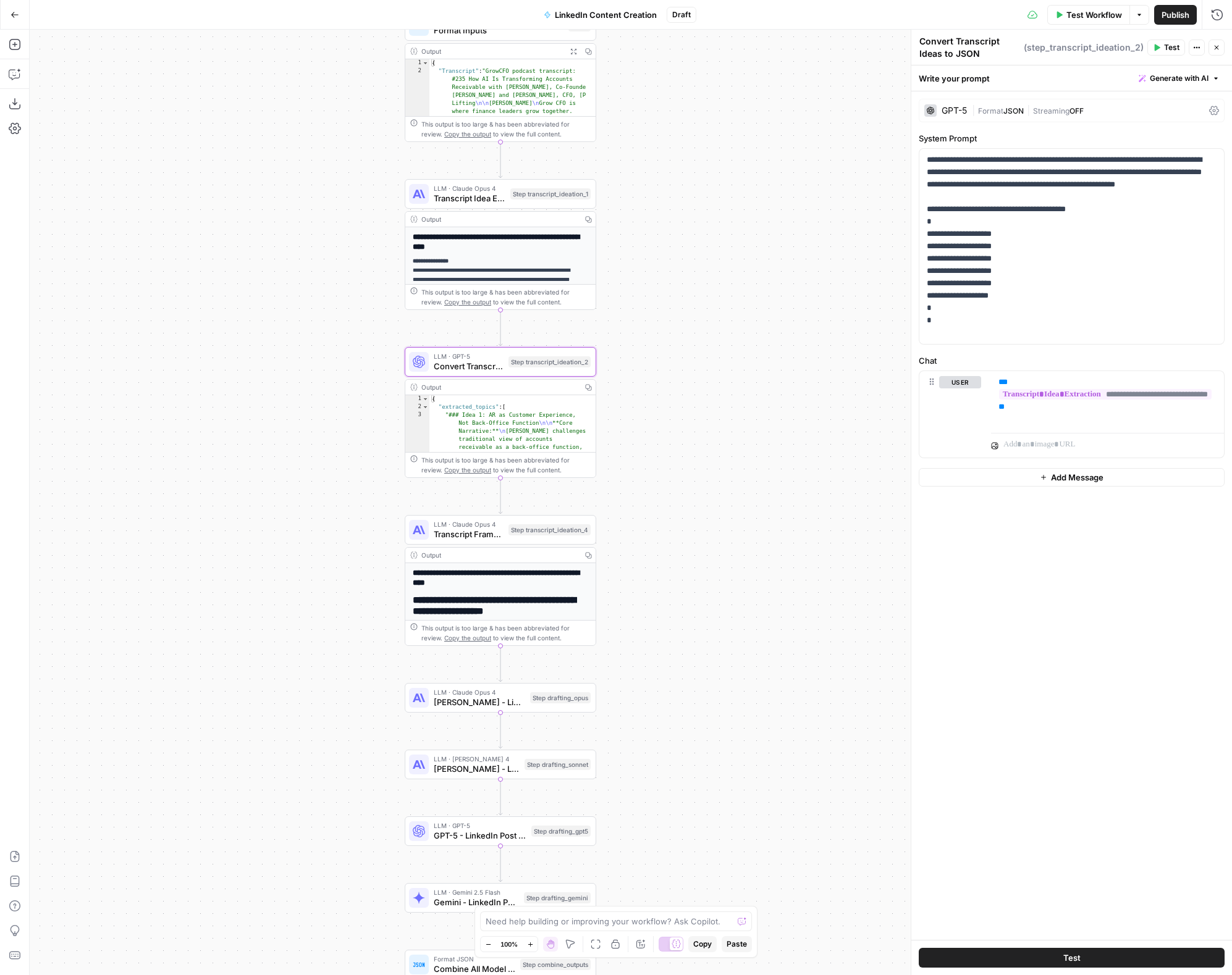
click at [556, 376] on div "LLM · GPT-5 Convert Transcript Ideas to JSON Step transcript_ideation_2 Copy st…" at bounding box center [500, 362] width 191 height 30
click at [996, 47] on span "( step_transcript_ideation_2 )" at bounding box center [1082, 48] width 119 height 13
copy div "( step_transcript_ideation_2 ) Test Actions Close"
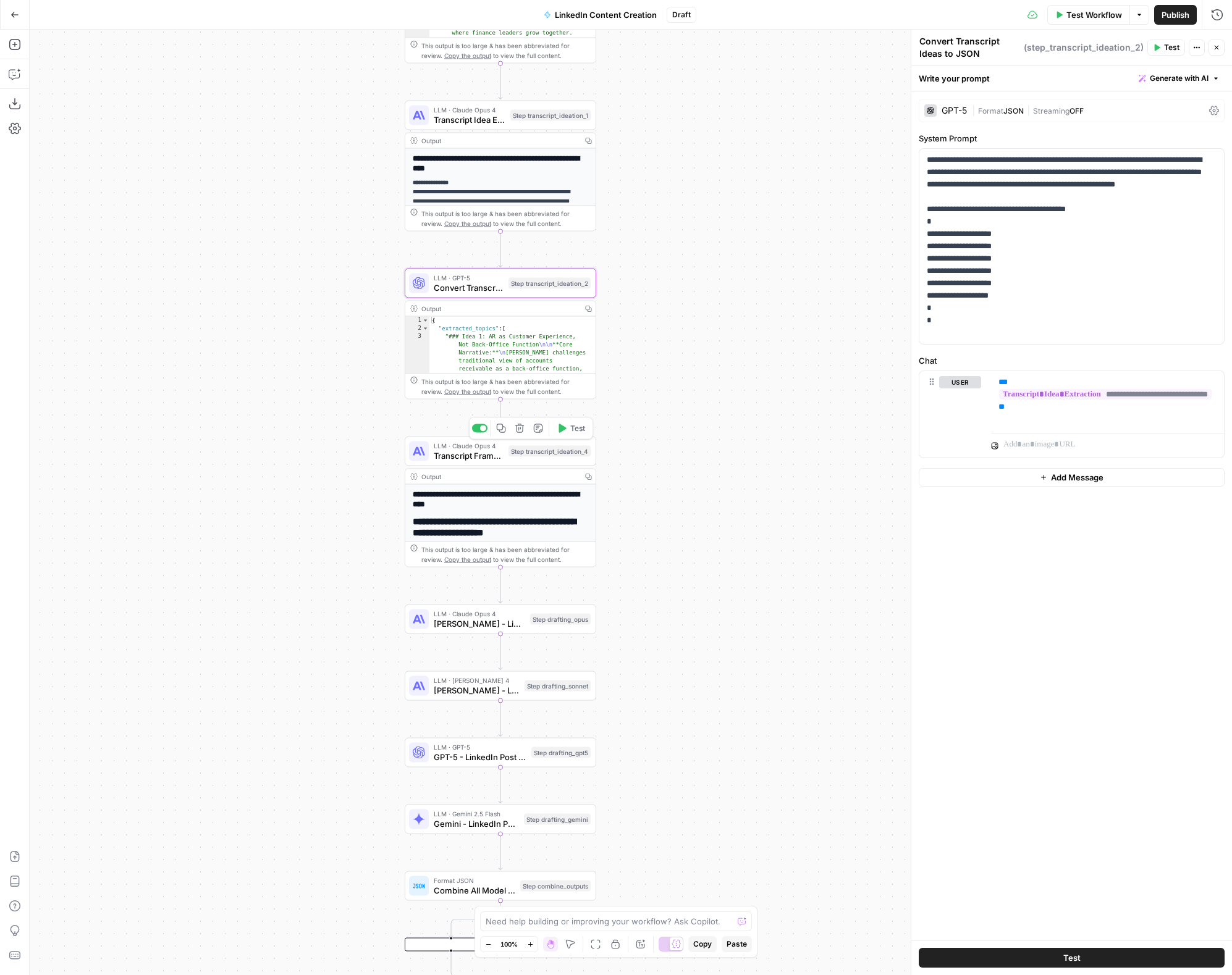
click at [471, 452] on span "Transcript Framework Selection" at bounding box center [469, 455] width 70 height 13
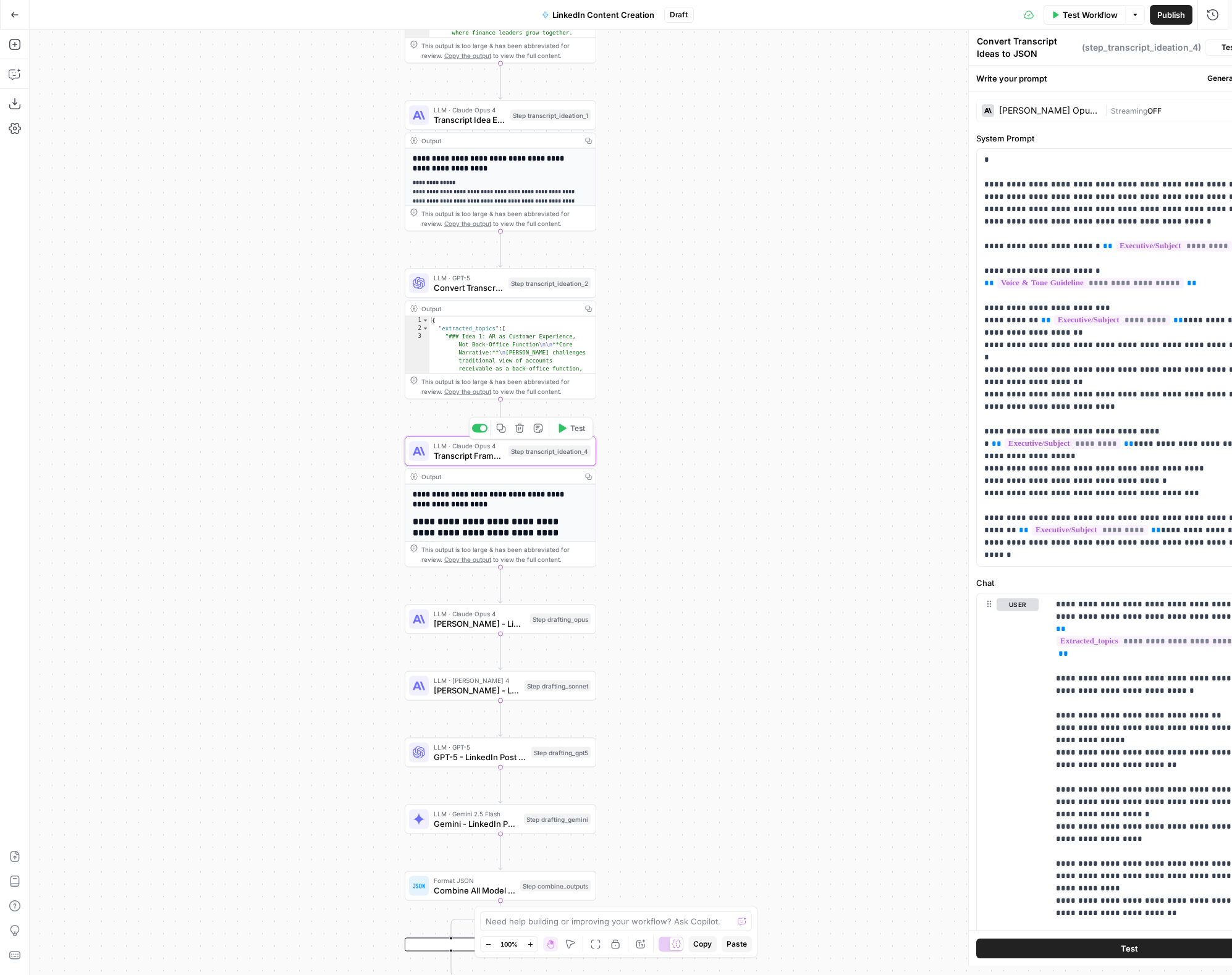
type textarea "Transcript Framework Selection"
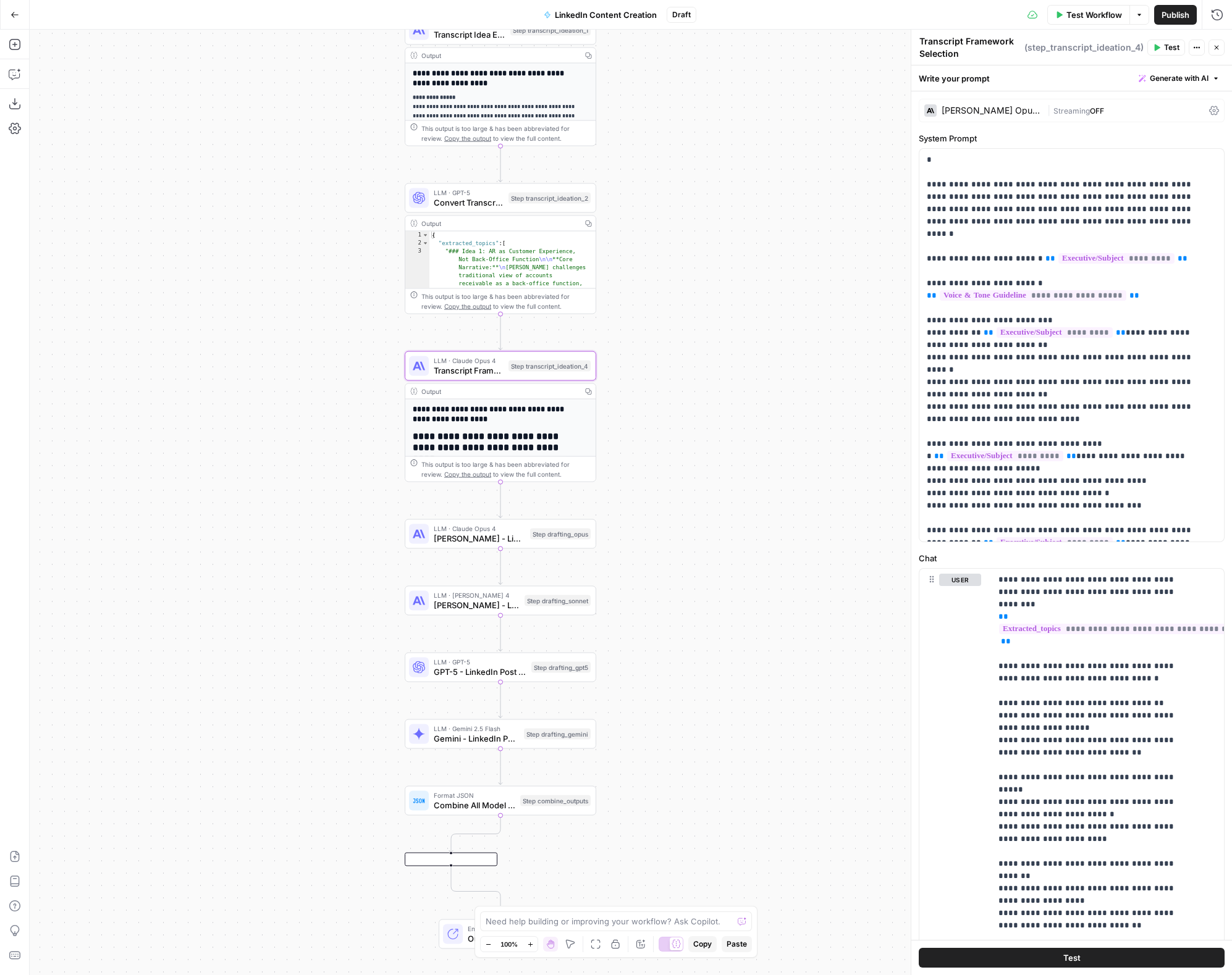
click at [686, 11] on span "Draft" at bounding box center [681, 15] width 18 height 11
click at [685, 17] on span "Draft" at bounding box center [681, 15] width 18 height 11
click at [677, 75] on div "Workflow Set Inputs Inputs Format JSON Format Inputs Step 1 Output Expand Outpu…" at bounding box center [631, 503] width 1202 height 946
click at [684, 17] on span "Draft" at bounding box center [681, 15] width 18 height 11
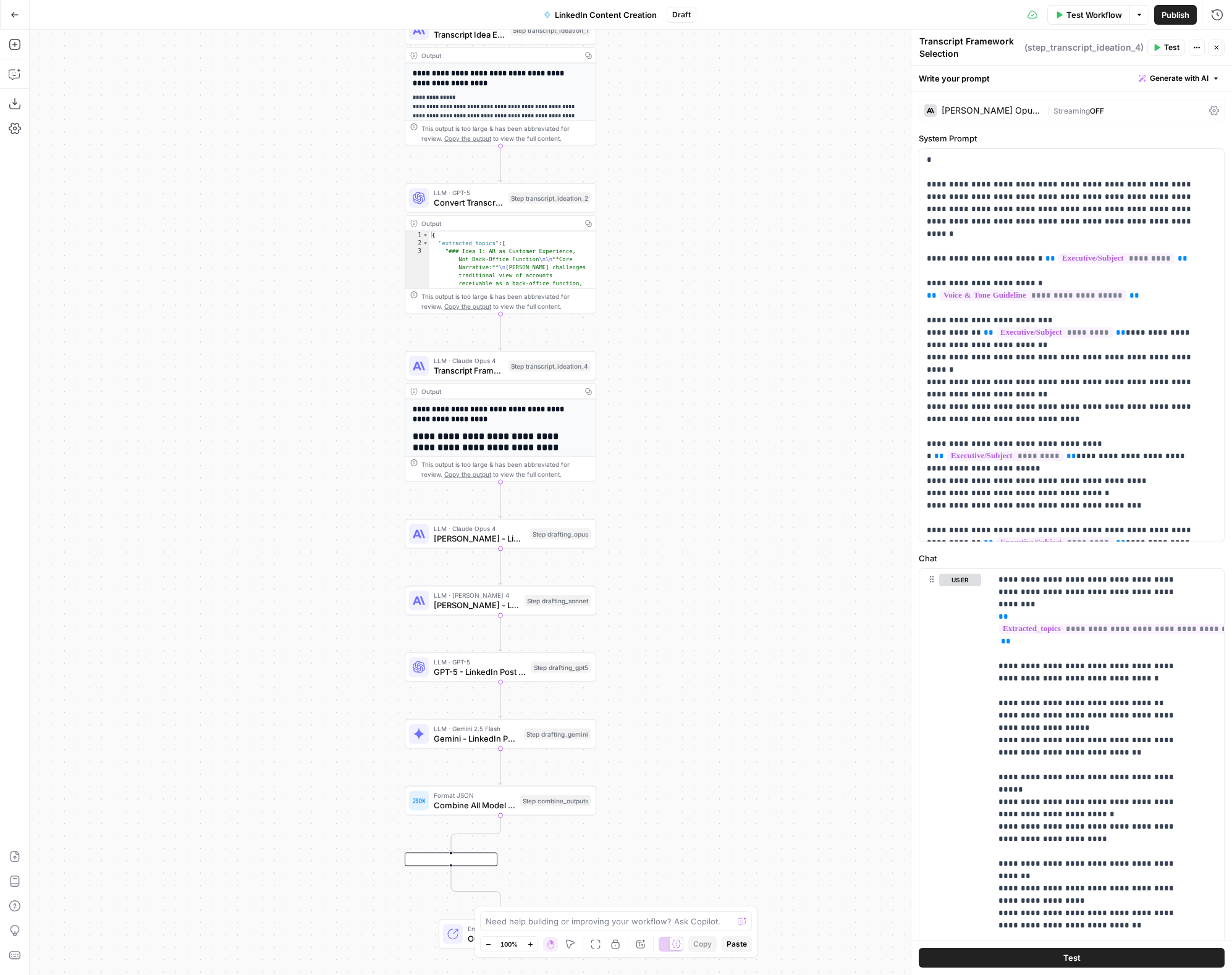
click at [651, 21] on button "LinkedIn Content Creation" at bounding box center [600, 15] width 128 height 19
click at [682, 13] on span "Draft" at bounding box center [681, 15] width 18 height 11
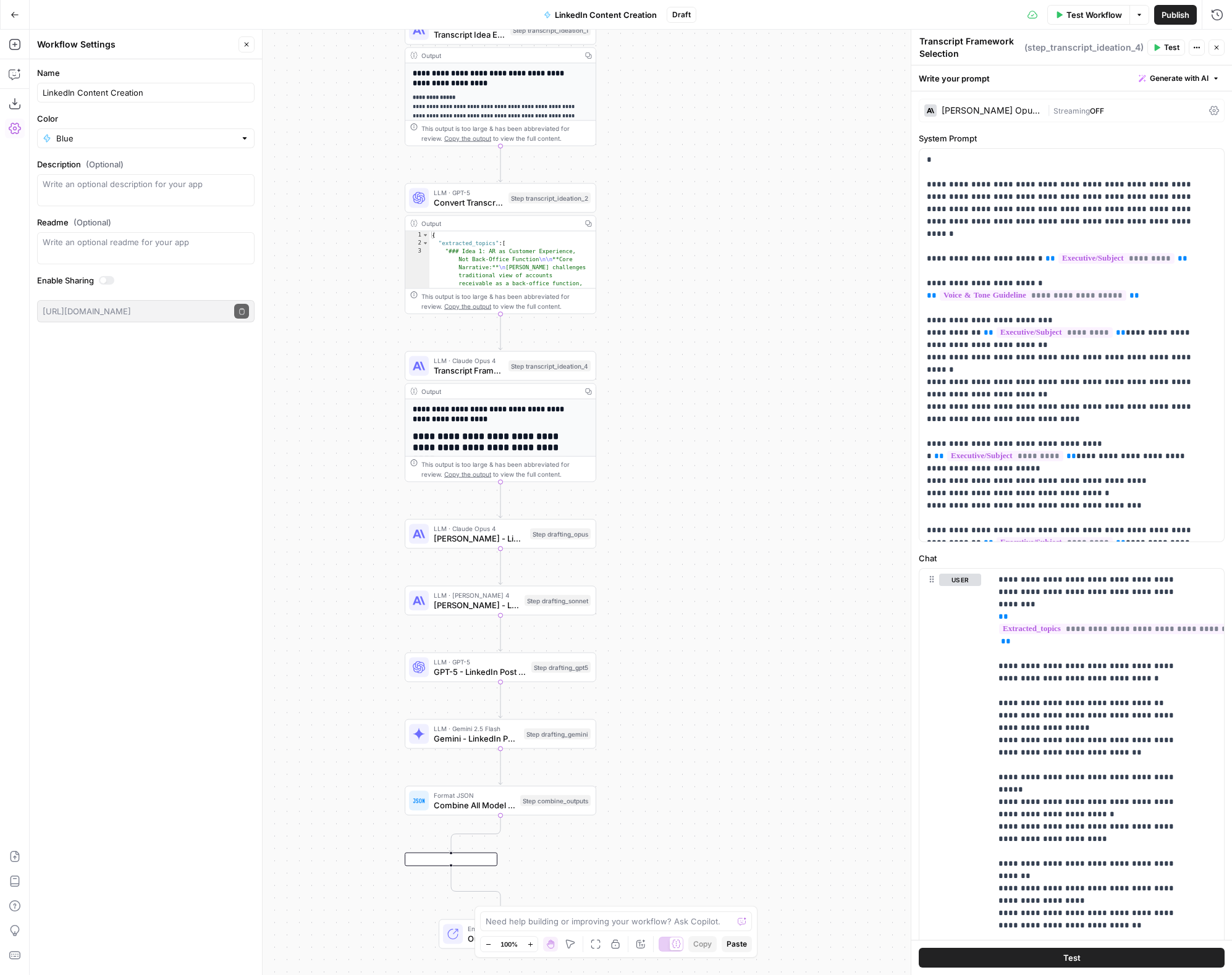
click at [682, 12] on span "Draft" at bounding box center [681, 15] width 18 height 11
click at [682, 13] on span "Draft" at bounding box center [681, 15] width 18 height 11
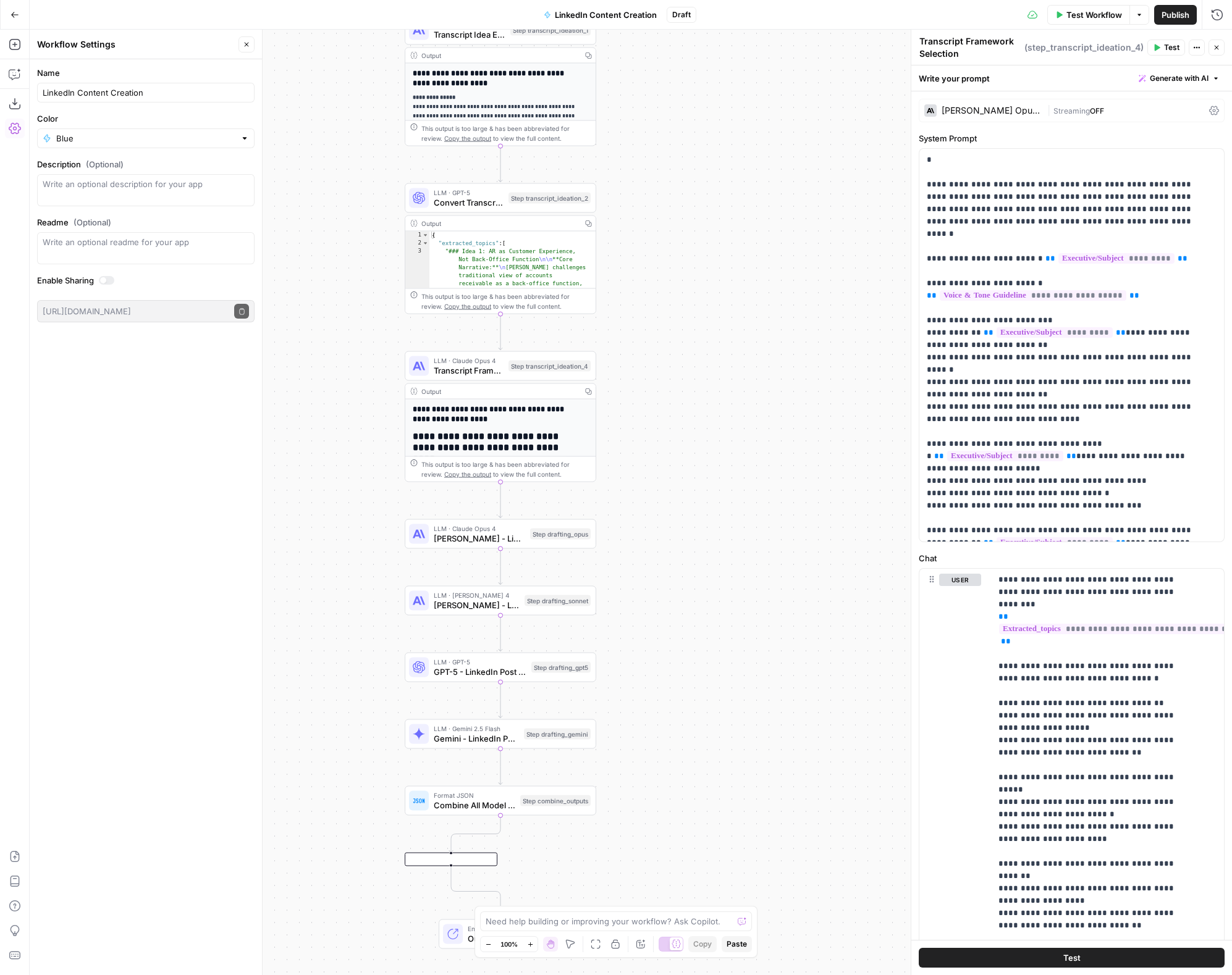
click at [682, 13] on span "Draft" at bounding box center [681, 15] width 18 height 11
click at [996, 17] on icon "button" at bounding box center [1139, 15] width 8 height 8
click at [996, 21] on div "Close" at bounding box center [1209, 22] width 21 height 12
click at [996, 15] on icon "button" at bounding box center [1216, 15] width 13 height 13
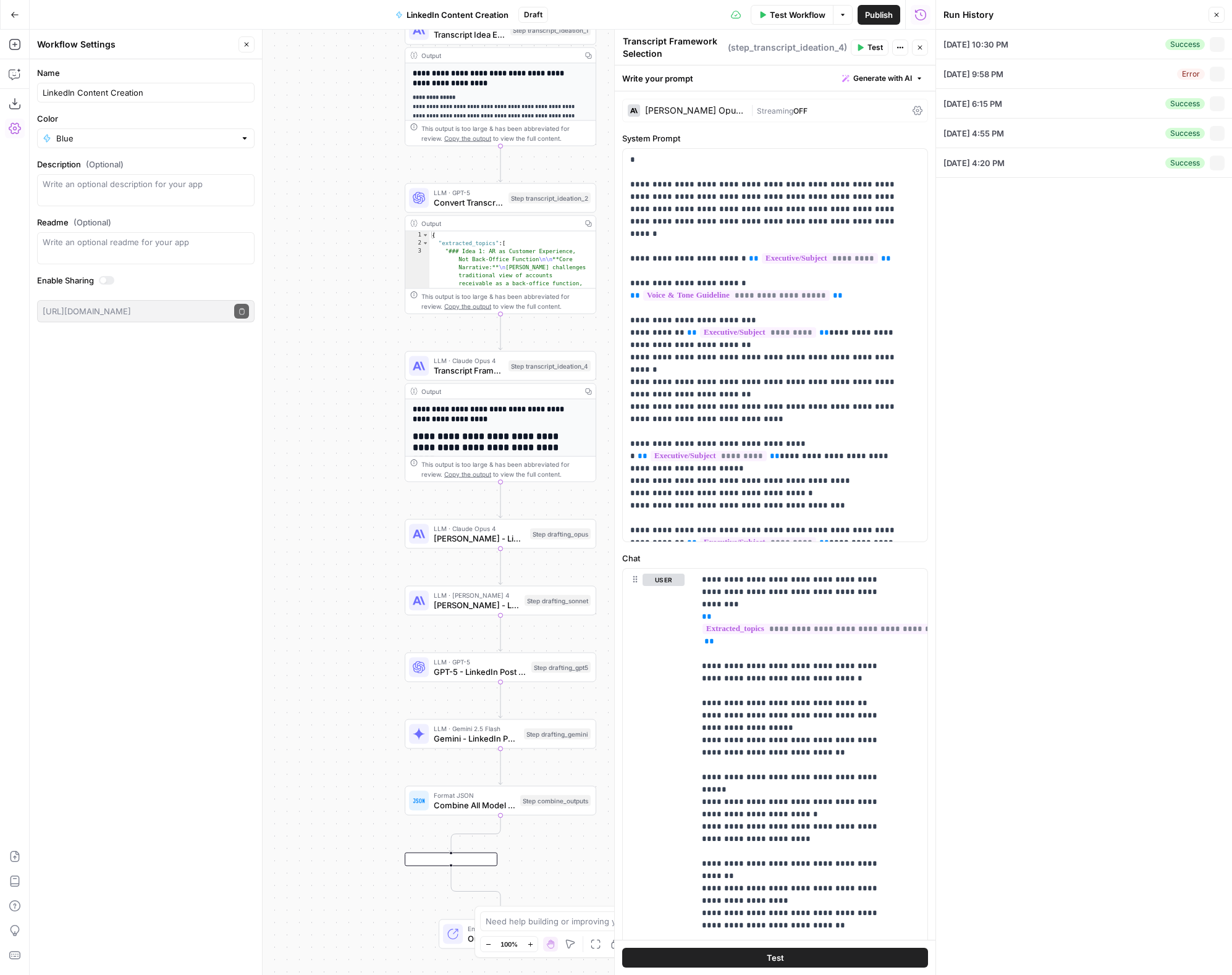
click at [524, 13] on span "Draft" at bounding box center [532, 15] width 18 height 11
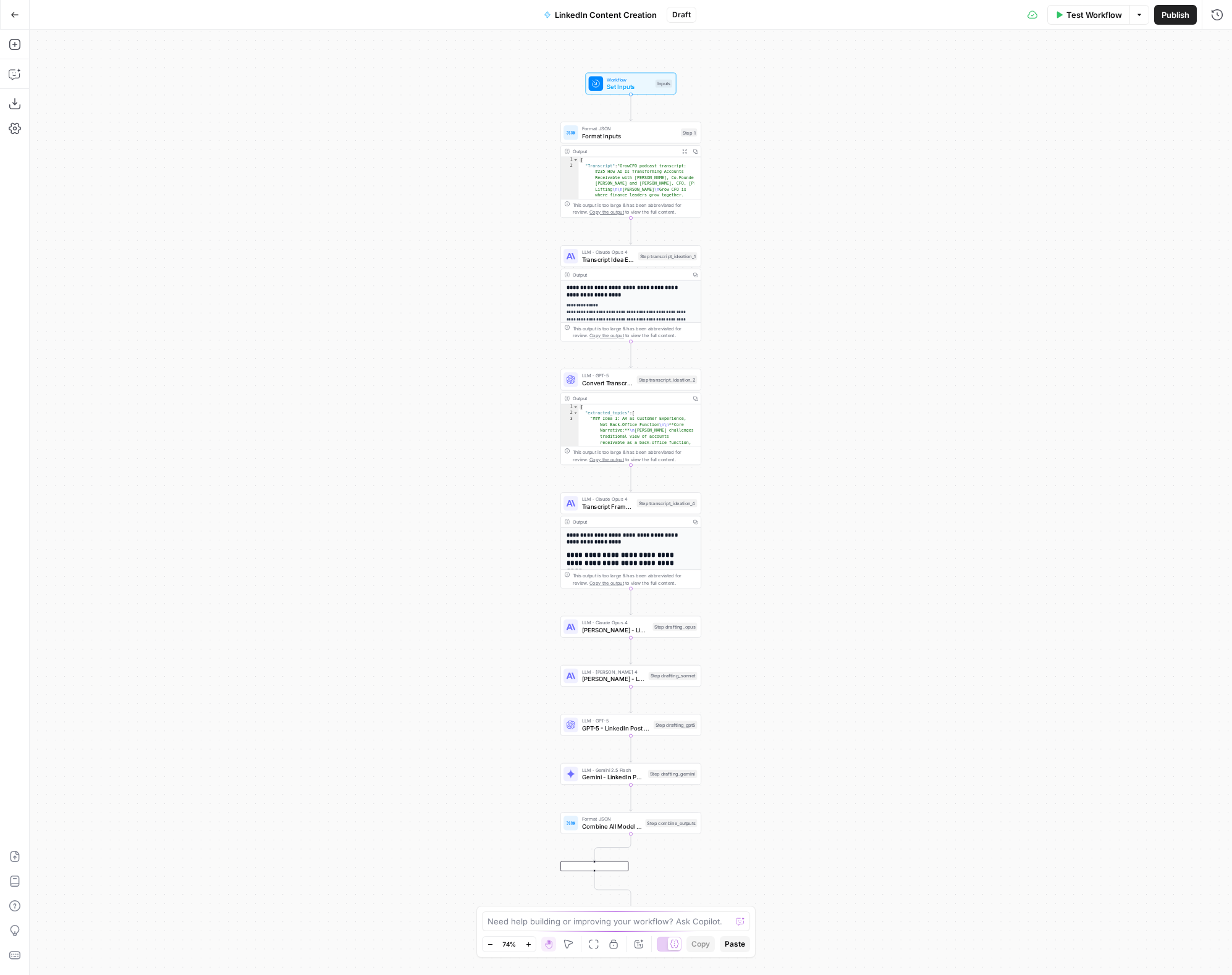
click at [683, 15] on span "Draft" at bounding box center [681, 15] width 18 height 11
click at [680, 16] on span "Draft" at bounding box center [681, 15] width 18 height 11
click at [680, 17] on span "Draft" at bounding box center [681, 15] width 18 height 11
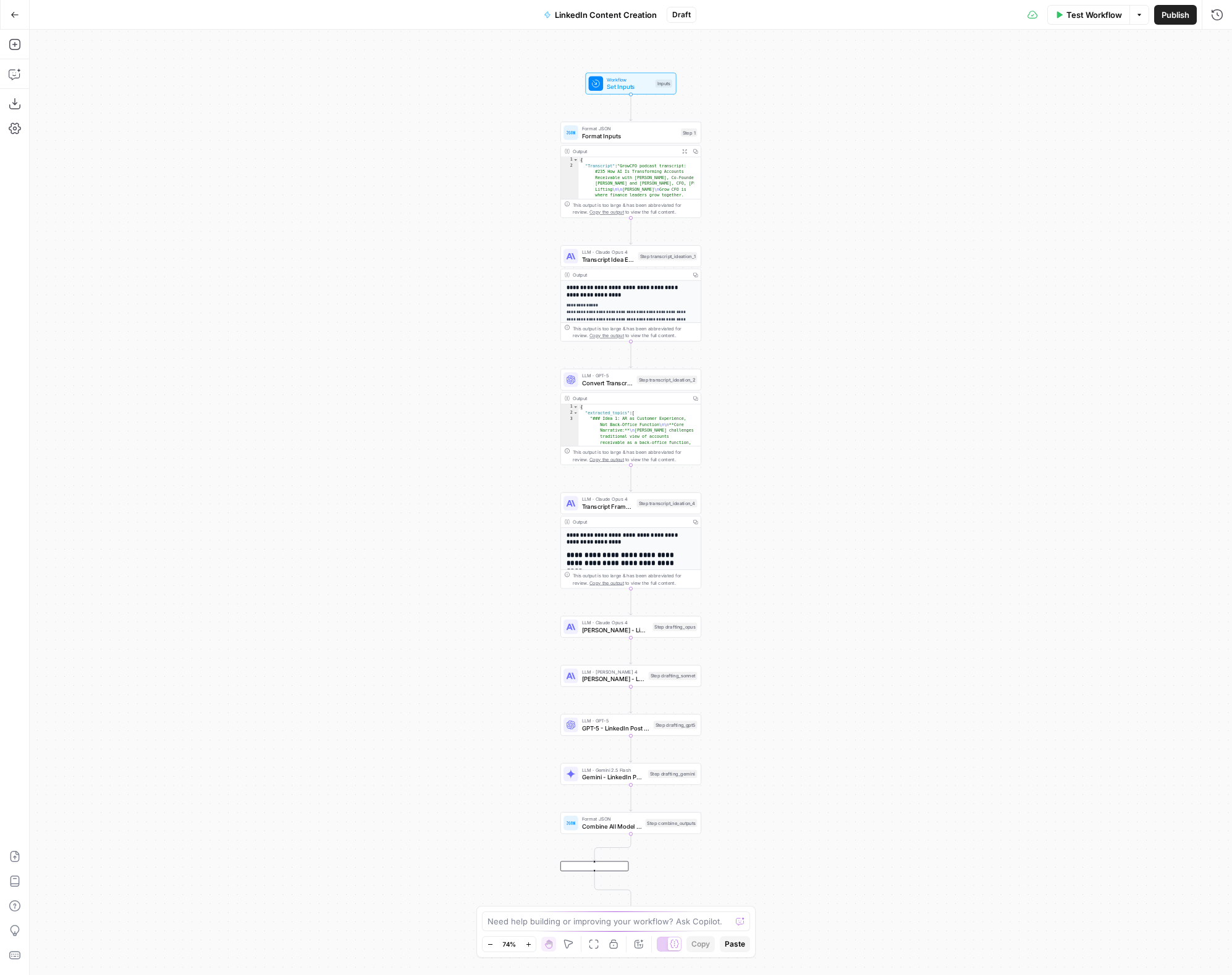
click at [680, 17] on span "Draft" at bounding box center [681, 15] width 18 height 11
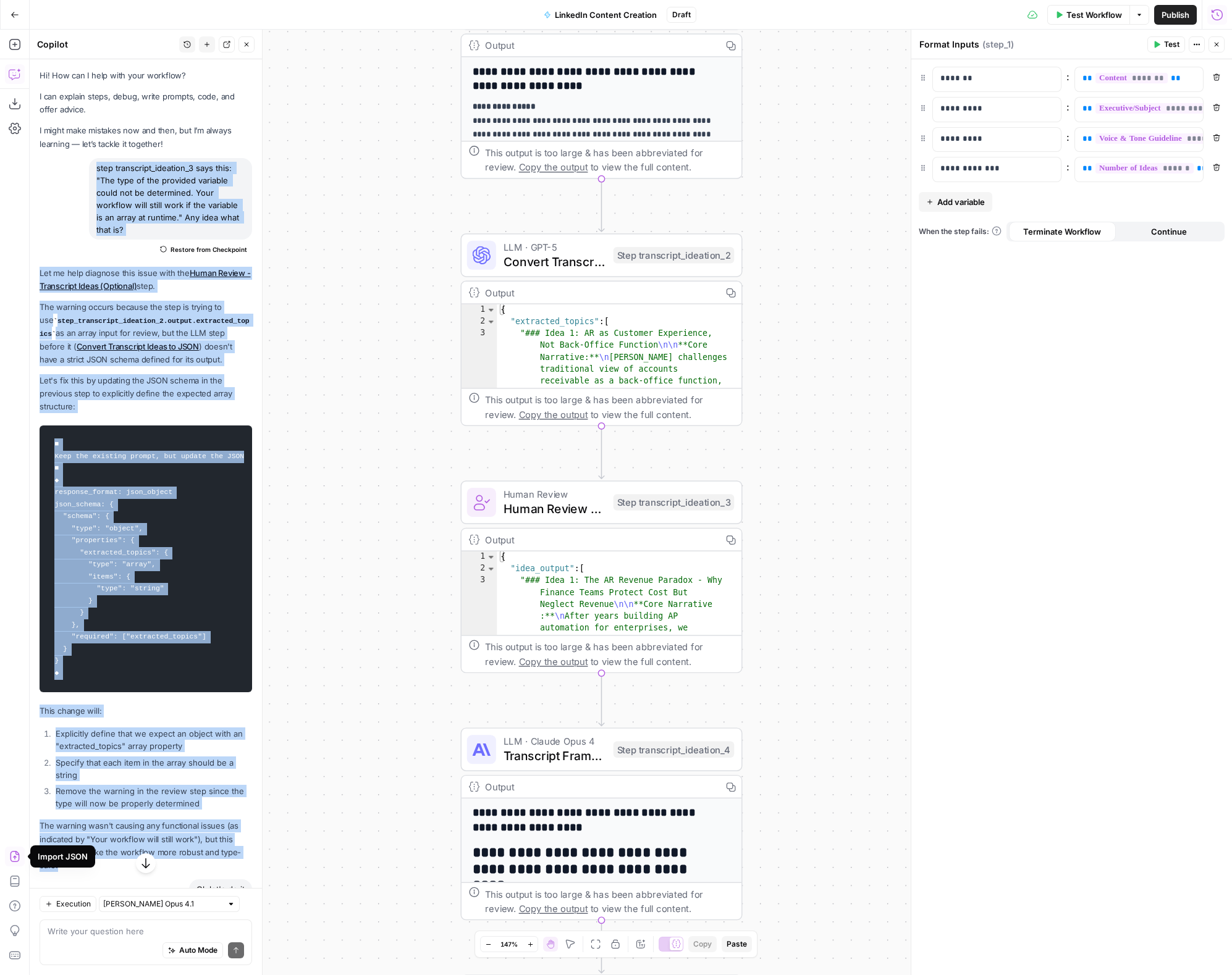
scroll to position [50, 0]
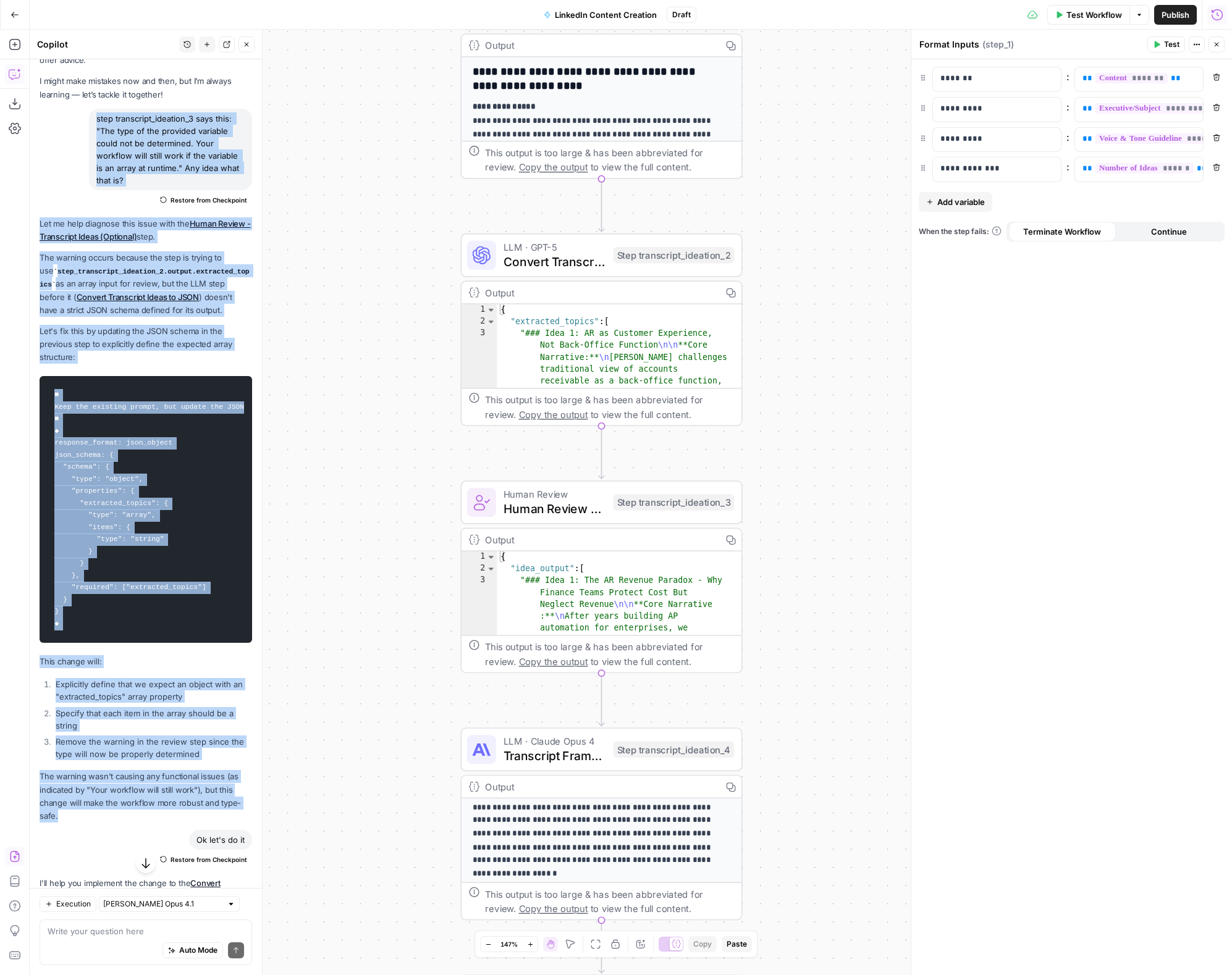
click at [15, 857] on icon "button" at bounding box center [15, 857] width 10 height 11
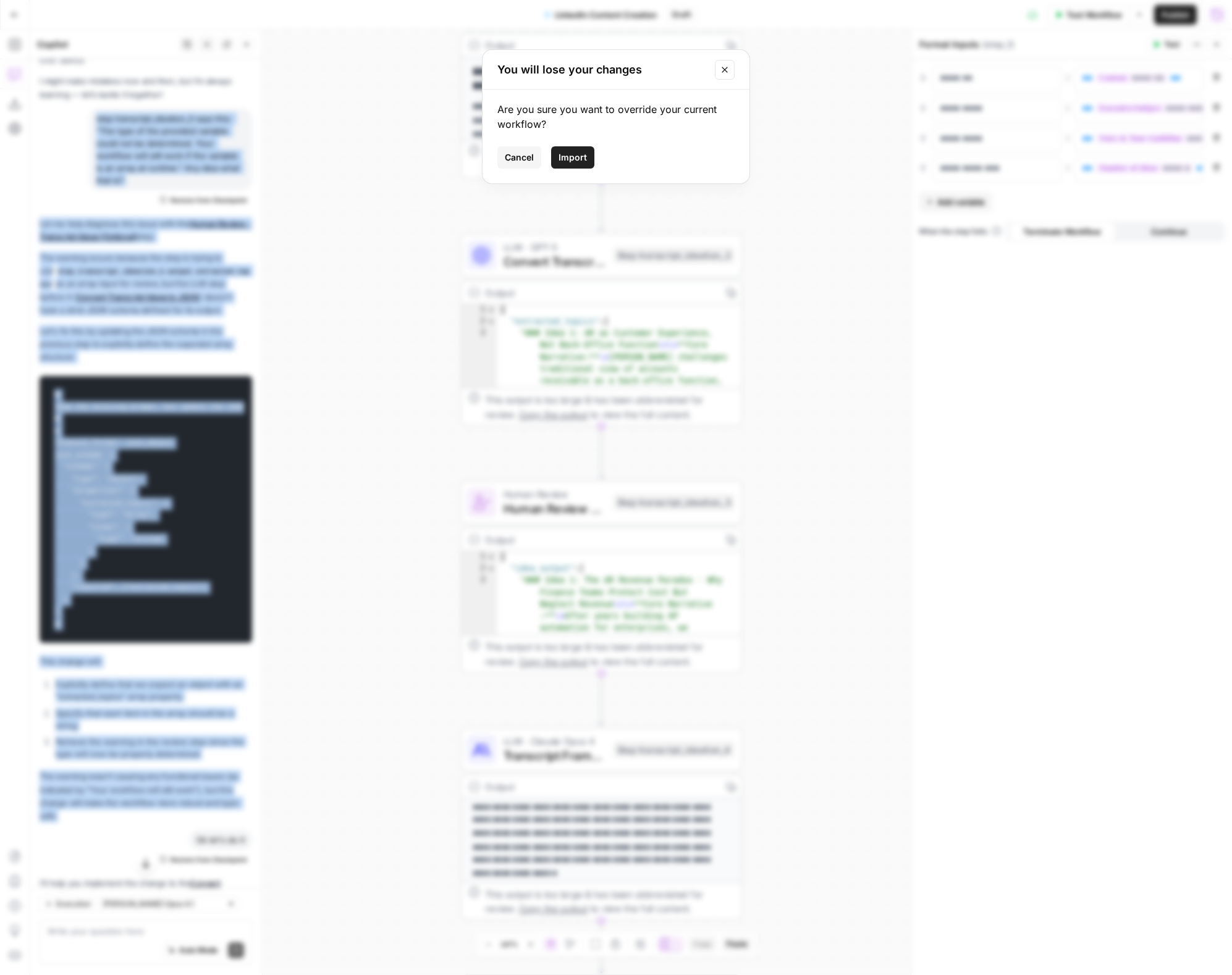
drag, startPoint x: 582, startPoint y: 158, endPoint x: 788, endPoint y: 301, distance: 250.8
click at [582, 158] on span "Import" at bounding box center [572, 157] width 28 height 13
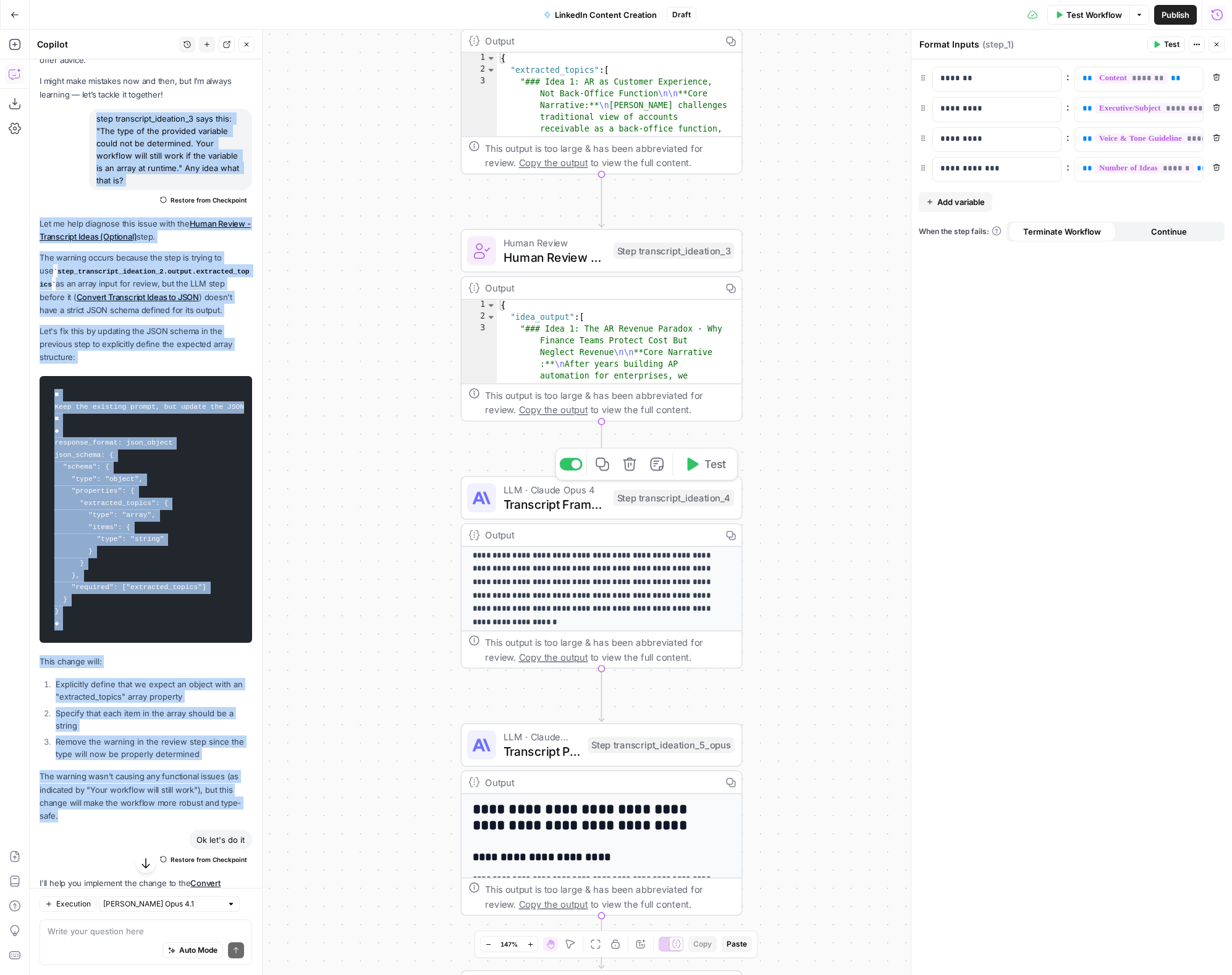
click at [559, 506] on span "Transcript Framework Selection" at bounding box center [554, 504] width 103 height 17
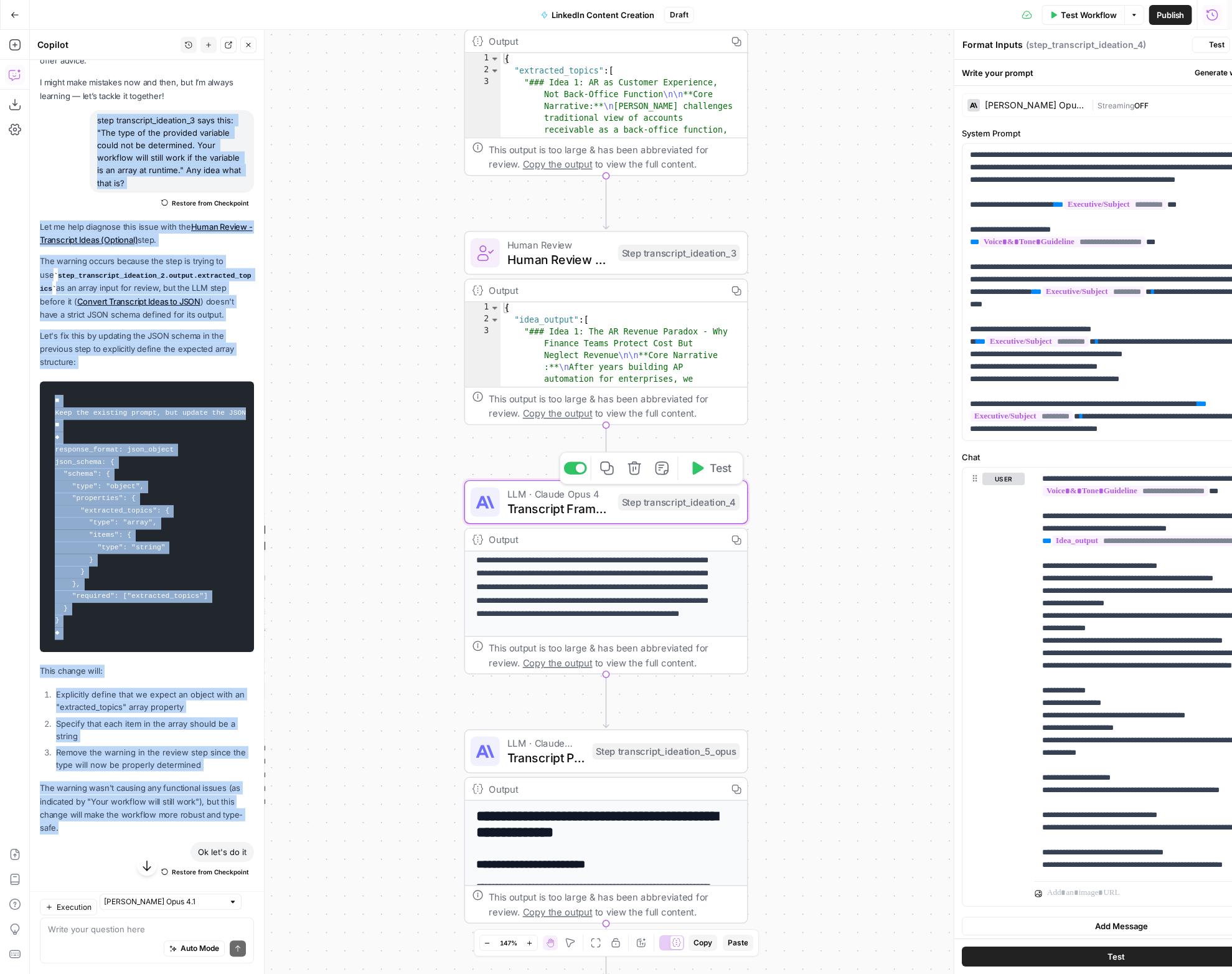
type textarea "Transcript Framework Selection"
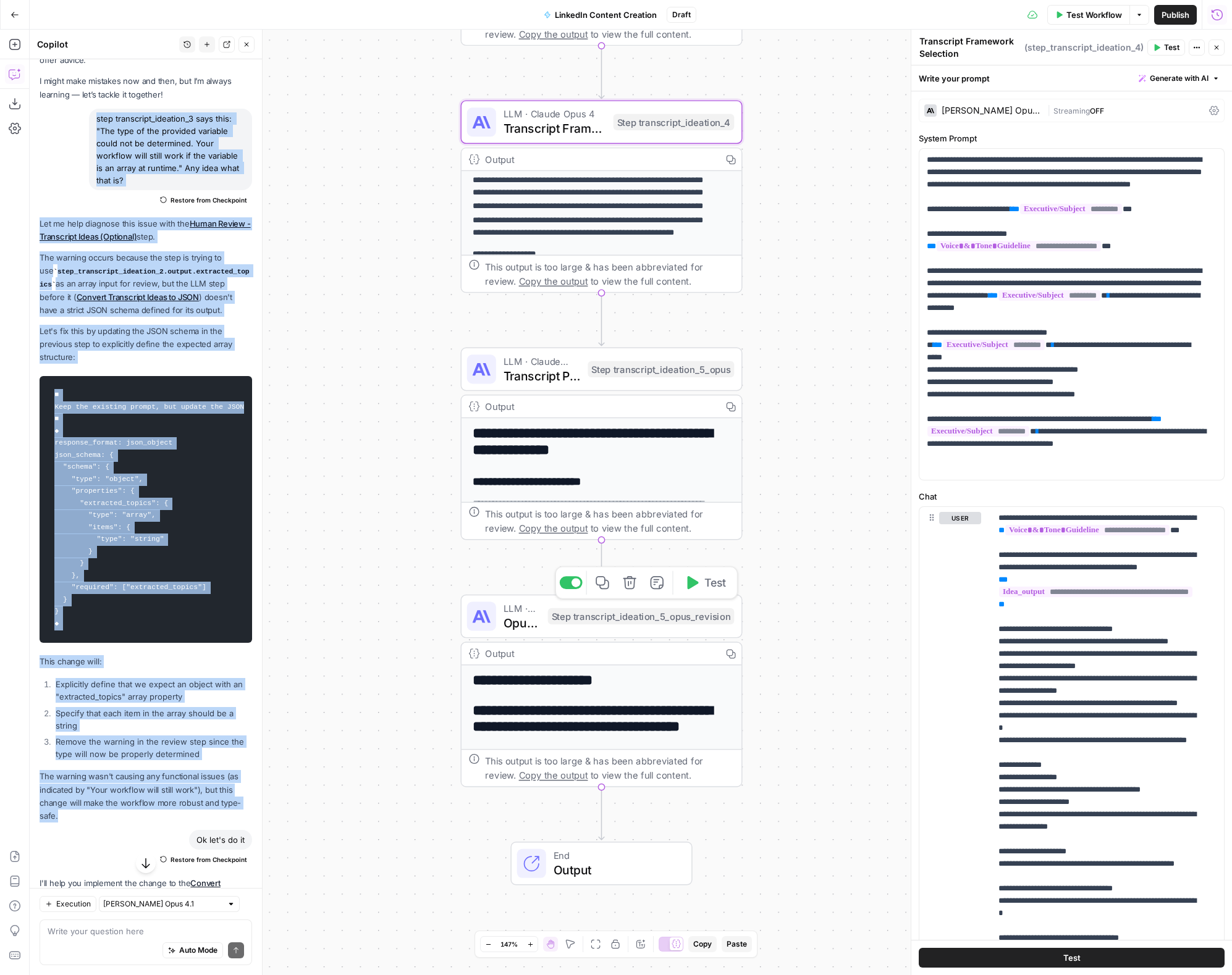
click at [523, 612] on span "LLM · Claude Opus 4" at bounding box center [521, 608] width 37 height 15
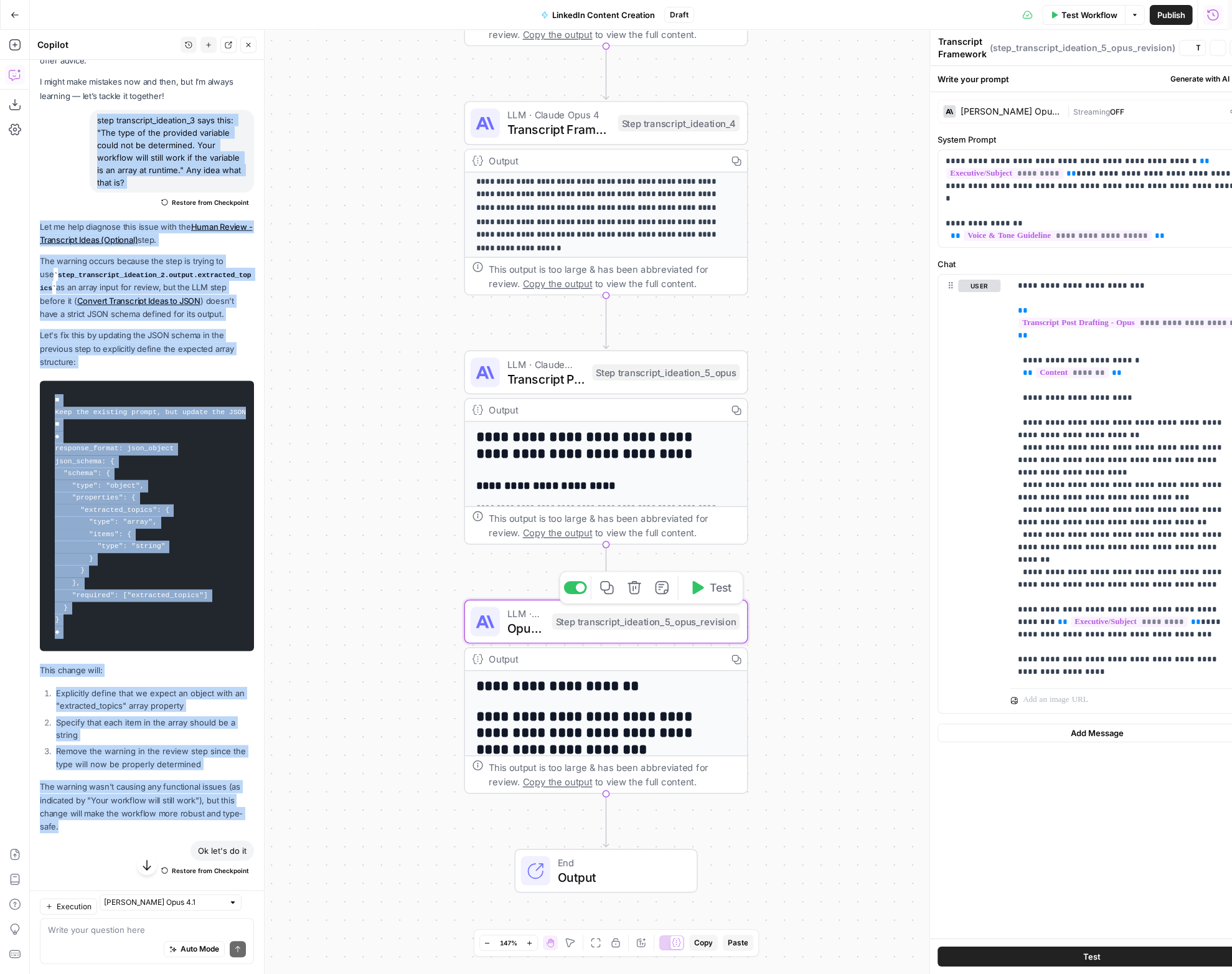
type textarea "Opus Output Revision"
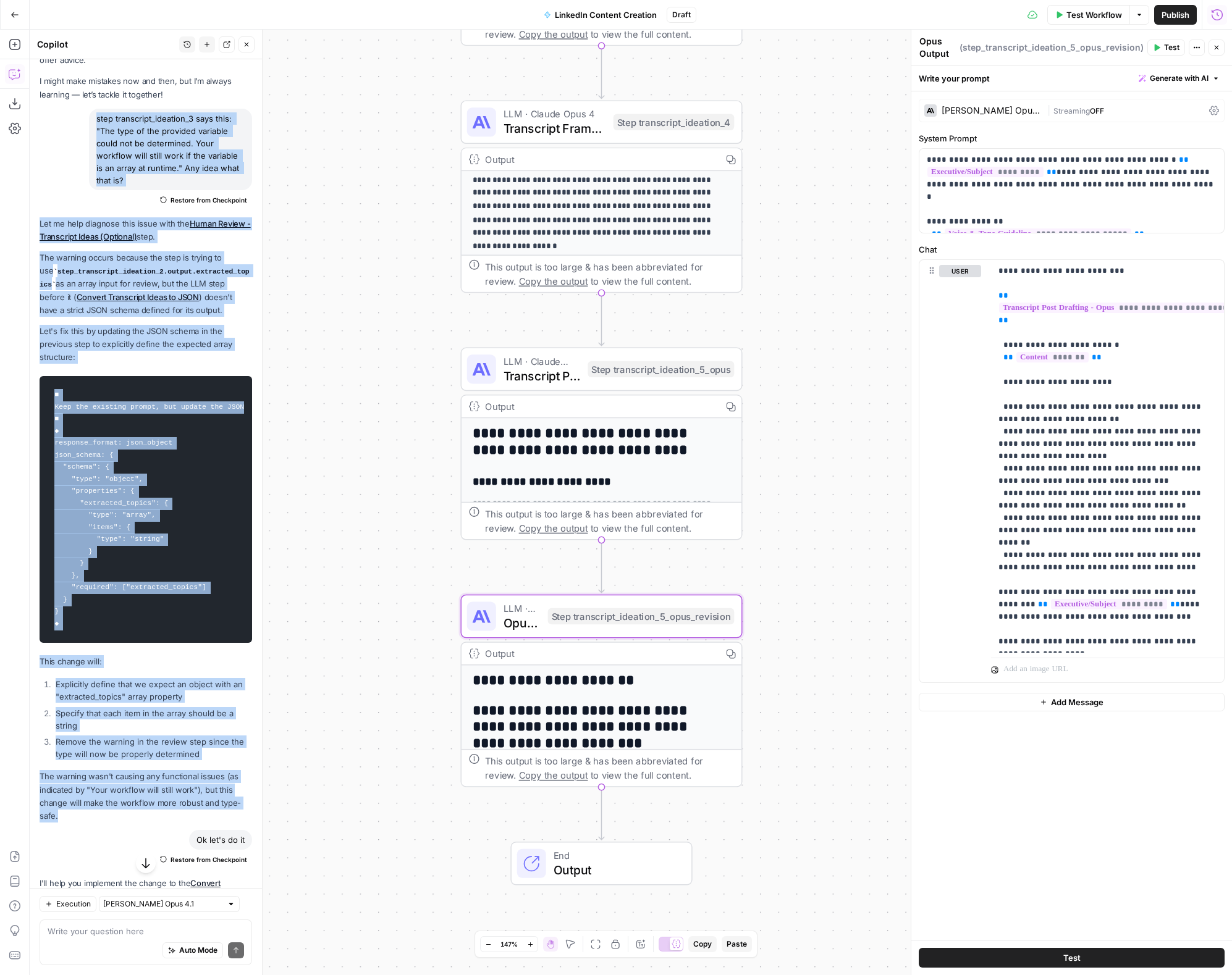
click at [568, 369] on span "Transcript Post Drafting - Opus" at bounding box center [542, 375] width 78 height 17
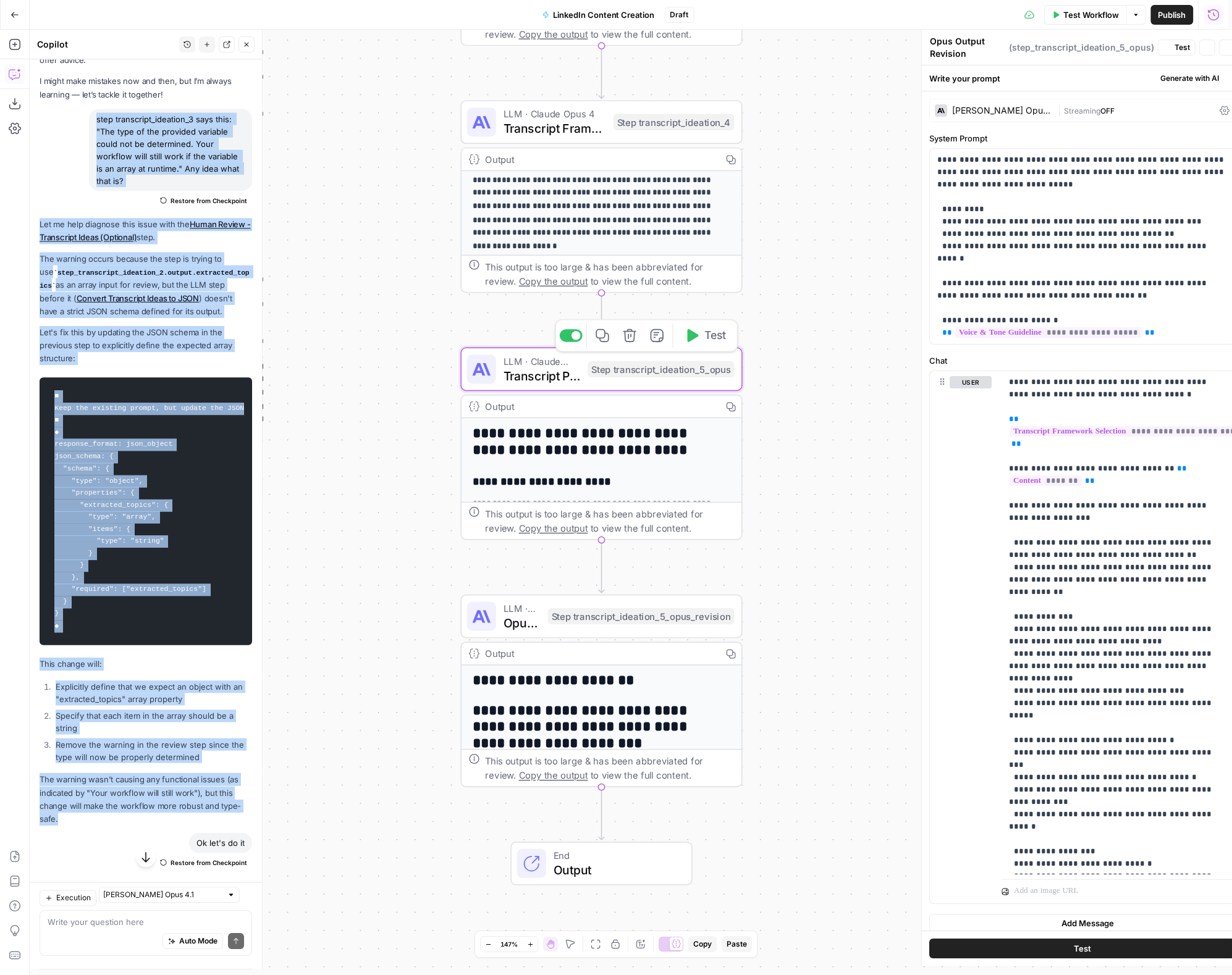
type textarea "Transcript Post Drafting - Opus"
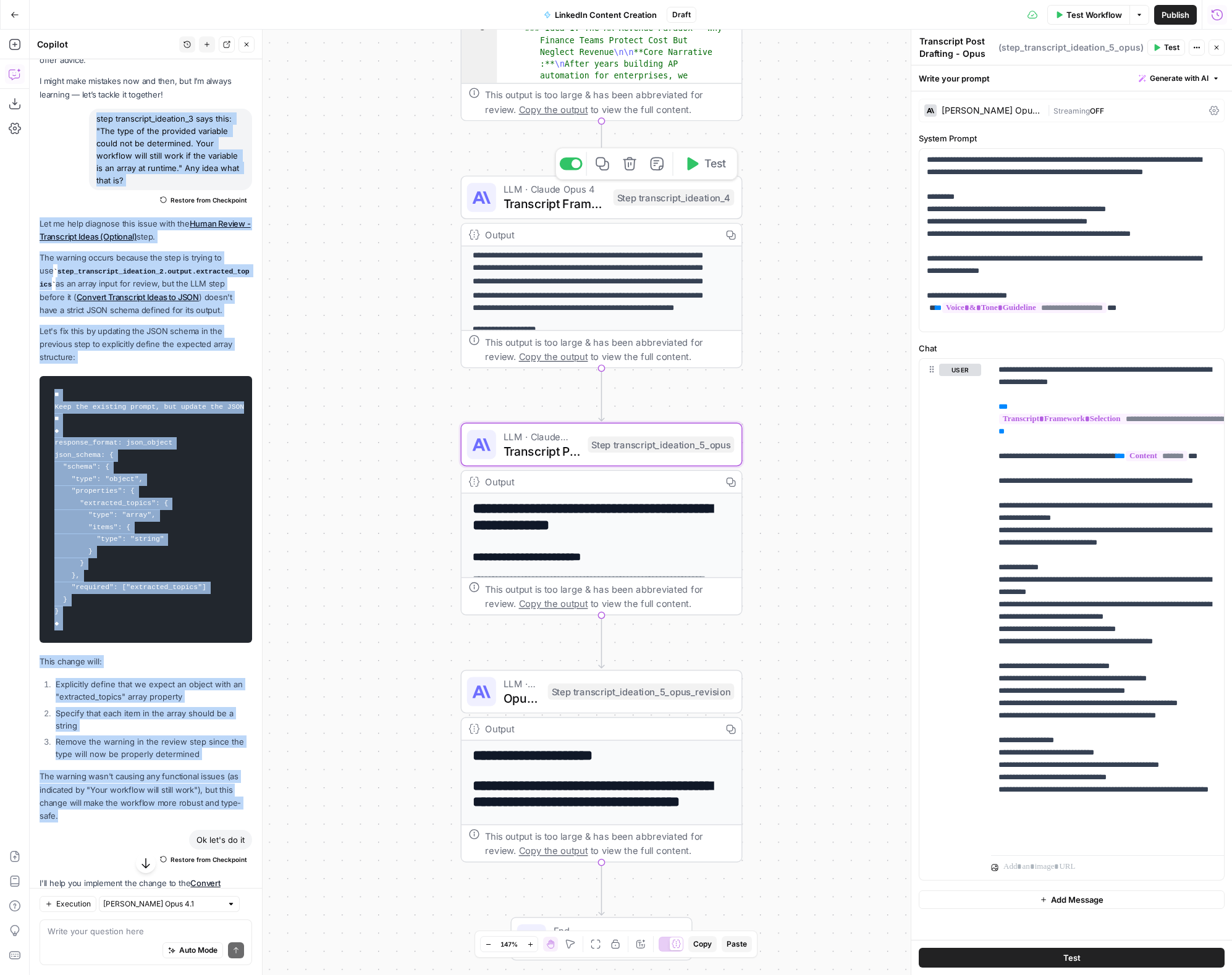
click at [566, 198] on span "Transcript Framework Selection" at bounding box center [554, 203] width 103 height 17
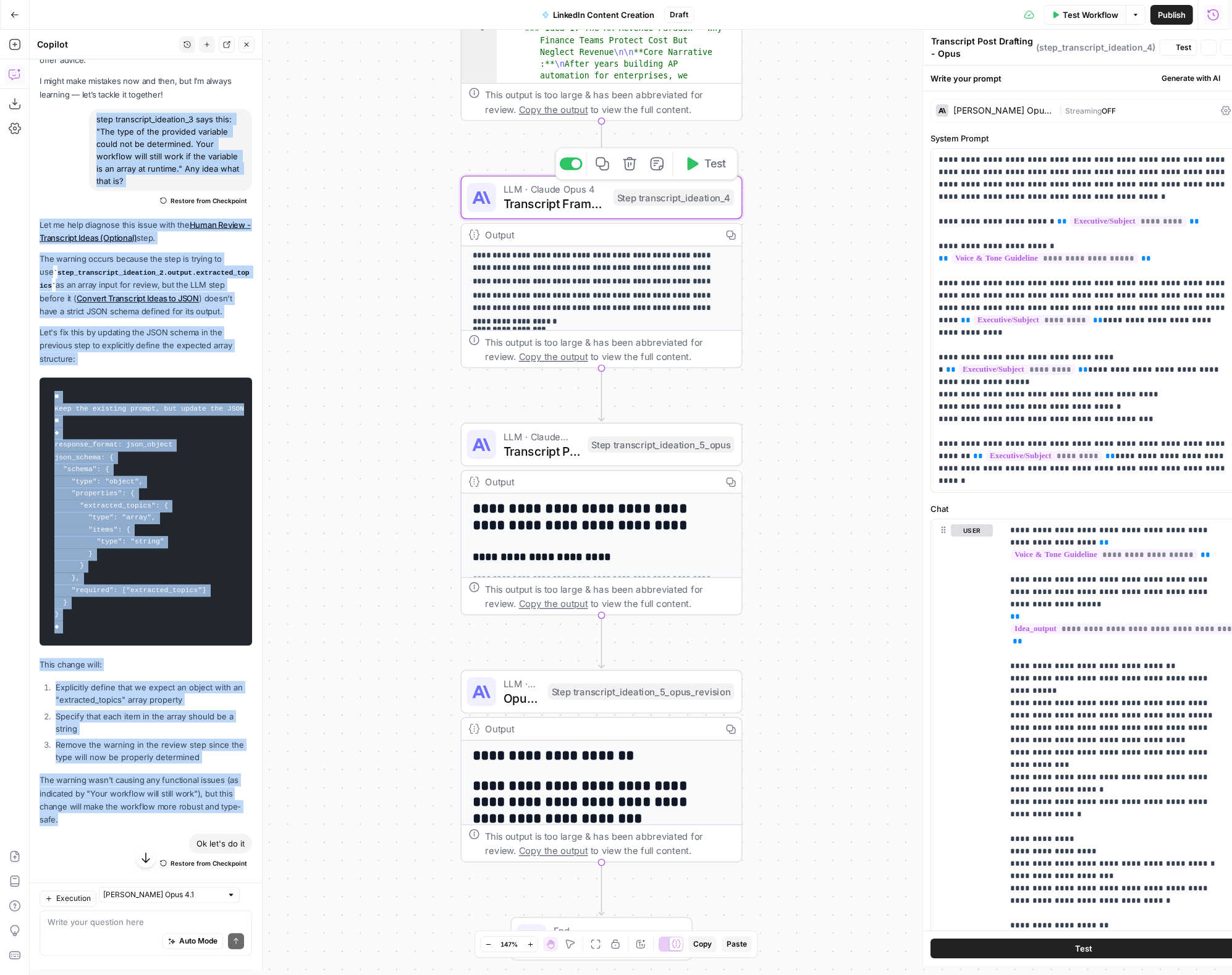
type textarea "Transcript Framework Selection"
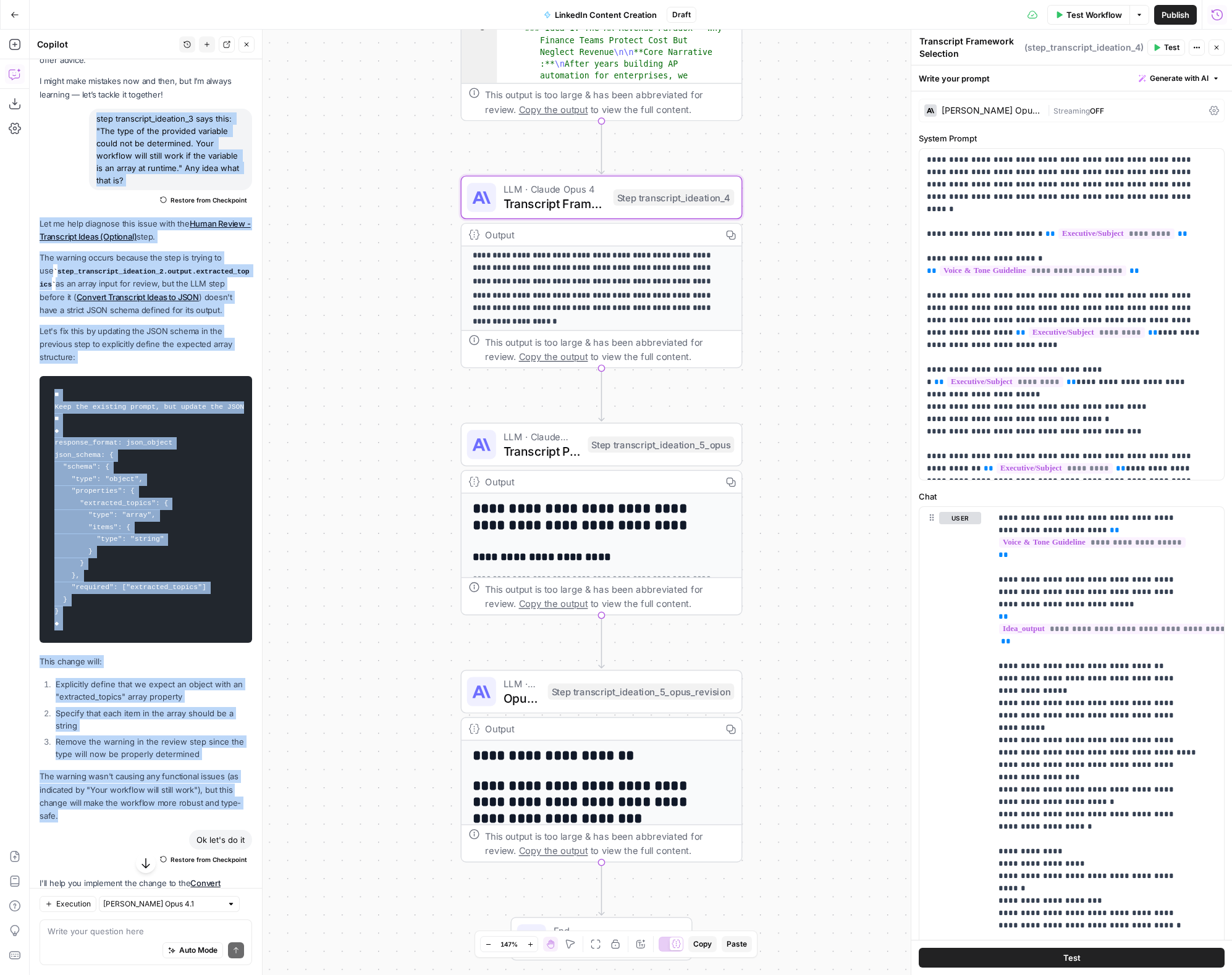
click at [1099, 110] on div "| Streaming OFF" at bounding box center [1125, 111] width 157 height 12
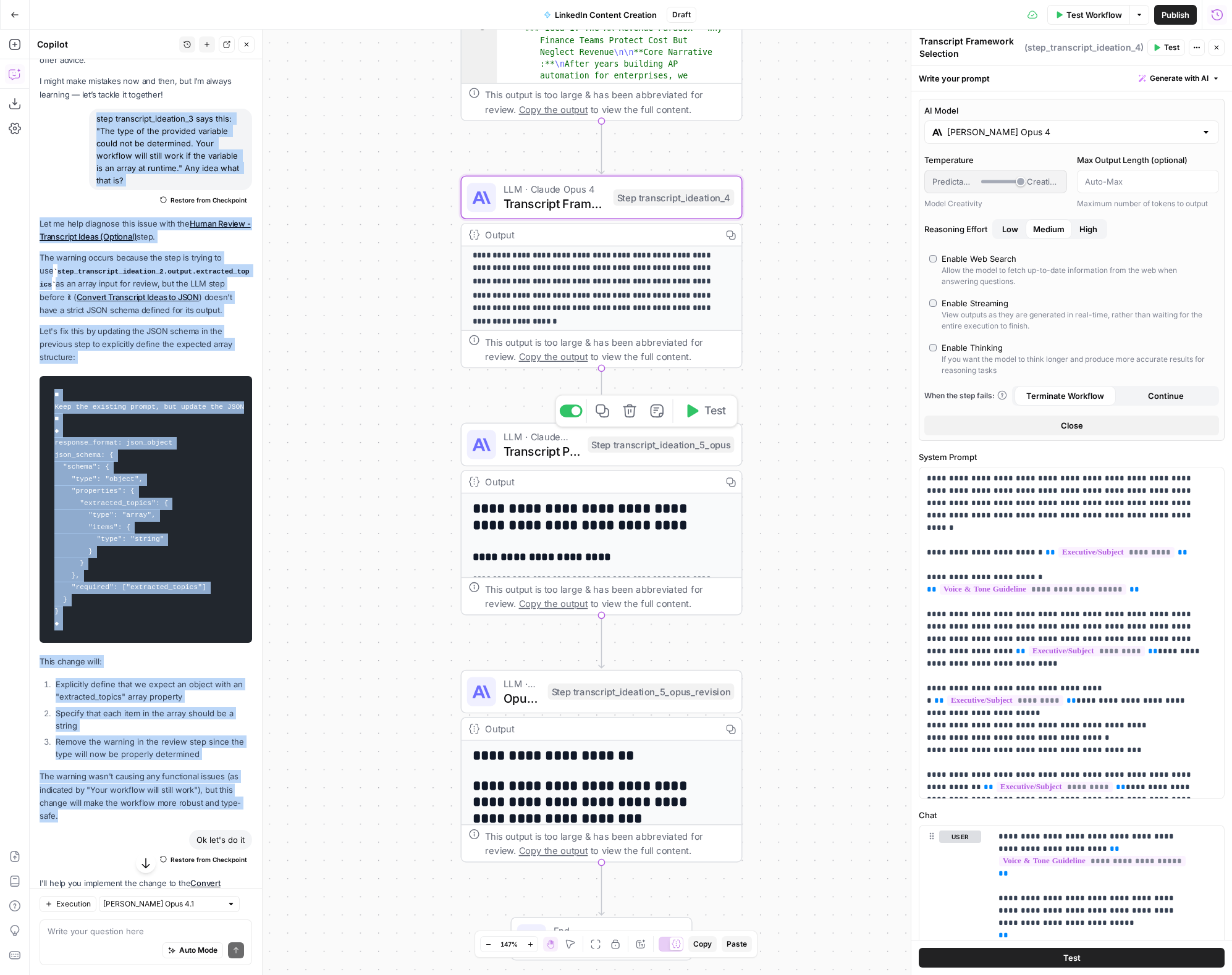
click at [548, 442] on span "Transcript Post Drafting - Opus" at bounding box center [542, 451] width 78 height 17
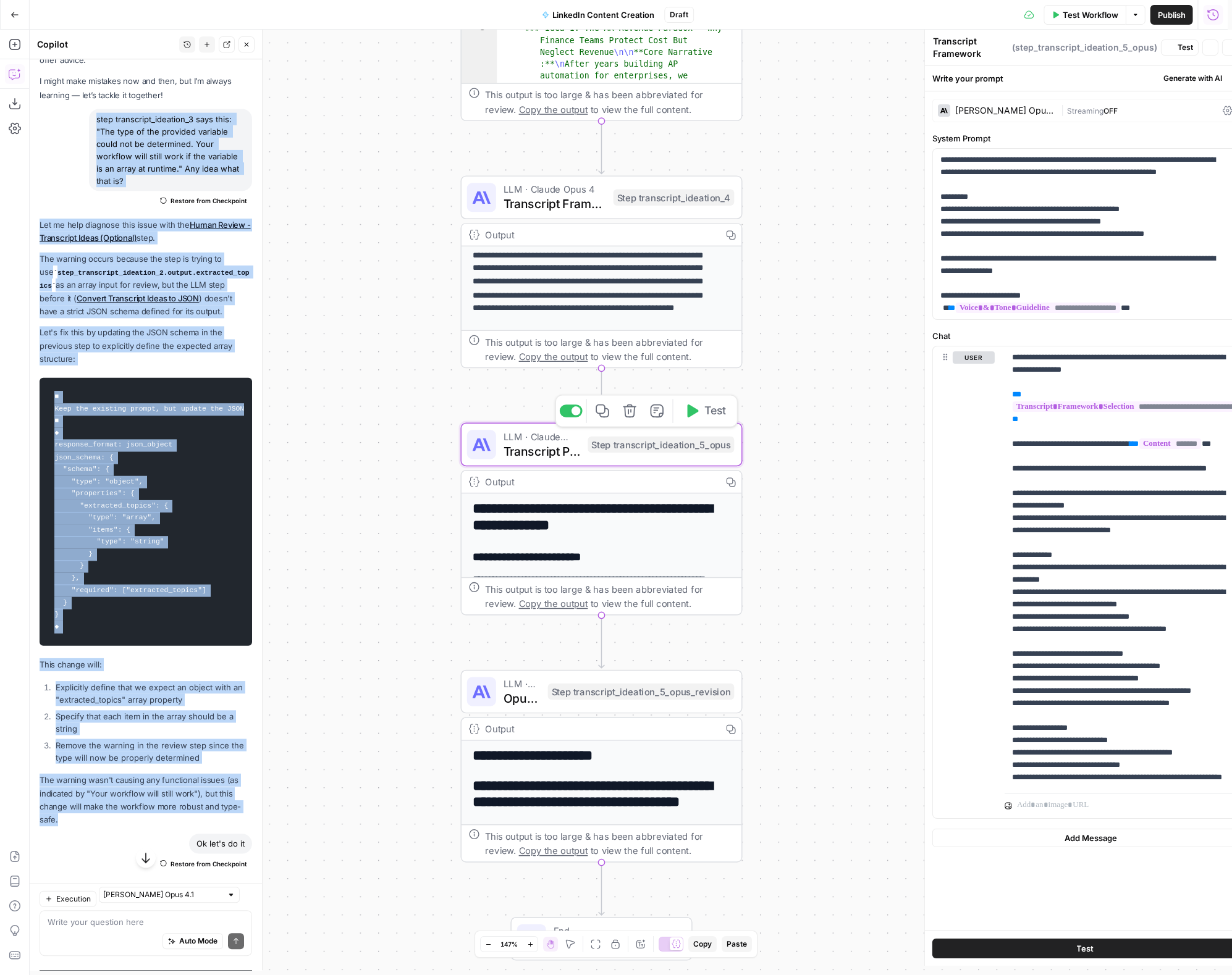
type textarea "Transcript Post Drafting - Opus"
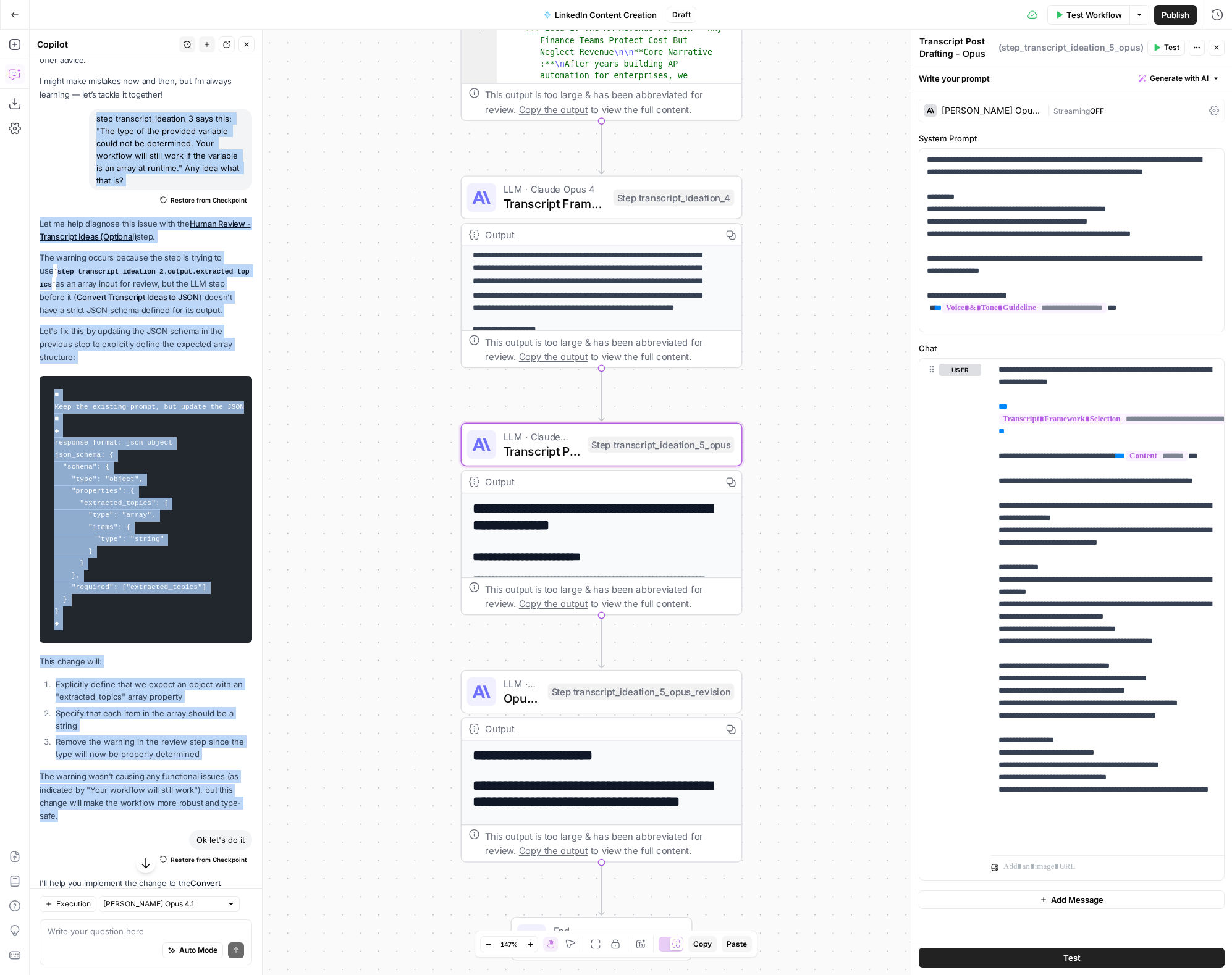
click at [1089, 114] on span "OFF" at bounding box center [1096, 111] width 15 height 10
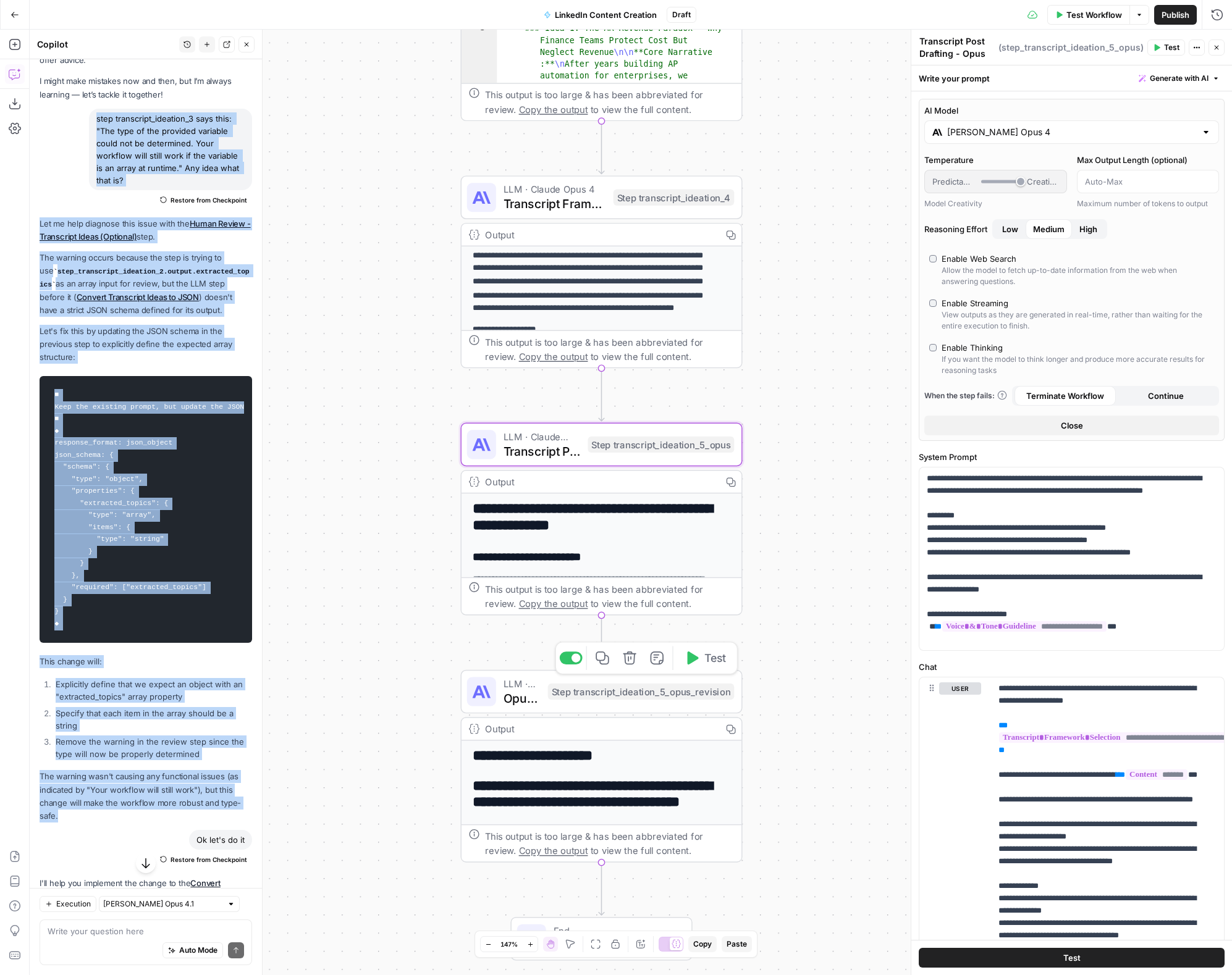
click at [567, 704] on div "LLM · Claude Opus 4 Opus Output Revision Step transcript_ideation_5_opus_revisi…" at bounding box center [600, 692] width 267 height 31
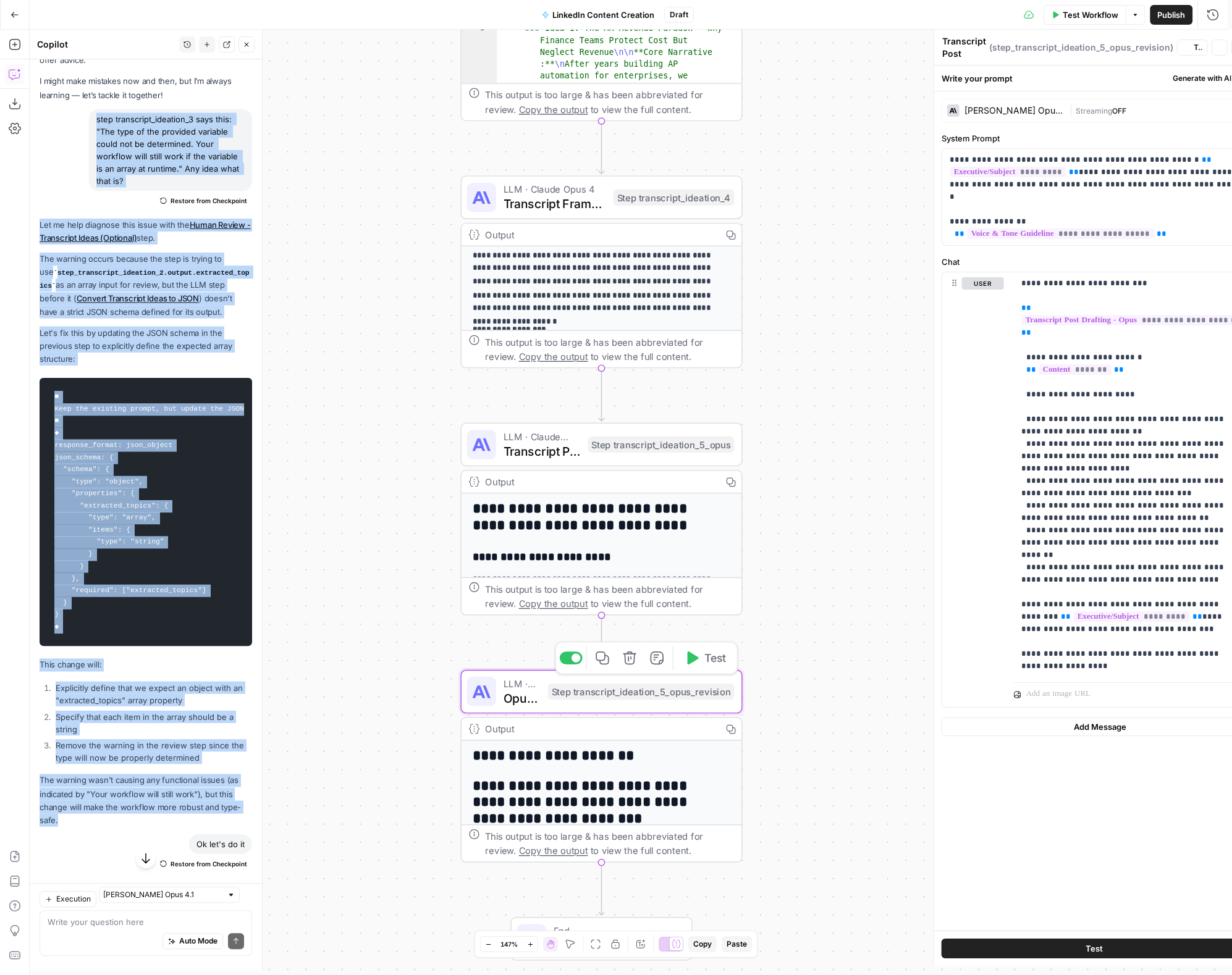
type textarea "Opus Output Revision"
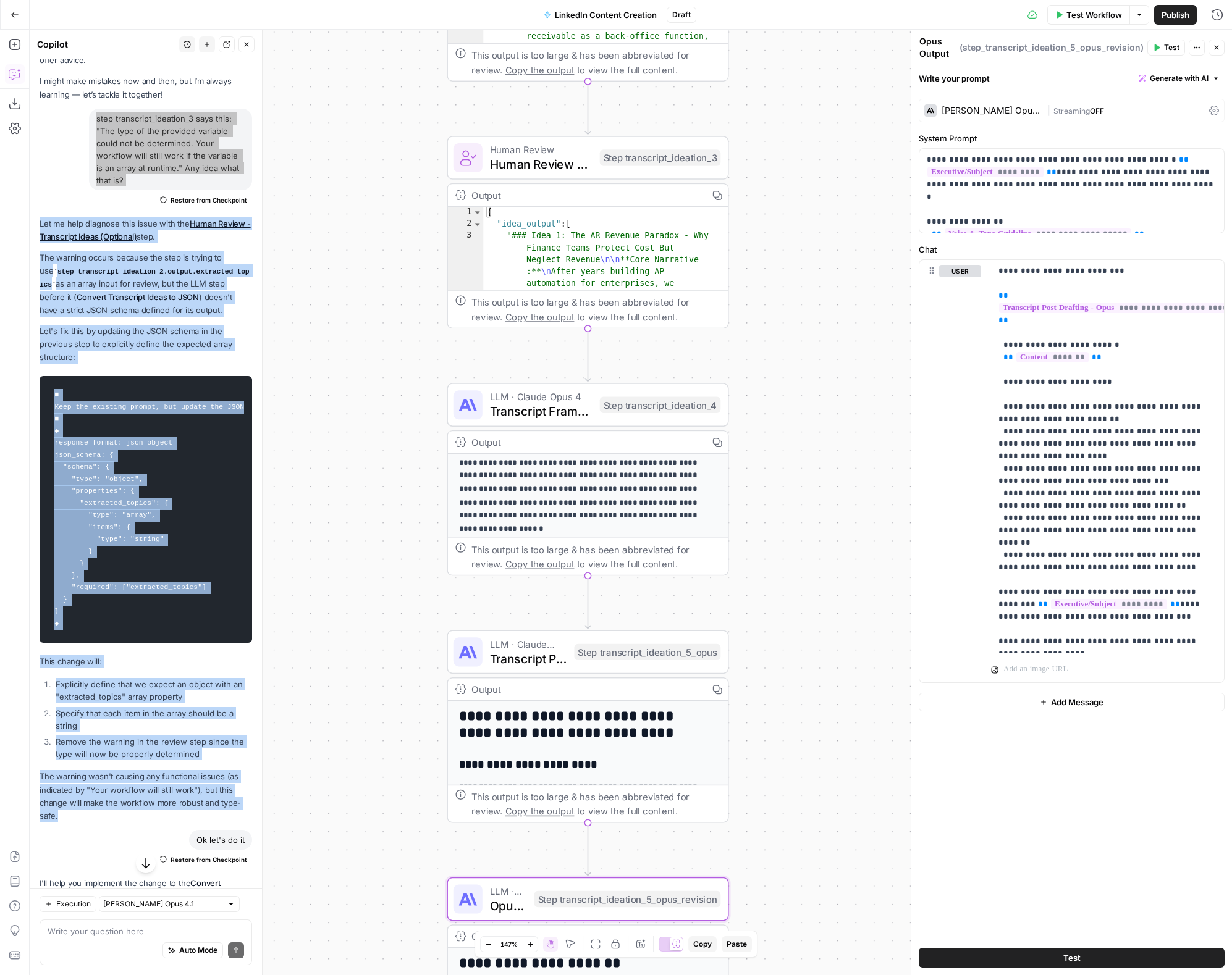
drag, startPoint x: 363, startPoint y: 263, endPoint x: 346, endPoint y: 524, distance: 261.6
click at [346, 524] on div "Workflow Set Inputs Inputs Format JSON Format Inputs Step 1 Output Expand Outpu…" at bounding box center [631, 503] width 1202 height 946
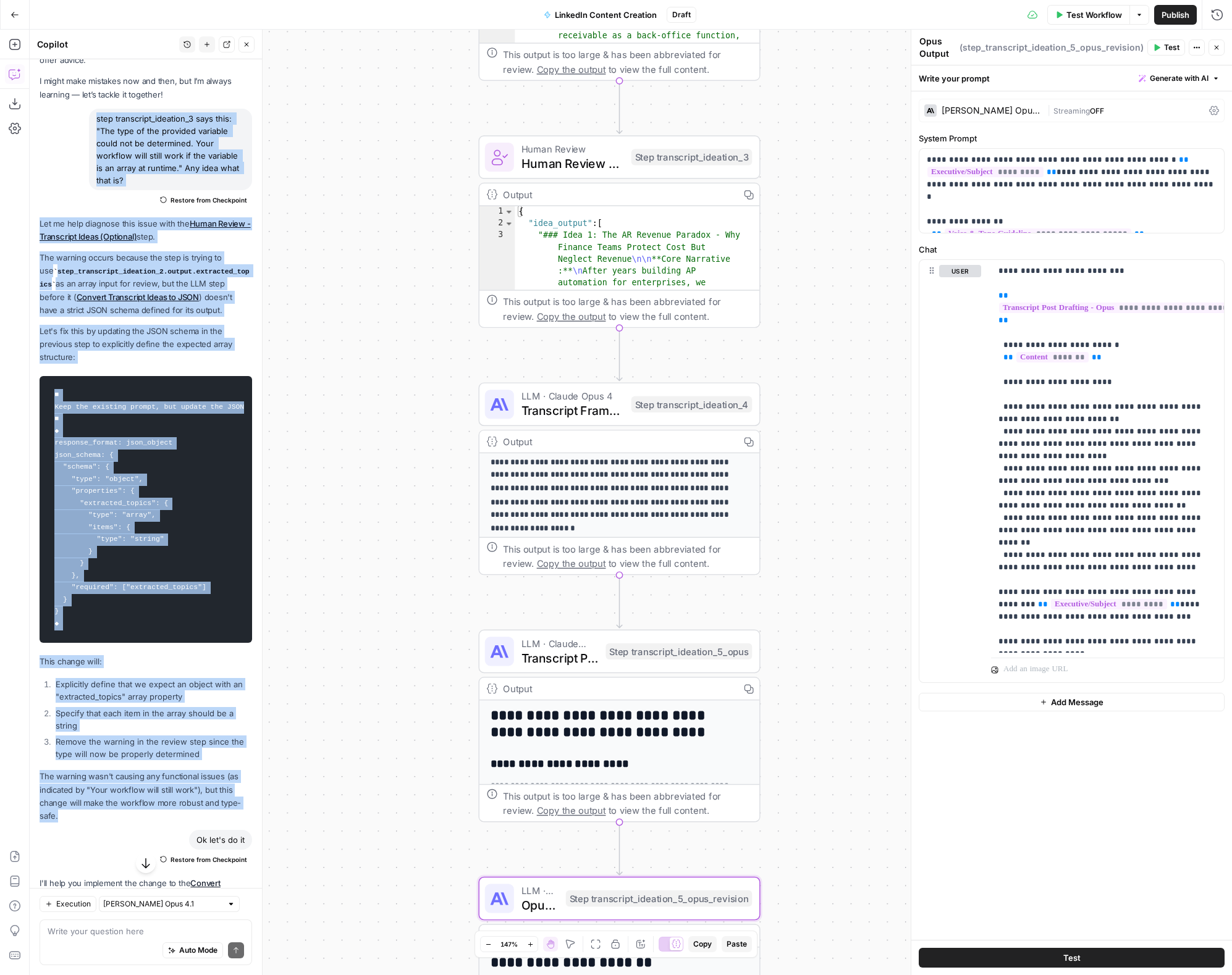
drag, startPoint x: 386, startPoint y: 286, endPoint x: 424, endPoint y: 240, distance: 59.7
click at [424, 240] on div "Workflow Set Inputs Inputs Format JSON Format Inputs Step 1 Output Expand Outpu…" at bounding box center [631, 503] width 1202 height 946
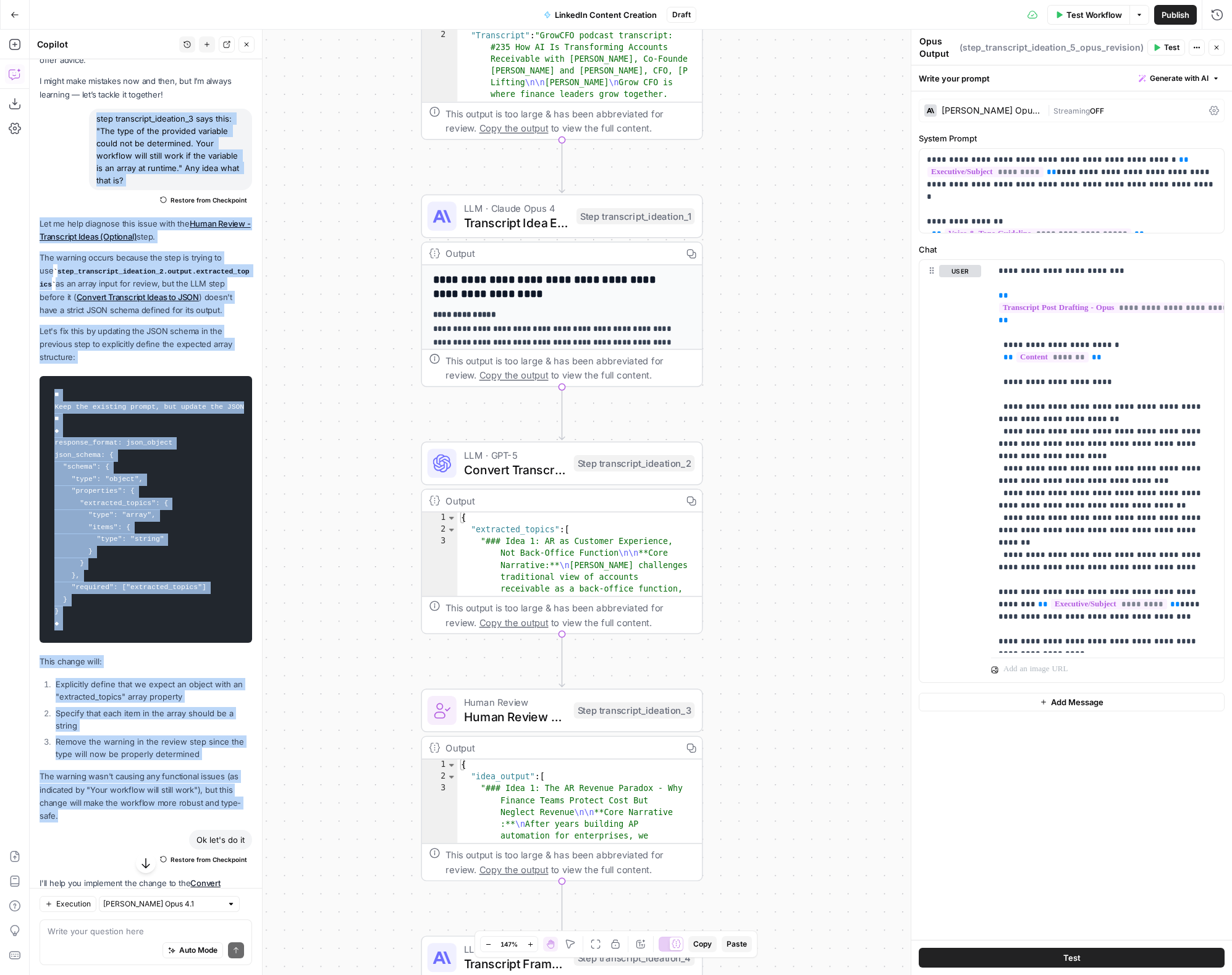
drag, startPoint x: 360, startPoint y: 241, endPoint x: 303, endPoint y: 777, distance: 539.0
click at [305, 782] on div "Workflow Set Inputs Inputs Format JSON Format Inputs Step 1 Output Expand Outpu…" at bounding box center [631, 503] width 1202 height 946
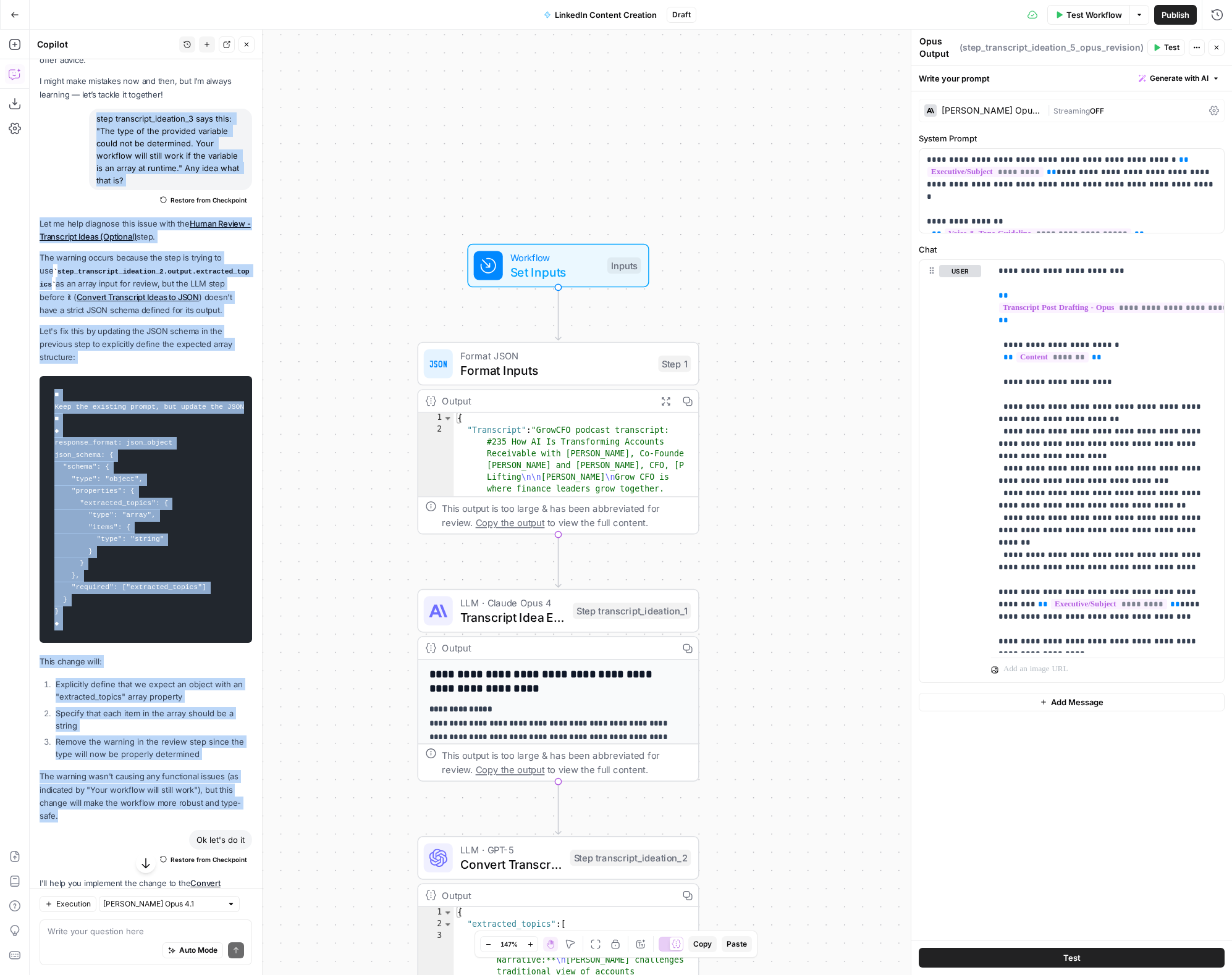
drag, startPoint x: 400, startPoint y: 465, endPoint x: 364, endPoint y: 486, distance: 41.7
click at [364, 486] on div "Workflow Set Inputs Inputs Format JSON Format Inputs Step 1 Output Expand Outpu…" at bounding box center [631, 503] width 1202 height 946
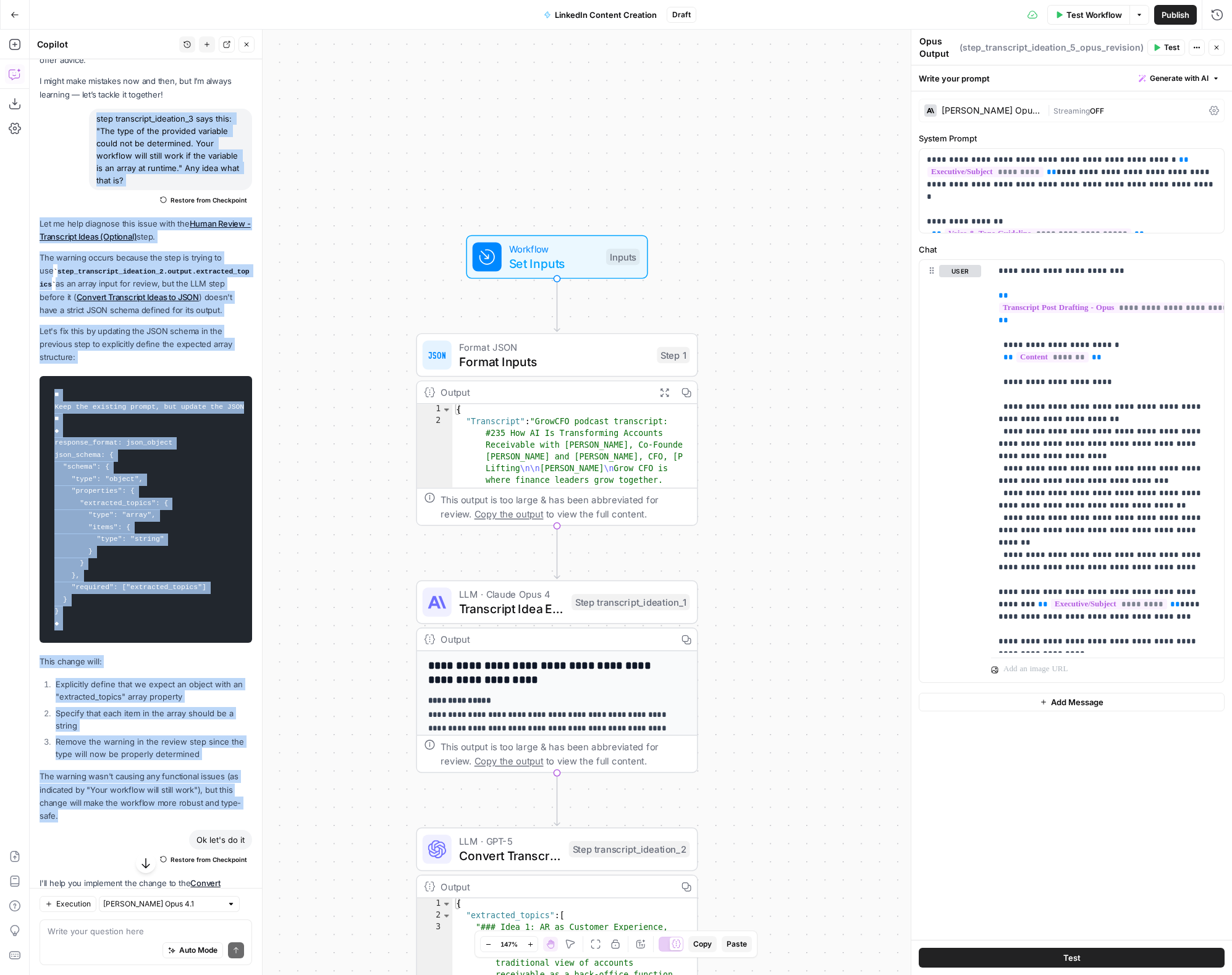
click at [533, 264] on span "Set Inputs" at bounding box center [553, 263] width 90 height 17
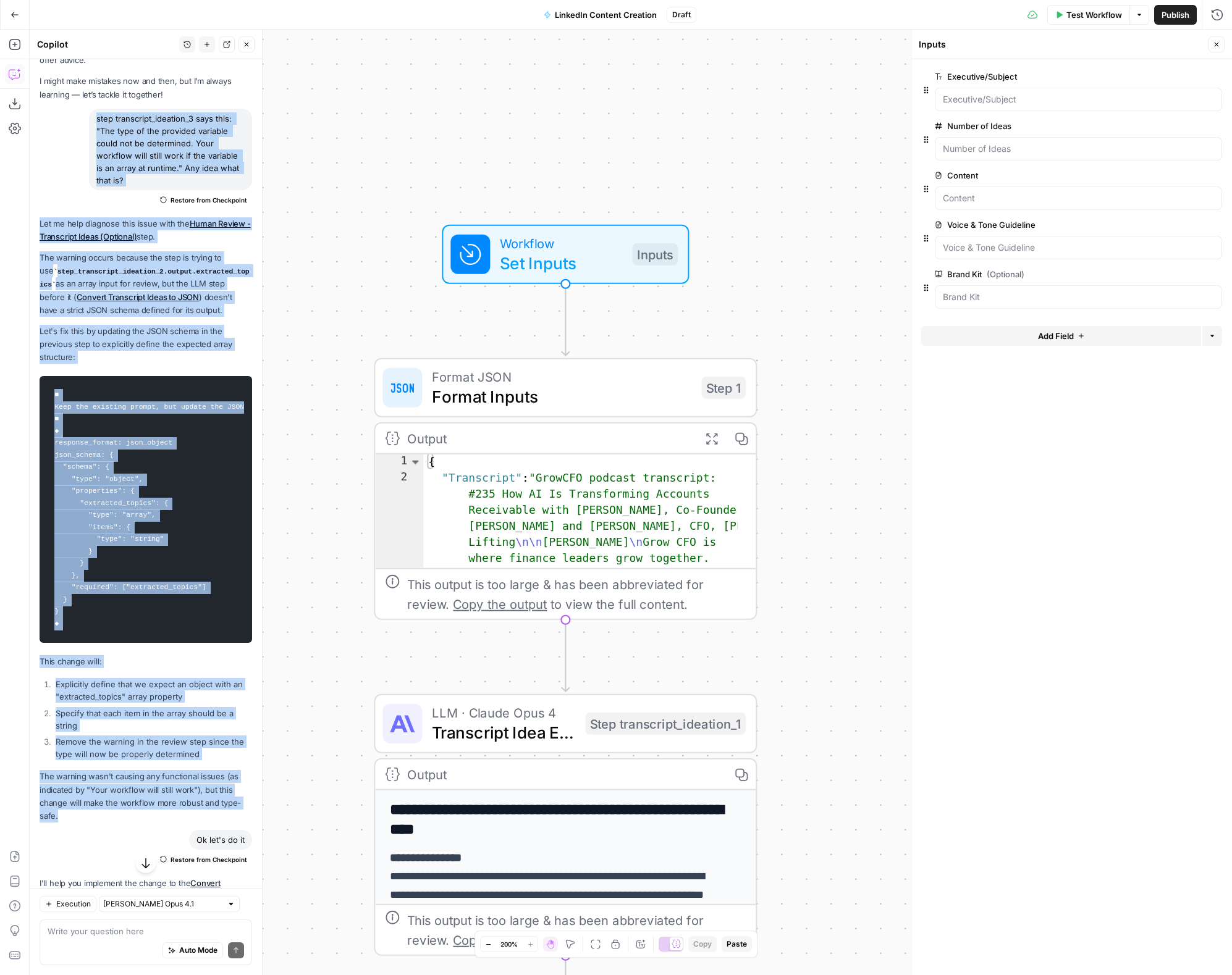
click at [1091, 17] on span "Test Workflow" at bounding box center [1093, 15] width 55 height 13
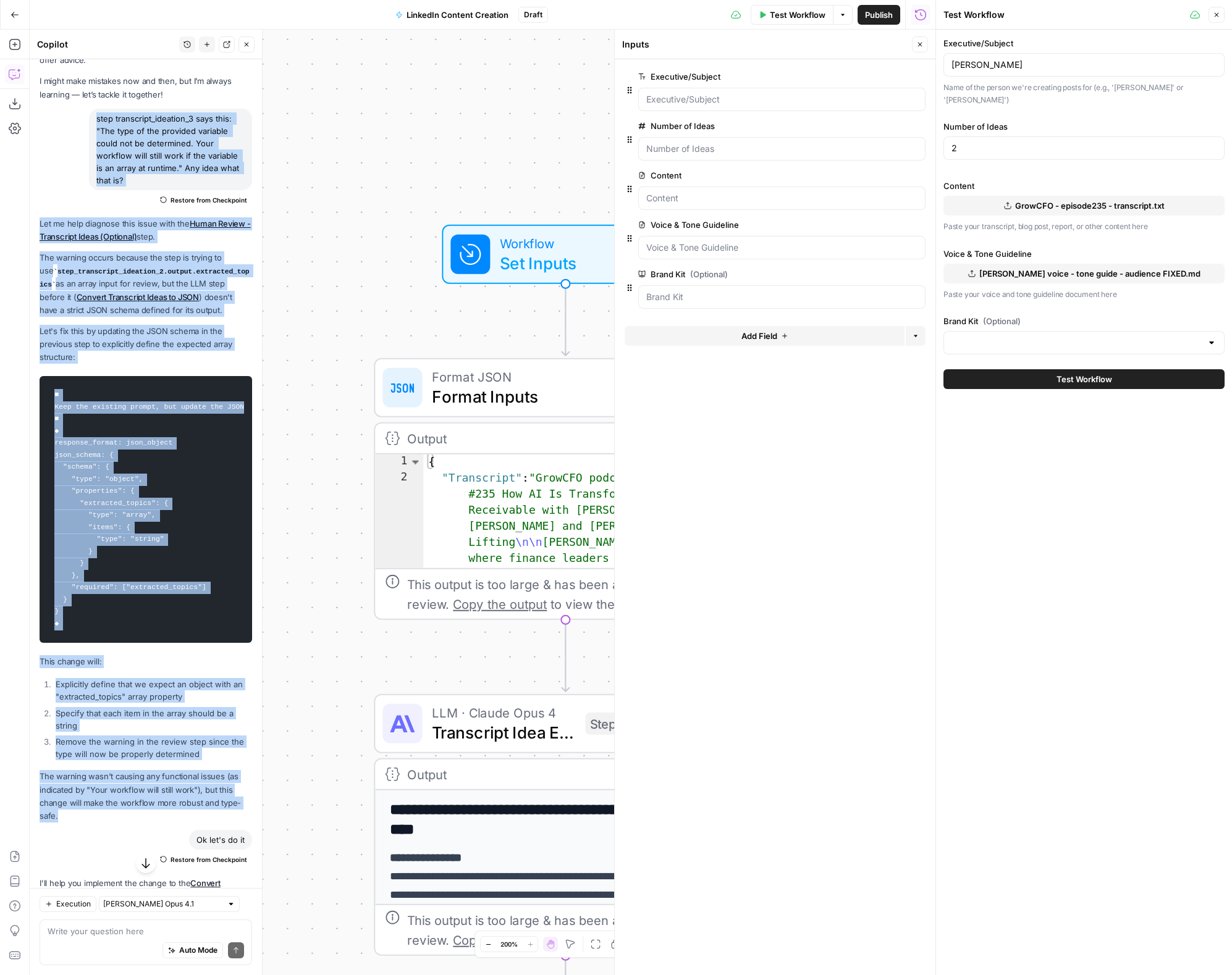
click at [1052, 267] on span "Ben Winter voice - tone guide - audience FIXED.md" at bounding box center [1089, 273] width 221 height 13
click at [1077, 373] on span "Test Workflow" at bounding box center [1083, 379] width 55 height 13
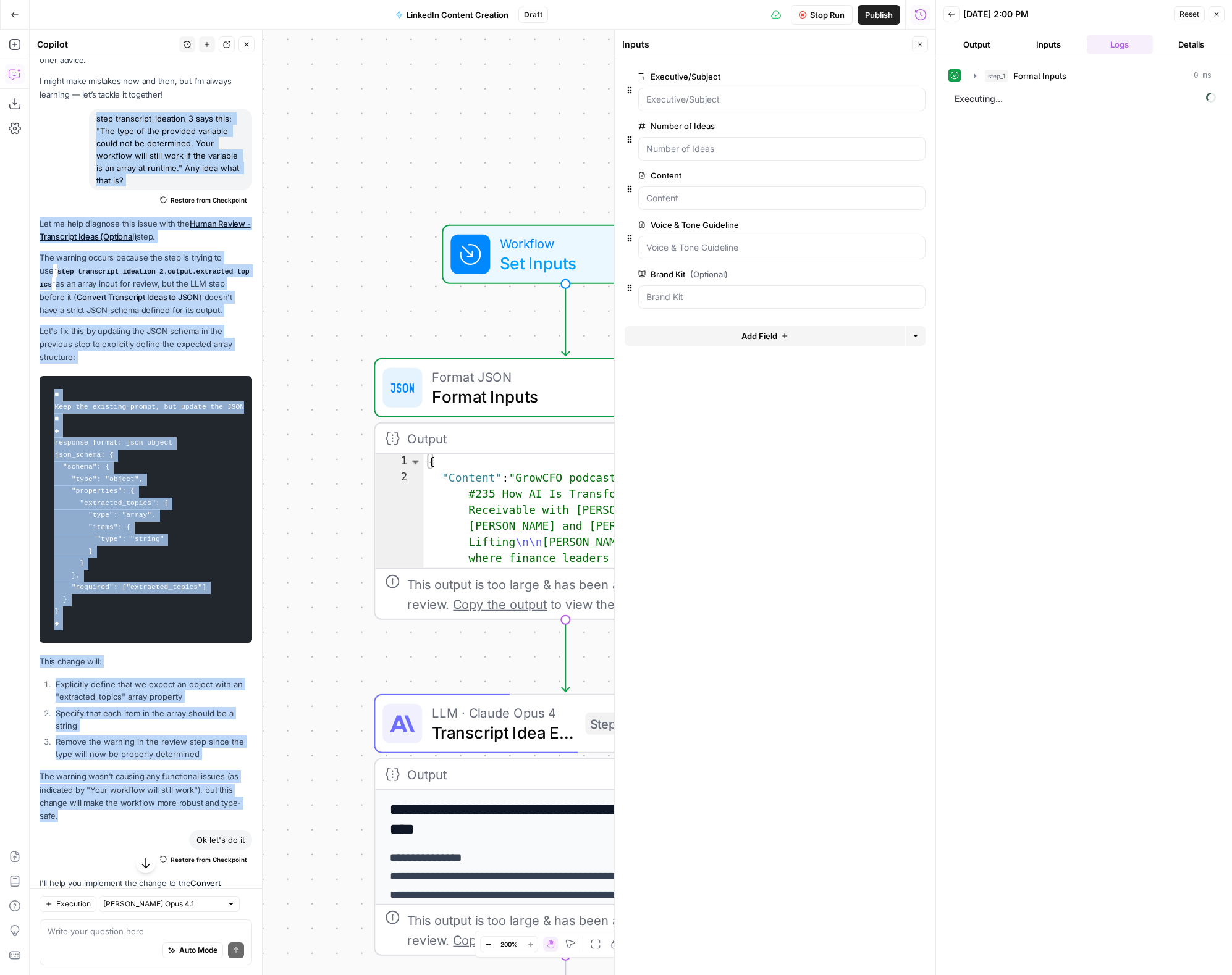
click at [924, 45] on button "Close" at bounding box center [919, 45] width 17 height 17
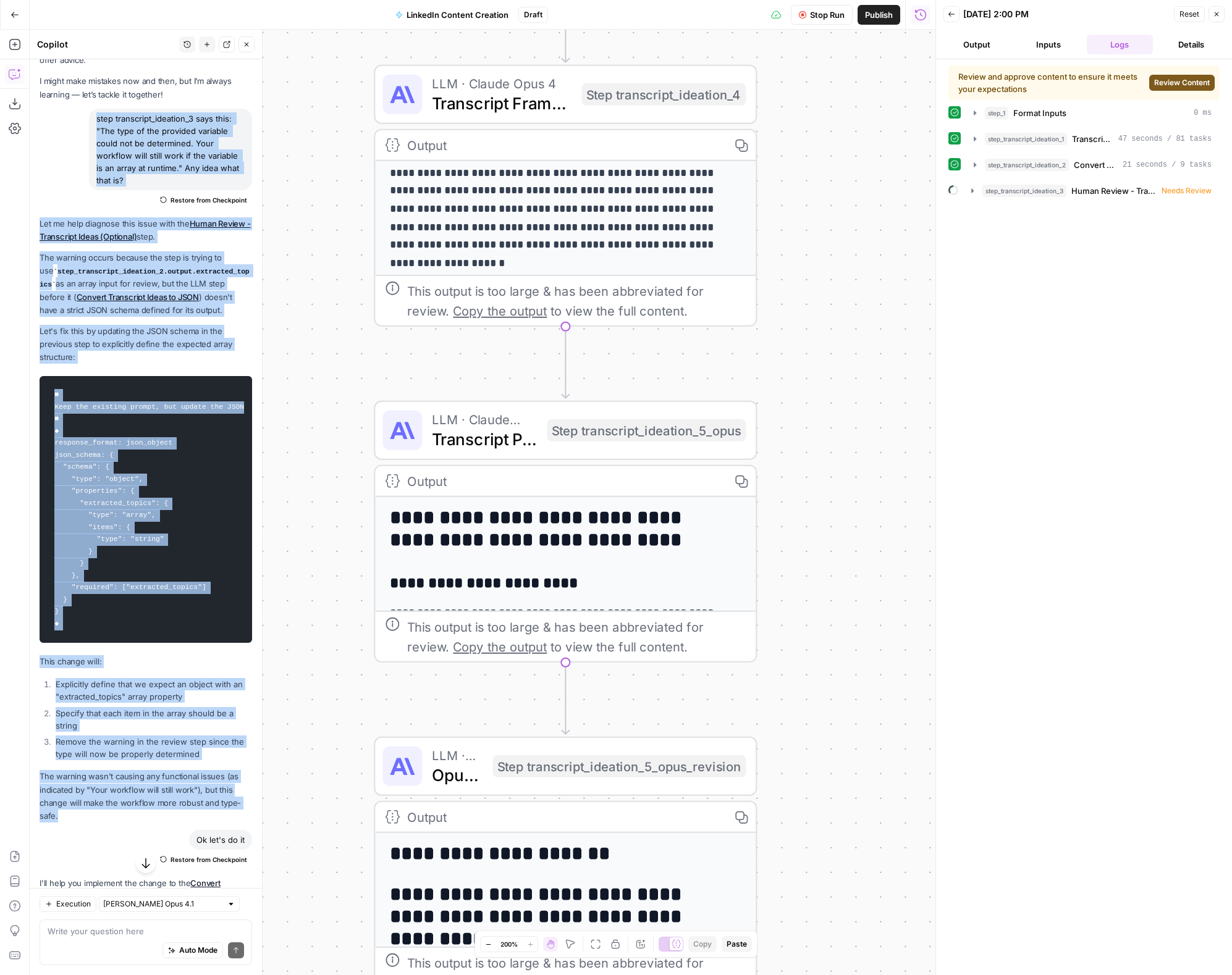
click at [1170, 76] on button "Review Content" at bounding box center [1181, 83] width 65 height 17
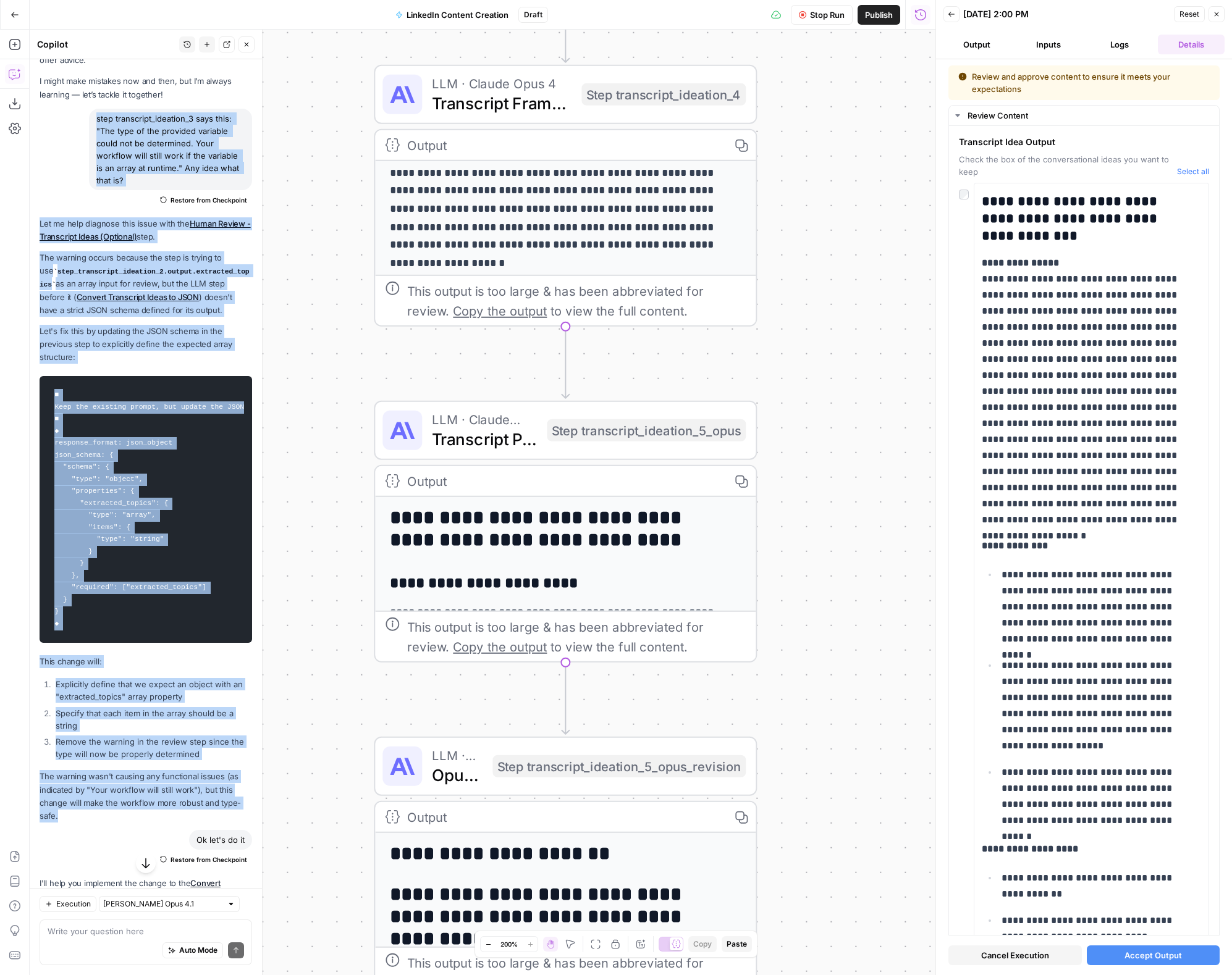
click at [1158, 958] on span "Accept Output" at bounding box center [1152, 956] width 57 height 13
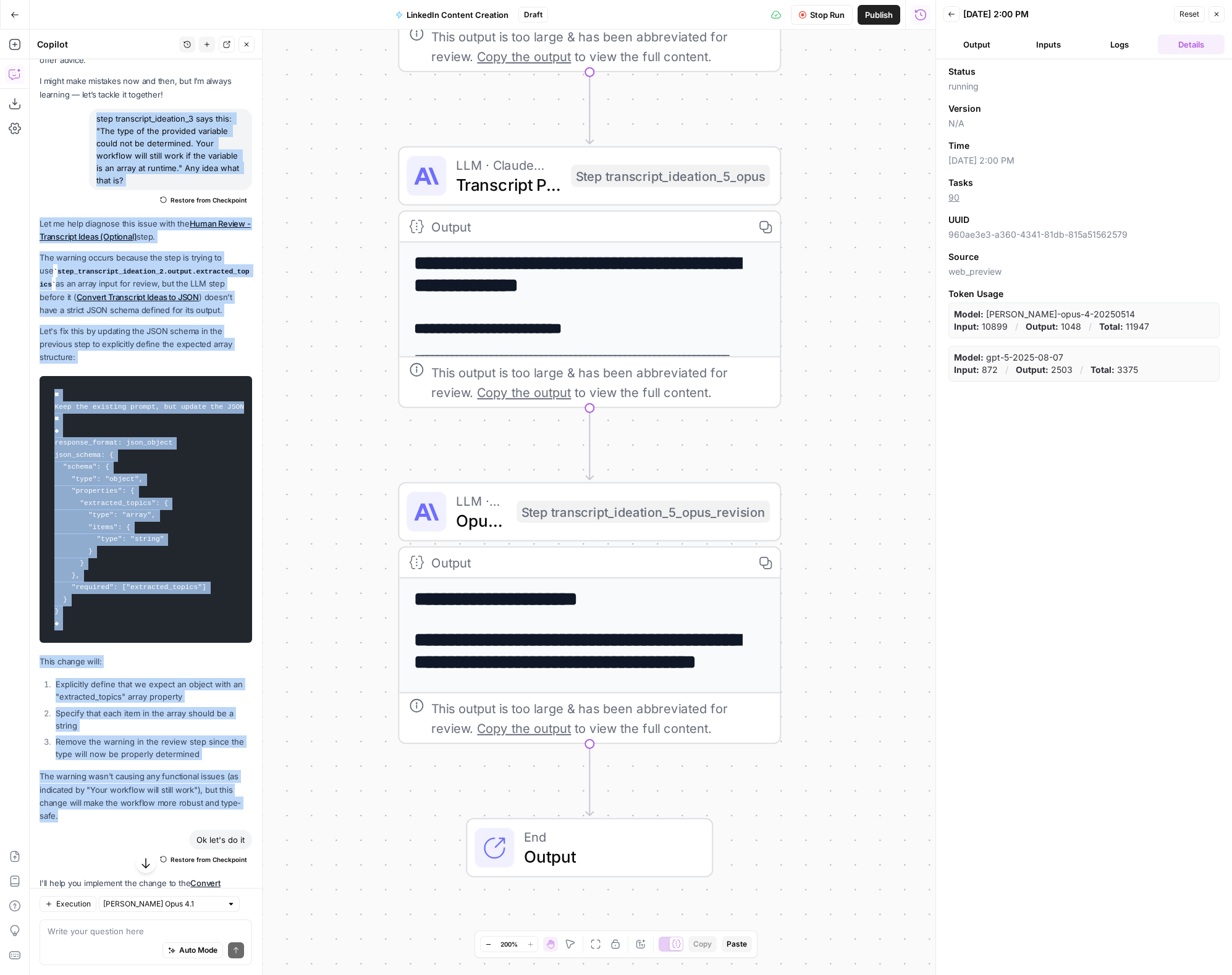
drag, startPoint x: 840, startPoint y: 661, endPoint x: 863, endPoint y: 407, distance: 255.0
click at [863, 407] on div "Workflow Set Inputs Inputs Format JSON Format Inputs Step 1 Output Expand Outpu…" at bounding box center [483, 503] width 906 height 946
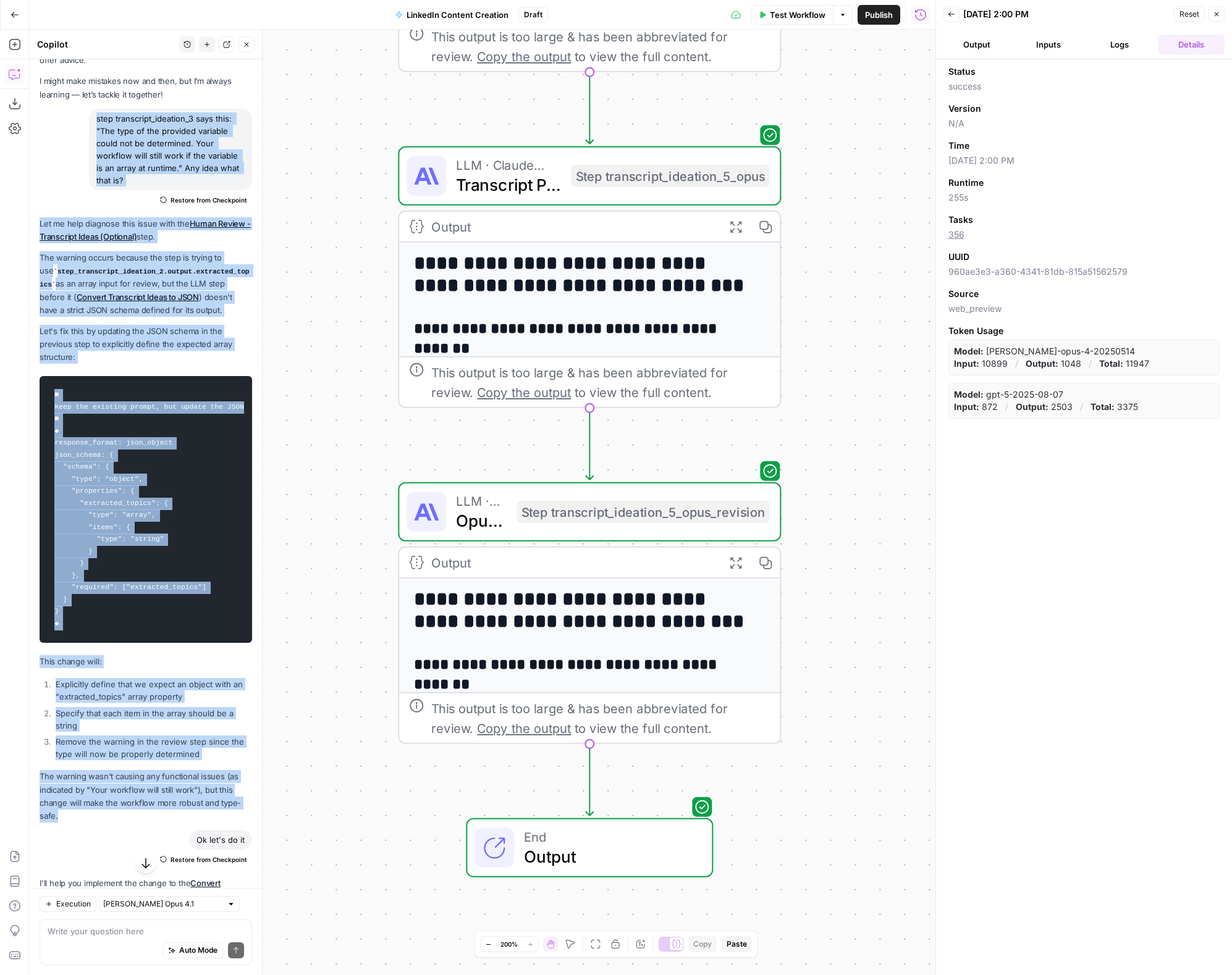
click at [979, 43] on button "Output" at bounding box center [976, 45] width 67 height 19
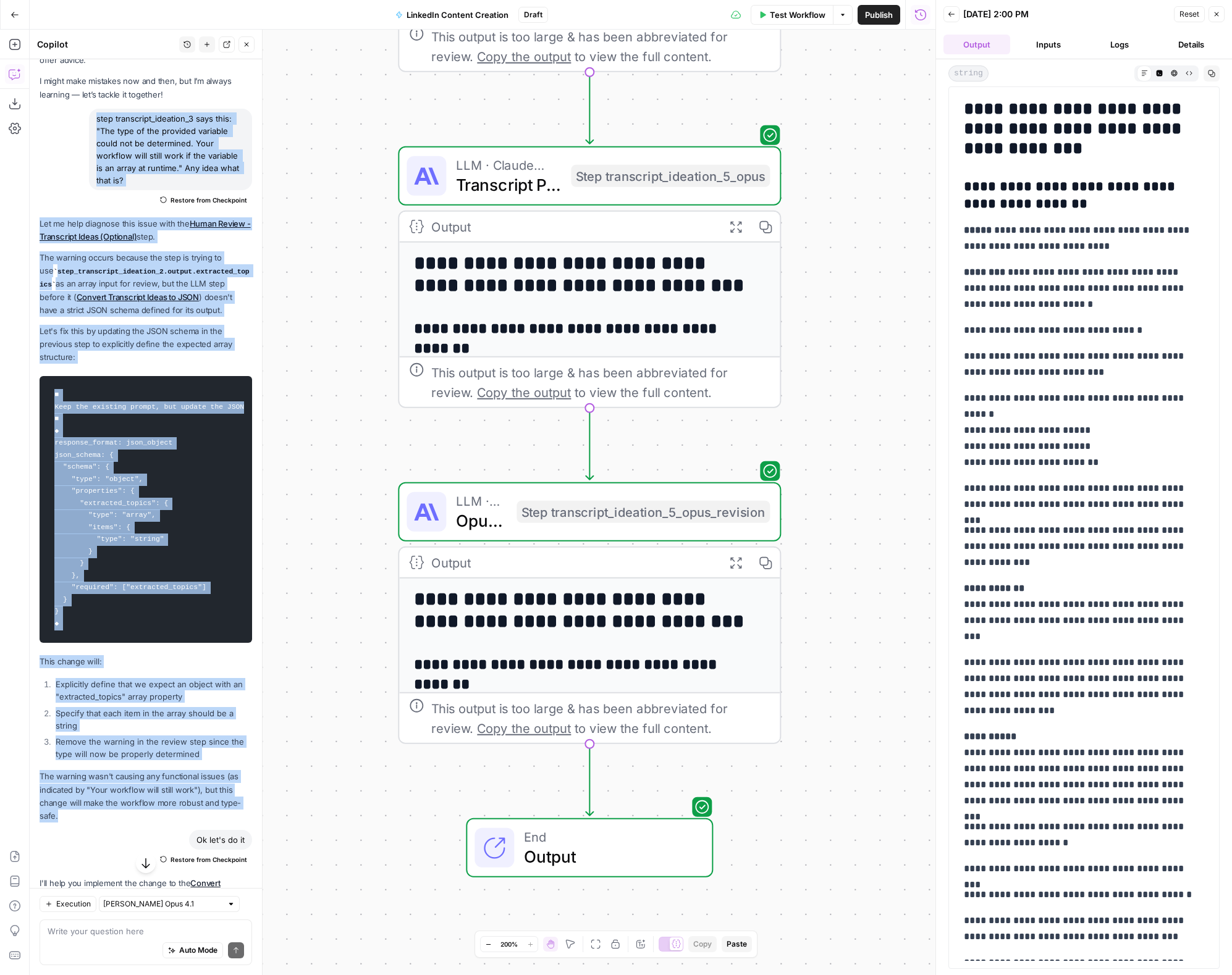
click at [1209, 72] on icon "button" at bounding box center [1212, 74] width 8 height 8
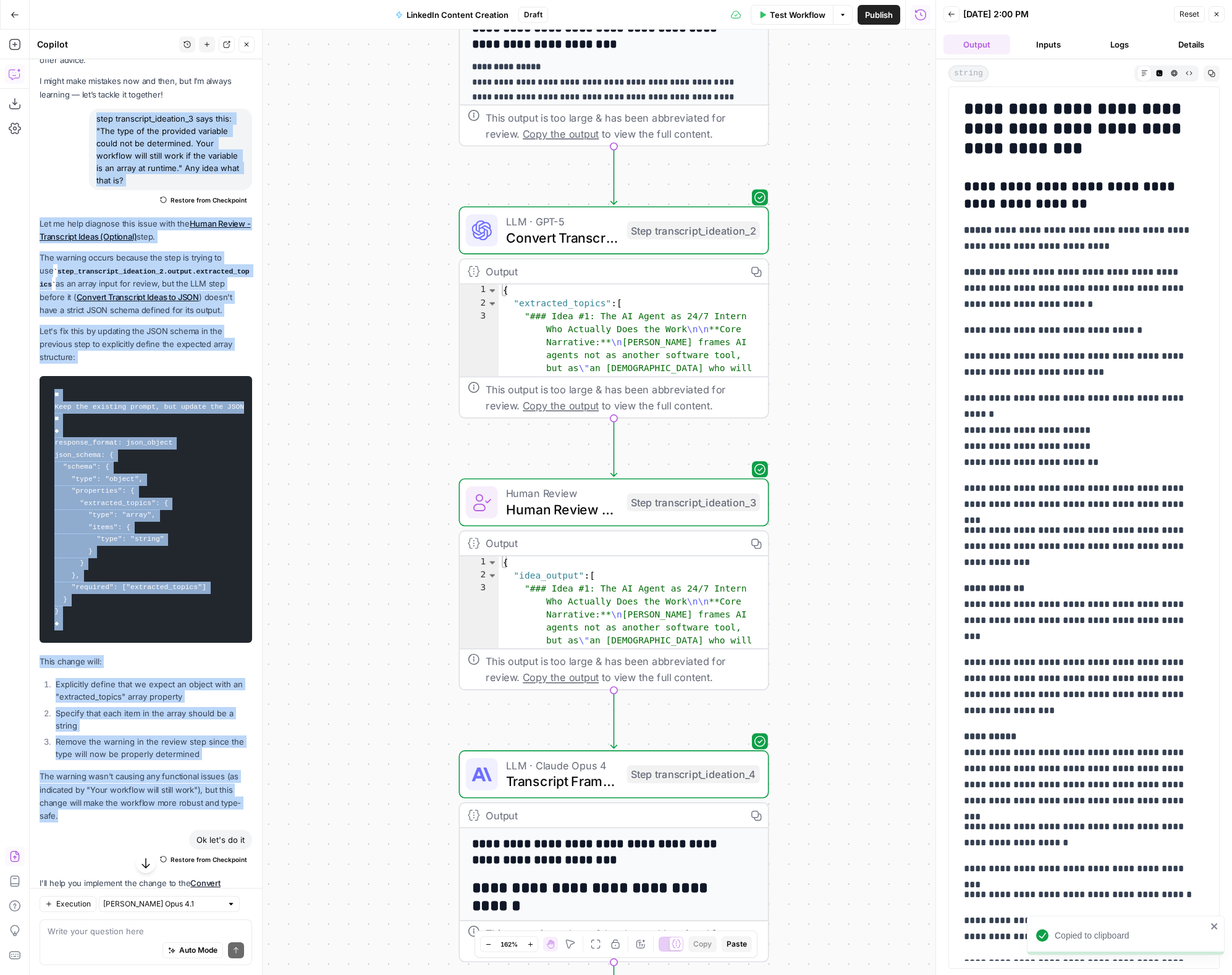
click at [17, 859] on icon "button" at bounding box center [15, 857] width 13 height 13
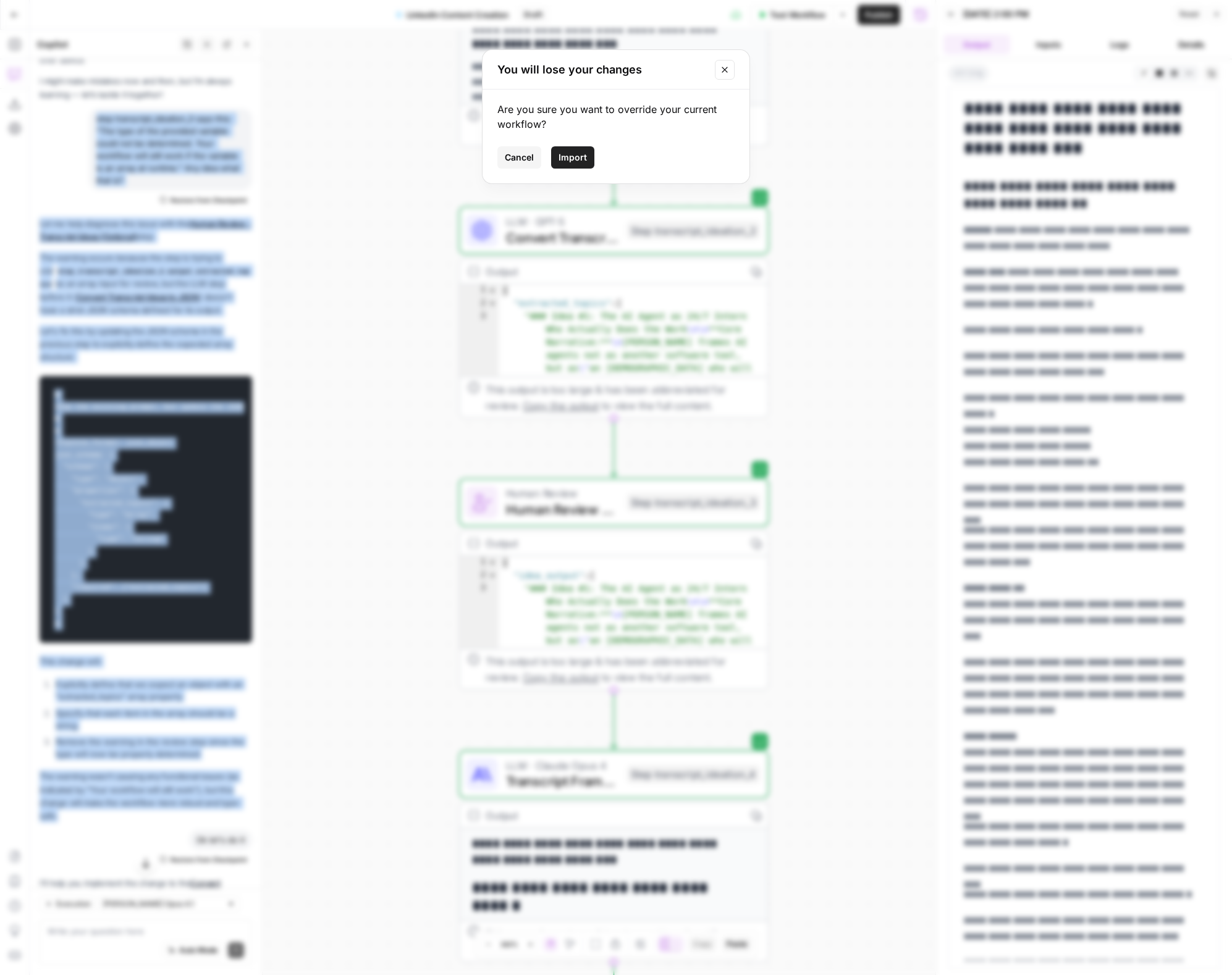
click at [576, 157] on span "Import" at bounding box center [572, 157] width 28 height 13
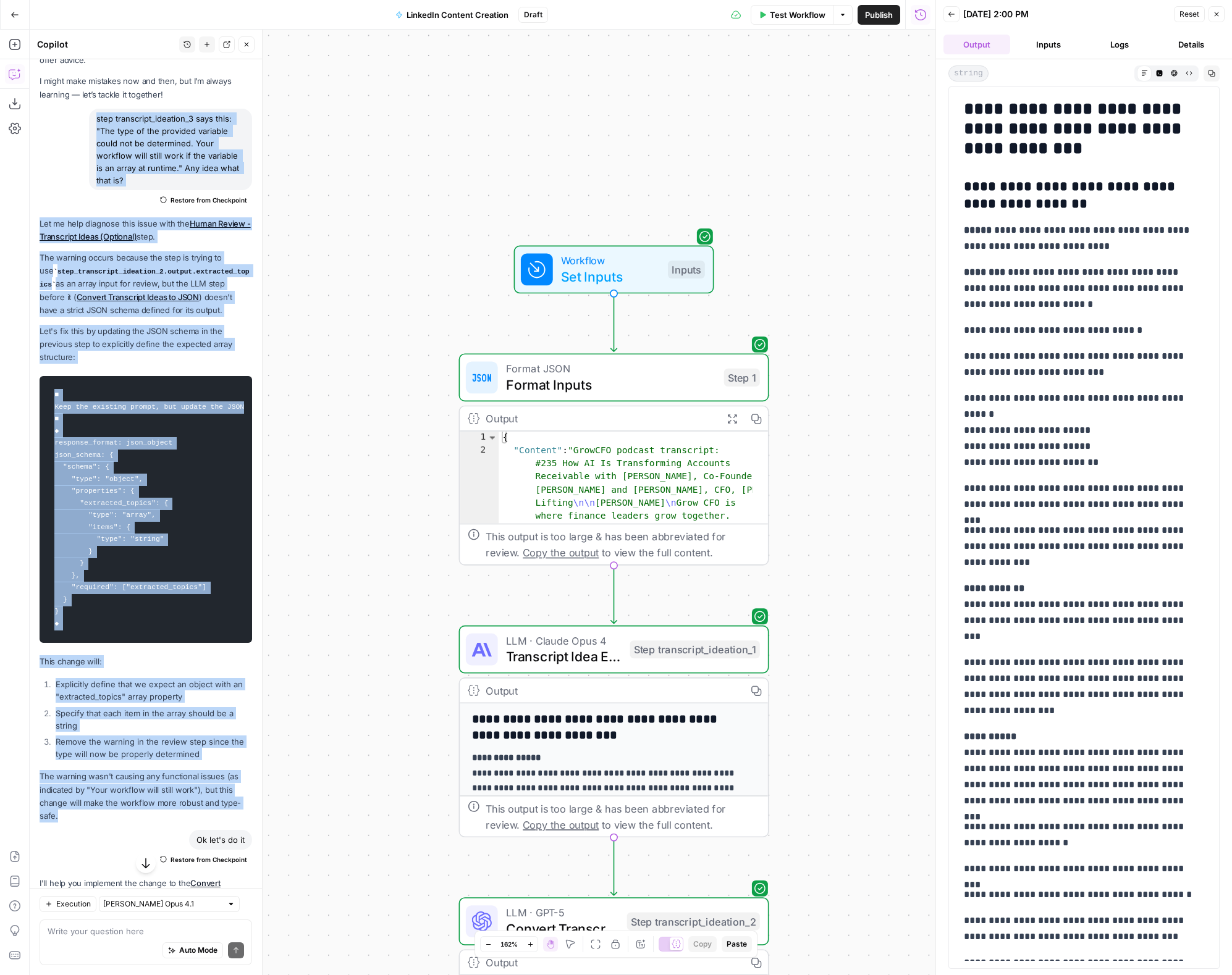
click at [805, 13] on span "Test Workflow" at bounding box center [797, 15] width 55 height 13
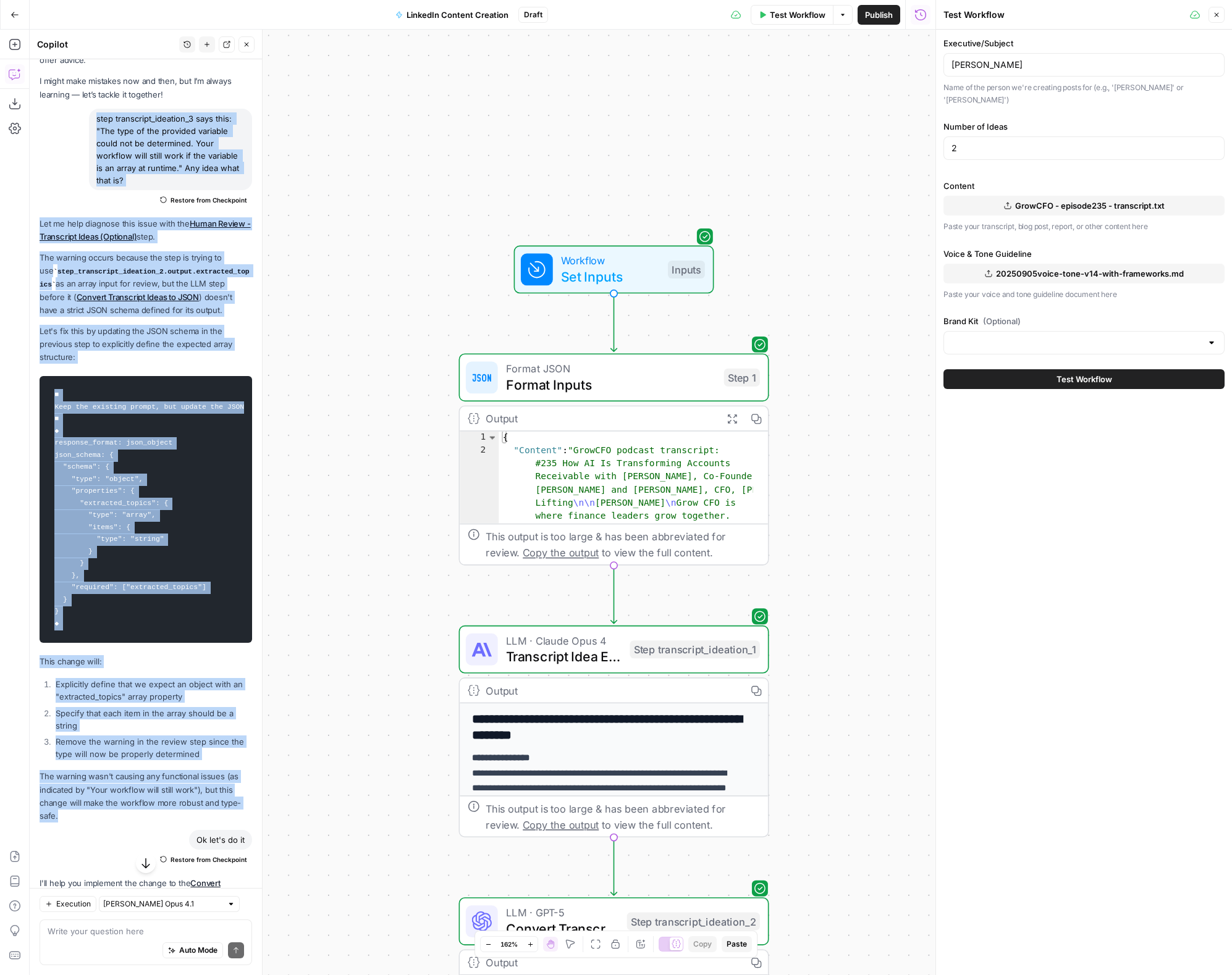
click at [1090, 373] on span "Test Workflow" at bounding box center [1083, 379] width 55 height 13
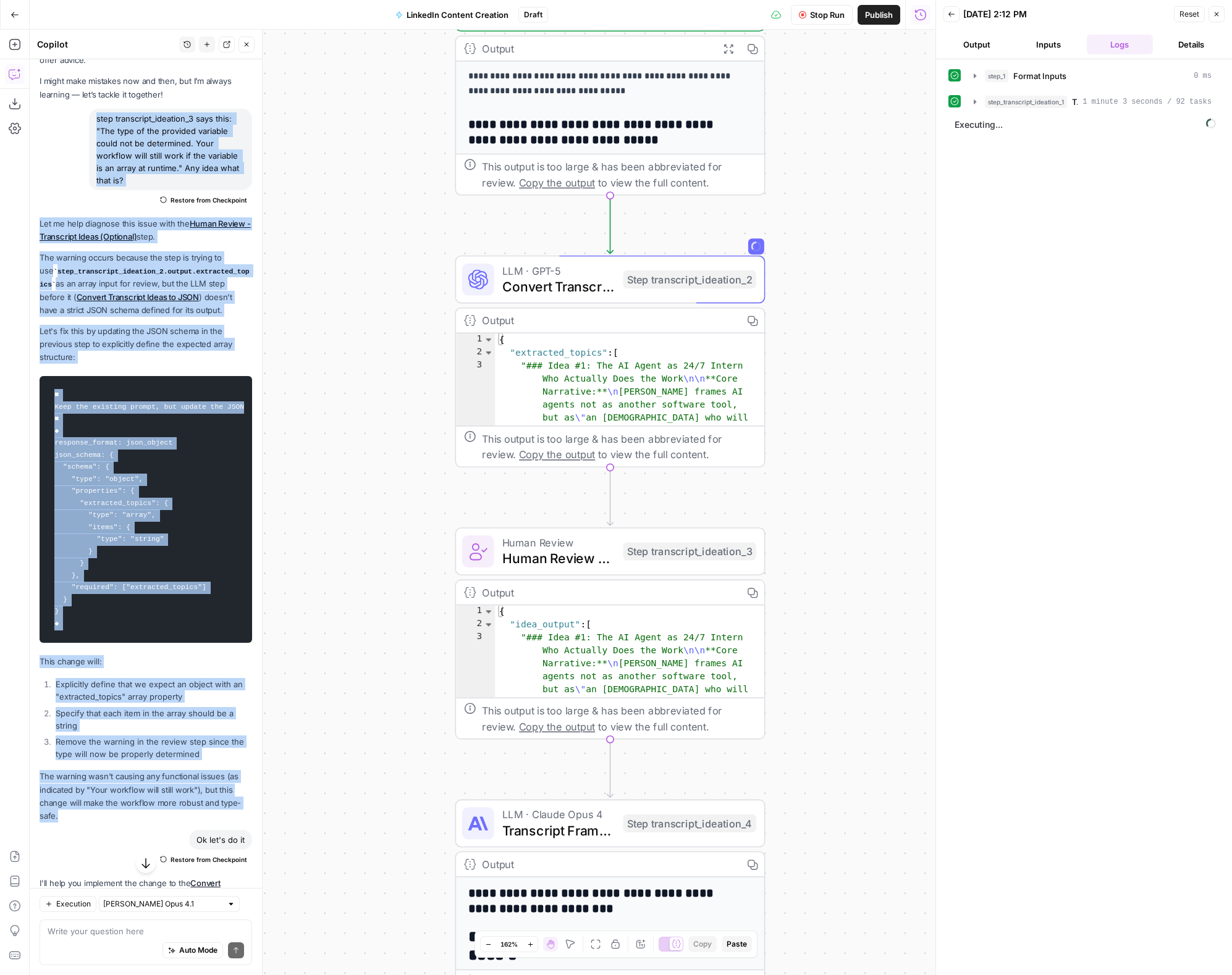
drag, startPoint x: 322, startPoint y: 440, endPoint x: 313, endPoint y: 192, distance: 248.2
click at [313, 192] on div "Workflow Set Inputs Inputs Format JSON Format Inputs Step 1 Output Expand Outpu…" at bounding box center [483, 503] width 906 height 946
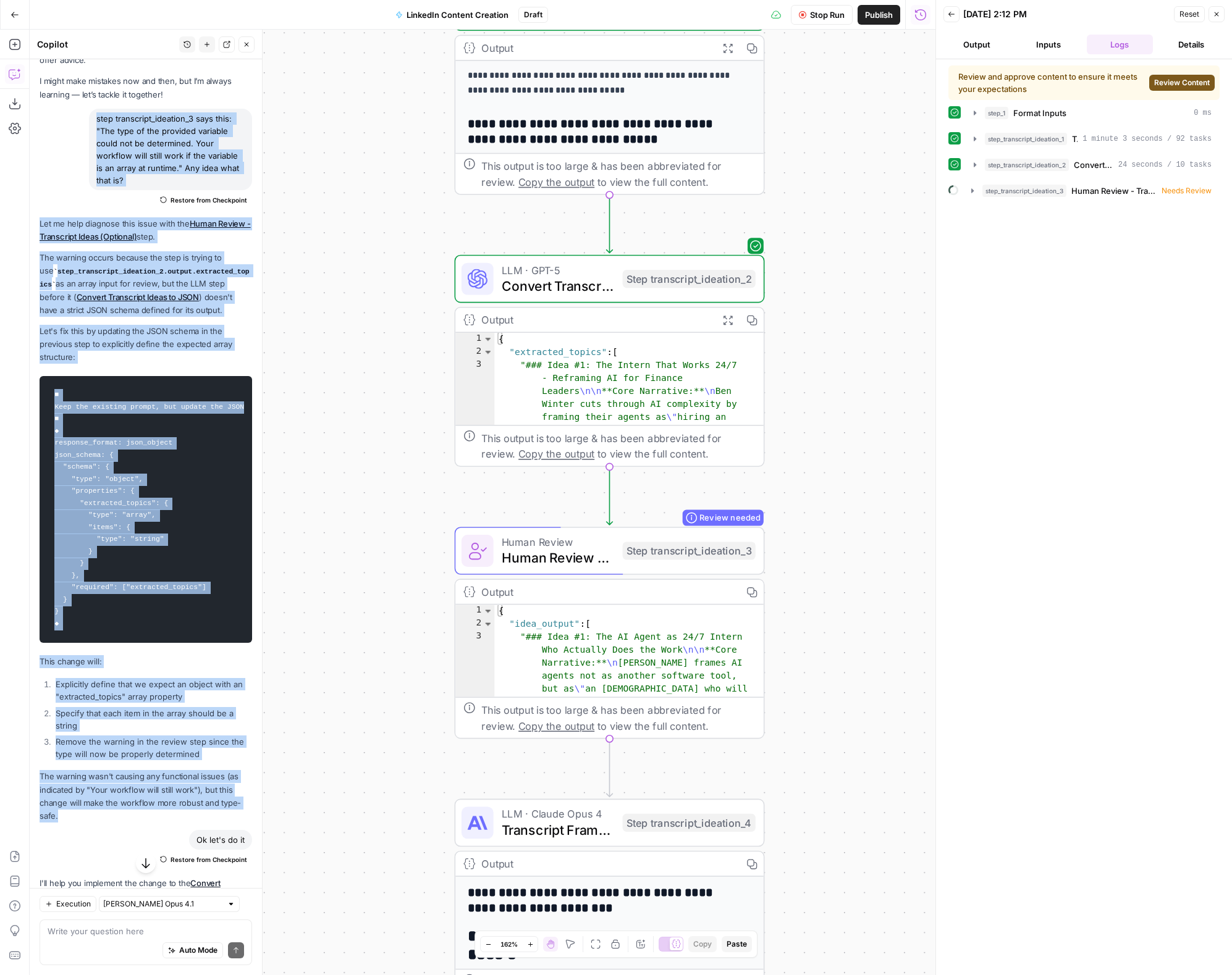
click at [1176, 83] on span "Review Content" at bounding box center [1181, 83] width 55 height 11
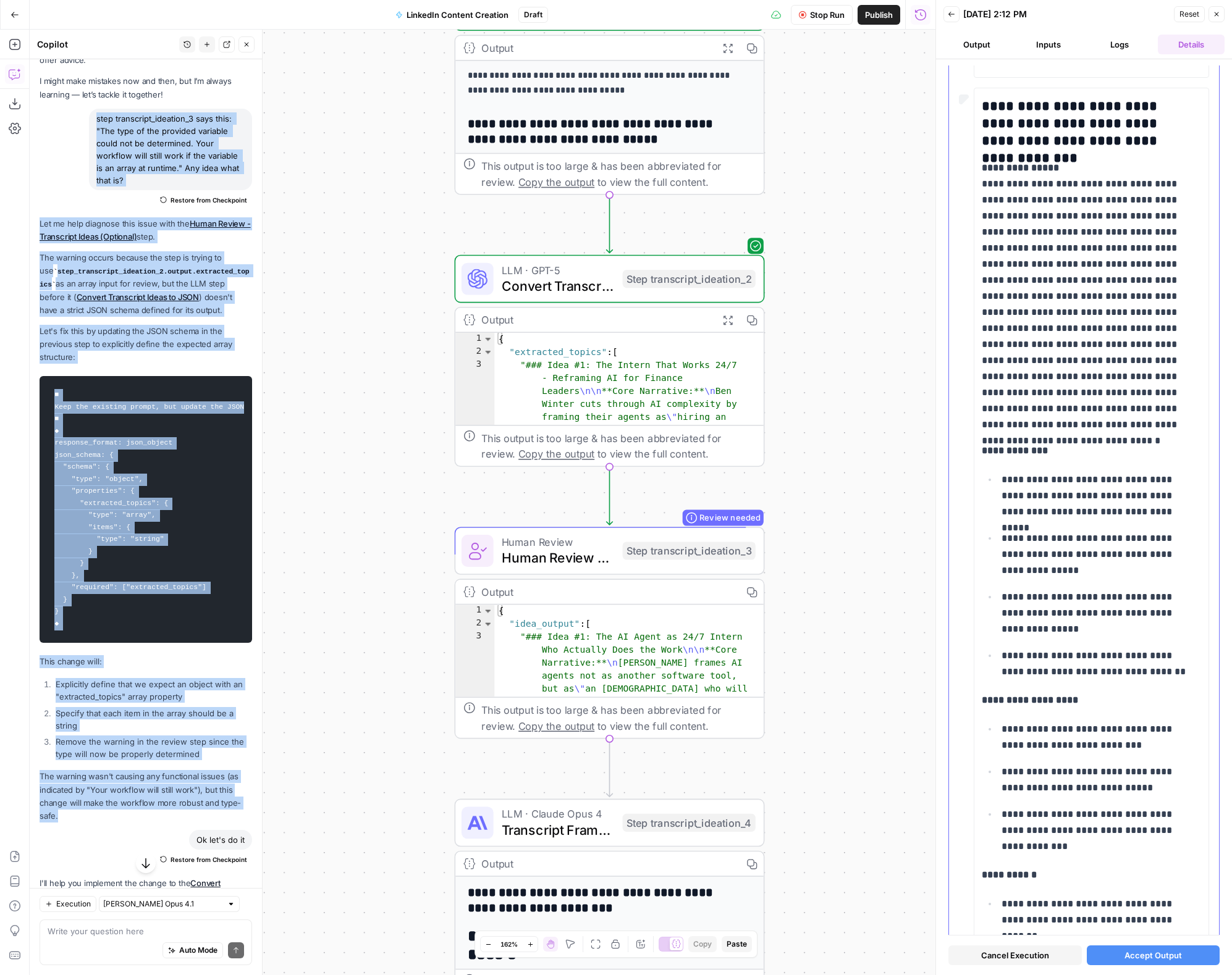
scroll to position [1226, 0]
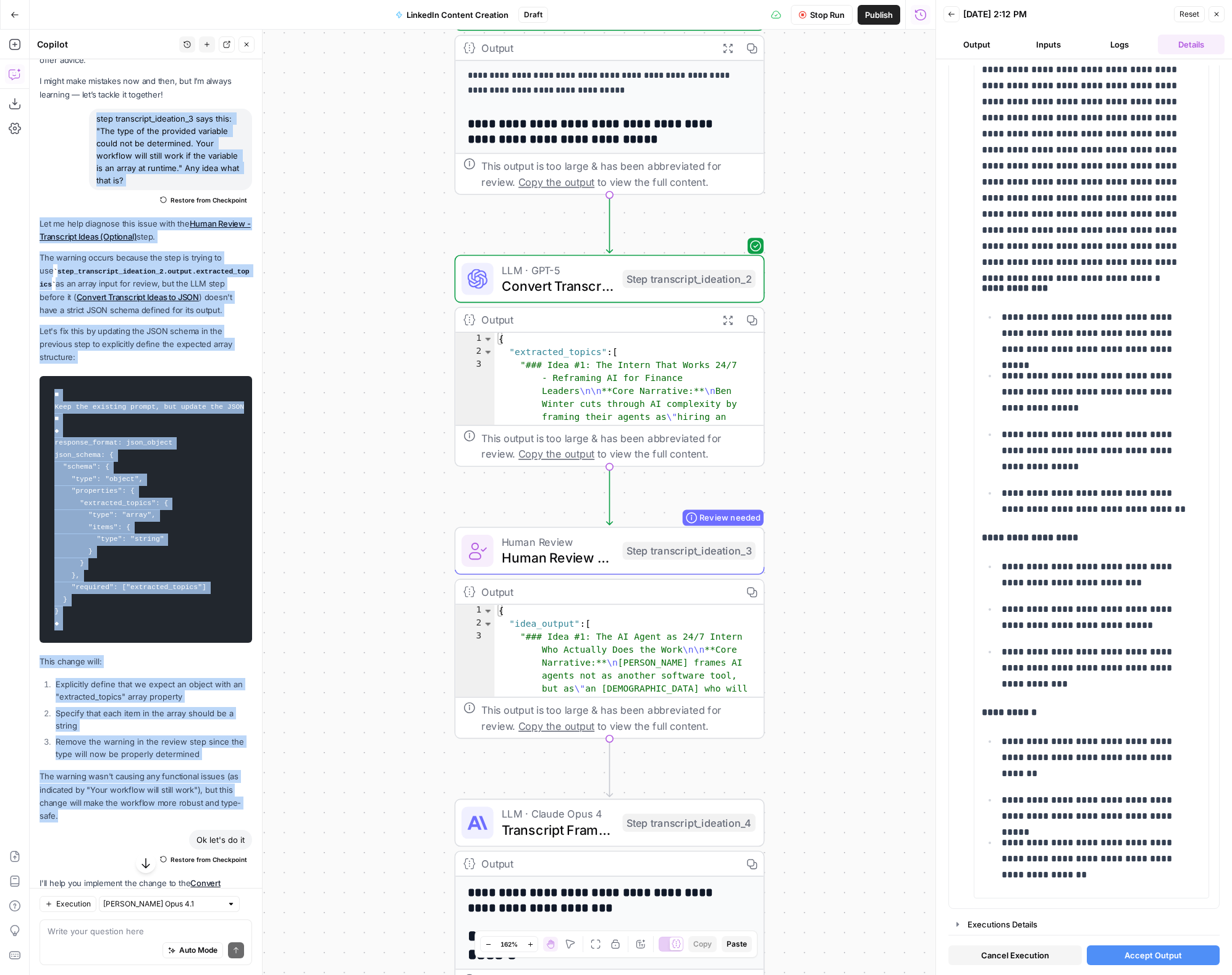
click at [1145, 958] on span "Accept Output" at bounding box center [1152, 956] width 57 height 13
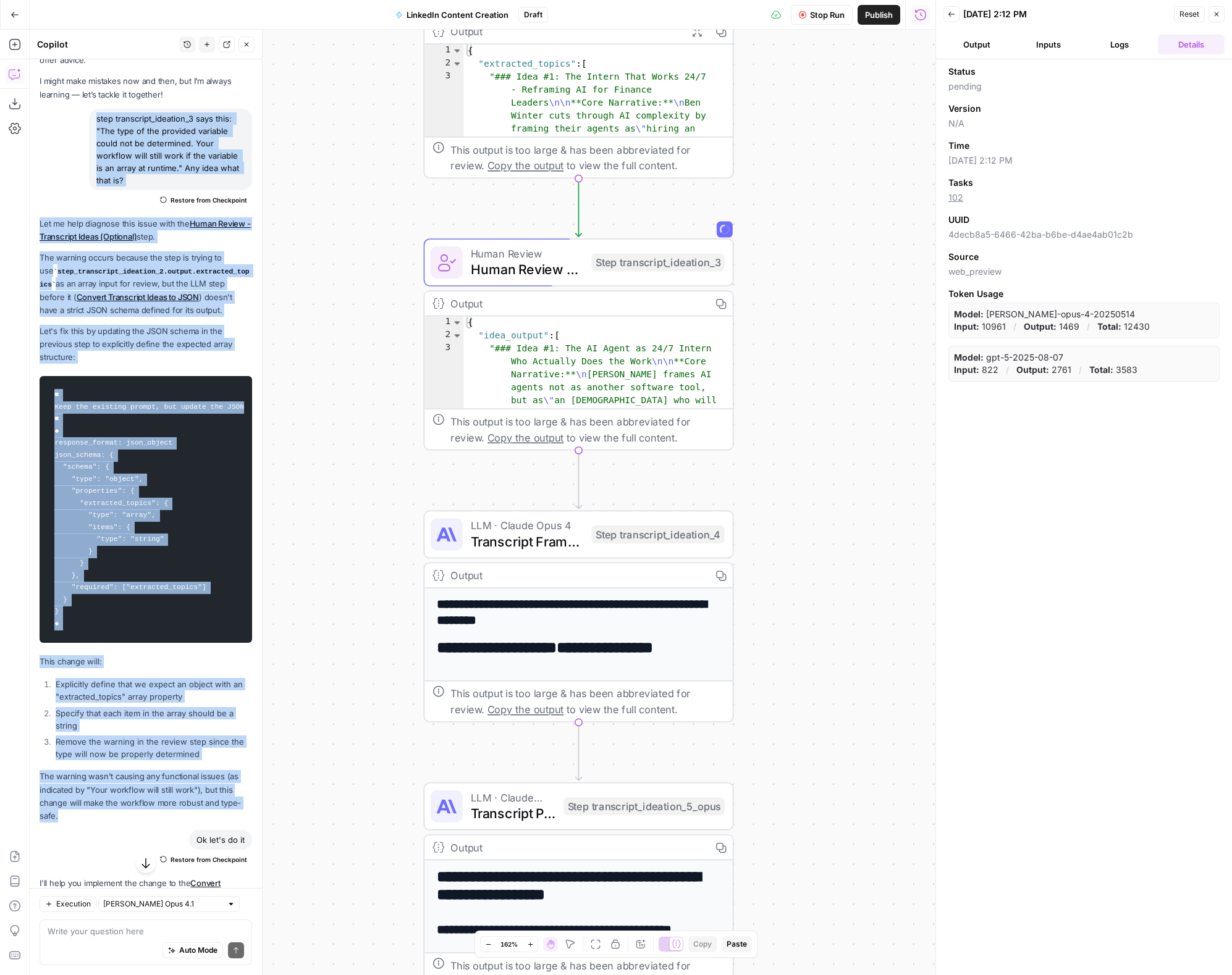
drag, startPoint x: 346, startPoint y: 638, endPoint x: 315, endPoint y: 350, distance: 289.7
click at [315, 350] on div "Workflow Set Inputs Inputs Format JSON Format Inputs Step 1 Output Expand Outpu…" at bounding box center [483, 503] width 906 height 946
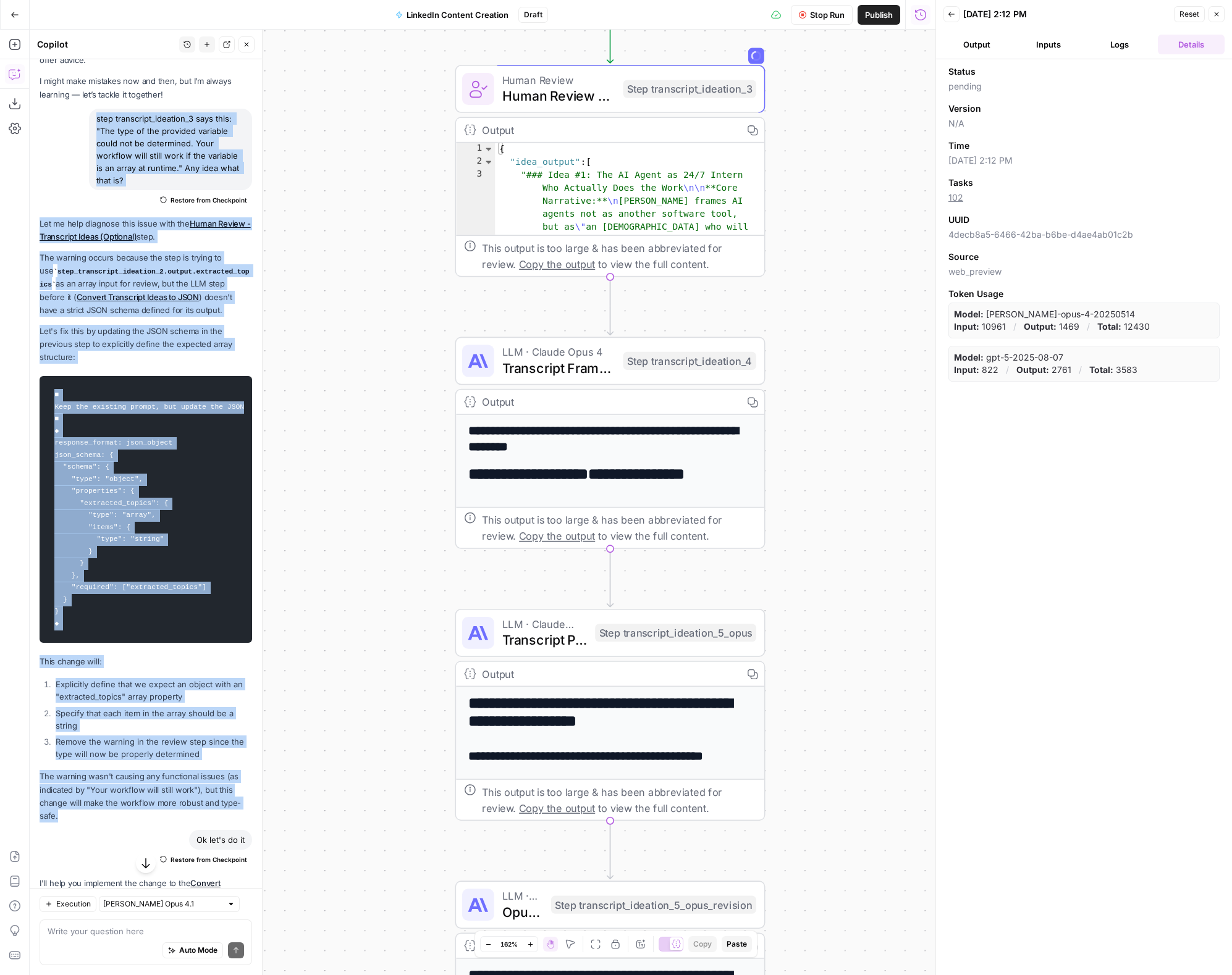
drag, startPoint x: 354, startPoint y: 453, endPoint x: 378, endPoint y: 312, distance: 143.0
click at [378, 312] on div "Workflow Set Inputs Inputs Format JSON Format Inputs Step 1 Output Expand Outpu…" at bounding box center [483, 503] width 906 height 946
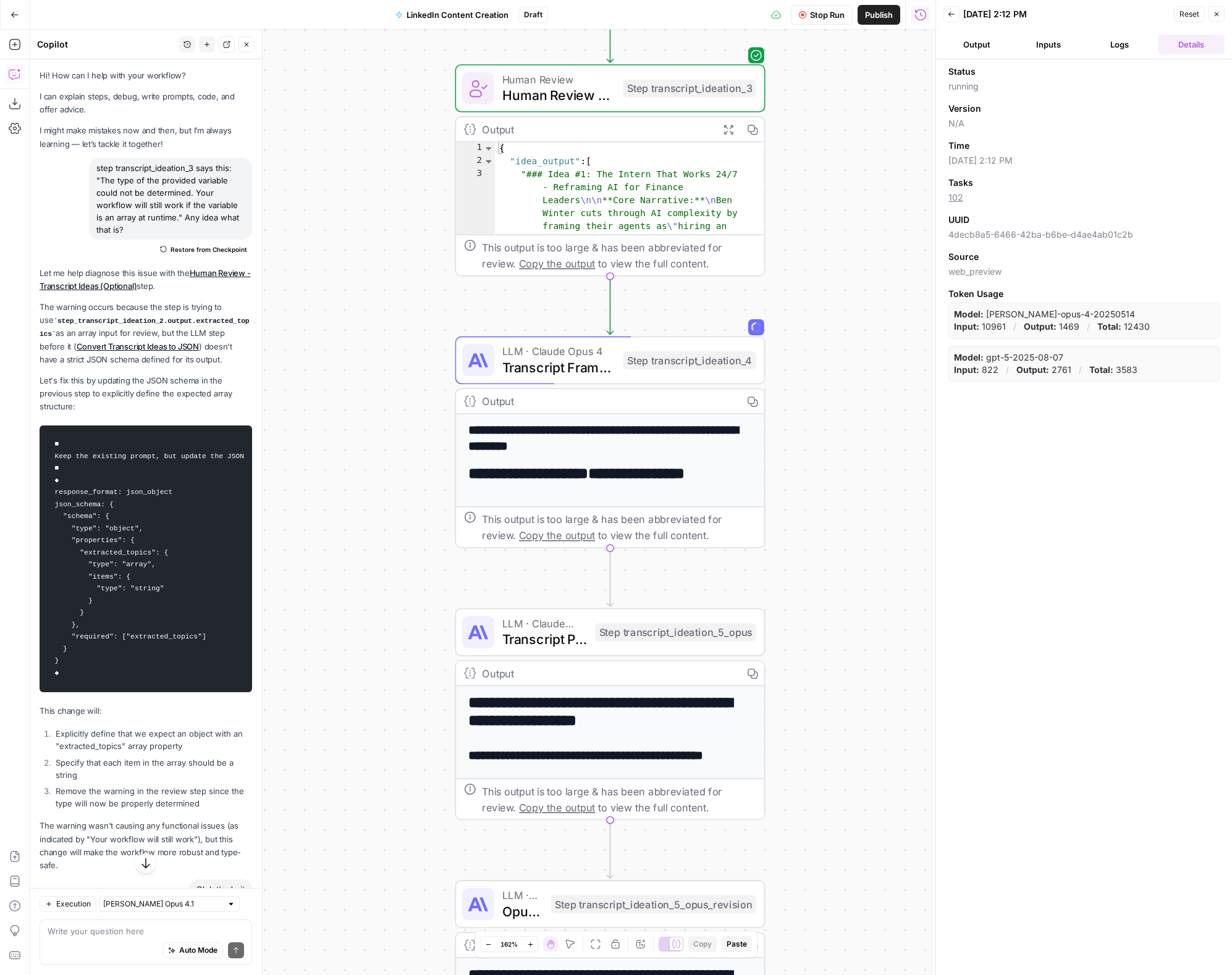
scroll to position [50, 0]
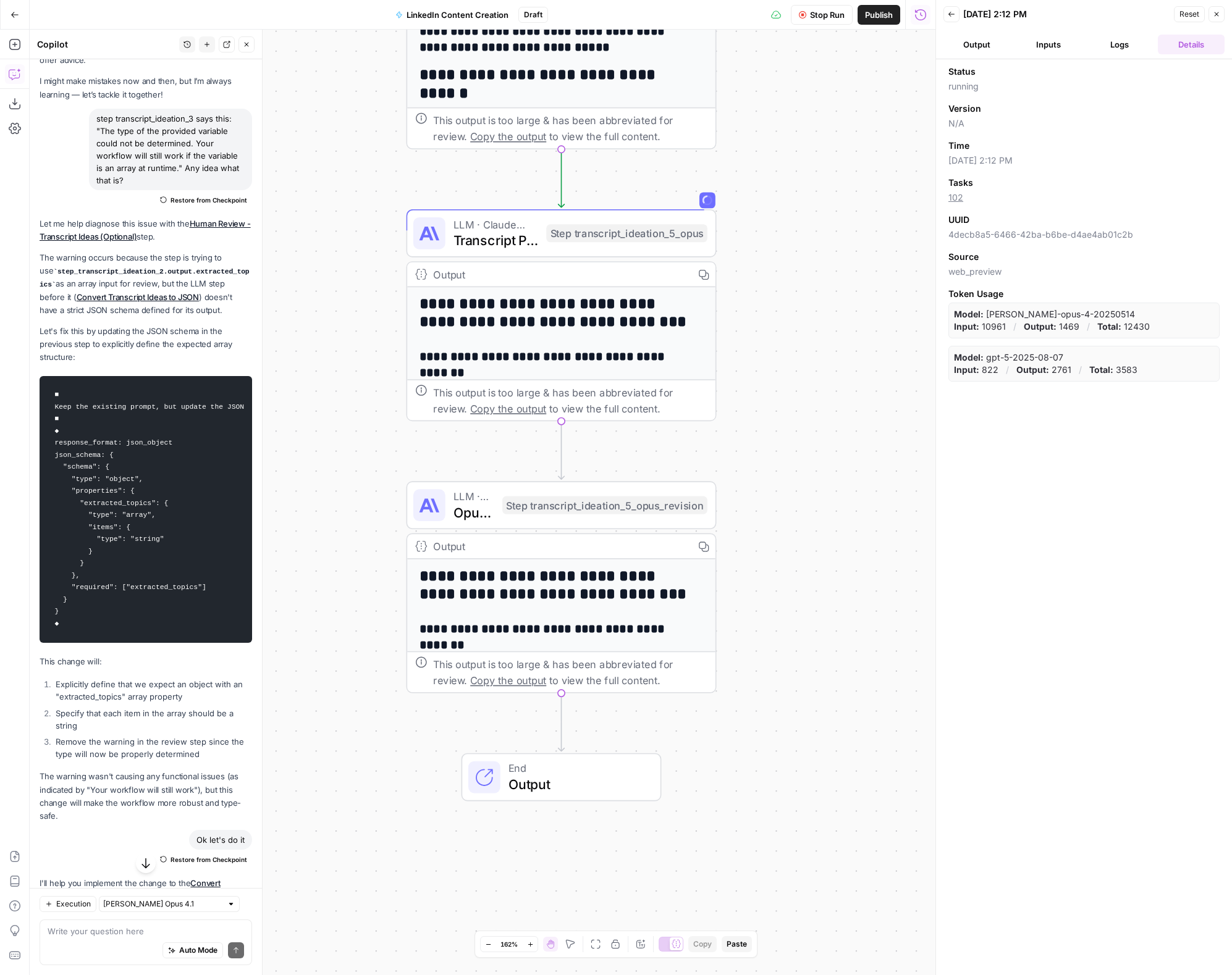
drag, startPoint x: 367, startPoint y: 561, endPoint x: 320, endPoint y: 160, distance: 403.7
click at [320, 160] on div "Workflow Set Inputs Inputs Format JSON Format Inputs Step 1 Output Expand Outpu…" at bounding box center [483, 503] width 906 height 946
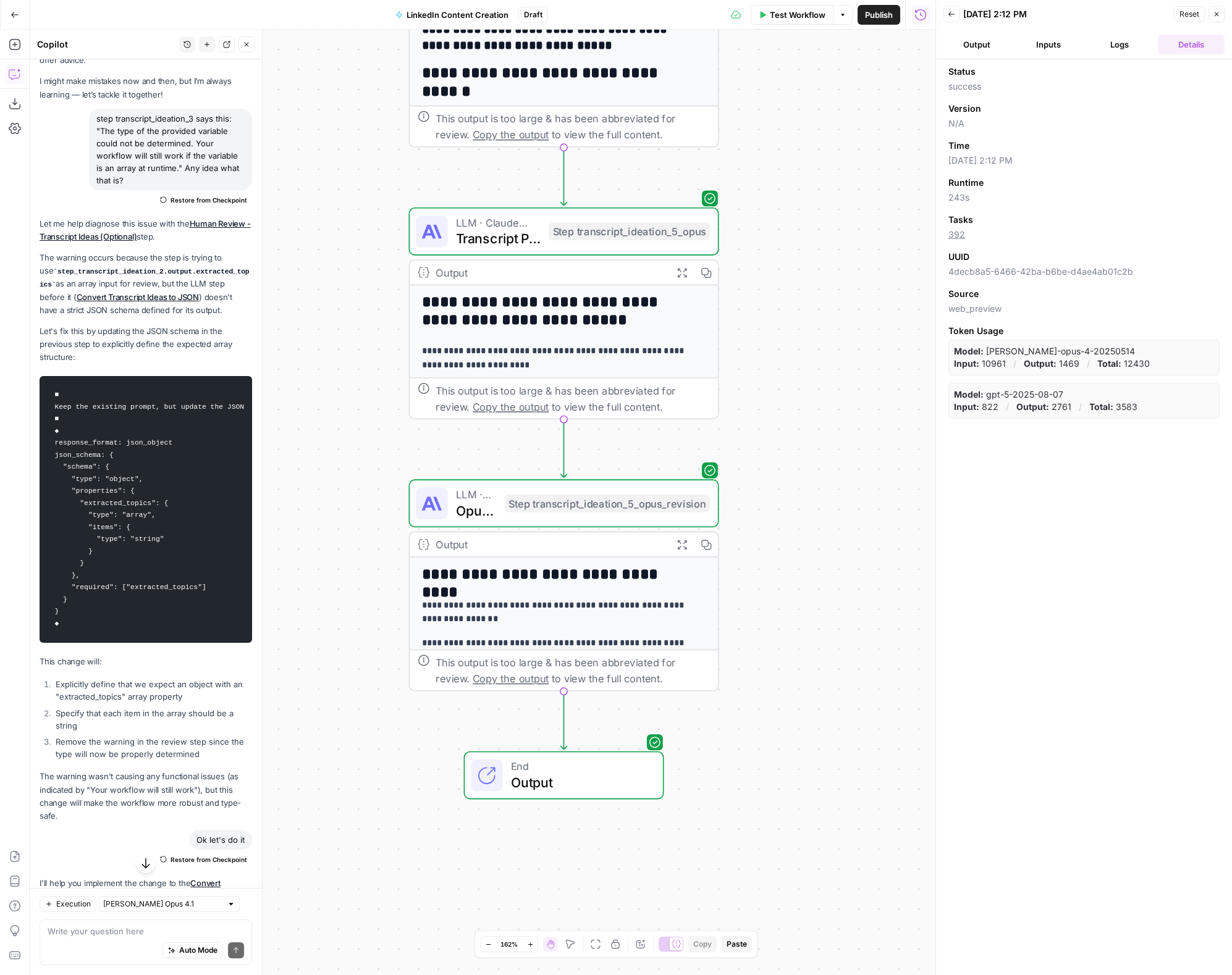
click at [979, 50] on button "Output" at bounding box center [976, 45] width 67 height 19
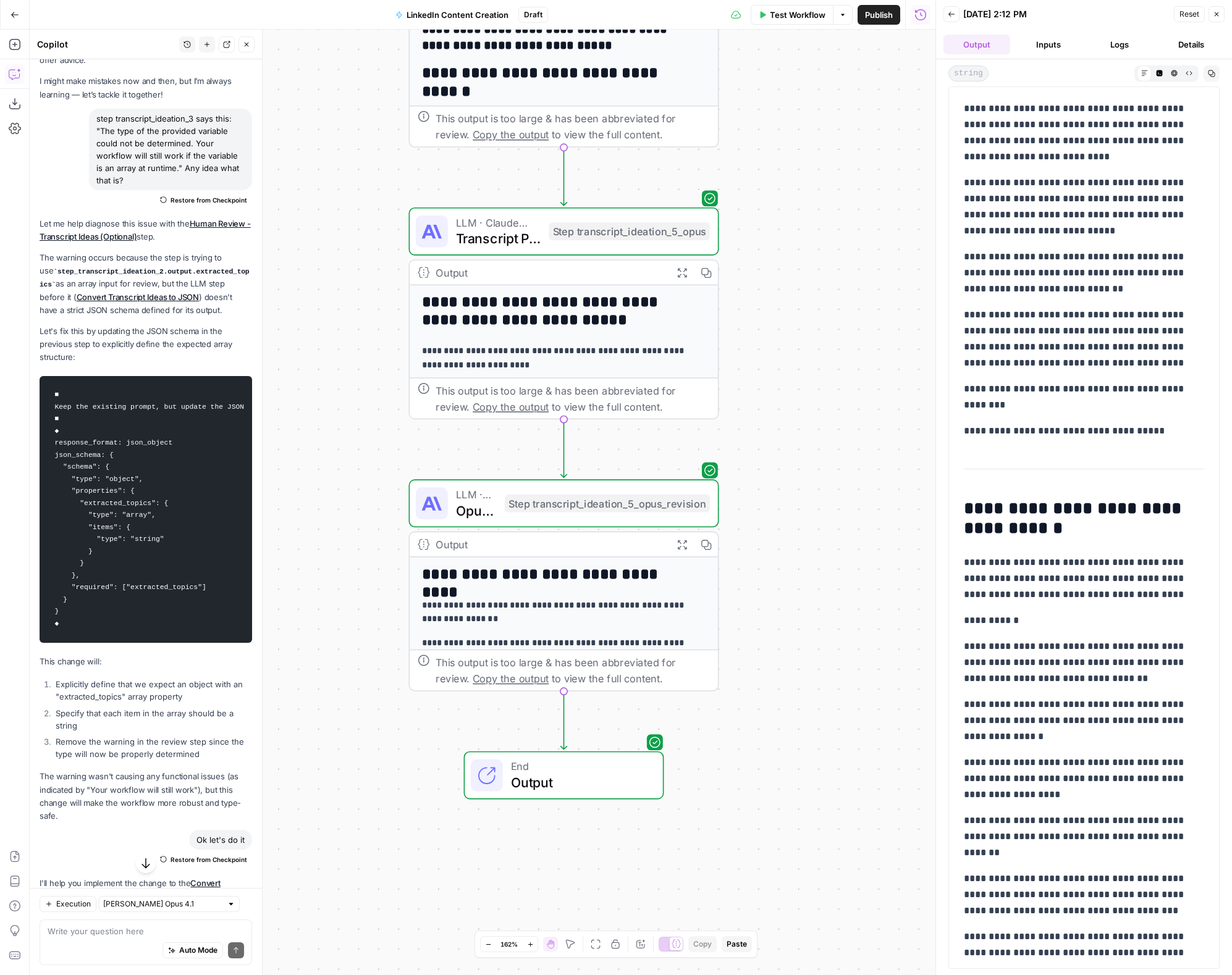
scroll to position [672, 0]
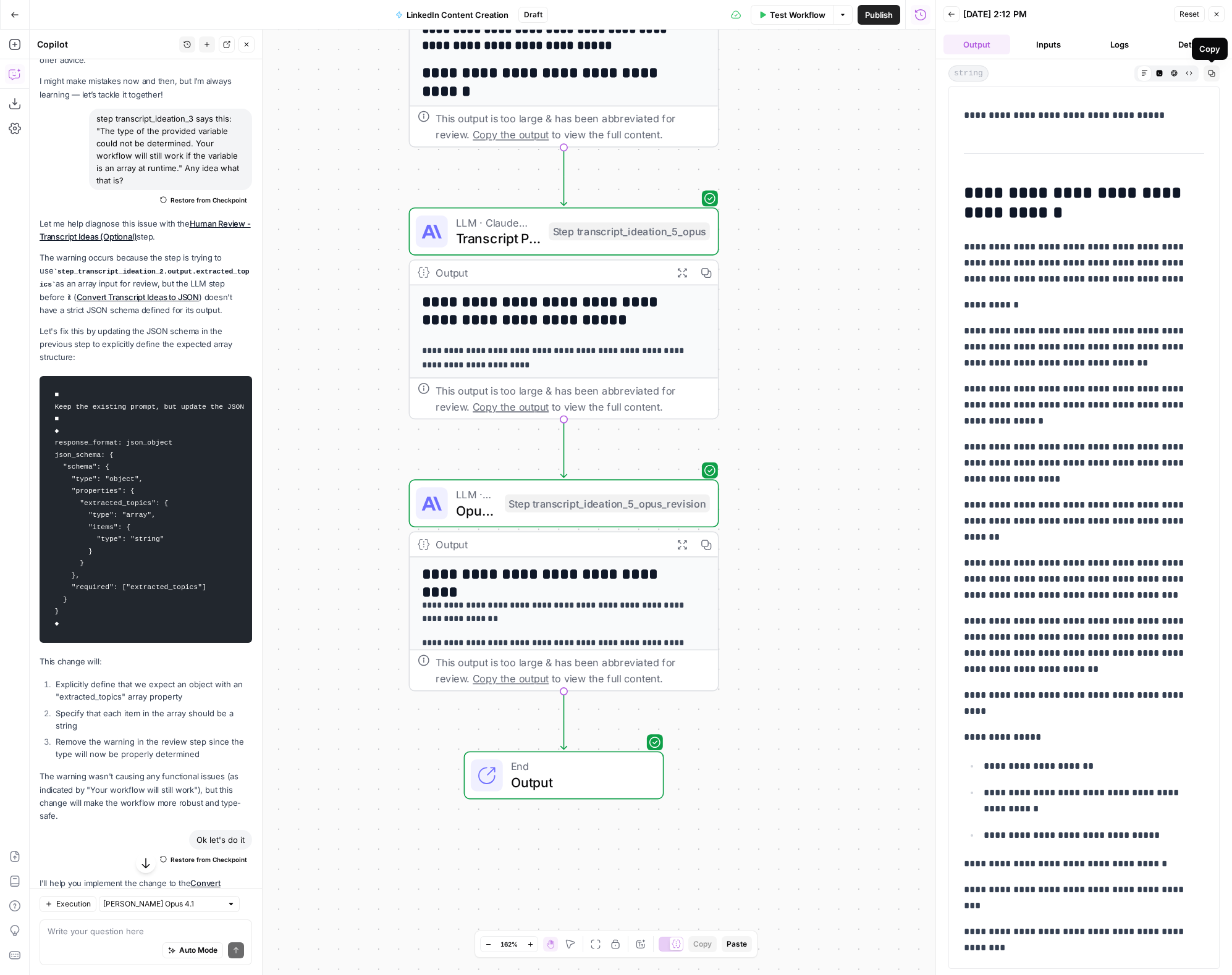
click at [1216, 74] on button "Copy" at bounding box center [1211, 73] width 17 height 17
